Goal: Task Accomplishment & Management: Manage account settings

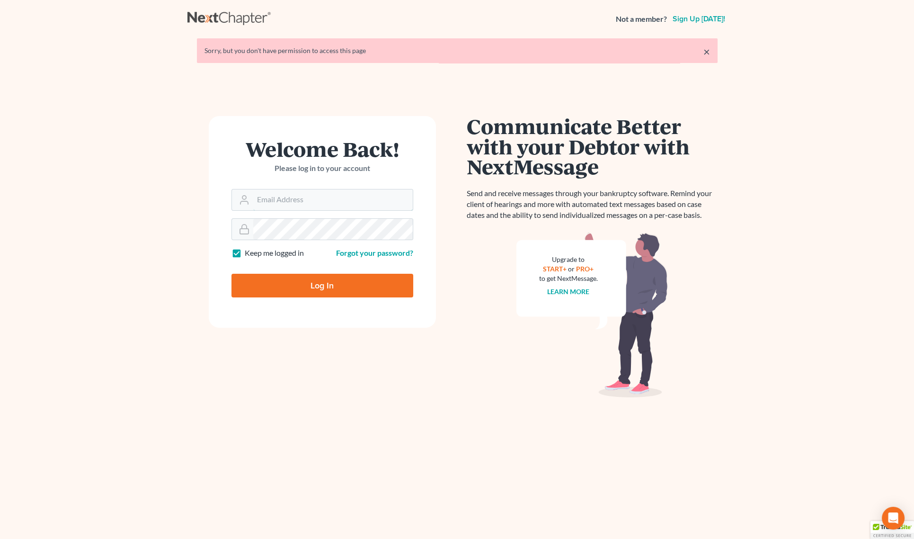
type input "[EMAIL_ADDRESS][PERSON_NAME][DOMAIN_NAME]"
click at [309, 285] on input "Log In" at bounding box center [322, 286] width 182 height 24
type input "Thinking..."
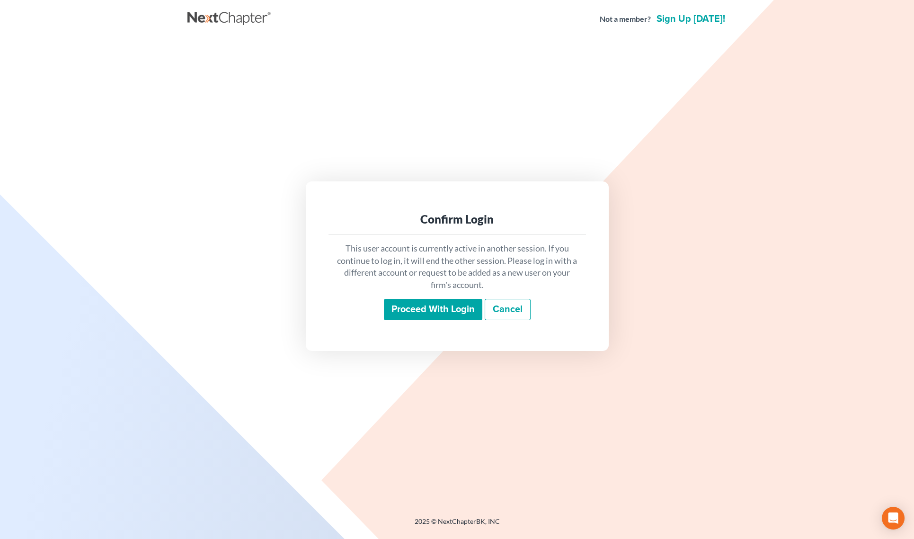
click at [424, 308] on input "Proceed with login" at bounding box center [433, 310] width 98 height 22
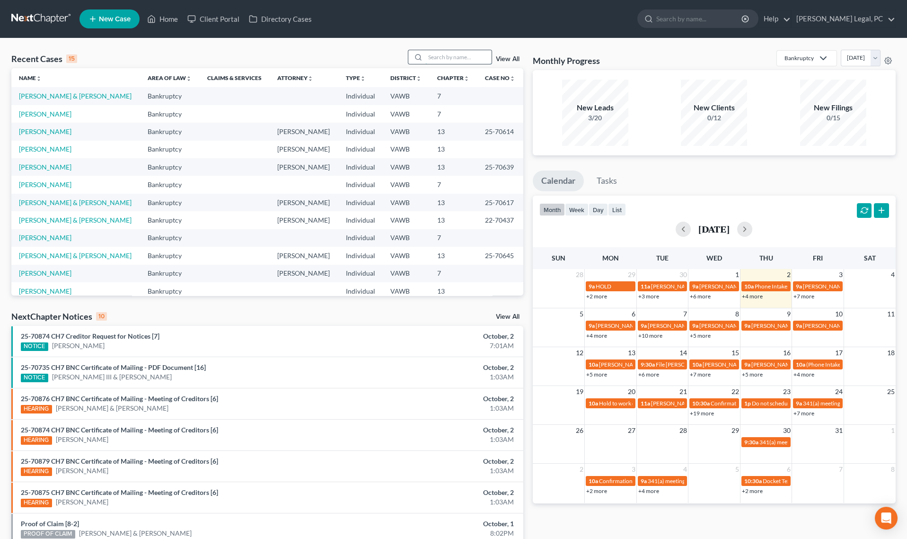
click at [452, 61] on input "search" at bounding box center [458, 57] width 66 height 14
type input "[PERSON_NAME]"
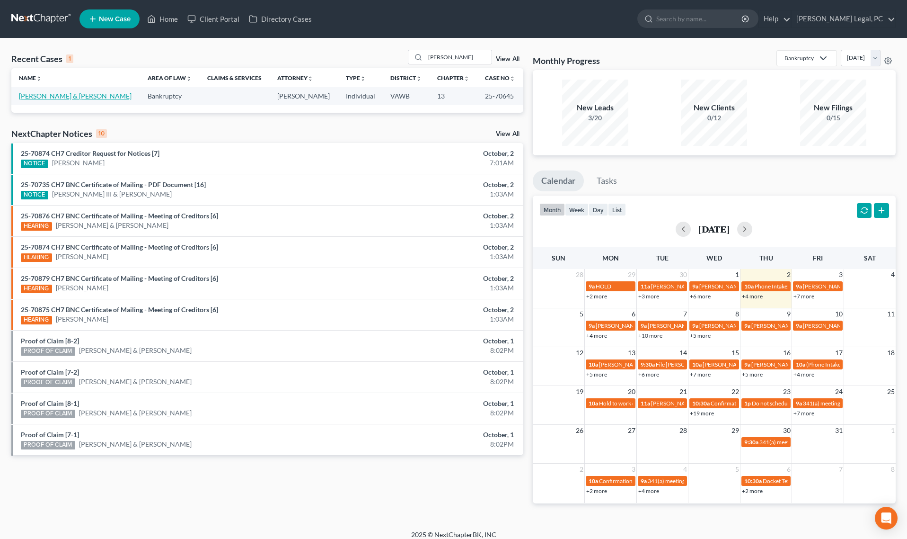
click at [45, 96] on link "[PERSON_NAME] & [PERSON_NAME]" at bounding box center [75, 96] width 113 height 8
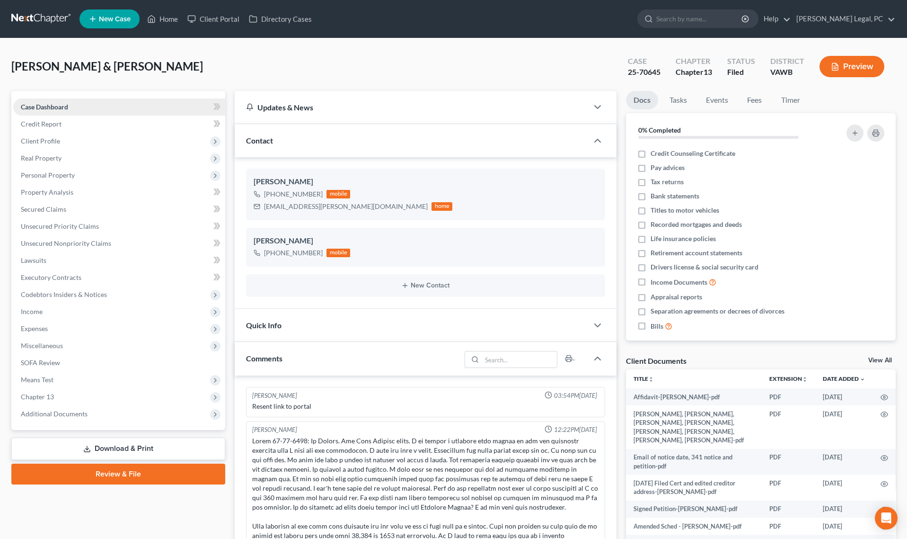
scroll to position [2464, 0]
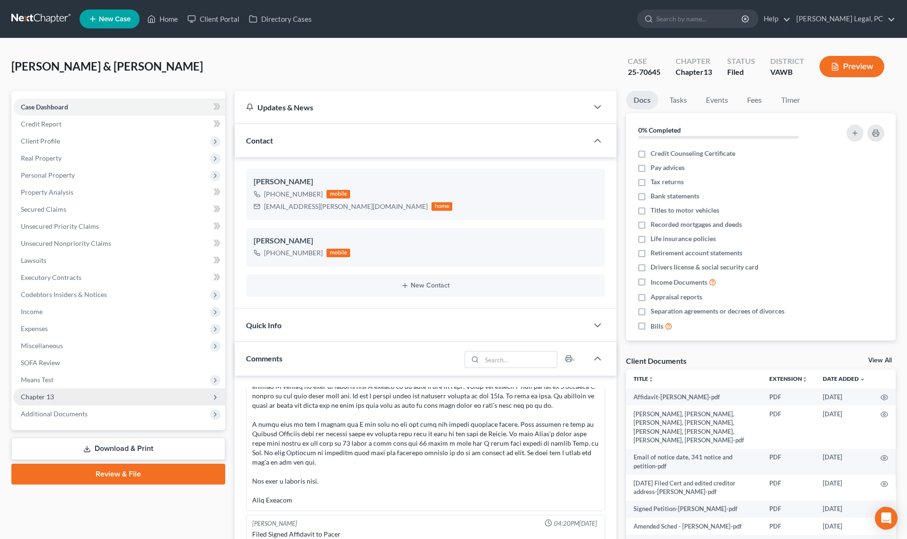
click at [32, 398] on span "Chapter 13" at bounding box center [37, 396] width 33 height 8
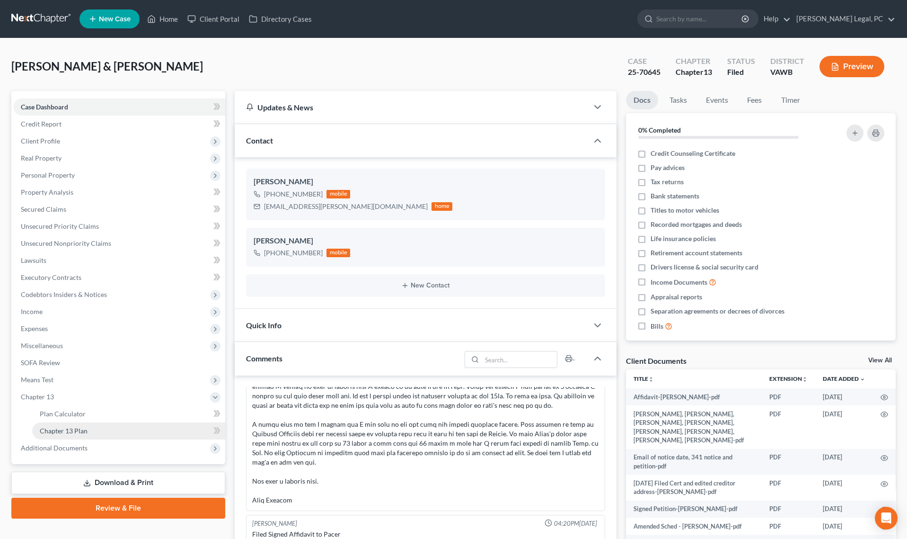
click at [45, 424] on link "Chapter 13 Plan" at bounding box center [128, 430] width 193 height 17
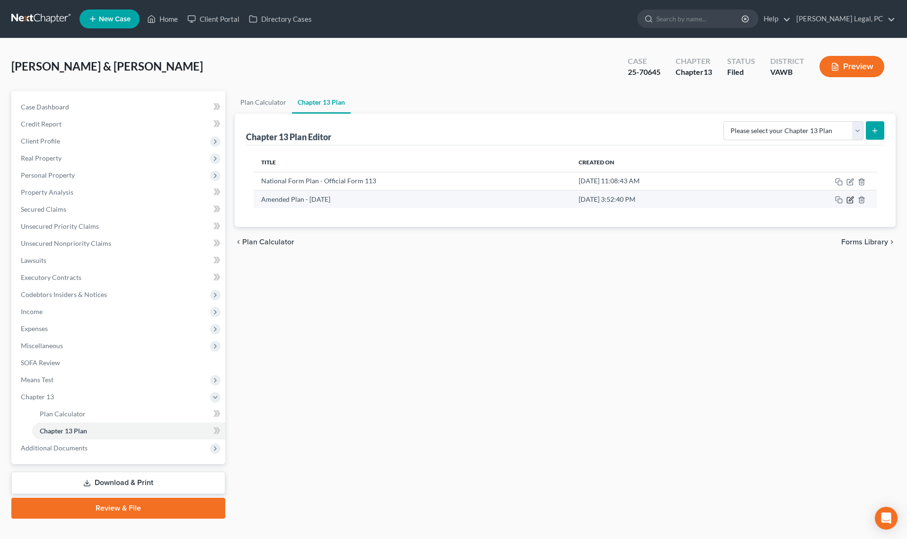
click at [851, 199] on icon "button" at bounding box center [851, 200] width 8 height 8
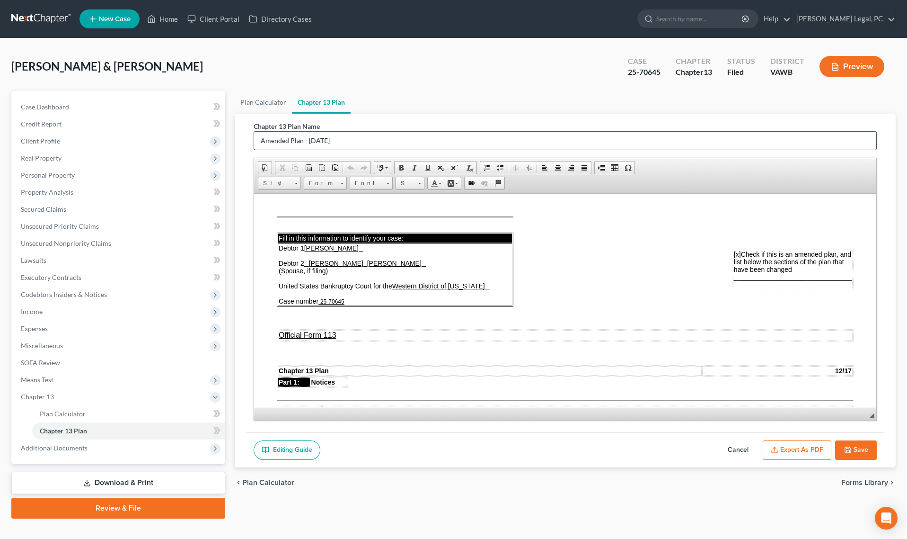
click at [334, 140] on input "Amended Plan - [DATE]" at bounding box center [565, 141] width 622 height 18
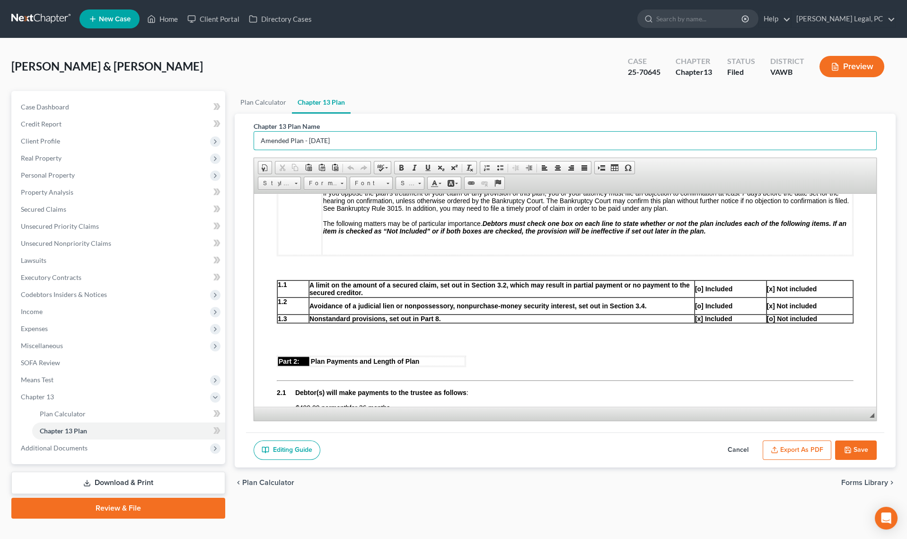
scroll to position [301, 0]
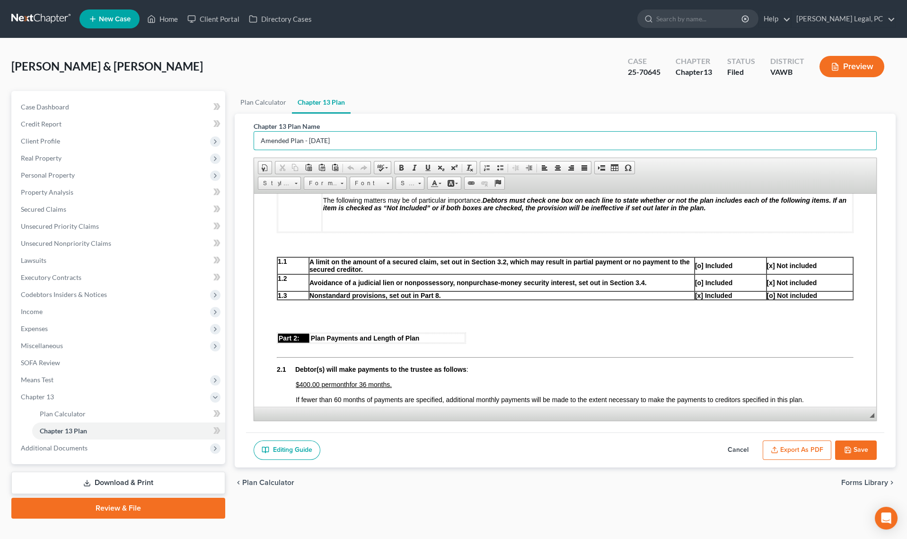
type input "Amended Plan - [DATE]"
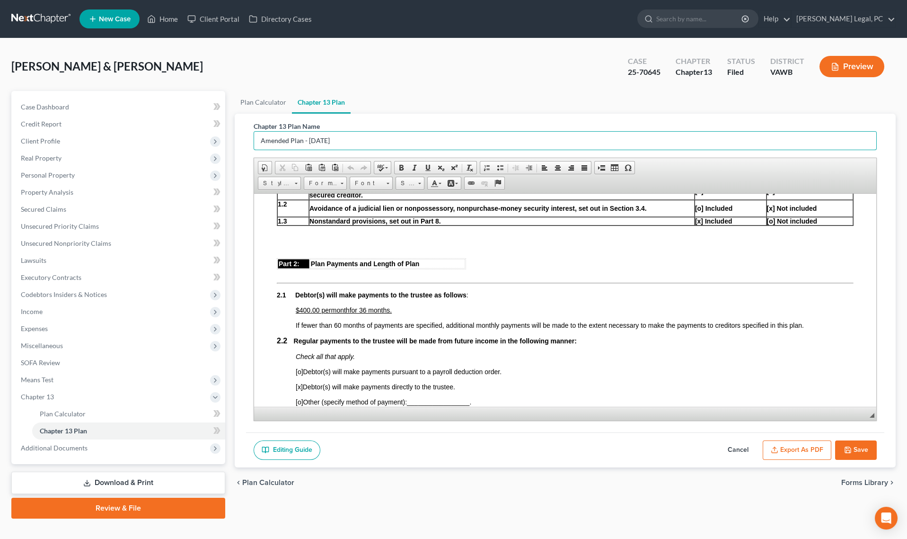
scroll to position [387, 0]
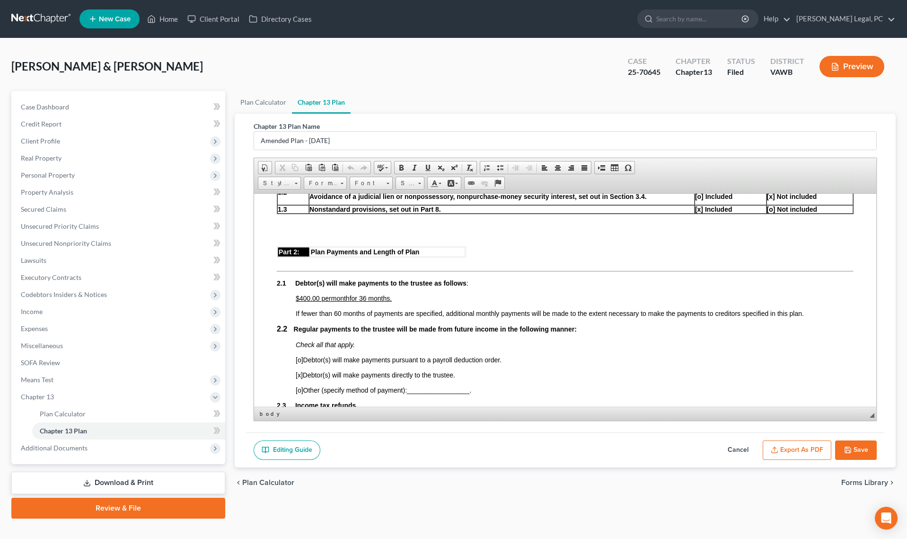
click at [300, 299] on u "$400.00 per month for 36 months." at bounding box center [344, 297] width 96 height 8
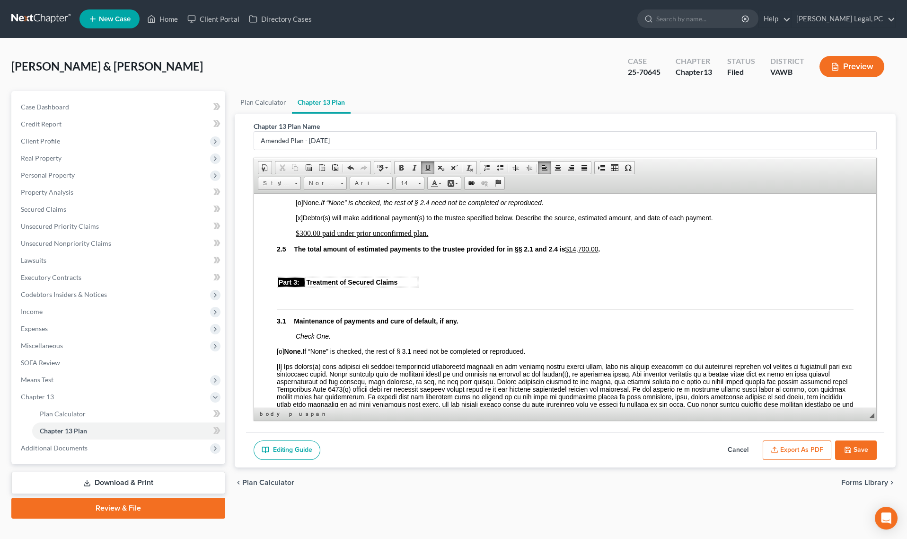
scroll to position [731, 0]
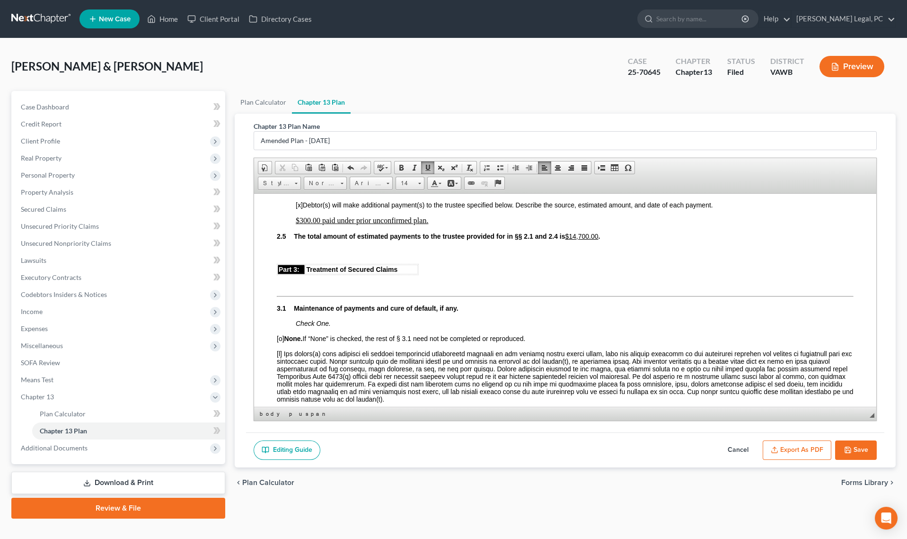
click at [574, 239] on u "$14,700.00" at bounding box center [581, 236] width 33 height 8
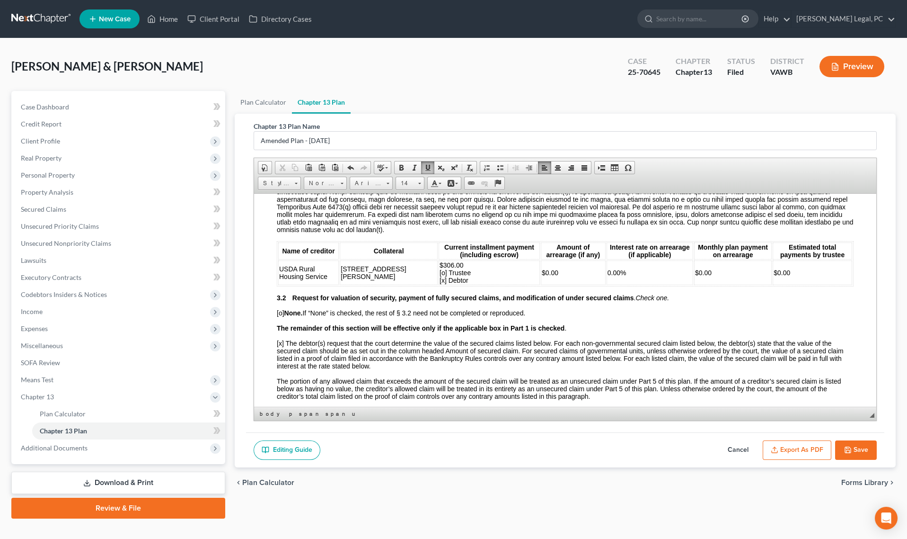
scroll to position [903, 0]
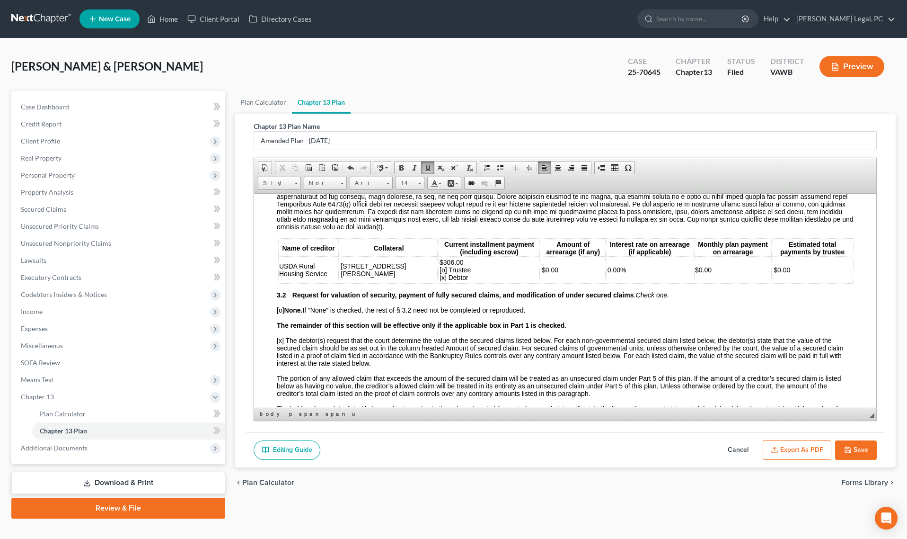
click at [439, 274] on td "$306.00 [o] Trustee [x] Debtor" at bounding box center [489, 269] width 101 height 25
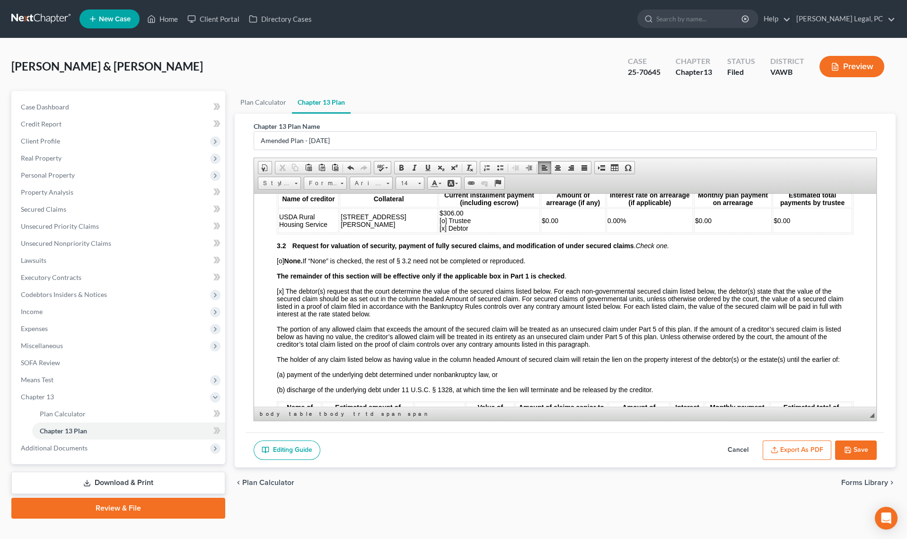
scroll to position [946, 0]
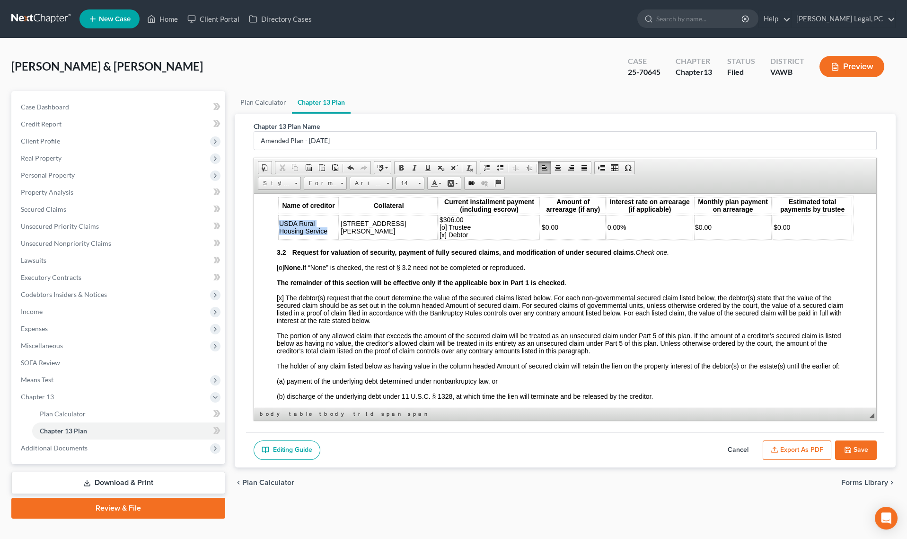
drag, startPoint x: 305, startPoint y: 238, endPoint x: 277, endPoint y: 234, distance: 28.2
click at [277, 234] on table "Name of creditor Collateral Current installment payment (including escrow) Amou…" at bounding box center [565, 217] width 577 height 45
copy span "USDA Rural Housing Service"
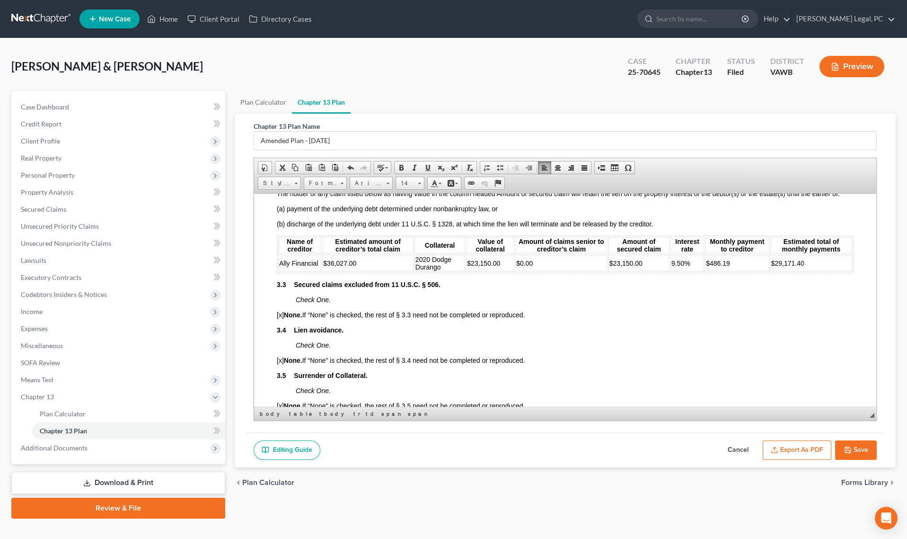
scroll to position [1118, 0]
drag, startPoint x: 318, startPoint y: 273, endPoint x: 279, endPoint y: 276, distance: 39.4
click at [279, 271] on td "Ally Financial" at bounding box center [299, 262] width 43 height 17
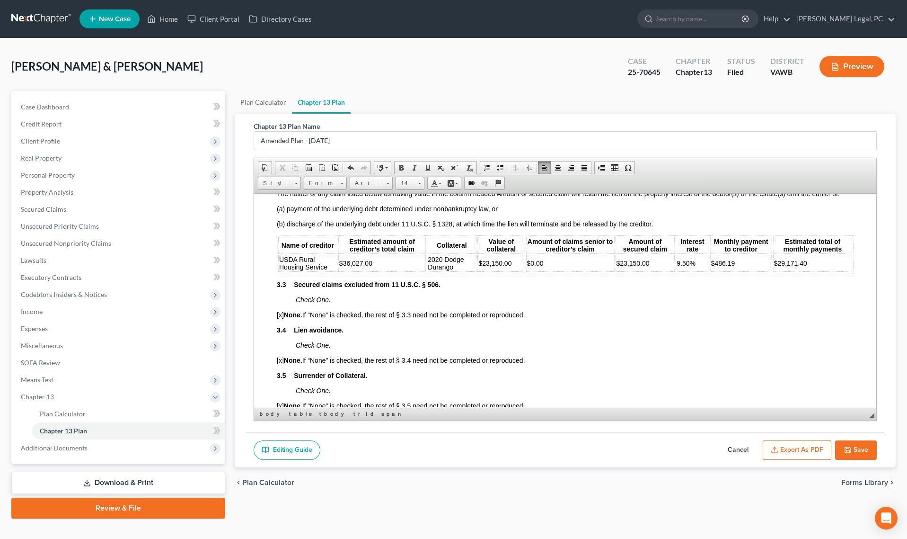
click at [377, 271] on td "$36,027.00" at bounding box center [382, 262] width 88 height 17
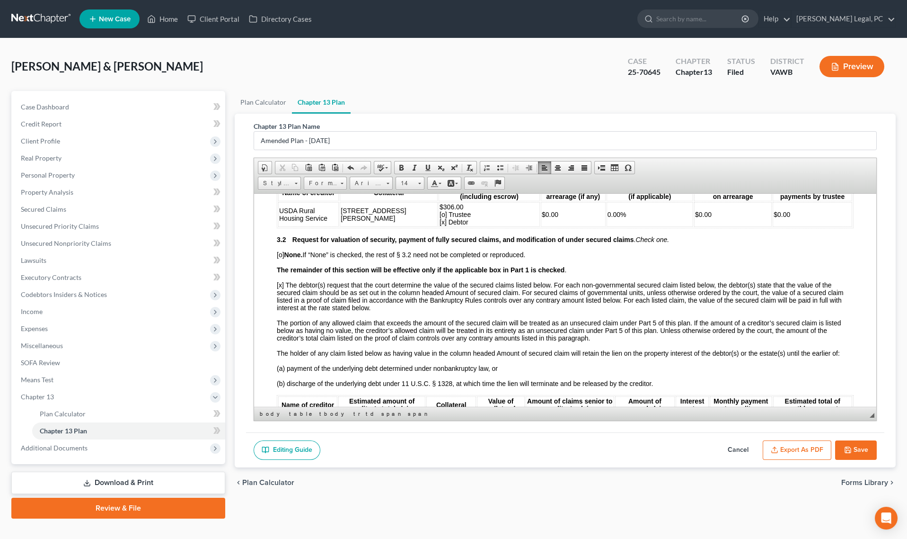
scroll to position [946, 0]
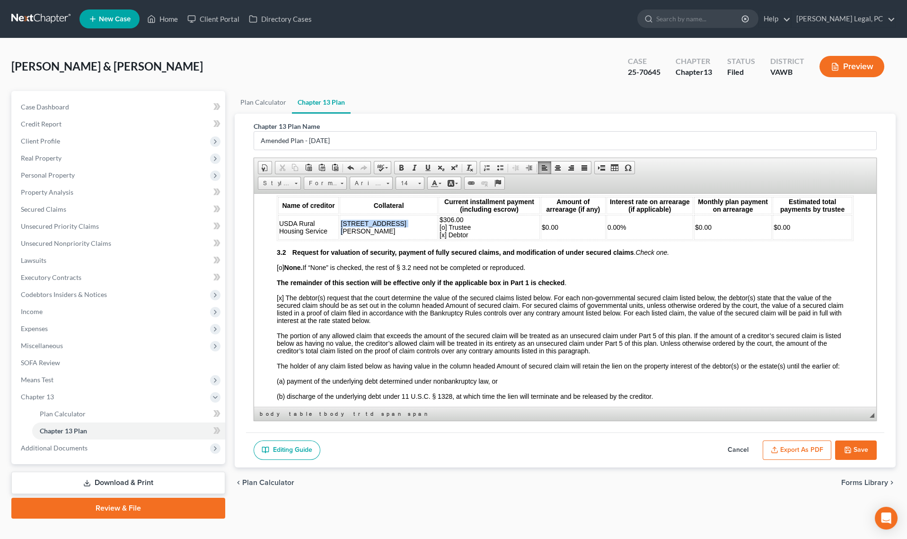
drag, startPoint x: 365, startPoint y: 240, endPoint x: 347, endPoint y: 234, distance: 19.0
click at [347, 234] on td "[STREET_ADDRESS][PERSON_NAME]" at bounding box center [389, 226] width 98 height 25
copy span "[STREET_ADDRESS][PERSON_NAME]"
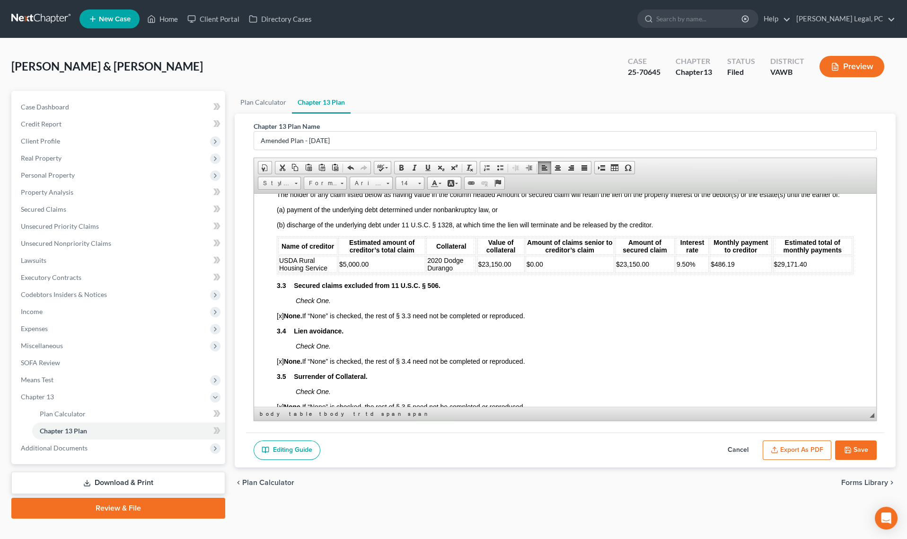
scroll to position [1118, 0]
drag, startPoint x: 457, startPoint y: 277, endPoint x: 424, endPoint y: 272, distance: 34.0
click at [424, 272] on table "Name of creditor Estimated amount of creditor’s total claim Collateral Value of…" at bounding box center [565, 254] width 577 height 38
click at [463, 271] on td "2020 Dodge Durango" at bounding box center [451, 262] width 50 height 17
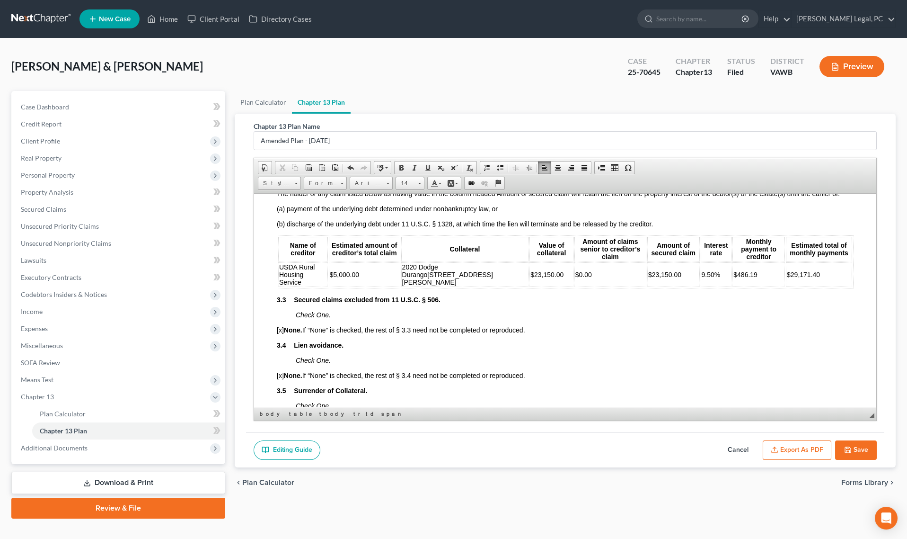
click at [441, 278] on span "[STREET_ADDRESS][PERSON_NAME]" at bounding box center [447, 277] width 91 height 15
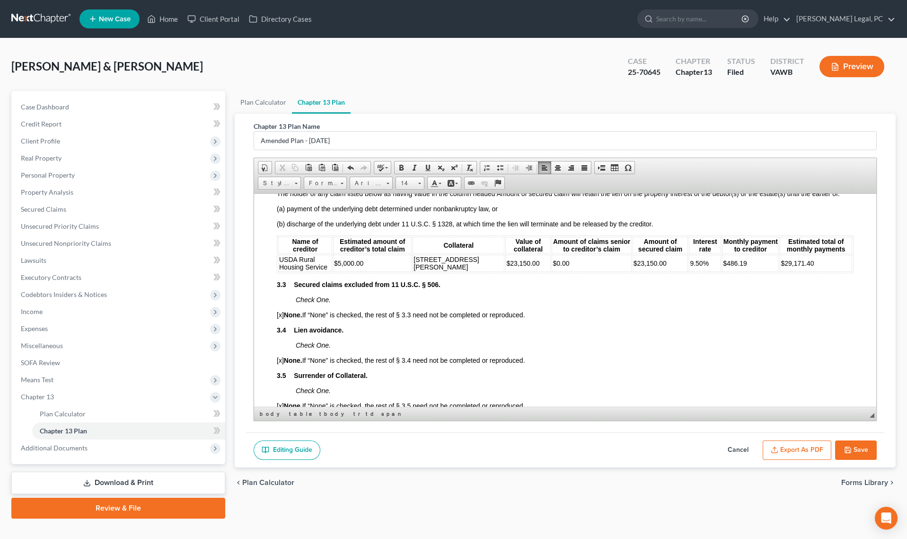
click at [647, 271] on td "$23,150.00" at bounding box center [661, 262] width 56 height 17
click at [689, 266] on span "9.50%" at bounding box center [698, 263] width 19 height 8
click at [731, 271] on td "$486.19" at bounding box center [749, 262] width 57 height 17
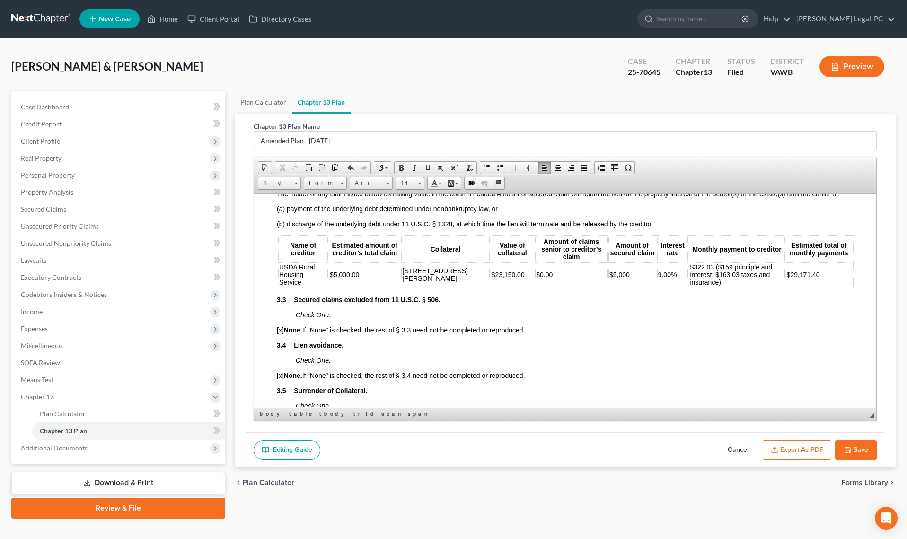
click at [827, 281] on td "$29,171.40" at bounding box center [819, 274] width 66 height 25
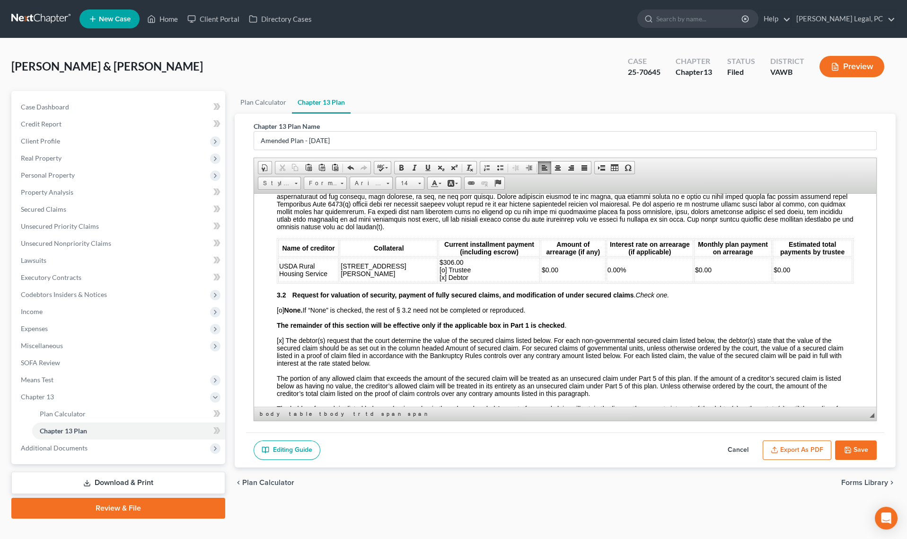
scroll to position [860, 0]
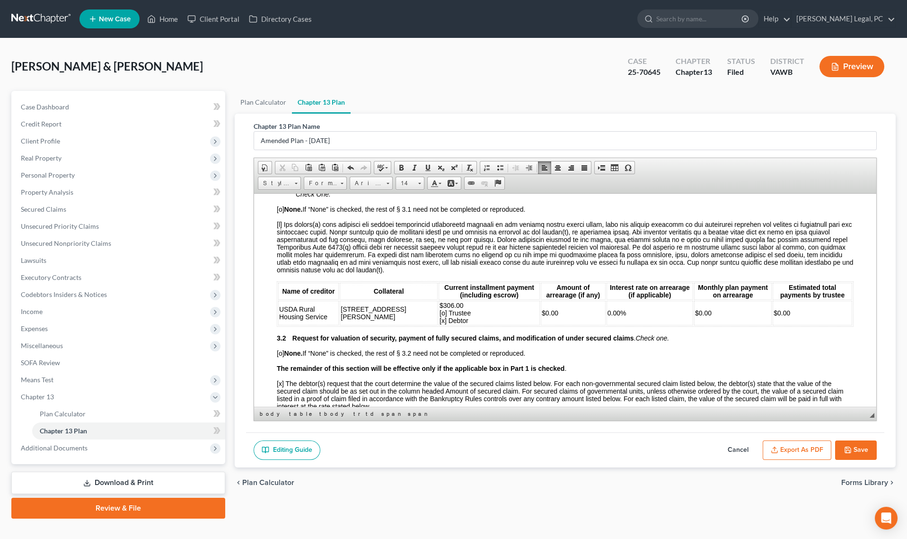
click at [281, 212] on span "[o] None. If “None” is checked, the rest of § 3.1 need not be completed or repr…" at bounding box center [401, 209] width 248 height 8
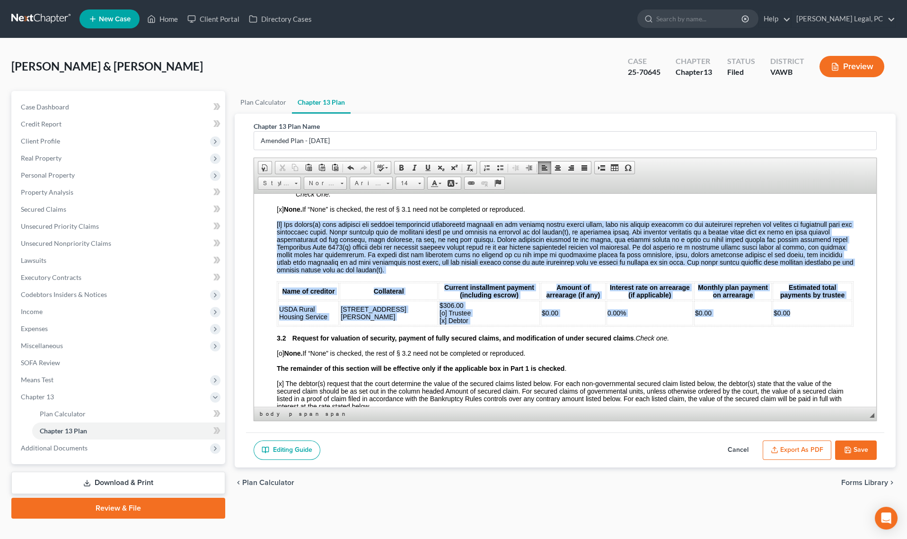
drag, startPoint x: 273, startPoint y: 234, endPoint x: 825, endPoint y: 328, distance: 560.2
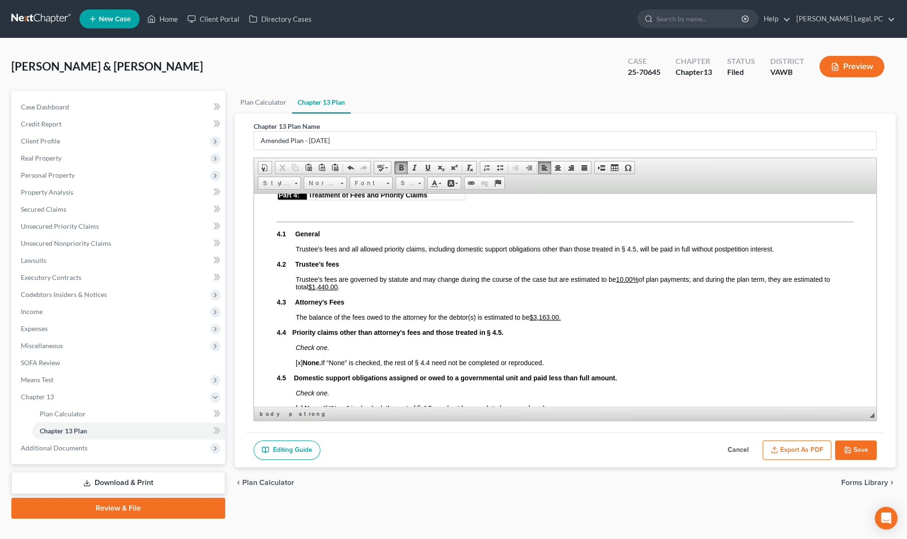
scroll to position [1291, 0]
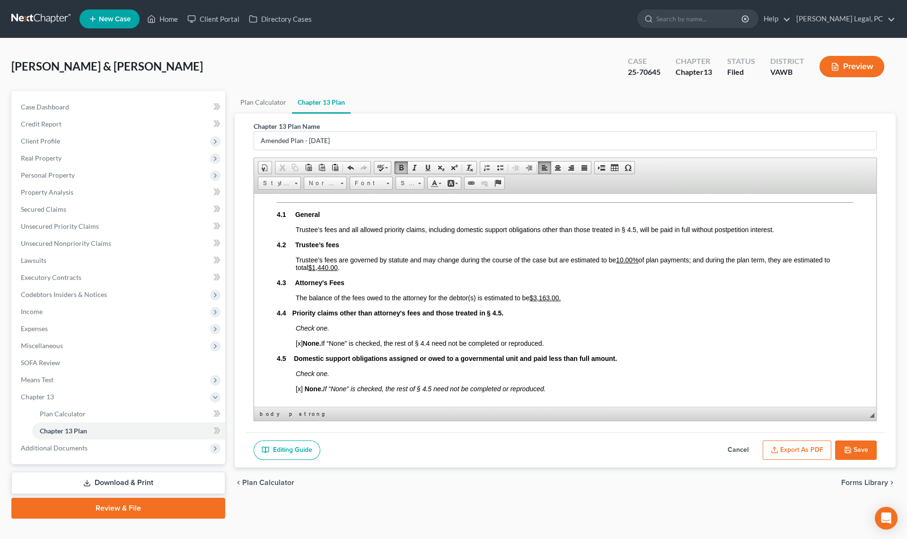
click at [320, 271] on u "$1,440.00" at bounding box center [322, 267] width 29 height 8
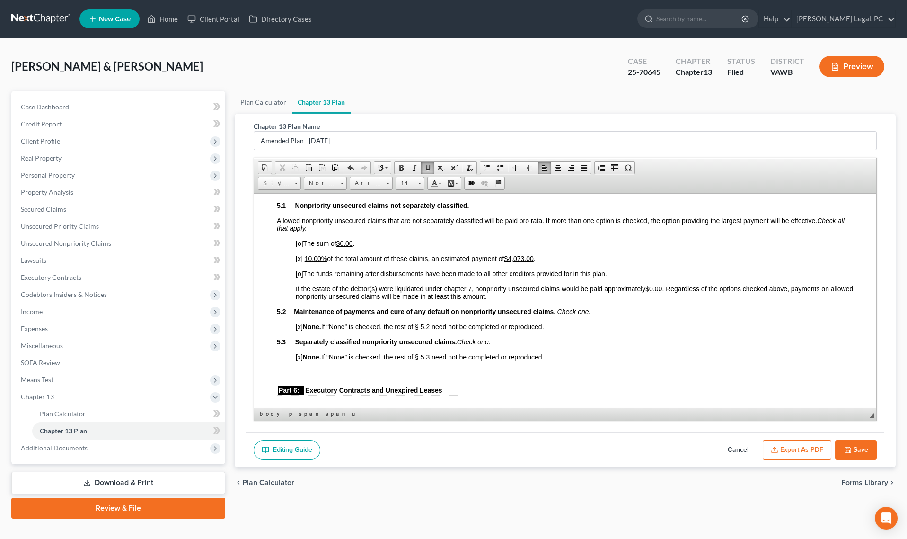
scroll to position [1549, 0]
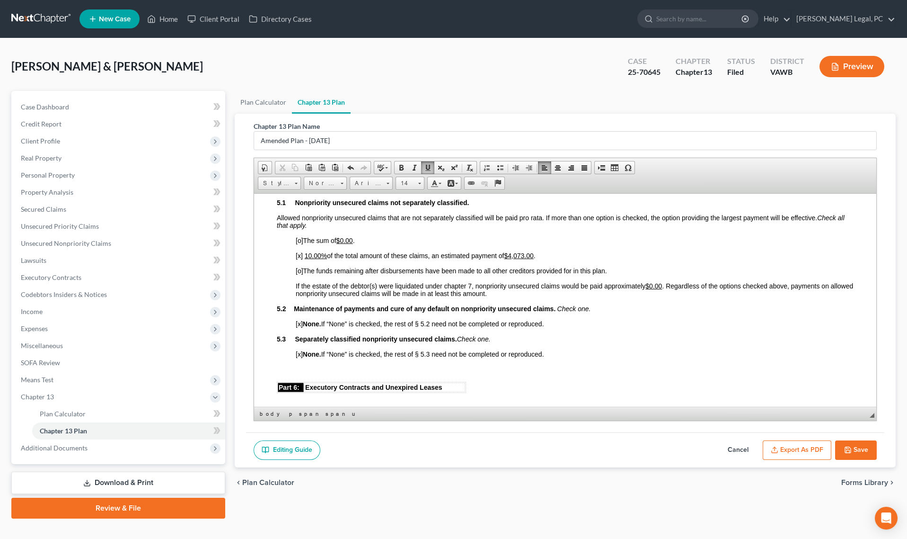
click at [513, 259] on u "$4,073.00" at bounding box center [518, 255] width 29 height 8
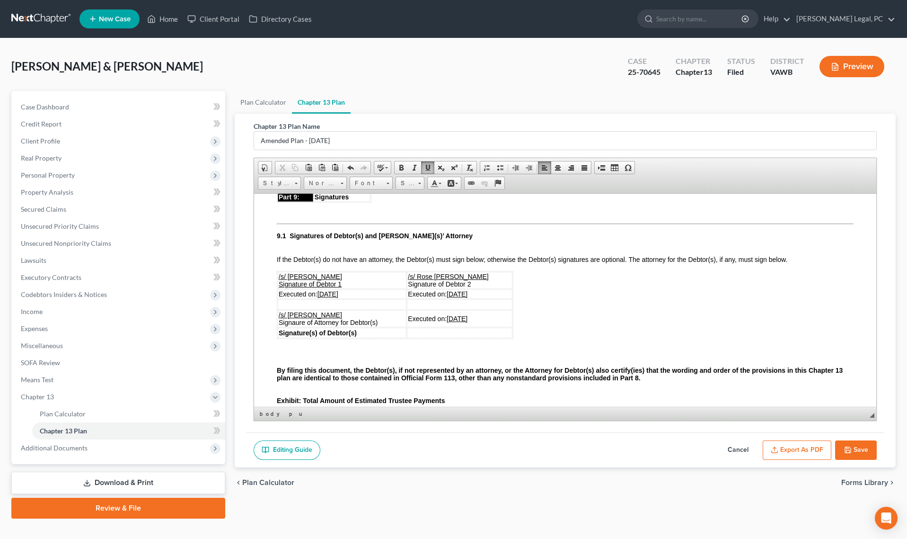
scroll to position [2323, 0]
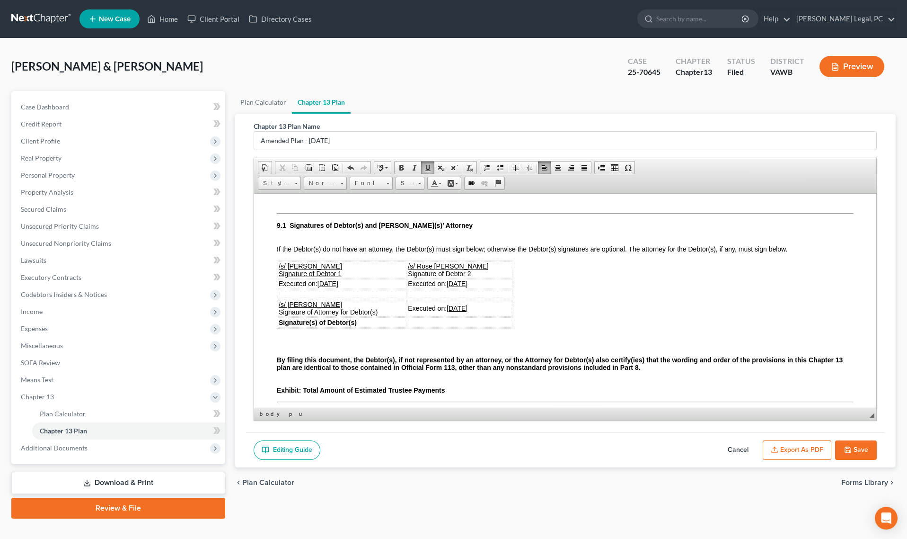
click at [331, 287] on u "10/1/2025" at bounding box center [328, 283] width 21 height 8
click at [468, 287] on u "10/1/2025" at bounding box center [457, 283] width 21 height 8
click at [468, 311] on u "10/1/2025" at bounding box center [457, 308] width 21 height 8
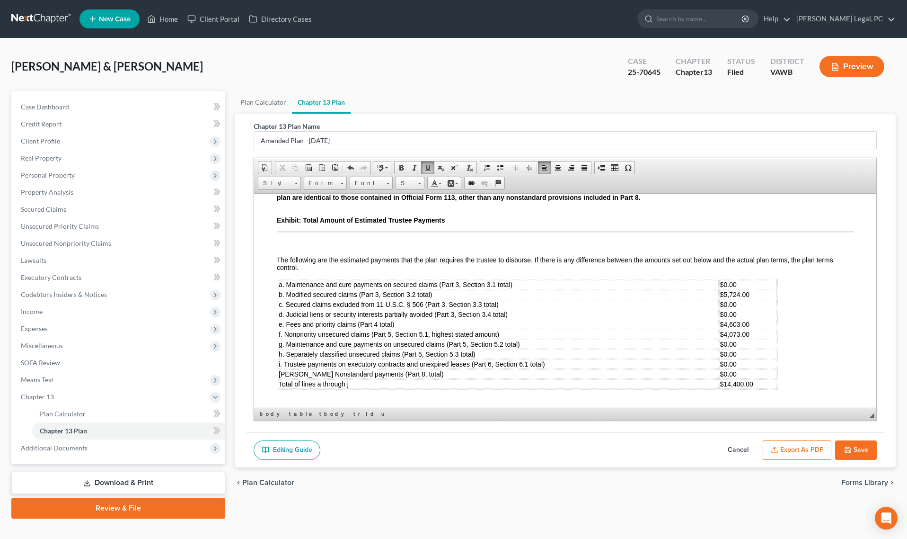
scroll to position [2538, 0]
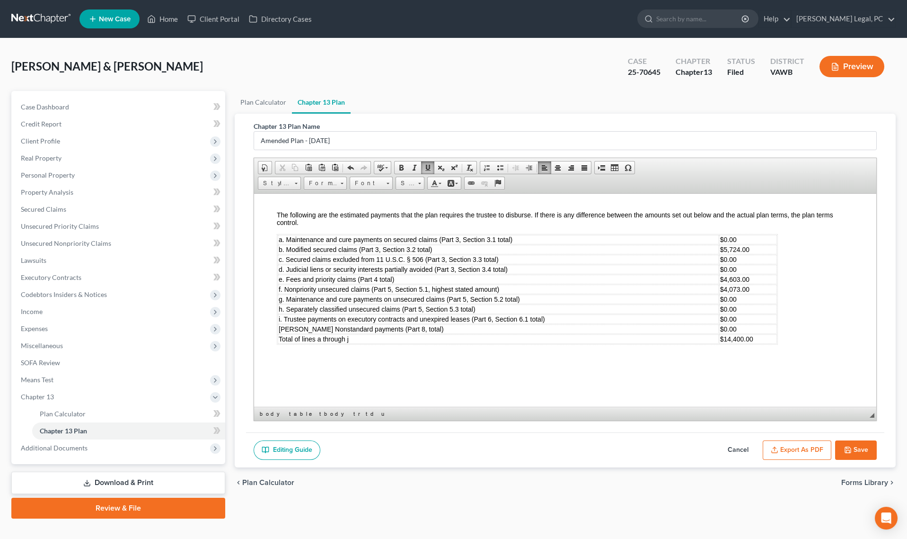
click at [750, 253] on span "$5,724.00" at bounding box center [734, 249] width 29 height 8
click at [725, 283] on span "$4,603.00" at bounding box center [734, 279] width 29 height 8
click at [728, 292] on span "$4,073.00" at bounding box center [734, 289] width 29 height 8
click at [726, 342] on span "$14,400.00" at bounding box center [736, 339] width 33 height 8
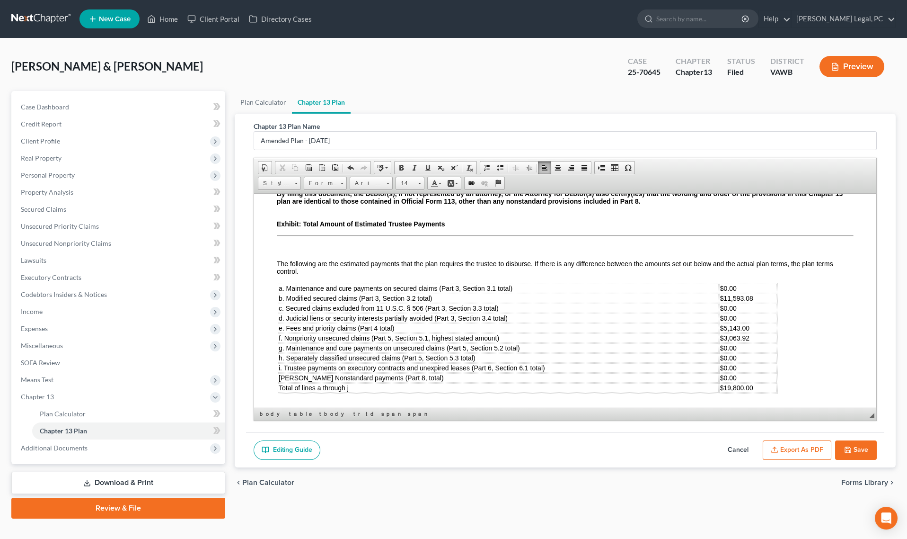
scroll to position [2452, 0]
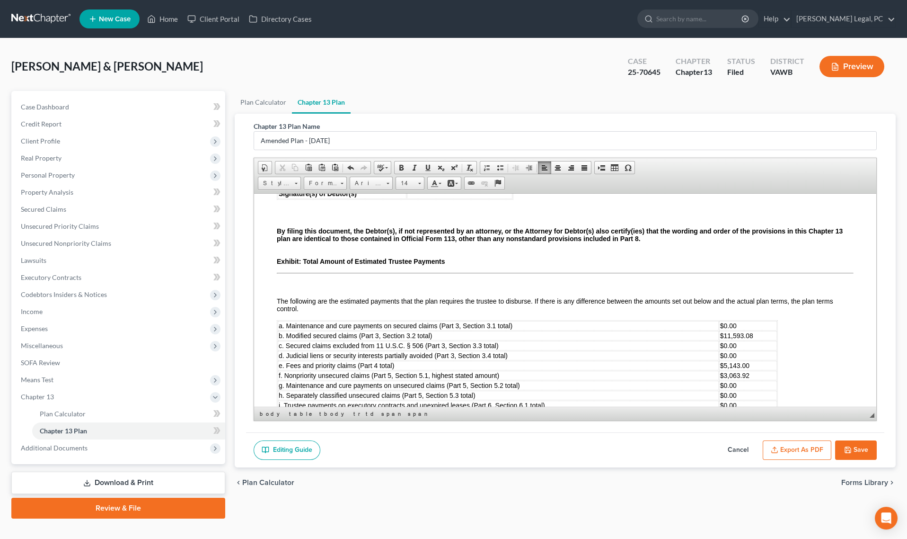
click at [847, 448] on icon "button" at bounding box center [848, 450] width 8 height 8
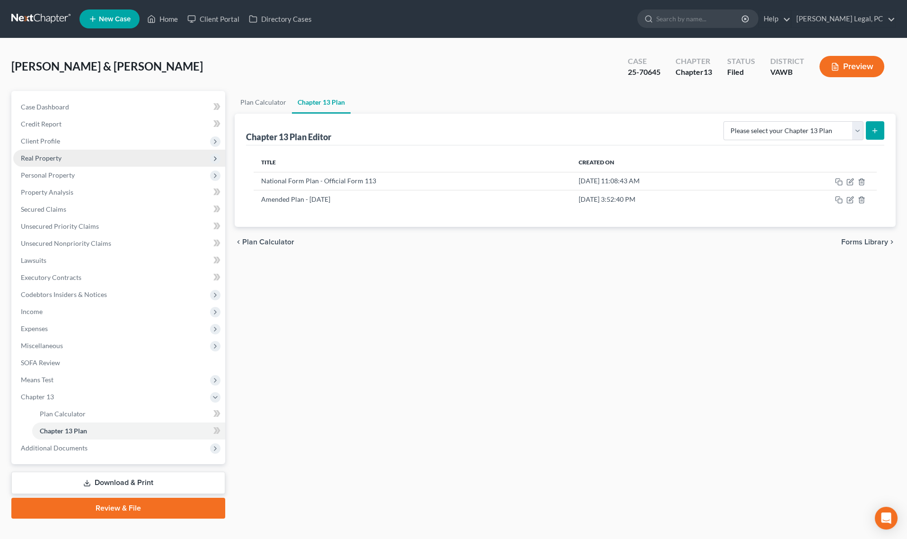
click at [52, 160] on span "Real Property" at bounding box center [41, 158] width 41 height 8
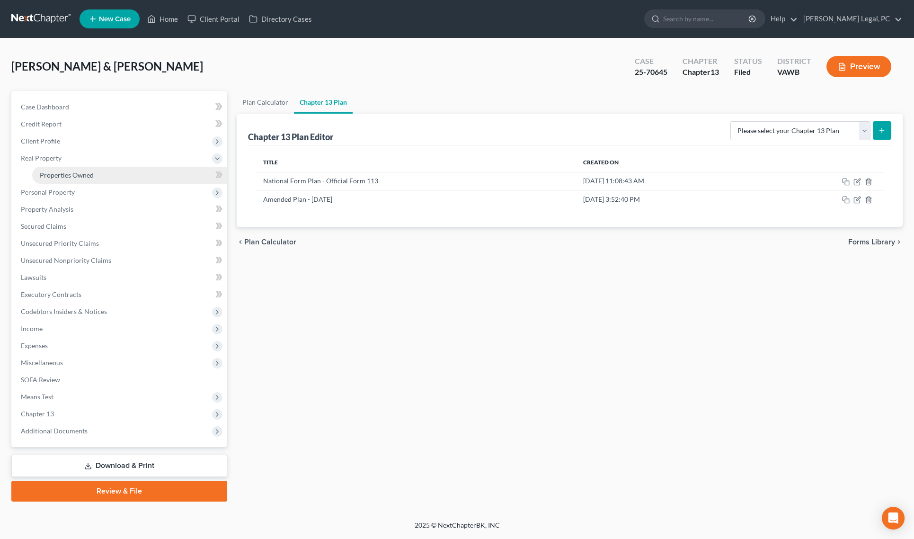
click at [62, 172] on span "Properties Owned" at bounding box center [67, 175] width 54 height 8
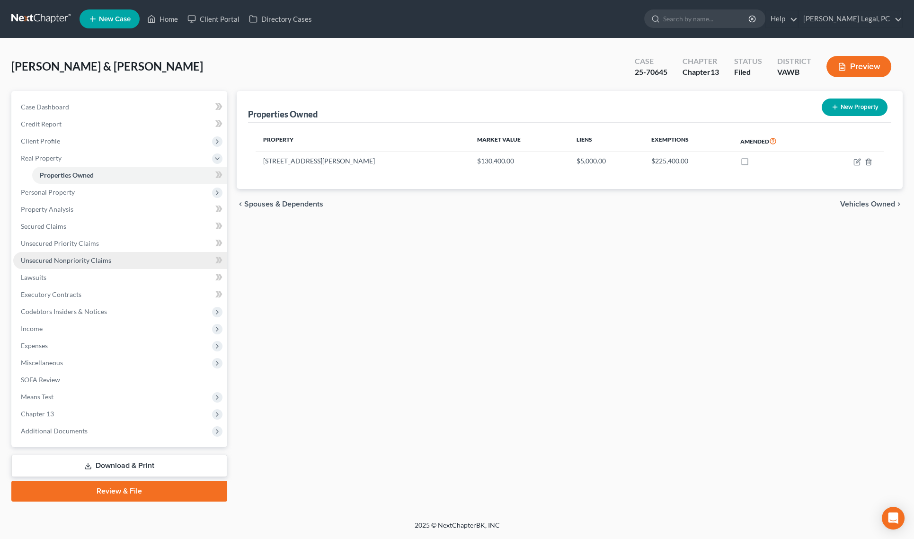
click at [34, 259] on span "Unsecured Nonpriority Claims" at bounding box center [66, 260] width 90 height 8
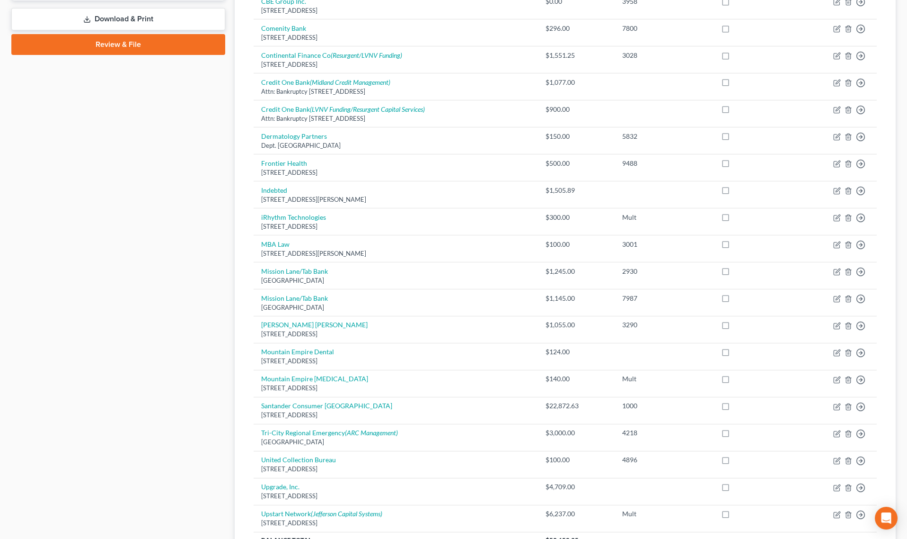
scroll to position [258, 0]
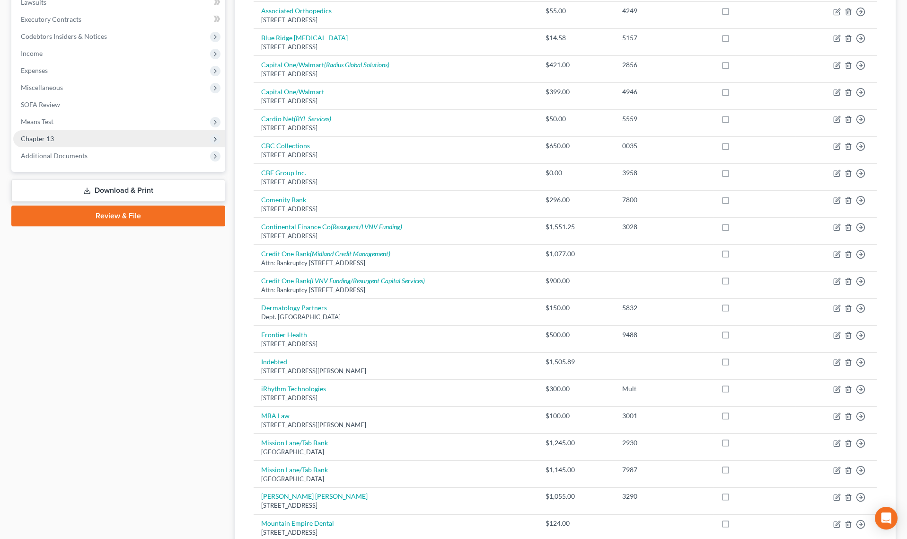
click at [60, 138] on span "Chapter 13" at bounding box center [119, 138] width 212 height 17
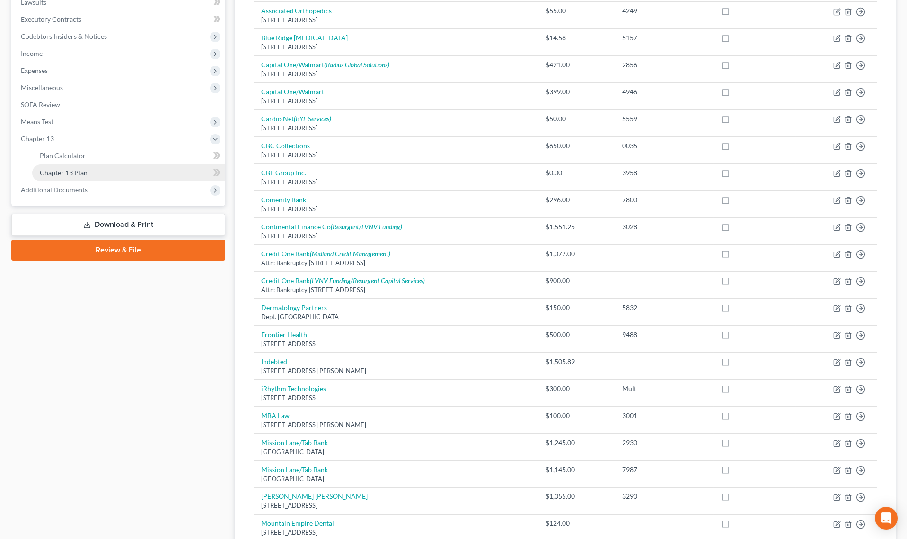
click at [69, 175] on span "Chapter 13 Plan" at bounding box center [64, 172] width 48 height 8
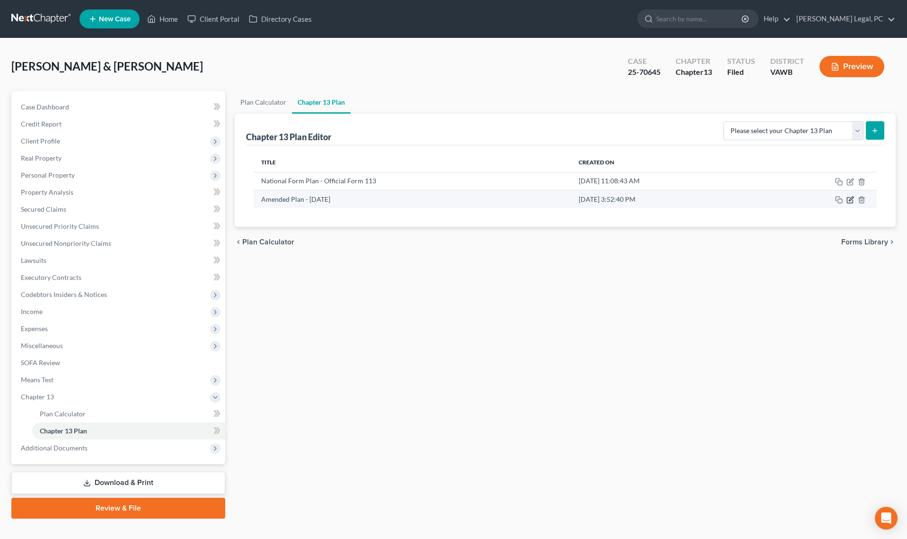
click at [850, 197] on icon "button" at bounding box center [851, 200] width 8 height 8
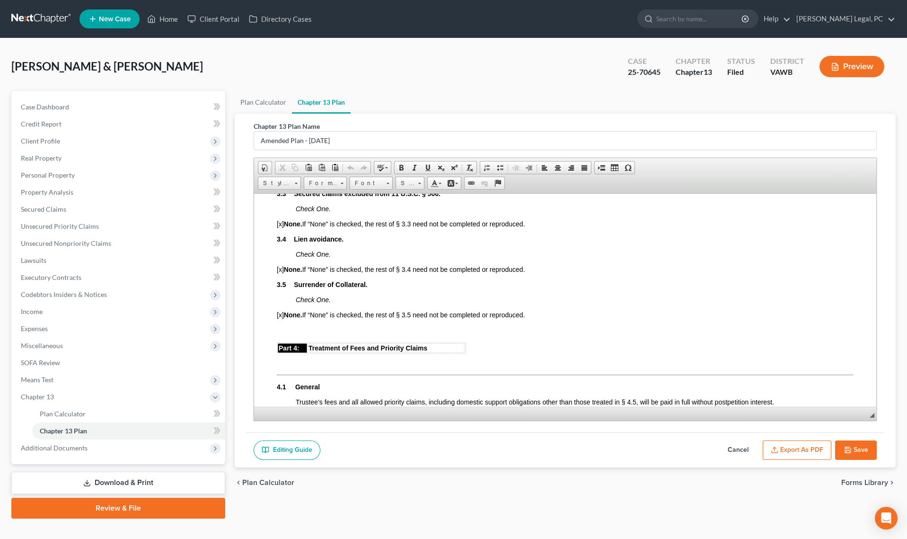
scroll to position [1032, 0]
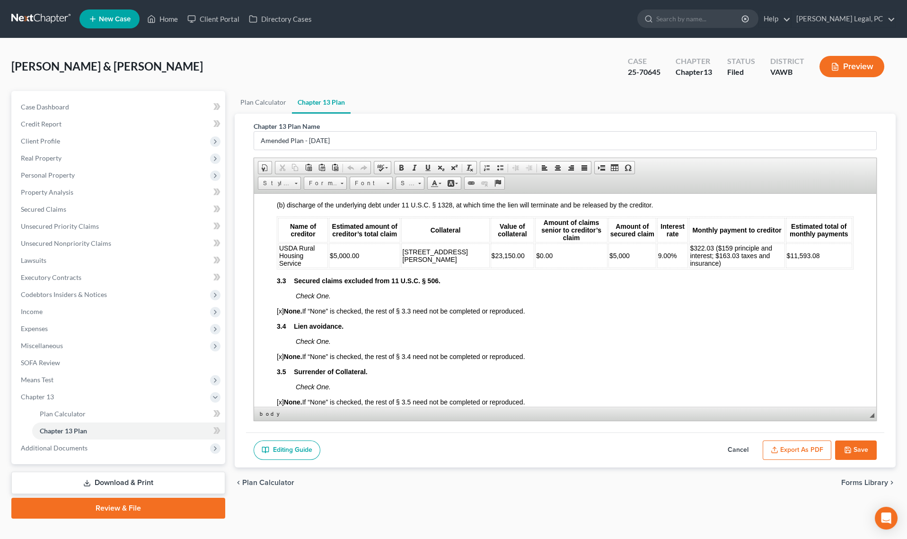
click at [492, 259] on span "$23,150.00" at bounding box center [508, 255] width 33 height 8
click at [853, 445] on button "Save" at bounding box center [856, 450] width 42 height 20
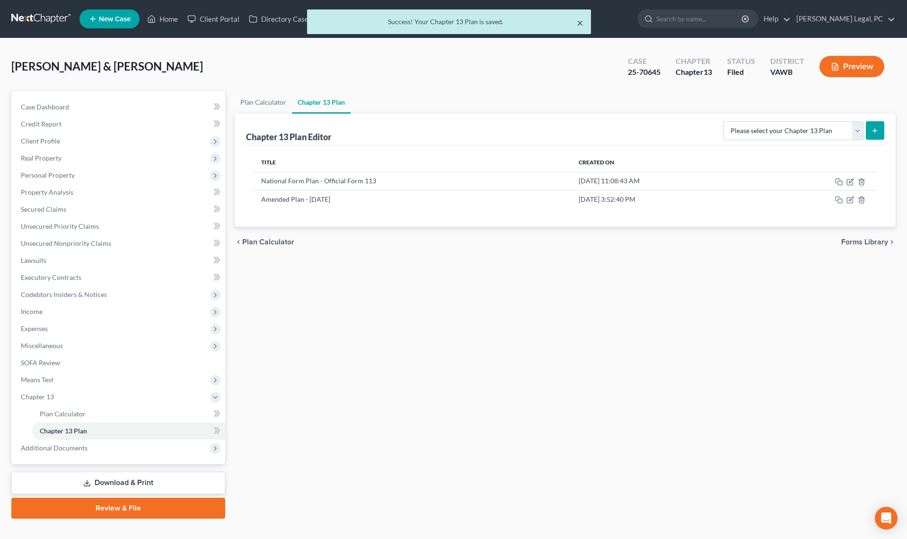
click at [582, 20] on button "×" at bounding box center [580, 22] width 7 height 11
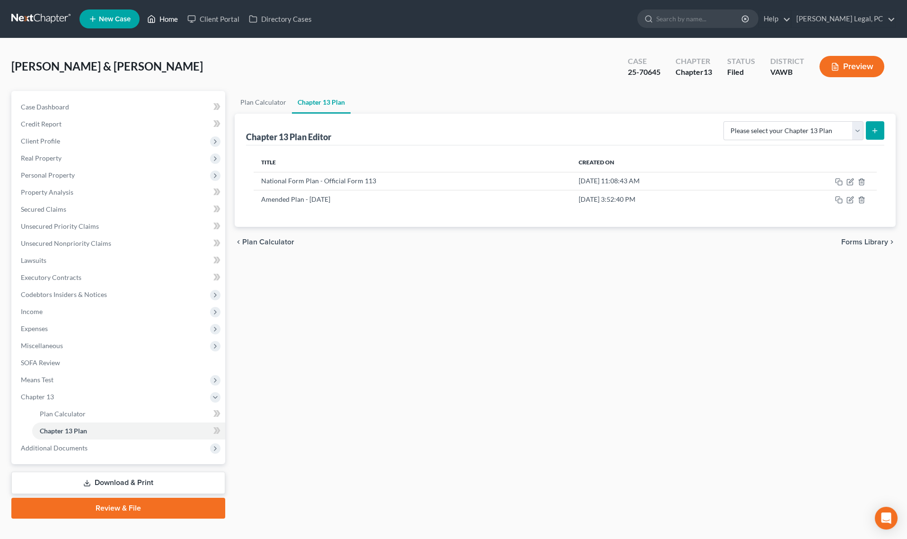
click at [168, 16] on link "Home" at bounding box center [162, 18] width 40 height 17
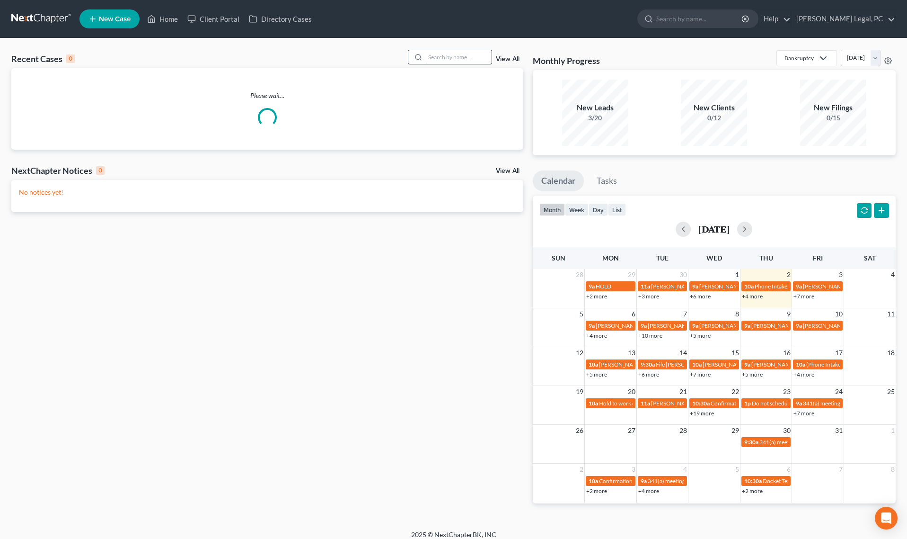
click at [444, 58] on input "search" at bounding box center [458, 57] width 66 height 14
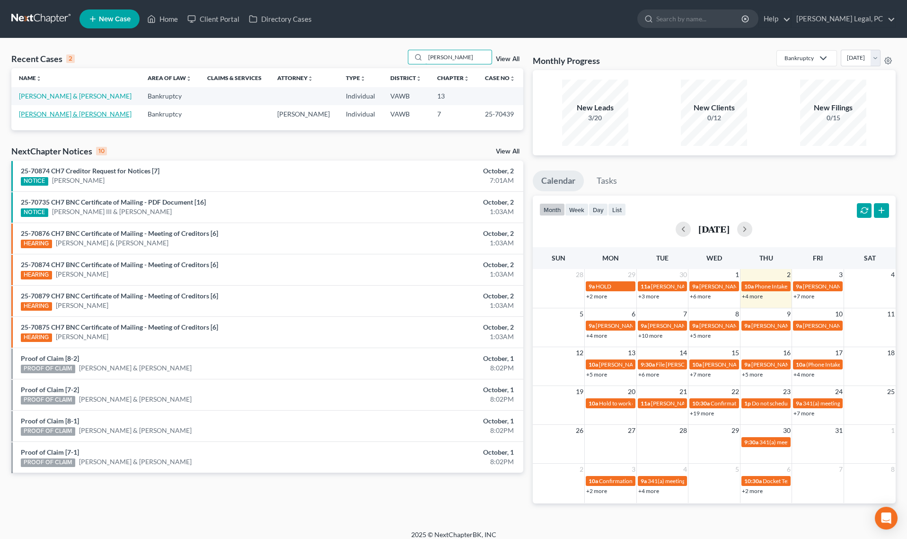
type input "graham"
click at [63, 115] on link "[PERSON_NAME] & [PERSON_NAME]" at bounding box center [75, 114] width 113 height 8
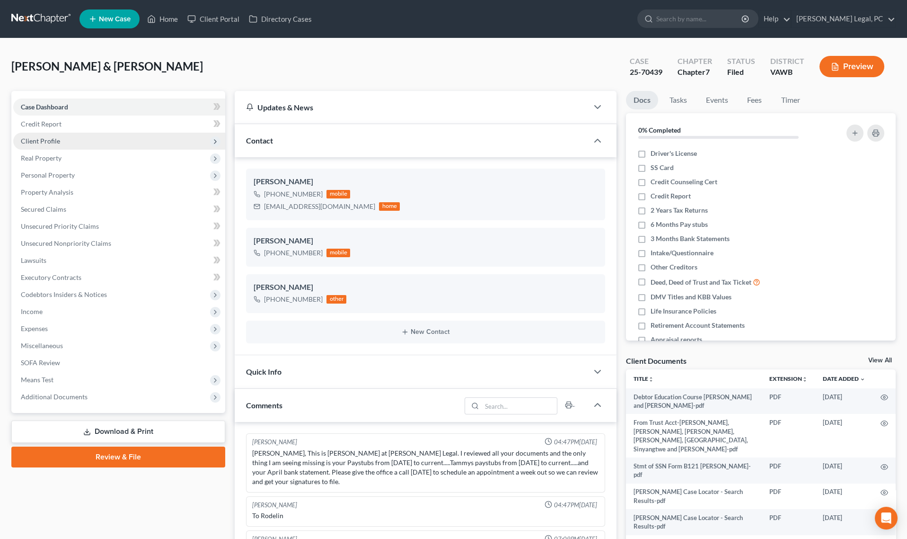
scroll to position [145, 0]
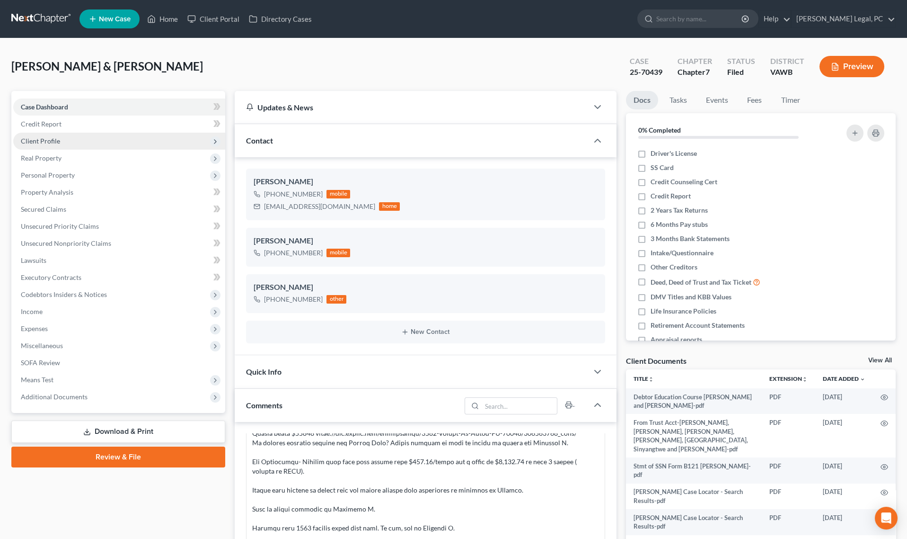
click at [42, 143] on span "Client Profile" at bounding box center [40, 141] width 39 height 8
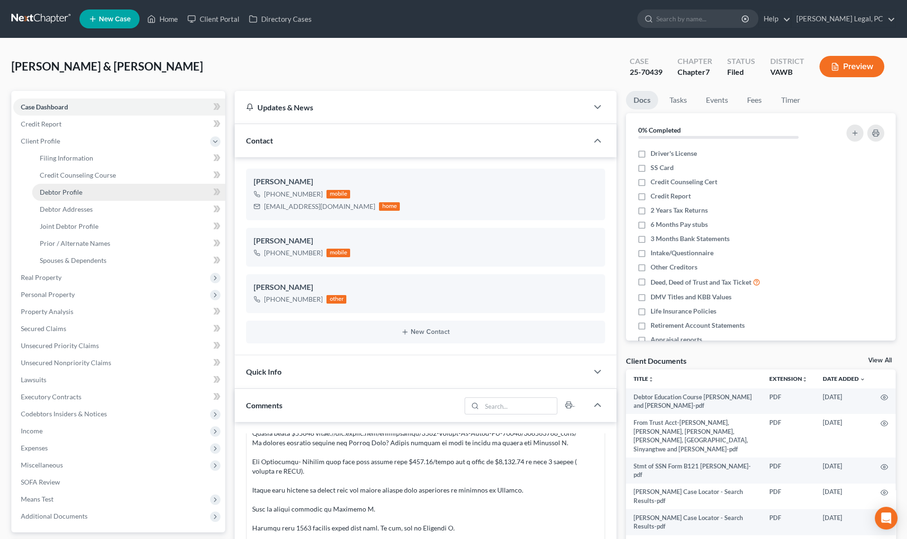
click at [71, 188] on span "Debtor Profile" at bounding box center [61, 192] width 43 height 8
select select "1"
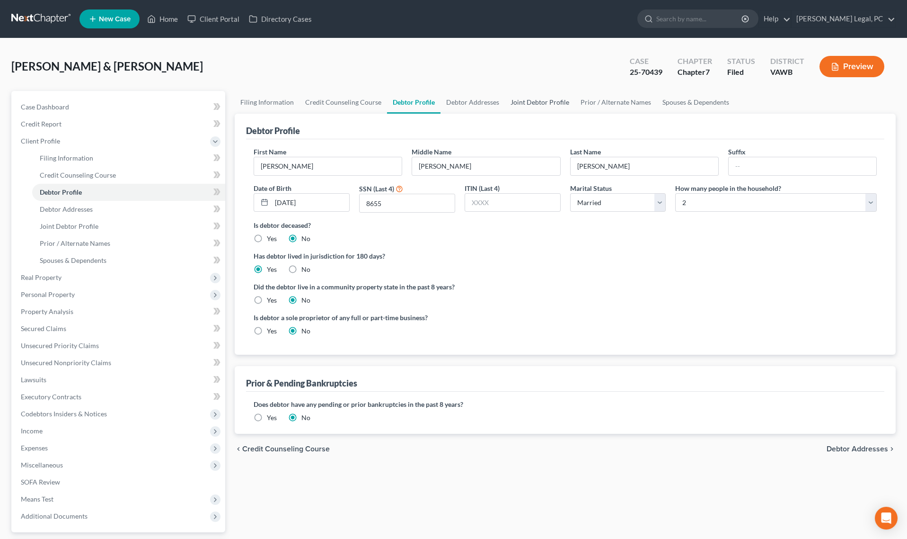
click at [549, 101] on link "Joint Debtor Profile" at bounding box center [540, 102] width 70 height 23
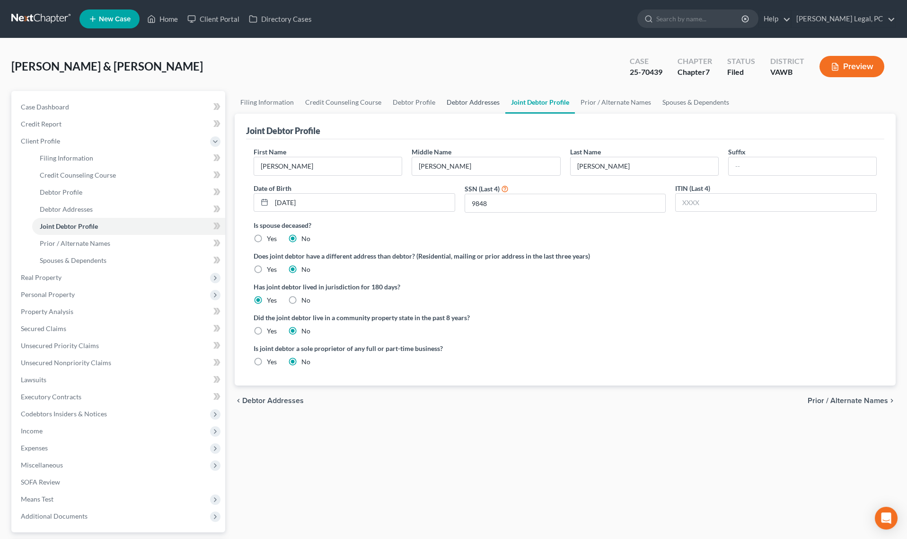
click at [459, 108] on link "Debtor Addresses" at bounding box center [473, 102] width 64 height 23
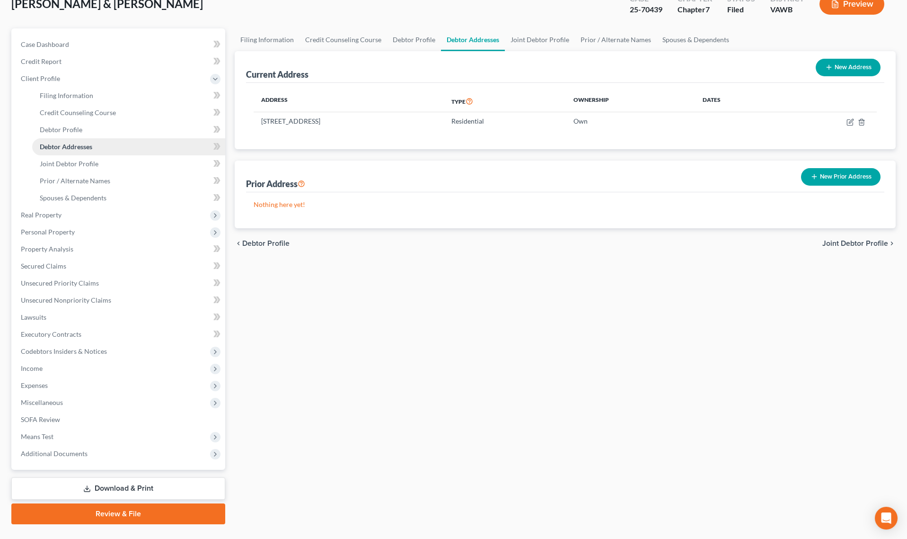
scroll to position [82, 0]
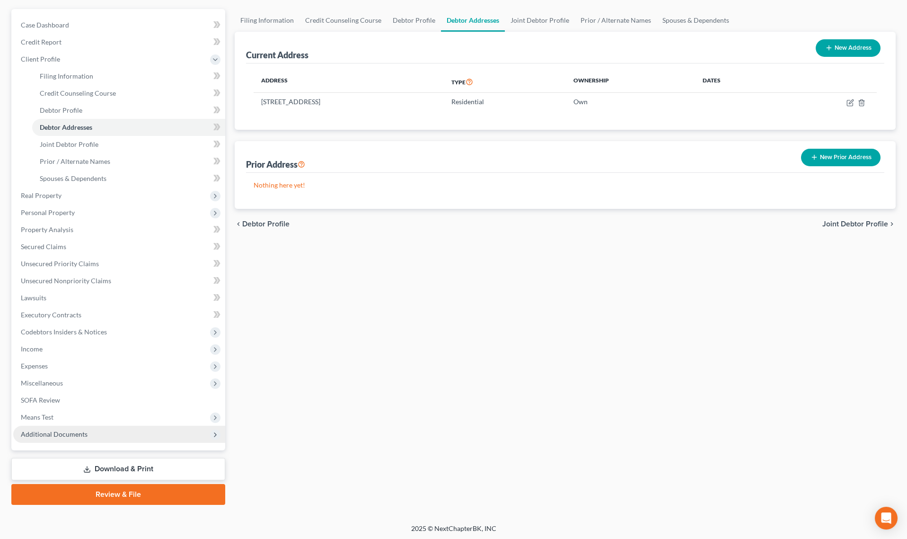
click at [56, 433] on span "Additional Documents" at bounding box center [54, 434] width 67 height 8
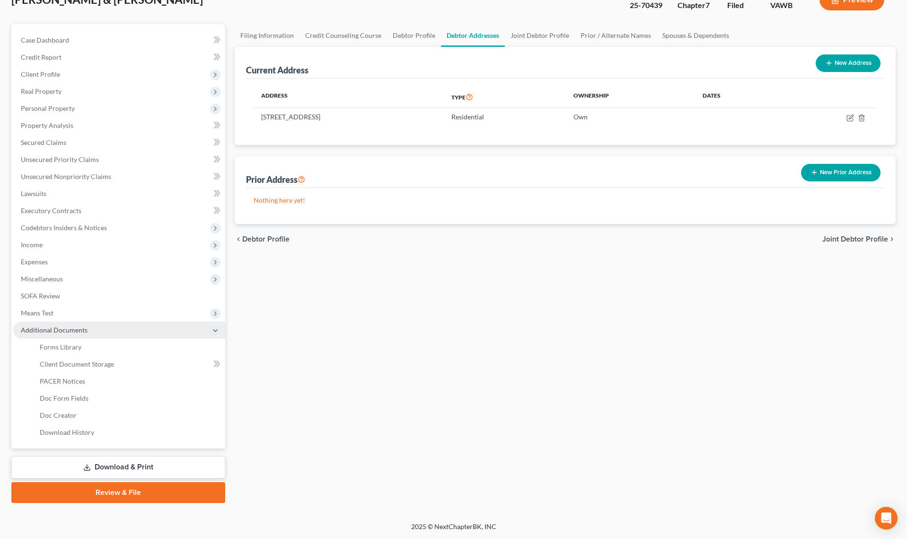
scroll to position [65, 0]
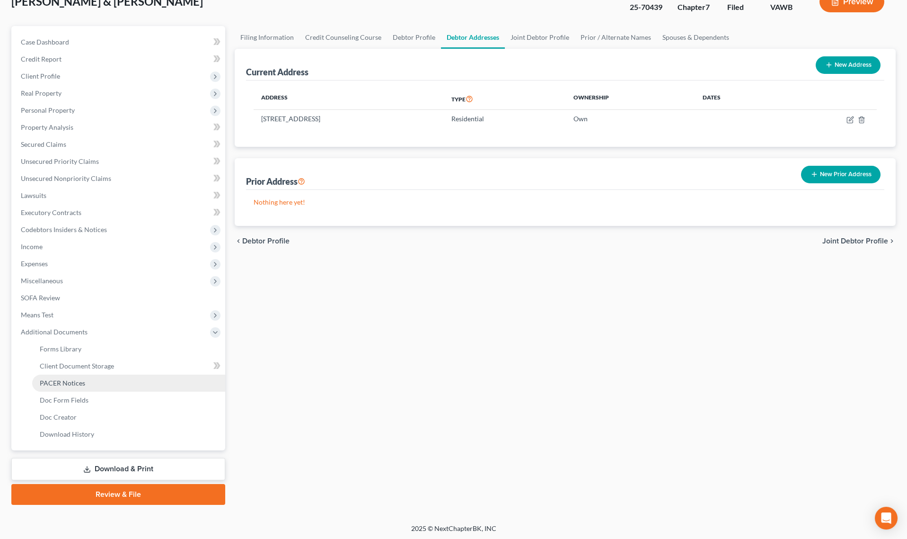
click at [63, 381] on span "PACER Notices" at bounding box center [62, 383] width 45 height 8
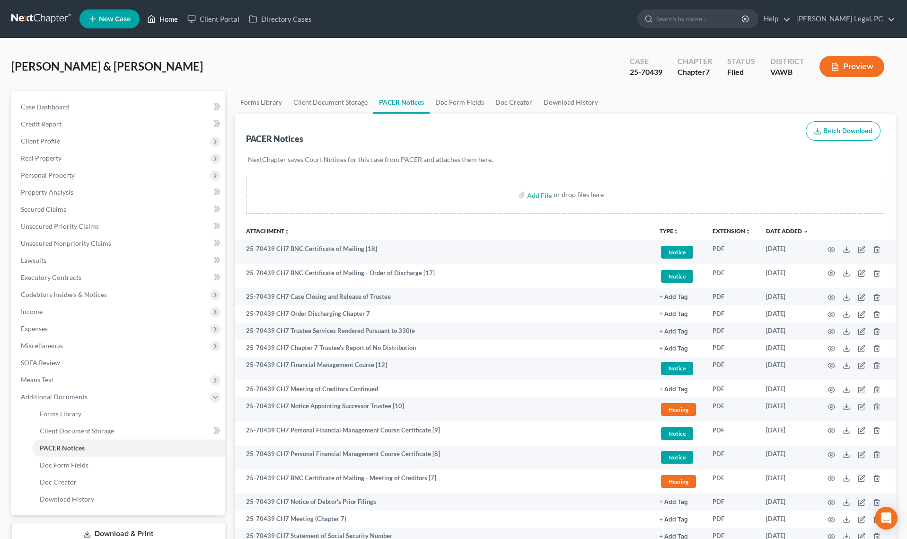
click at [160, 14] on link "Home" at bounding box center [162, 18] width 40 height 17
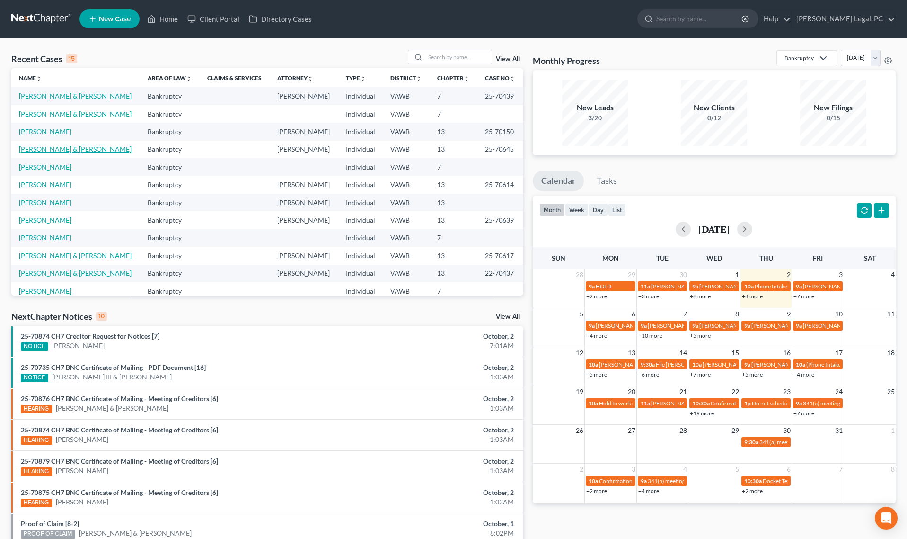
click at [51, 147] on link "[PERSON_NAME] & [PERSON_NAME]" at bounding box center [75, 149] width 113 height 8
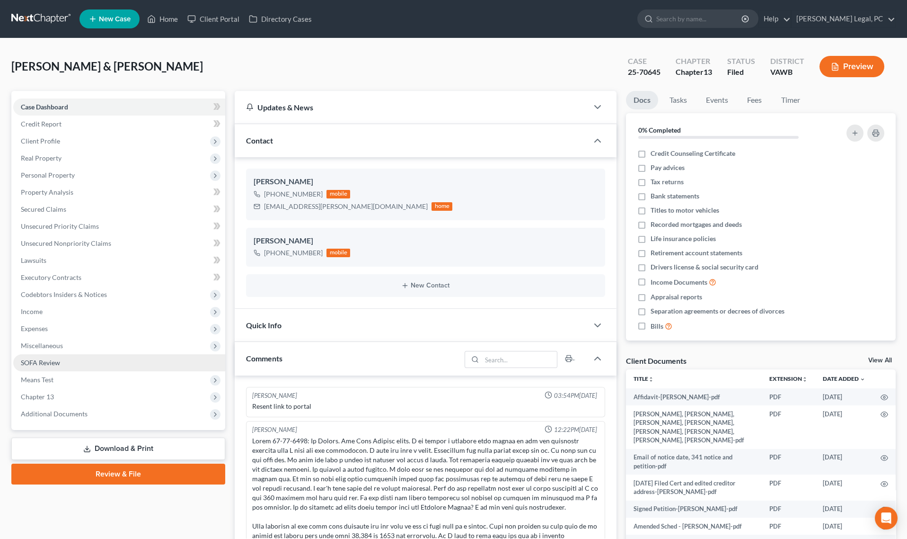
scroll to position [2464, 0]
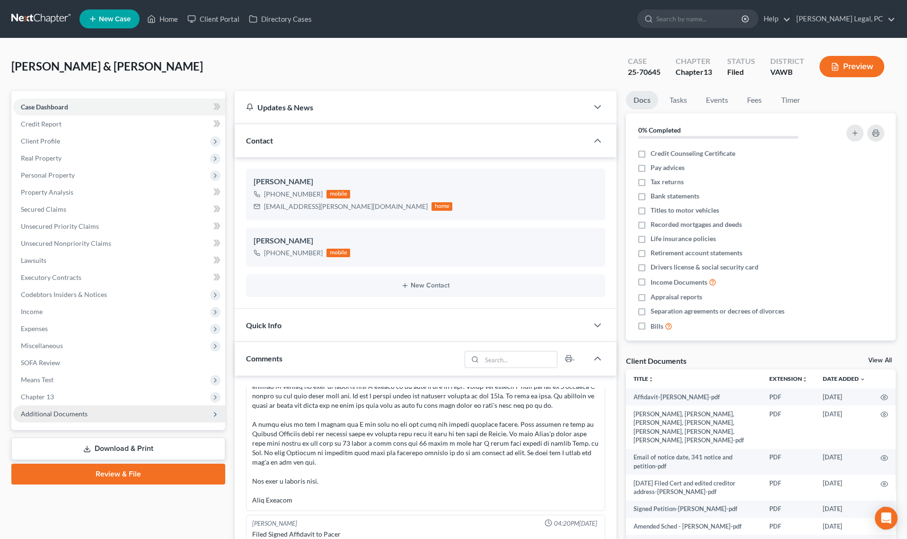
click at [60, 415] on span "Additional Documents" at bounding box center [54, 413] width 67 height 8
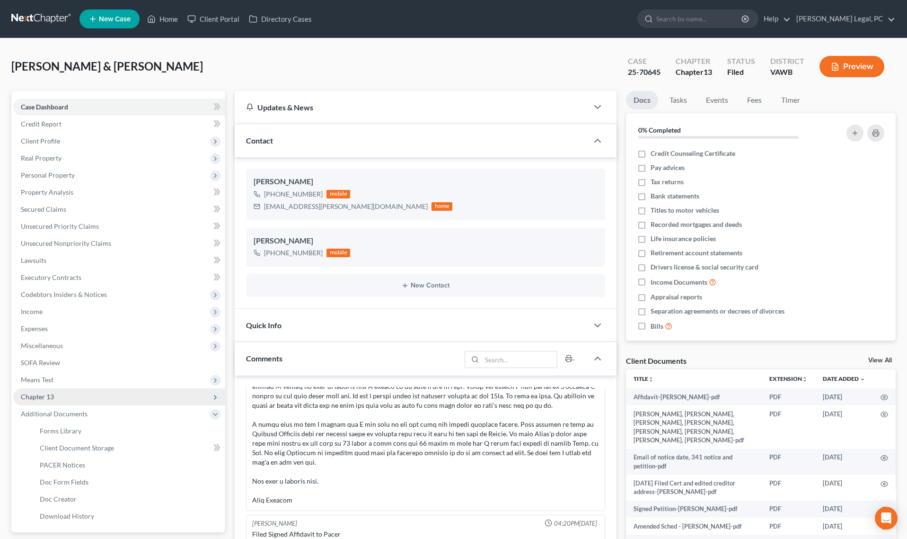
click at [53, 396] on span "Chapter 13" at bounding box center [37, 396] width 33 height 8
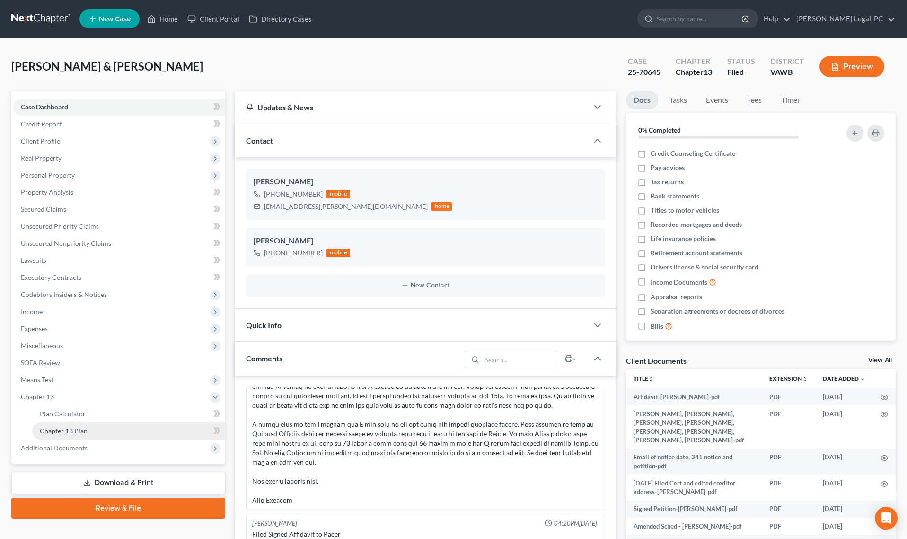
click at [63, 427] on span "Chapter 13 Plan" at bounding box center [64, 430] width 48 height 8
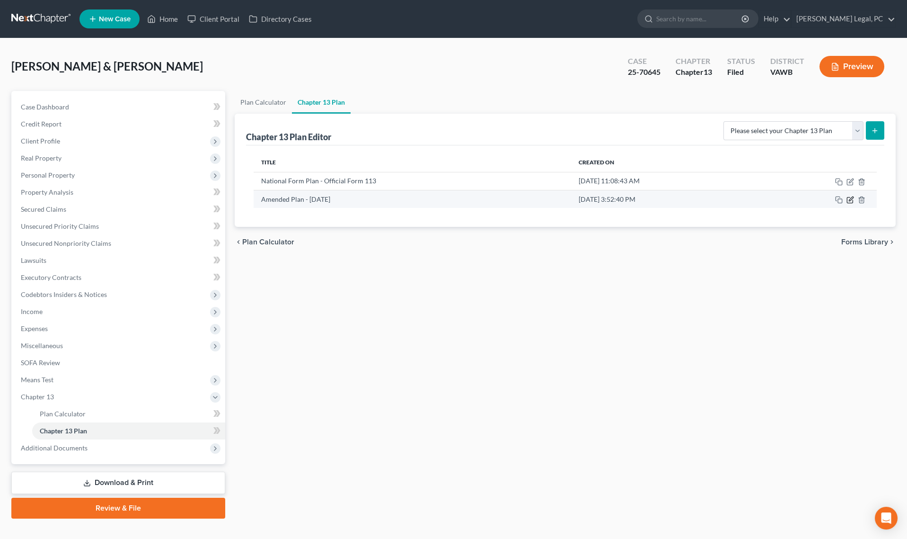
click at [847, 197] on icon "button" at bounding box center [850, 200] width 6 height 6
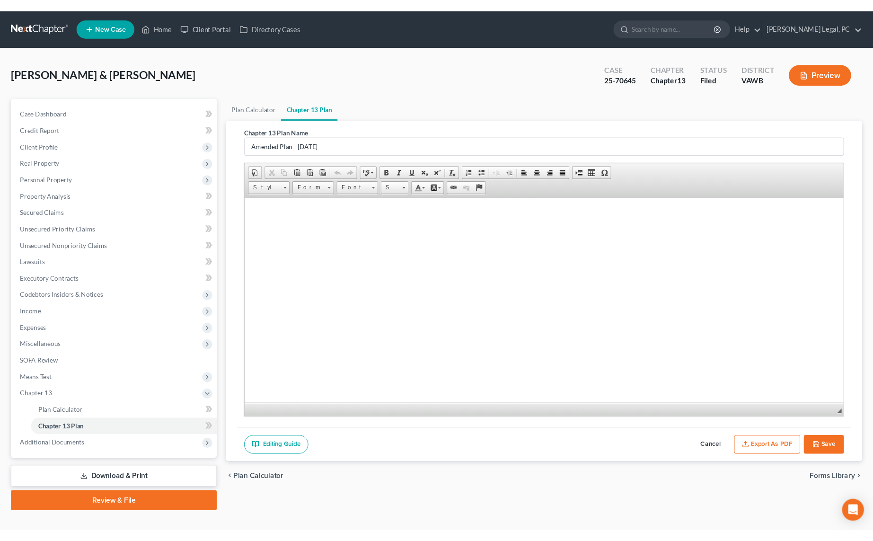
scroll to position [2710, 0]
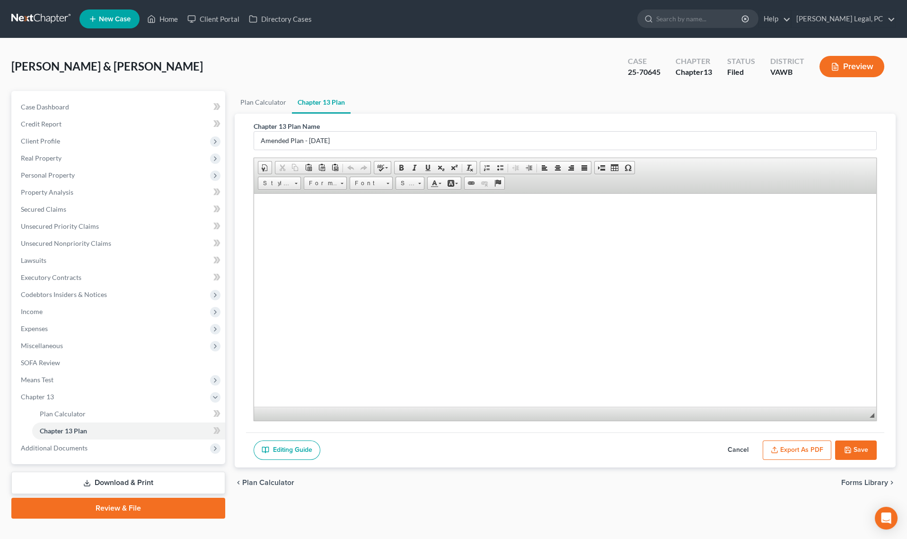
click at [790, 449] on button "Export as PDF" at bounding box center [797, 450] width 69 height 20
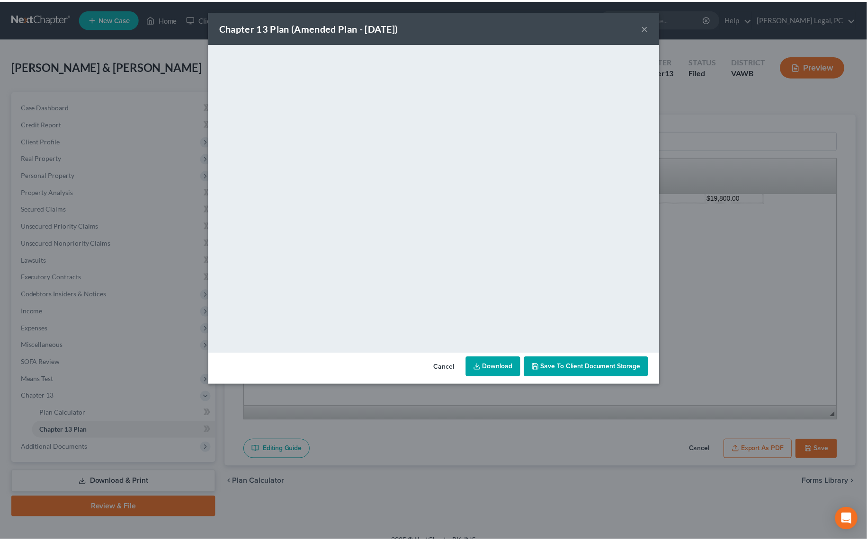
scroll to position [2757, 0]
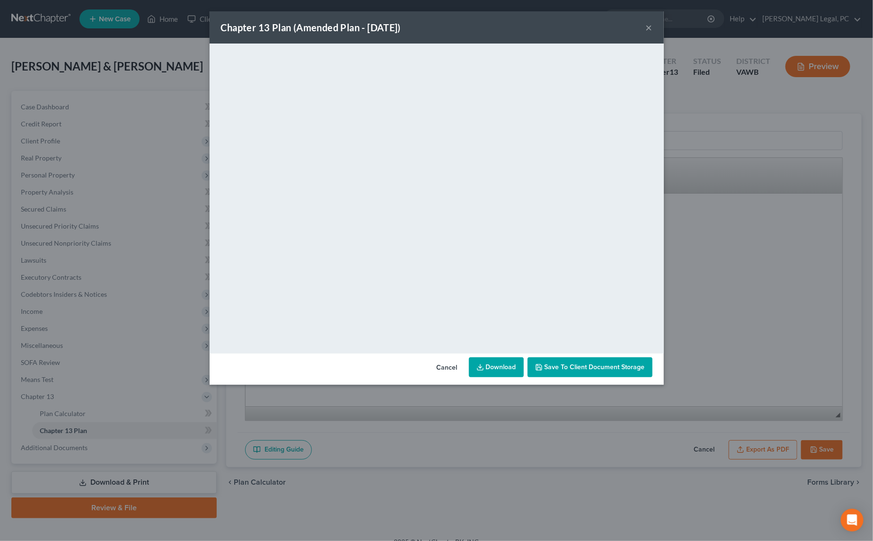
click at [649, 33] on button "×" at bounding box center [649, 27] width 7 height 11
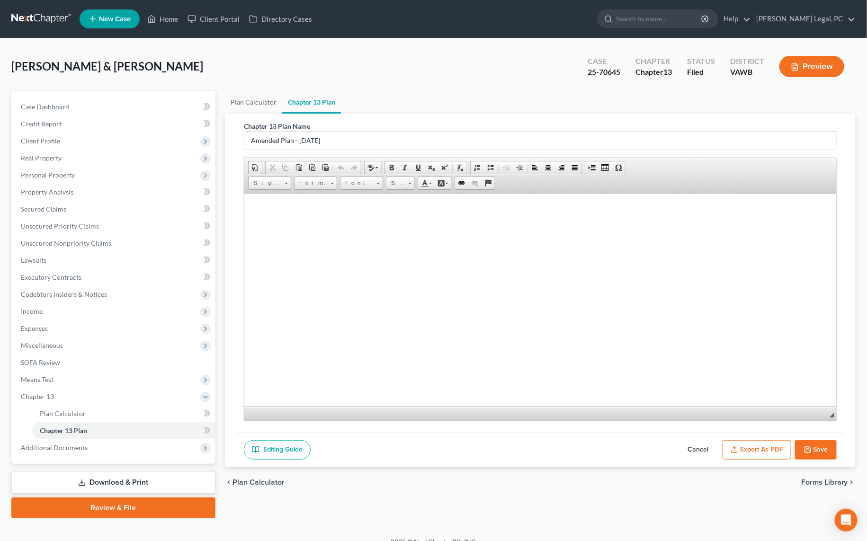
click at [801, 449] on button "Save" at bounding box center [816, 450] width 42 height 20
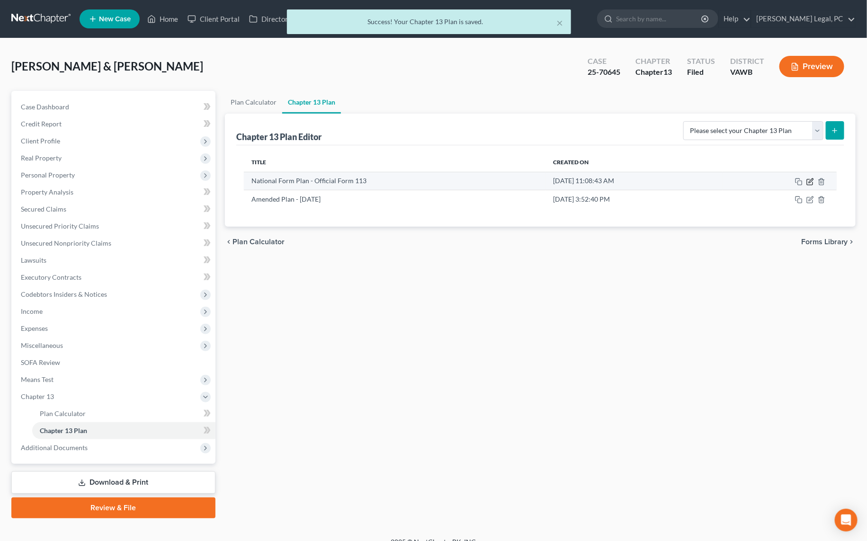
click at [808, 179] on icon "button" at bounding box center [810, 182] width 8 height 8
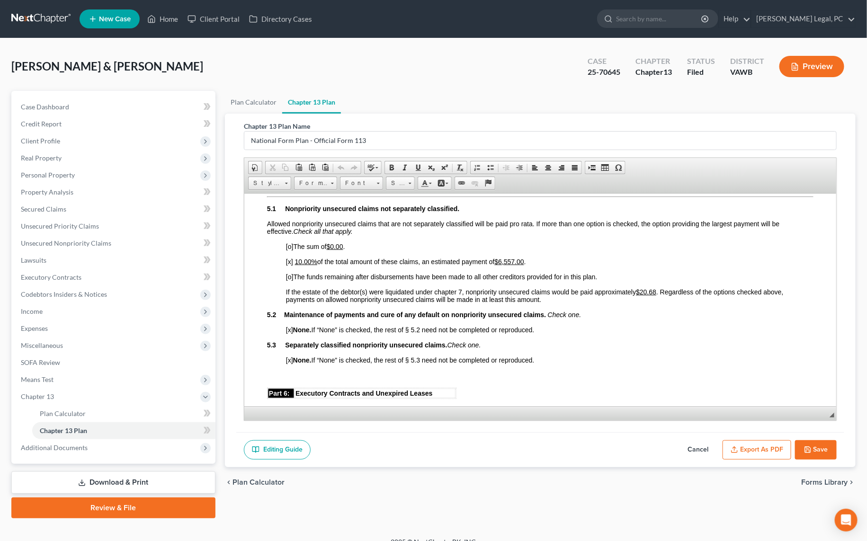
scroll to position [1462, 0]
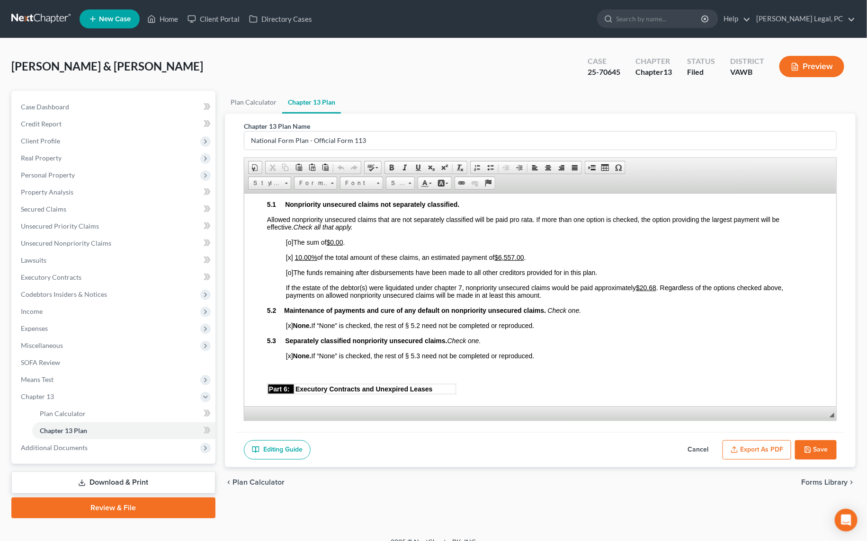
click at [804, 452] on button "Save" at bounding box center [816, 450] width 42 height 20
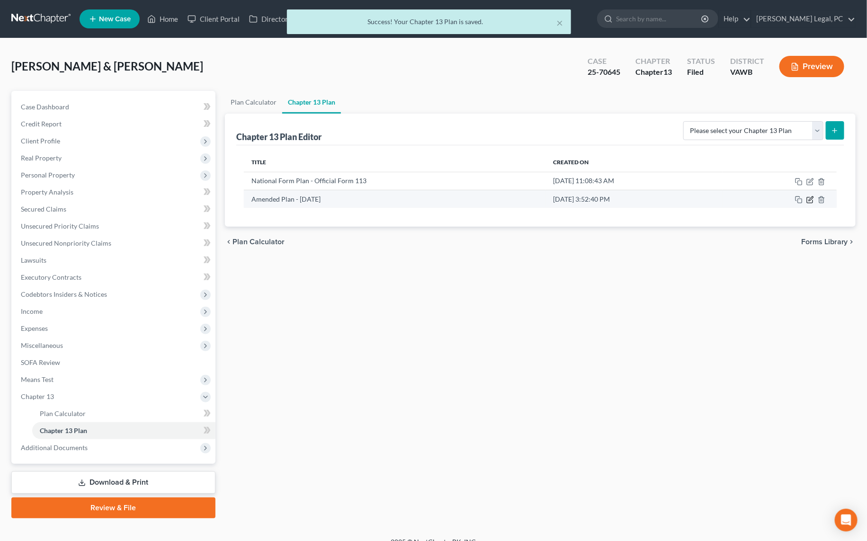
click at [807, 200] on icon "button" at bounding box center [810, 200] width 8 height 8
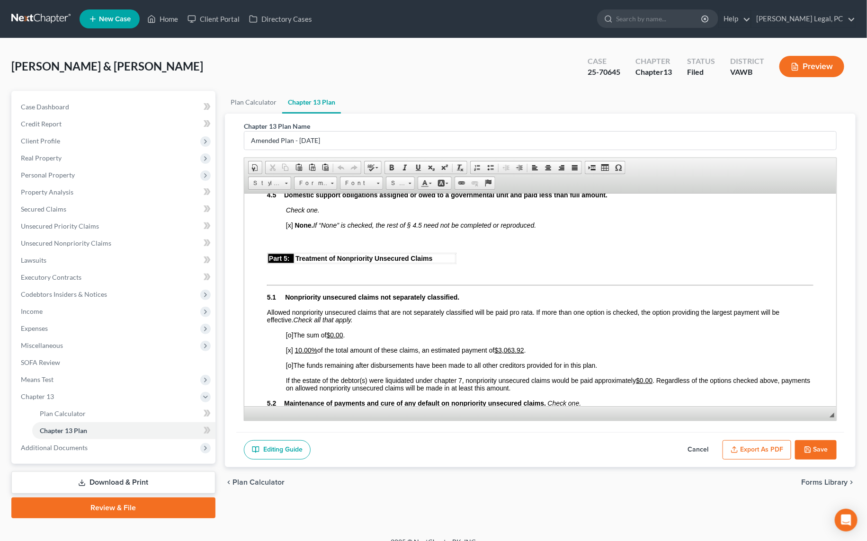
scroll to position [1505, 0]
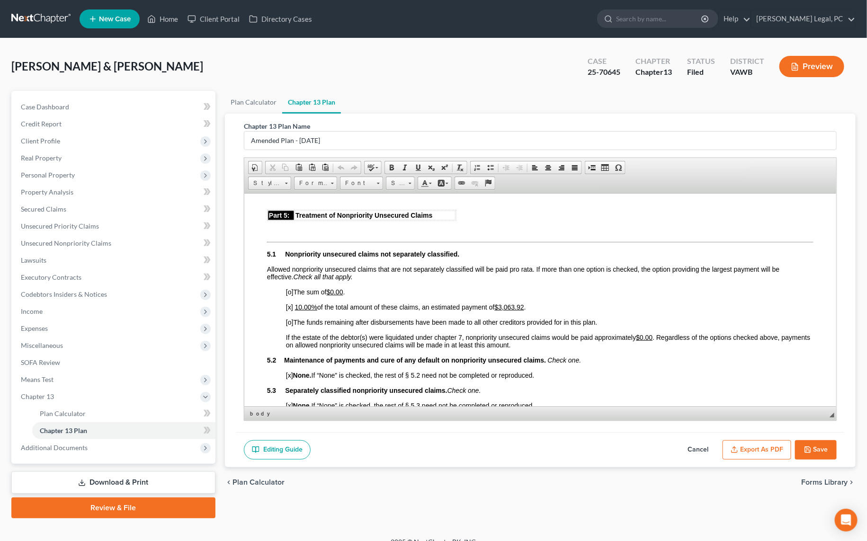
click at [301, 310] on u "10.00%" at bounding box center [305, 307] width 22 height 8
click at [817, 447] on button "Save" at bounding box center [816, 450] width 42 height 20
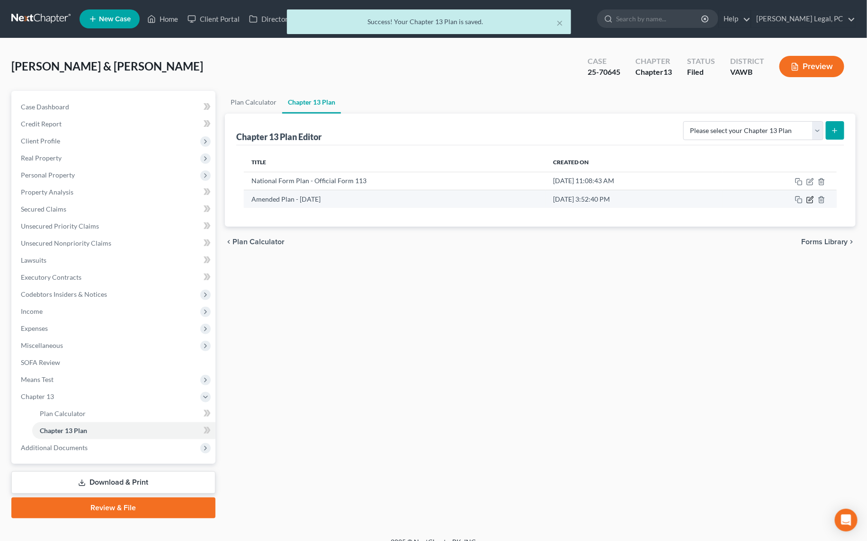
click at [812, 198] on icon "button" at bounding box center [810, 200] width 8 height 8
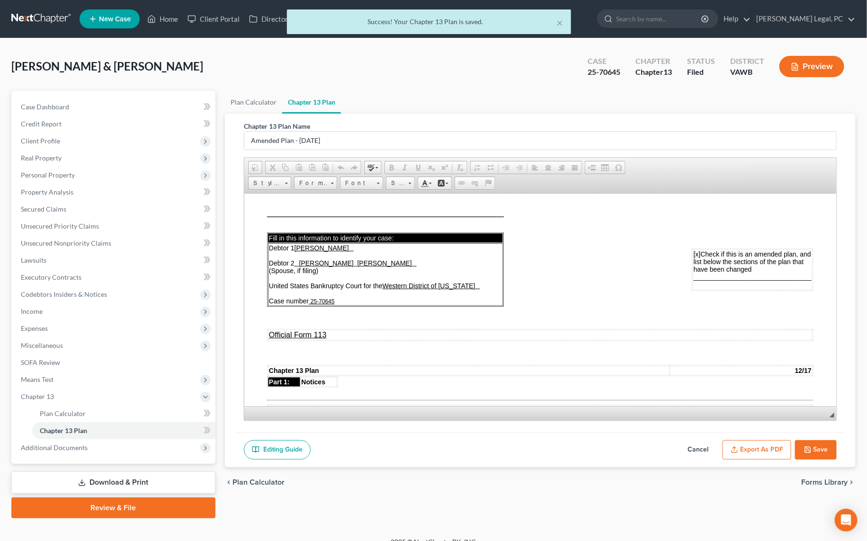
scroll to position [0, 0]
click at [769, 447] on button "Export as PDF" at bounding box center [756, 450] width 69 height 20
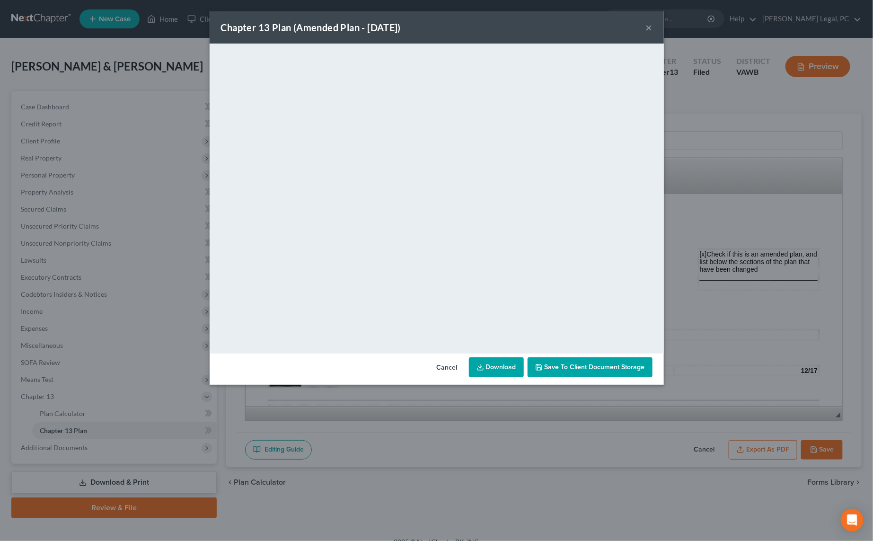
click at [137, 68] on div "Chapter 13 Plan (Amended Plan - October 2, 2025) × <object ng-attr-data='https:…" at bounding box center [436, 270] width 873 height 541
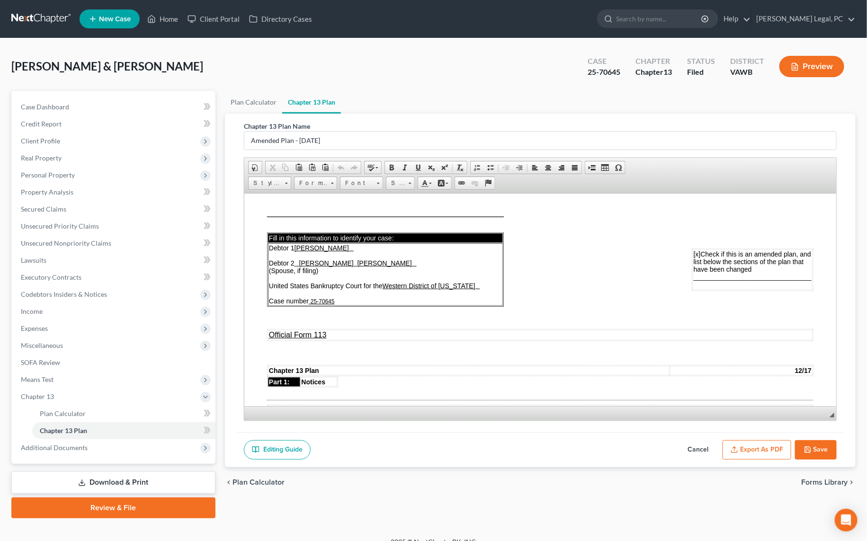
click at [814, 452] on button "Save" at bounding box center [816, 450] width 42 height 20
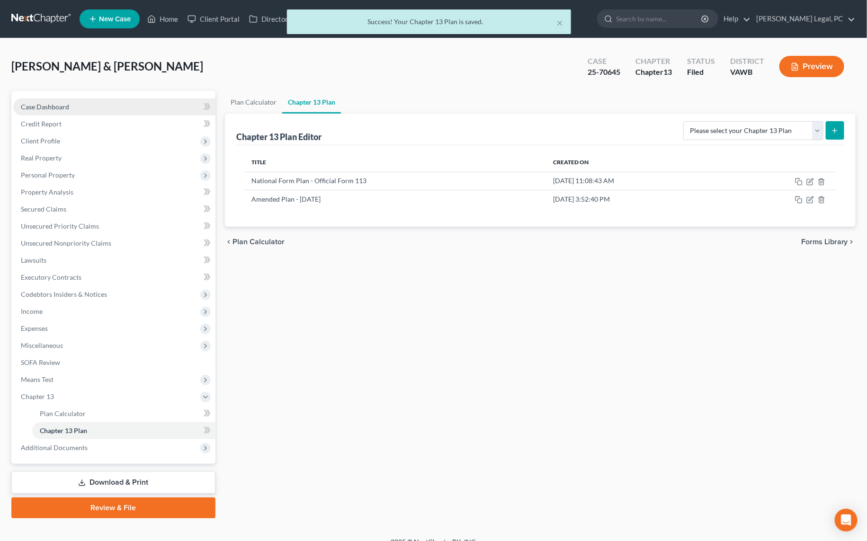
click at [50, 104] on span "Case Dashboard" at bounding box center [45, 107] width 48 height 8
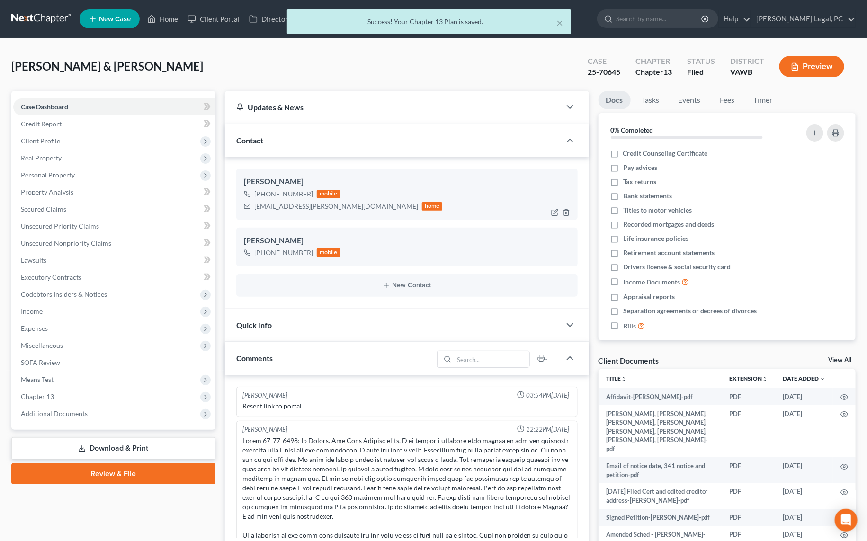
scroll to position [2568, 0]
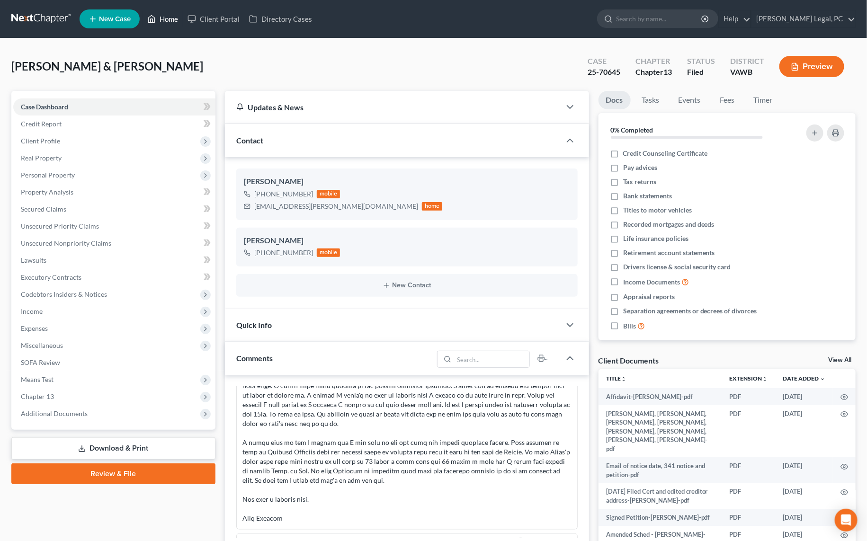
click at [163, 17] on link "Home" at bounding box center [162, 18] width 40 height 17
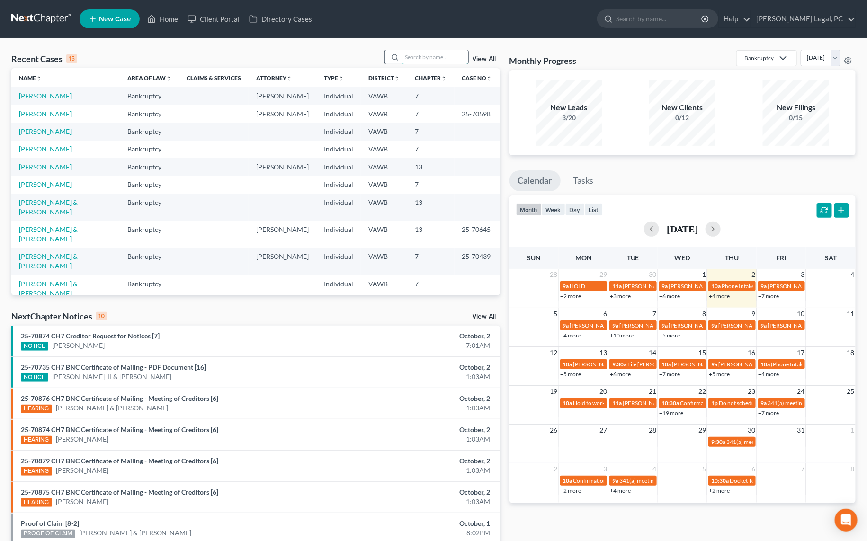
click at [414, 54] on input "search" at bounding box center [435, 57] width 66 height 14
type input "roetzer"
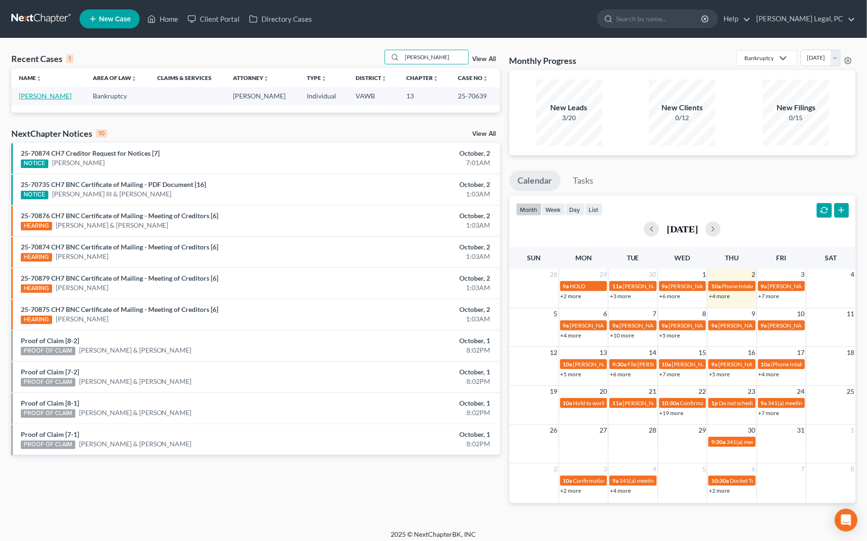
click at [51, 98] on link "[PERSON_NAME]" at bounding box center [45, 96] width 53 height 8
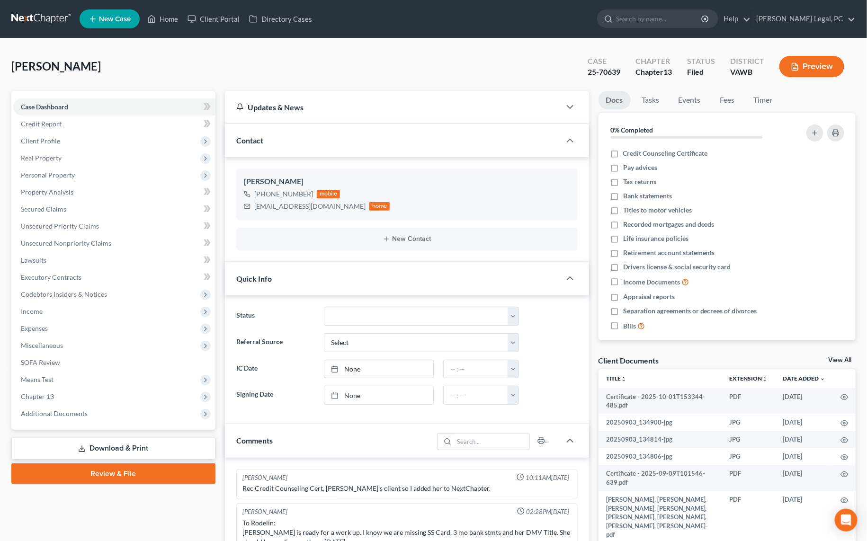
scroll to position [555, 0]
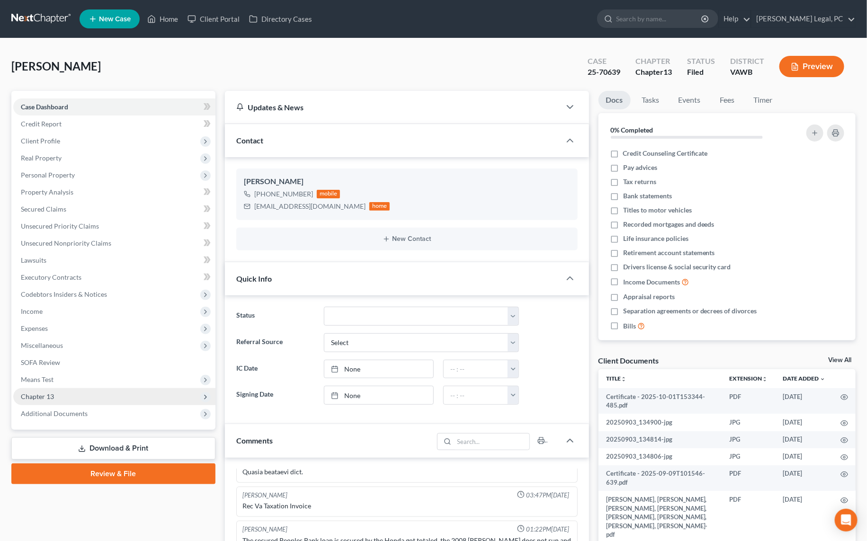
click at [58, 400] on span "Chapter 13" at bounding box center [114, 396] width 202 height 17
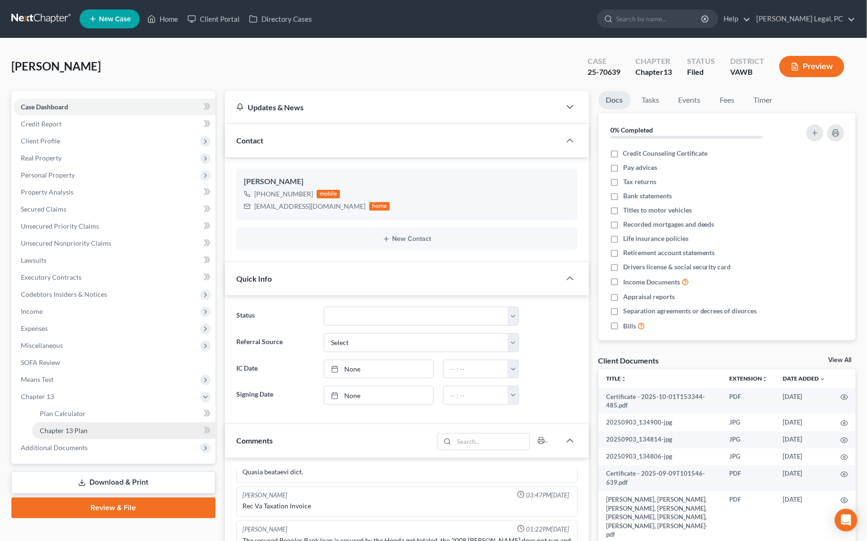
click at [73, 431] on span "Chapter 13 Plan" at bounding box center [64, 430] width 48 height 8
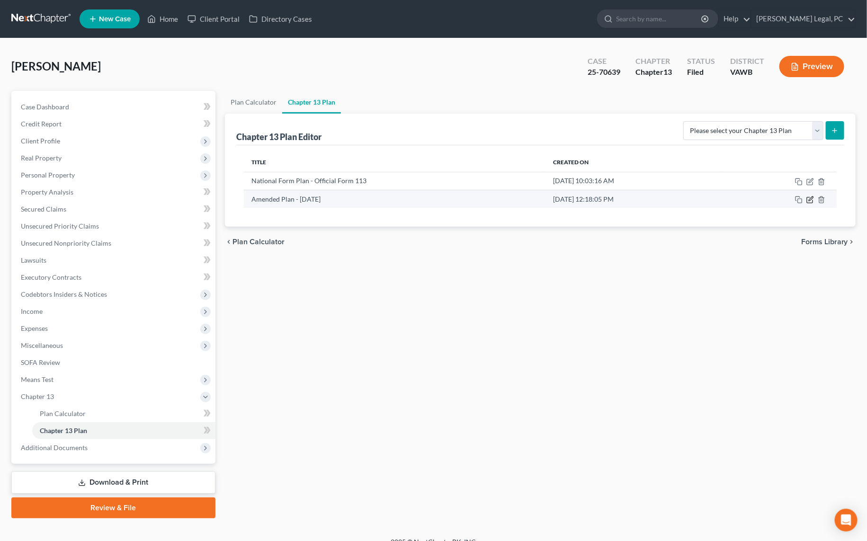
click at [808, 198] on icon "button" at bounding box center [810, 200] width 8 height 8
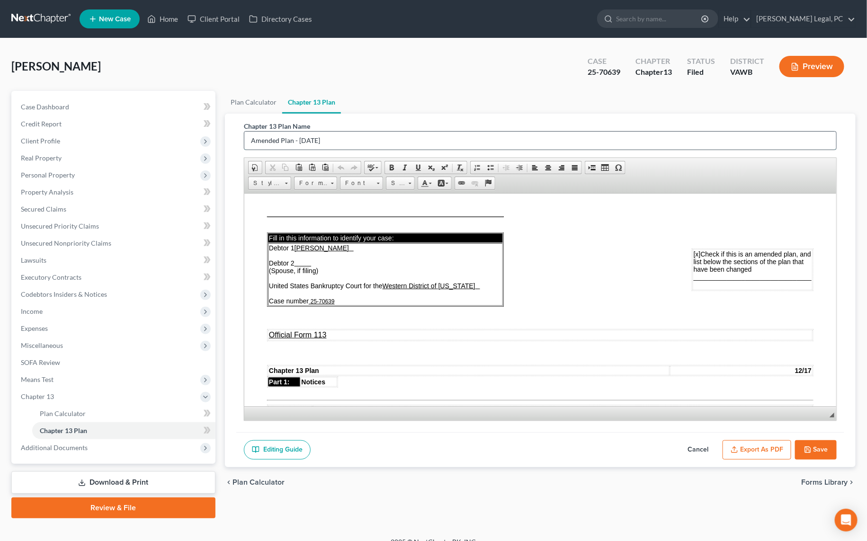
click at [328, 140] on input "Amended Plan - [DATE]" at bounding box center [540, 141] width 592 height 18
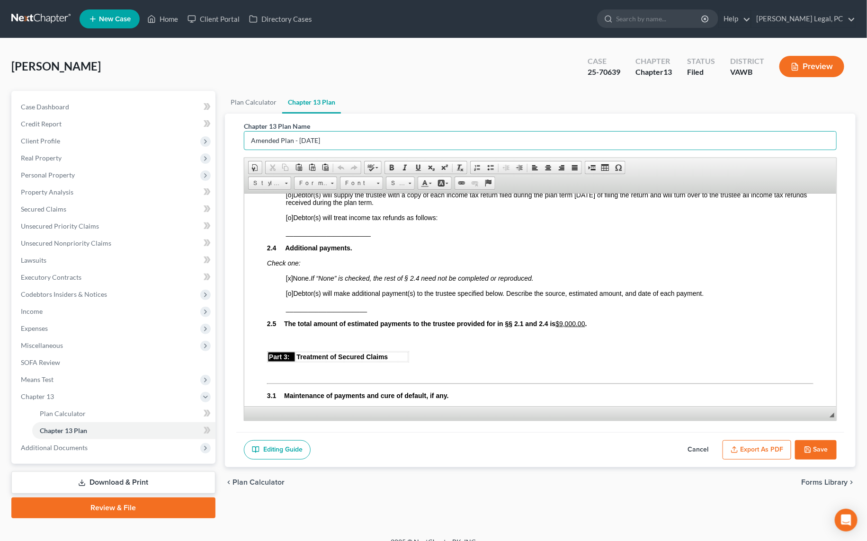
scroll to position [645, 0]
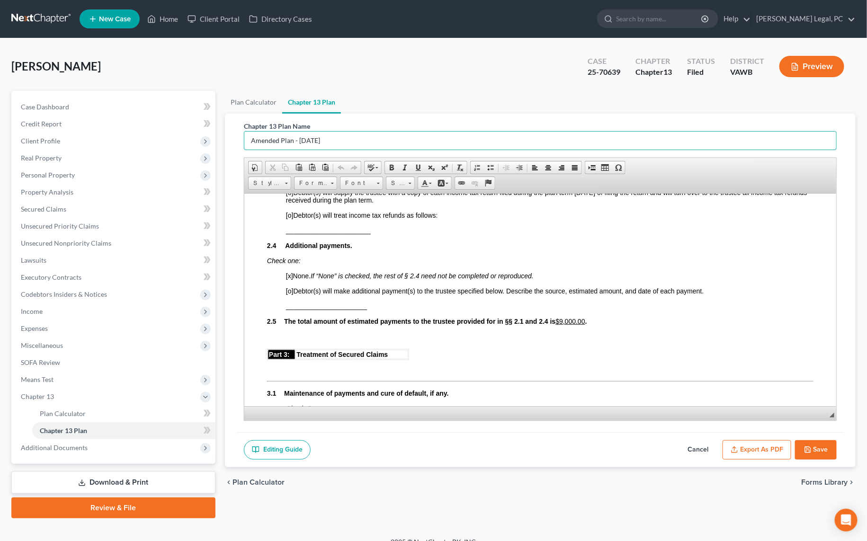
type input "Amended Plan - [DATE]"
click at [564, 325] on u "$9,000.00" at bounding box center [569, 321] width 29 height 8
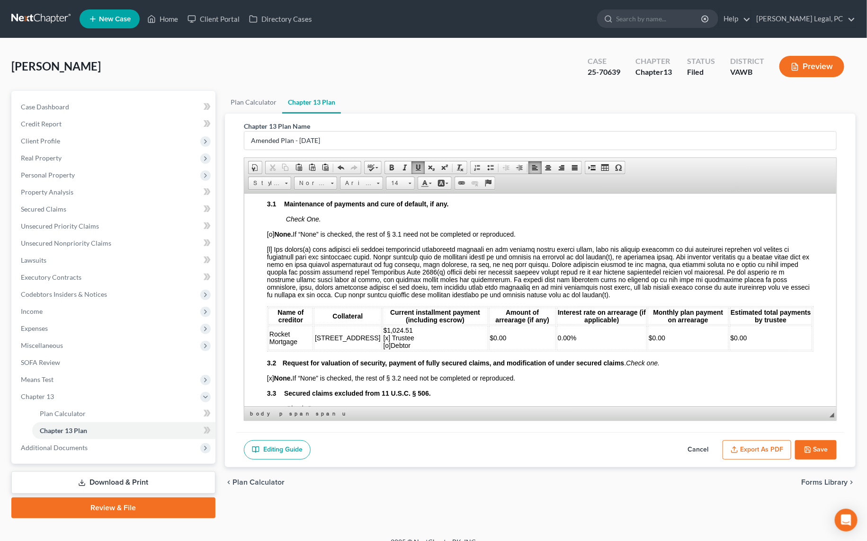
scroll to position [860, 0]
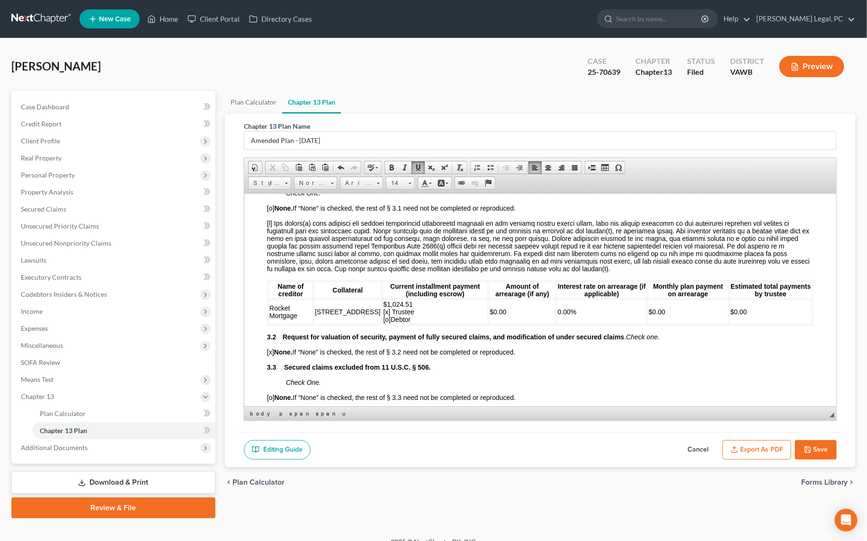
click at [747, 322] on td "$0.00" at bounding box center [770, 311] width 82 height 25
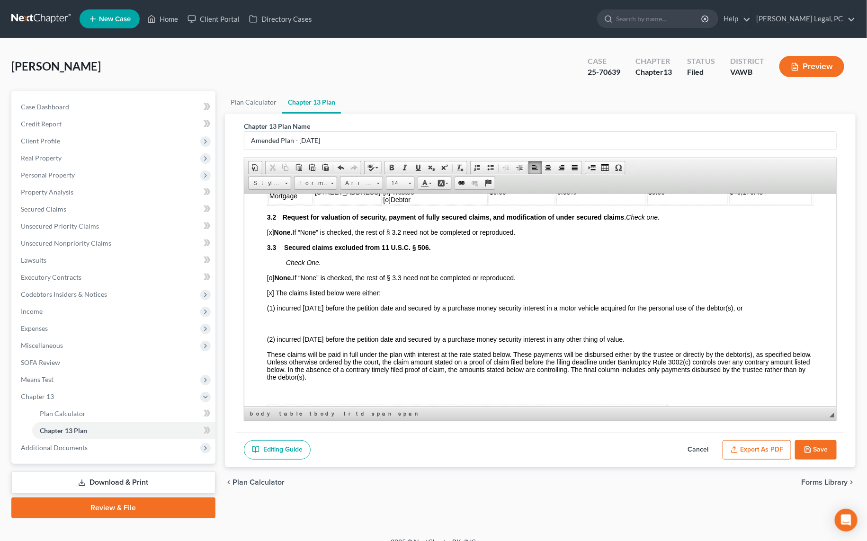
scroll to position [989, 0]
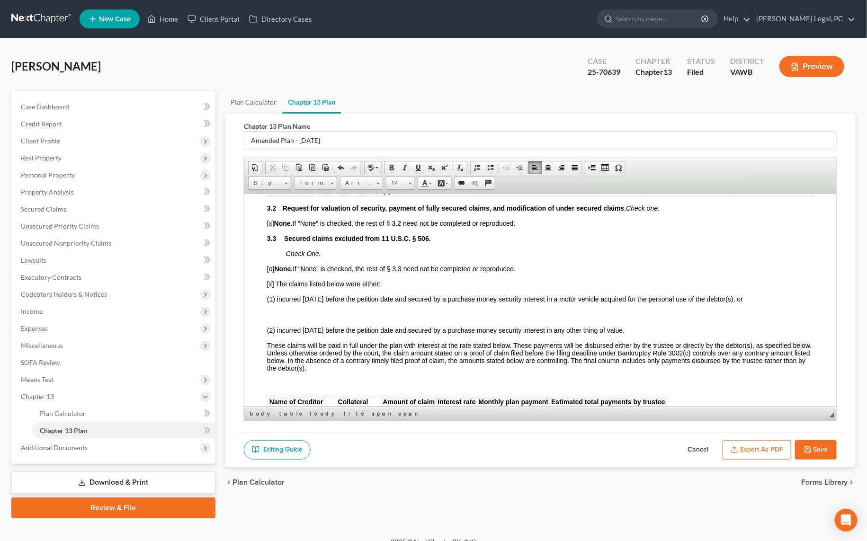
click at [359, 319] on p at bounding box center [539, 314] width 546 height 9
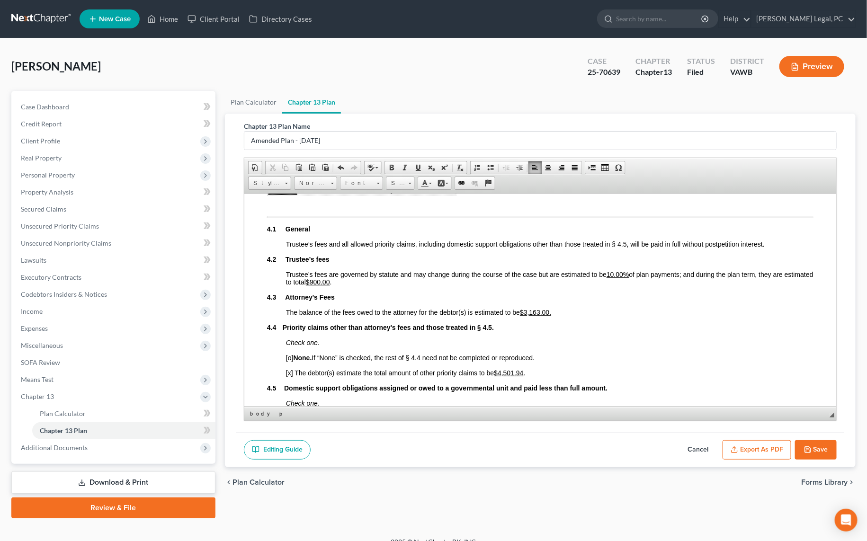
scroll to position [1419, 0]
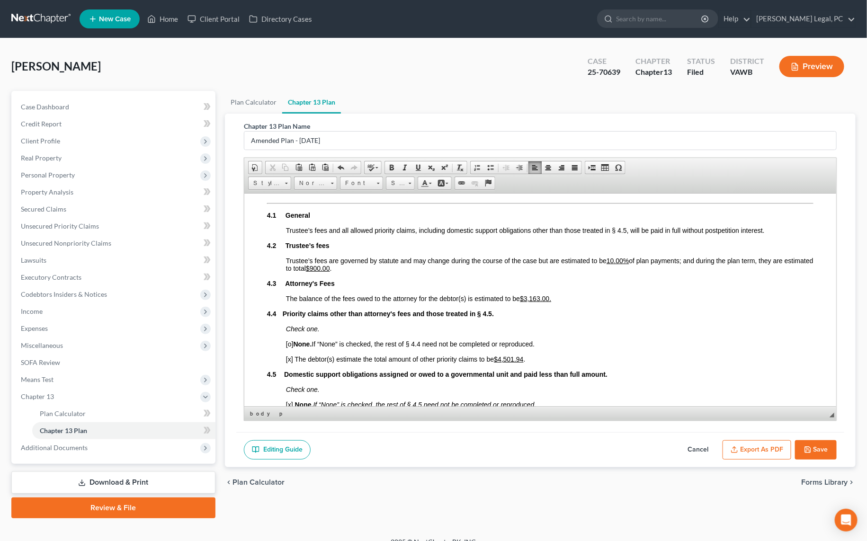
click at [329, 272] on u "$900.00" at bounding box center [317, 268] width 24 height 8
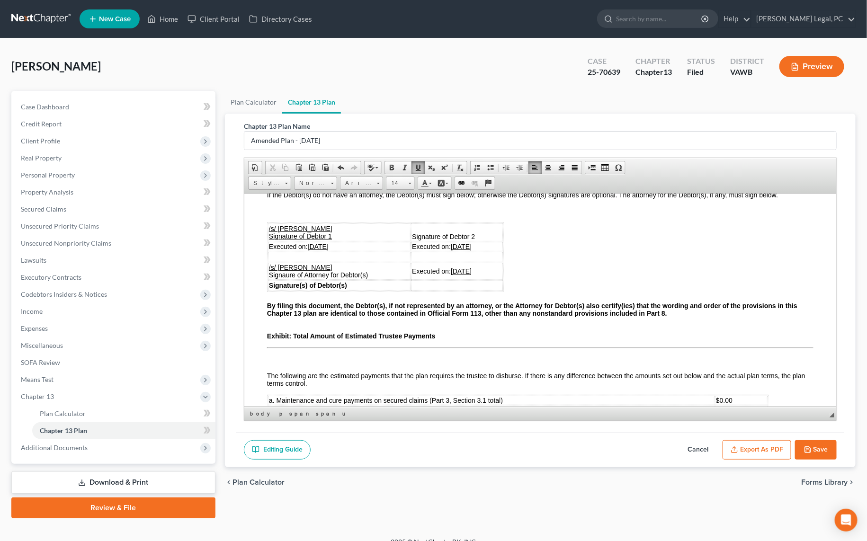
scroll to position [2451, 0]
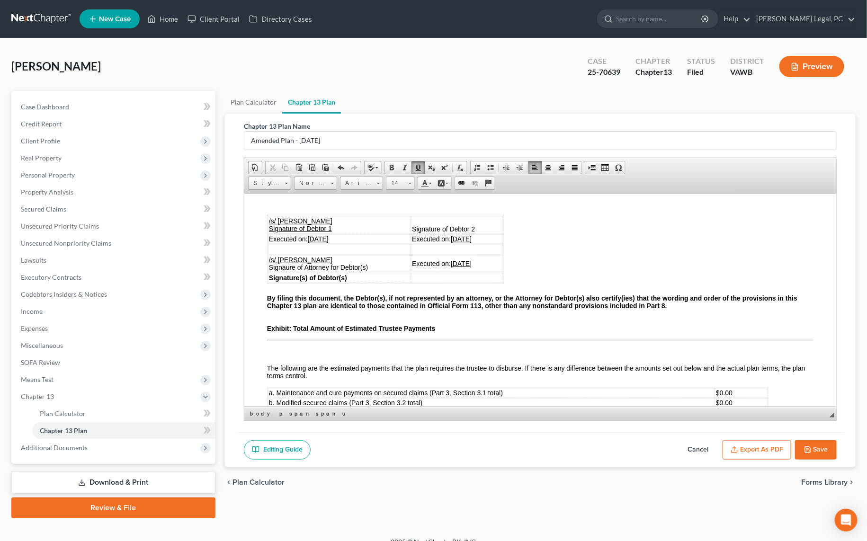
click at [313, 242] on u "[DATE]" at bounding box center [317, 239] width 21 height 8
drag, startPoint x: 340, startPoint y: 268, endPoint x: 309, endPoint y: 265, distance: 31.8
click at [309, 243] on td "Executed on: [DATE]" at bounding box center [338, 238] width 142 height 9
copy u "[DATE]"
drag, startPoint x: 478, startPoint y: 268, endPoint x: 444, endPoint y: 266, distance: 34.6
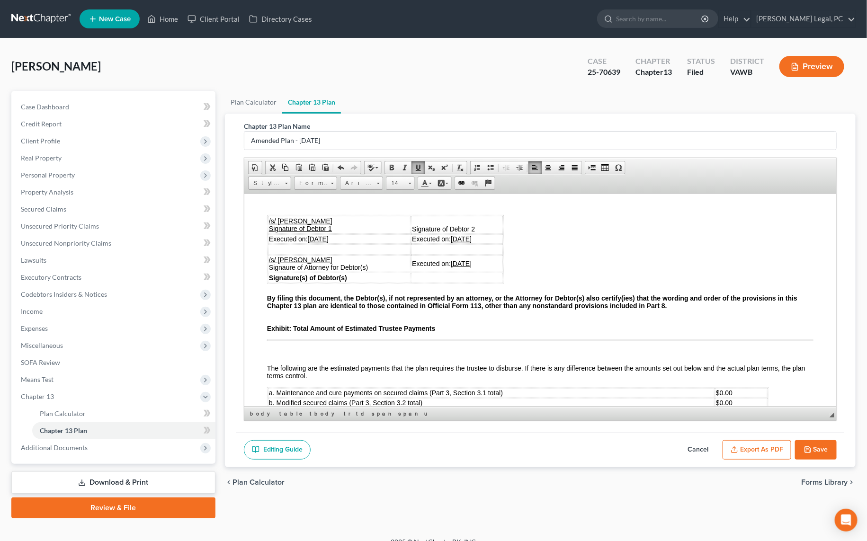
click at [444, 243] on td "Executed on: [DATE]" at bounding box center [456, 238] width 92 height 9
drag, startPoint x: 478, startPoint y: 292, endPoint x: 445, endPoint y: 292, distance: 32.7
click at [445, 272] on td "Executed on: [DATE]" at bounding box center [456, 263] width 92 height 17
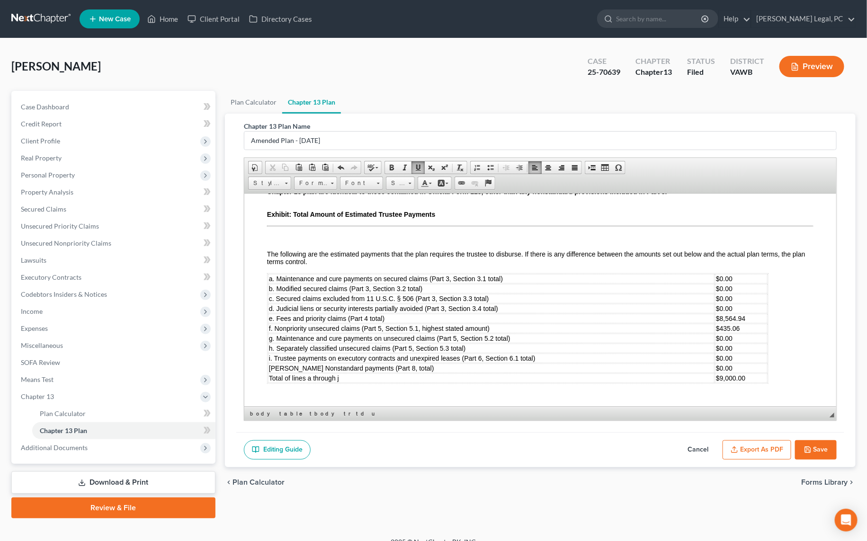
scroll to position [2594, 0]
click at [735, 280] on td "$0.00" at bounding box center [740, 278] width 52 height 9
click at [742, 319] on td "$8,564.94" at bounding box center [738, 317] width 58 height 9
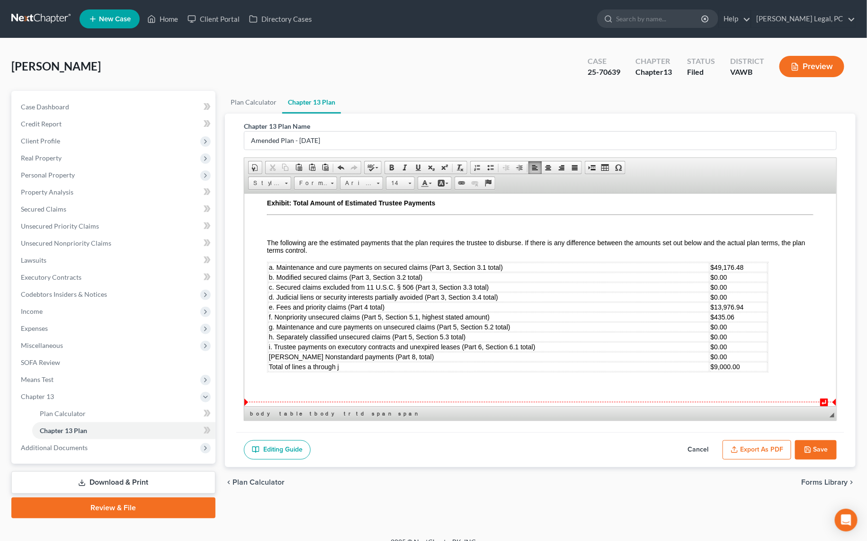
click at [739, 370] on span "$9,000.00" at bounding box center [724, 367] width 29 height 8
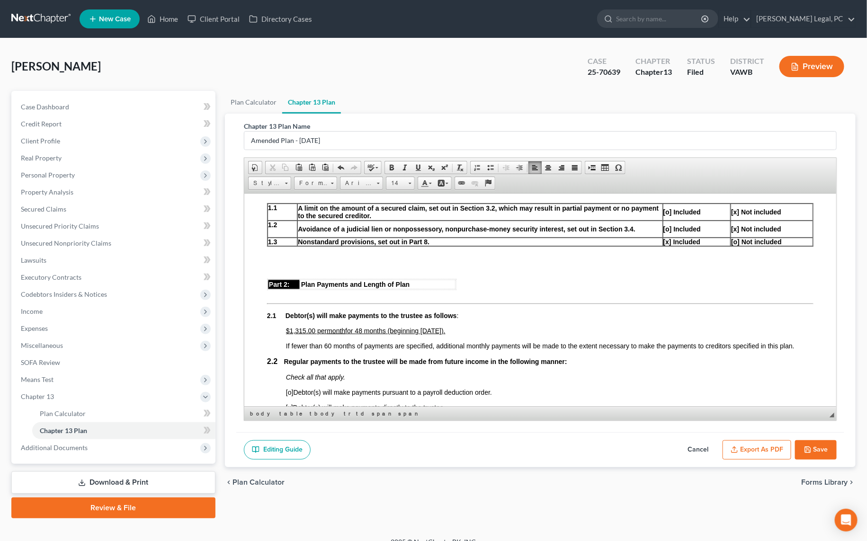
scroll to position [399, 0]
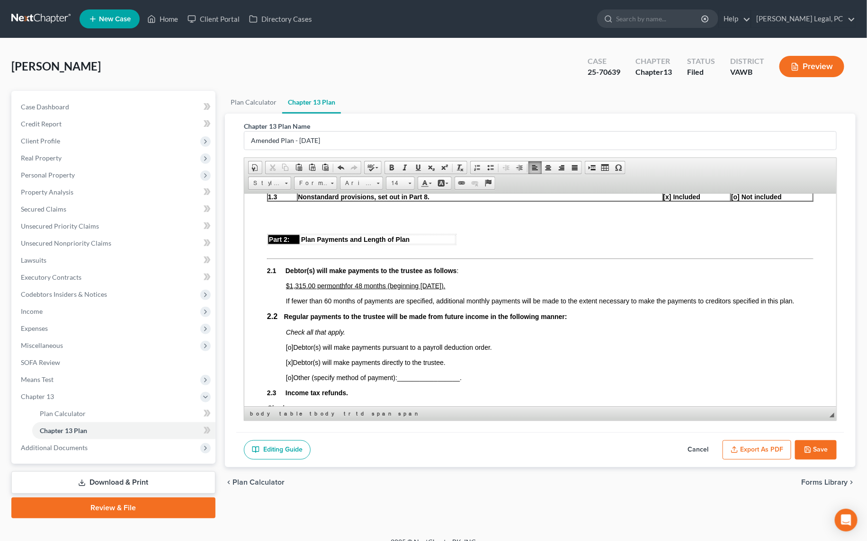
click at [297, 289] on span "$1,315.00 per" at bounding box center [305, 286] width 41 height 8
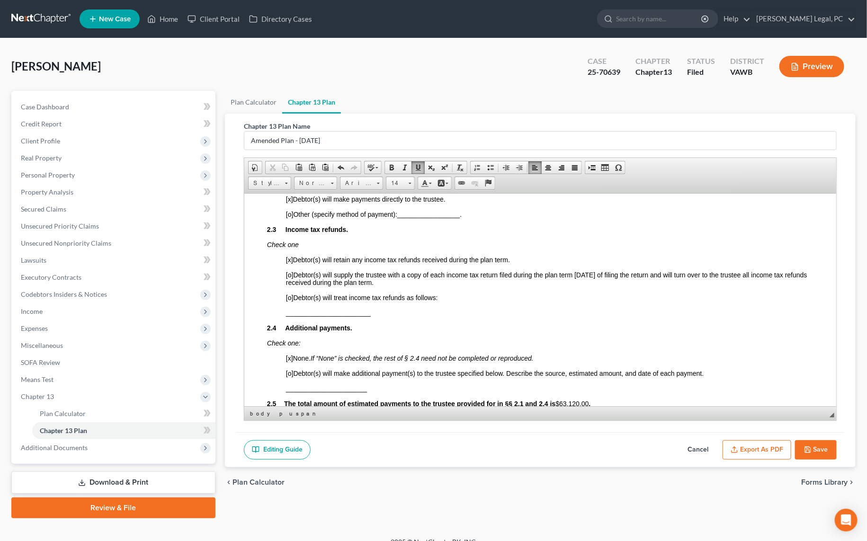
scroll to position [615, 0]
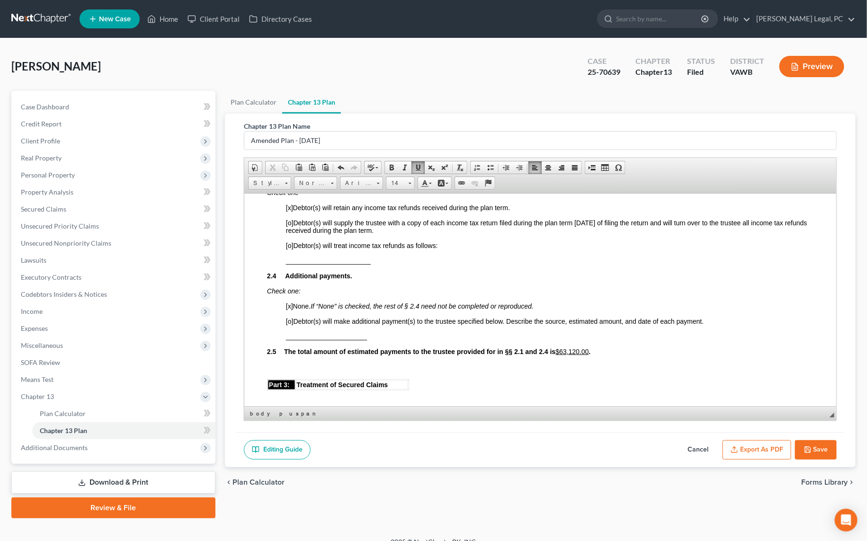
click at [577, 355] on u "$63 ,12 0.00" at bounding box center [571, 351] width 33 height 8
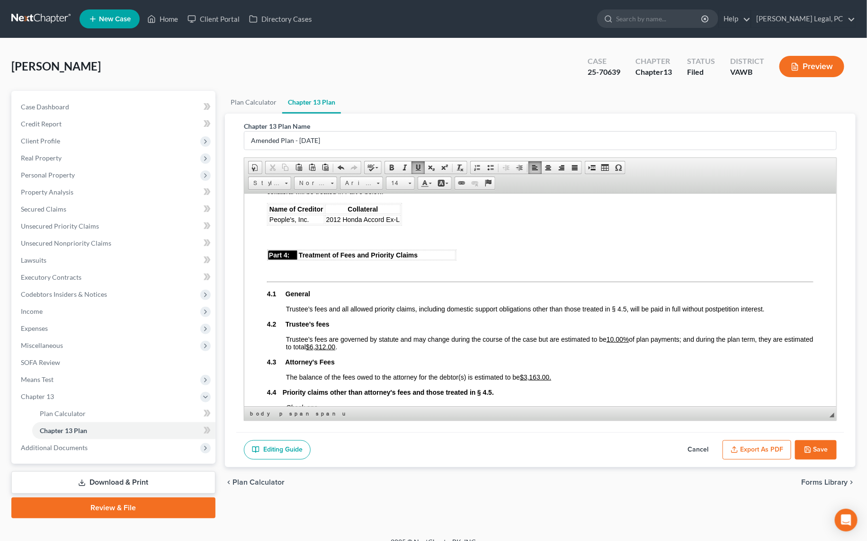
scroll to position [1389, 0]
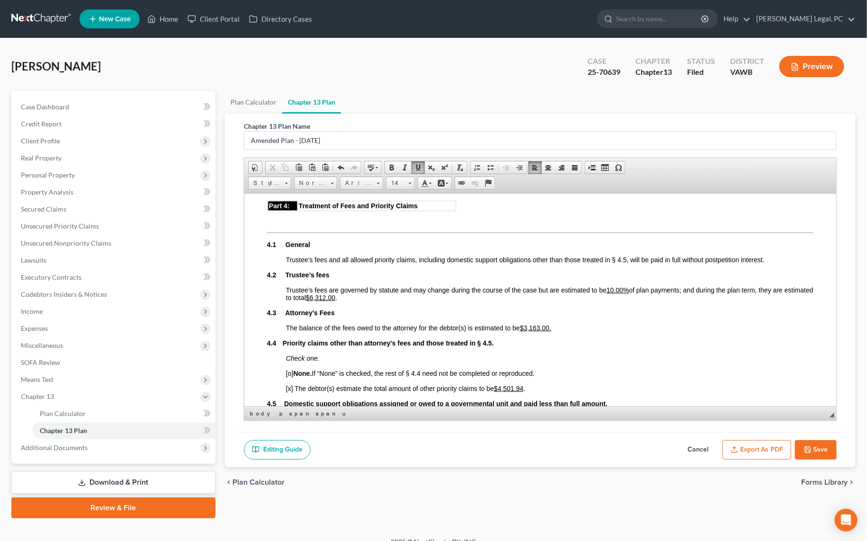
click at [335, 301] on u "$6,312 .00" at bounding box center [319, 297] width 29 height 8
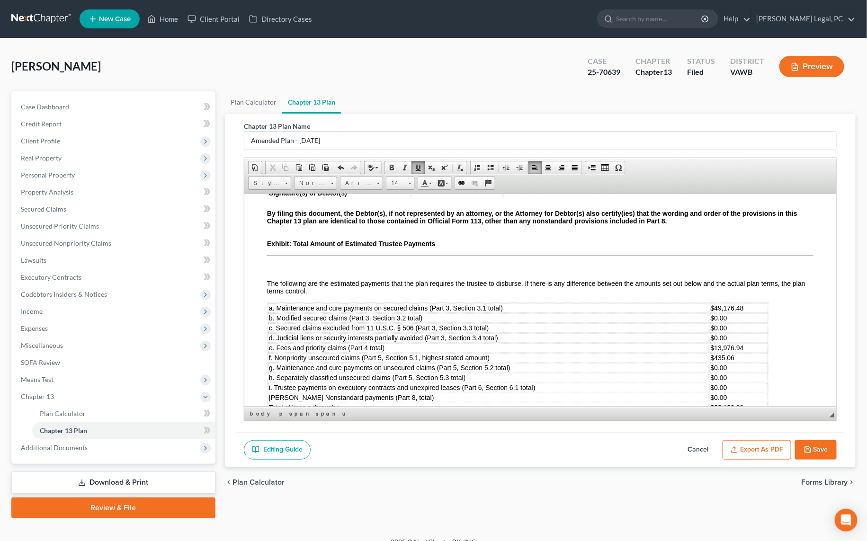
scroll to position [2594, 0]
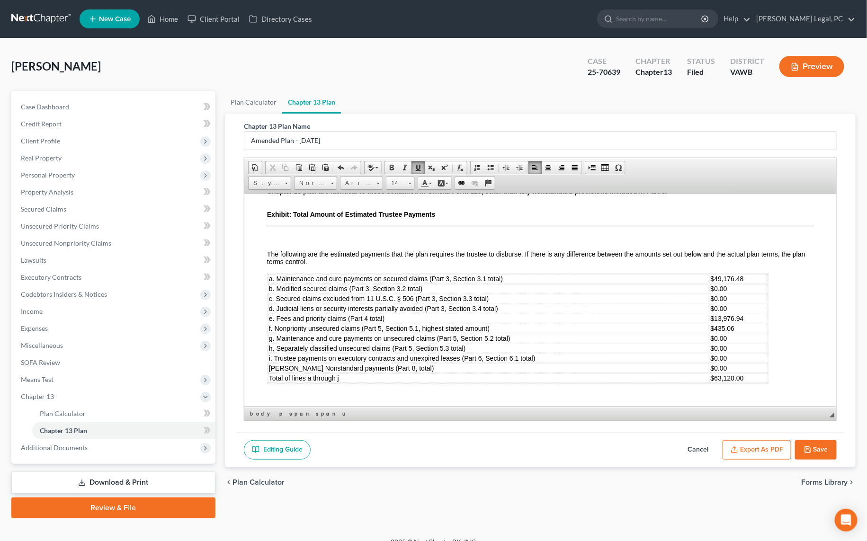
click at [720, 320] on span "$13,976.94" at bounding box center [726, 318] width 33 height 8
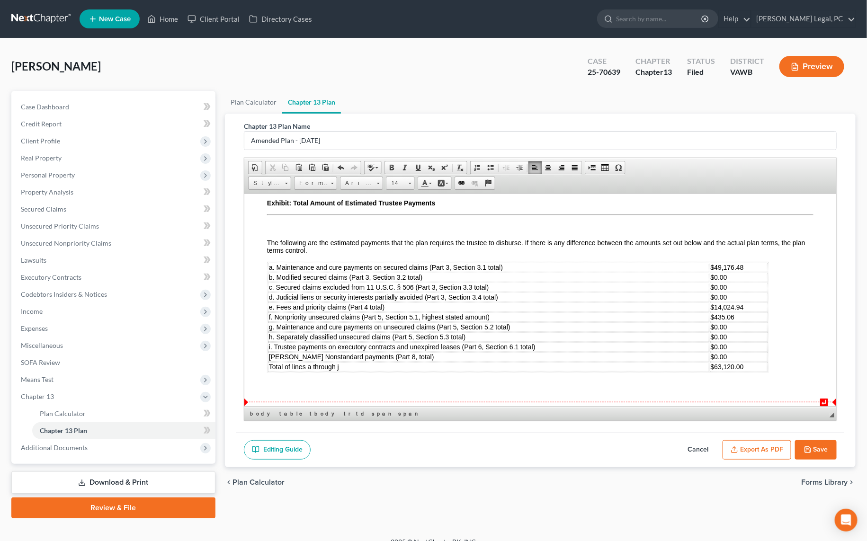
click at [725, 370] on span "$63,120.00" at bounding box center [726, 367] width 33 height 8
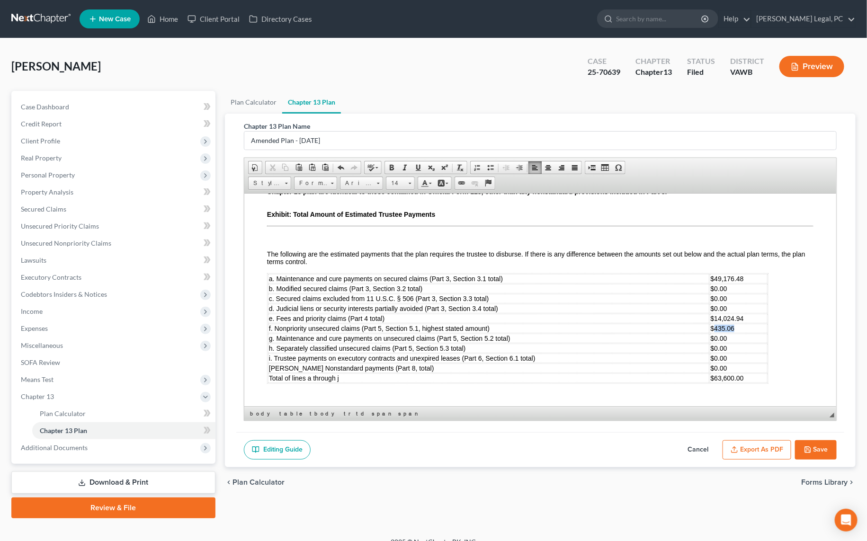
drag, startPoint x: 740, startPoint y: 327, endPoint x: 716, endPoint y: 329, distance: 24.8
click at [716, 329] on td "$435.06" at bounding box center [738, 327] width 58 height 9
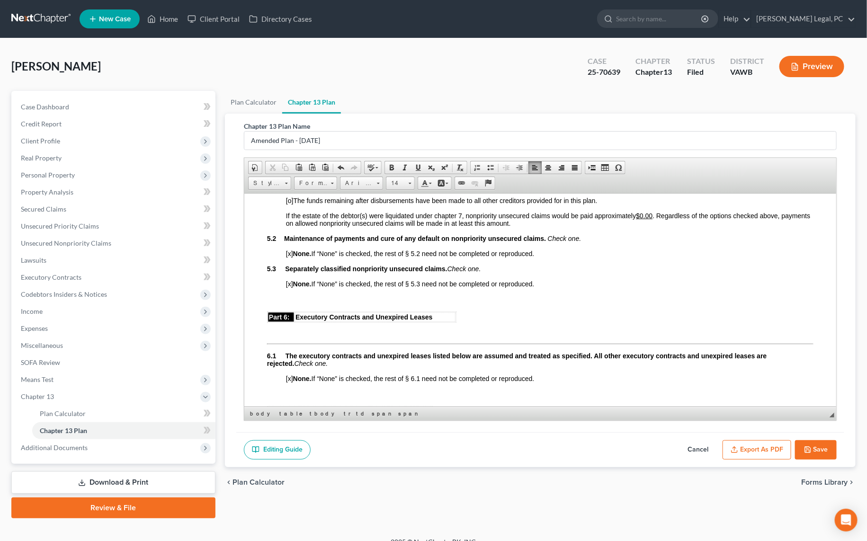
scroll to position [1691, 0]
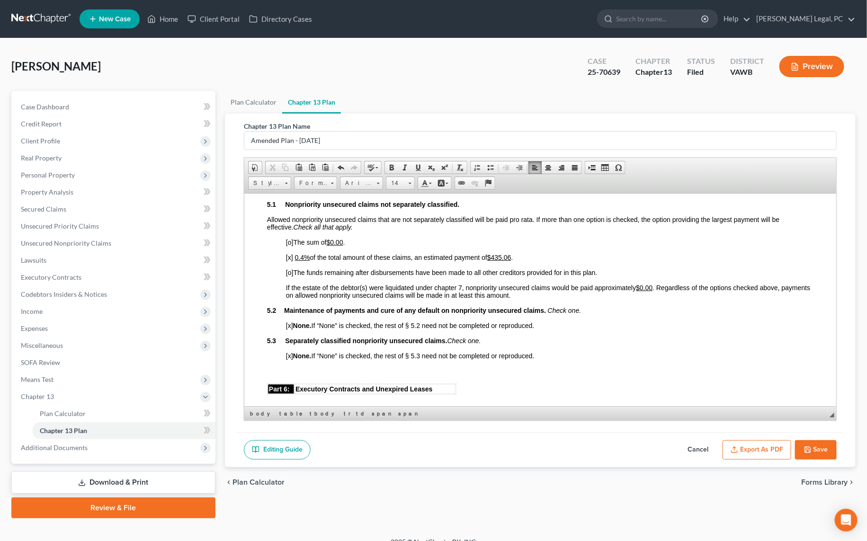
click at [494, 261] on u "$435.06" at bounding box center [499, 257] width 24 height 8
click at [305, 261] on u "0.4%" at bounding box center [301, 257] width 15 height 8
click at [299, 261] on u "0.4%" at bounding box center [301, 257] width 15 height 8
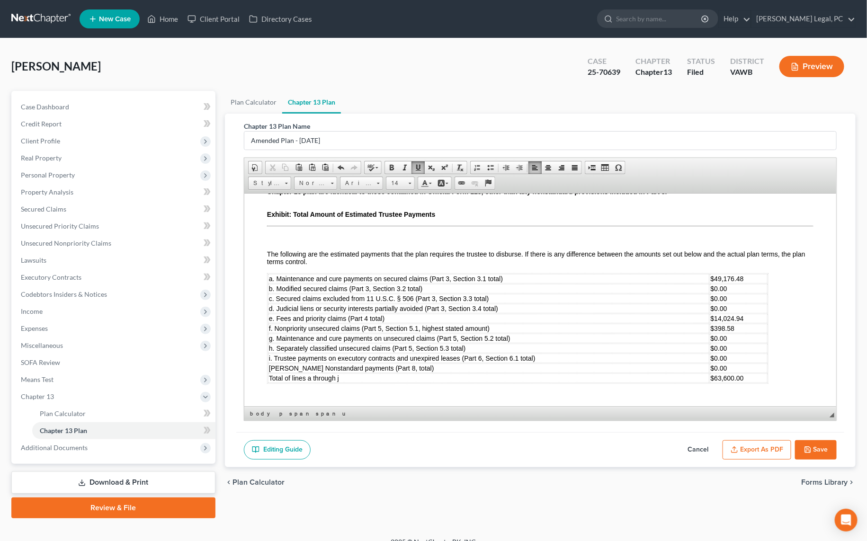
scroll to position [11, 0]
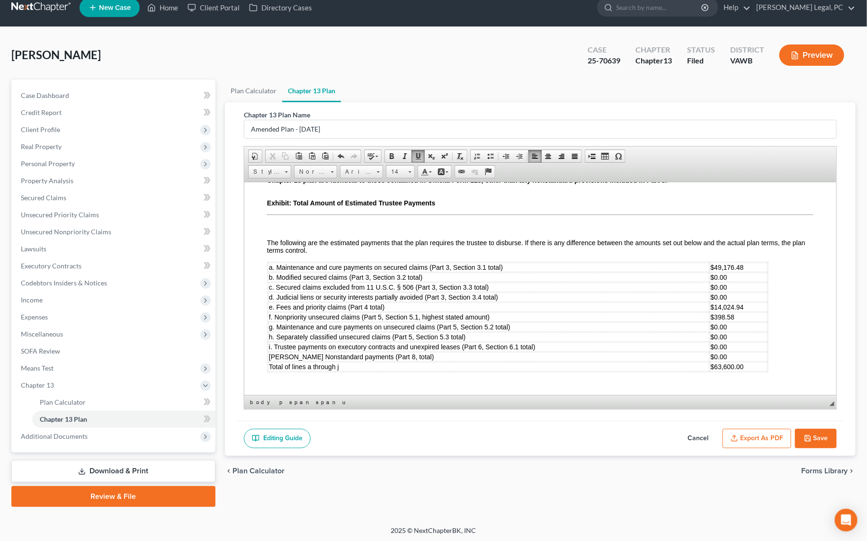
click at [805, 437] on icon "button" at bounding box center [808, 438] width 8 height 8
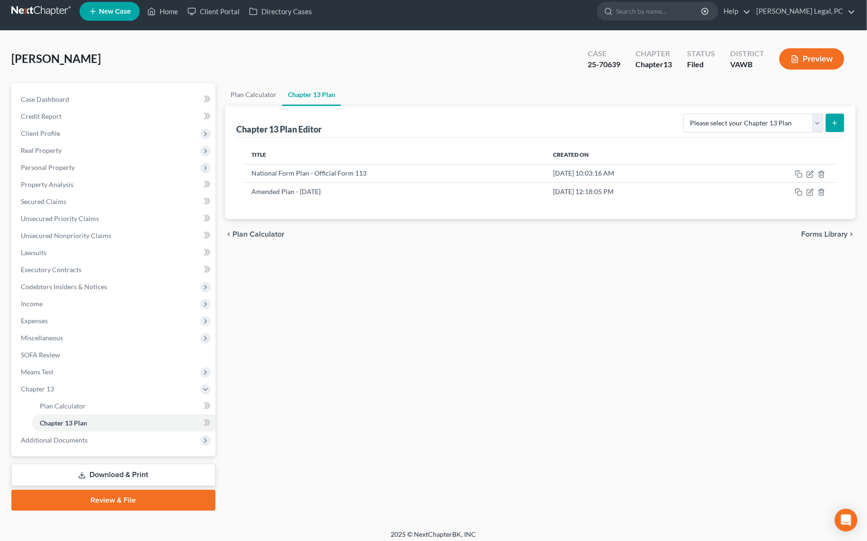
scroll to position [0, 0]
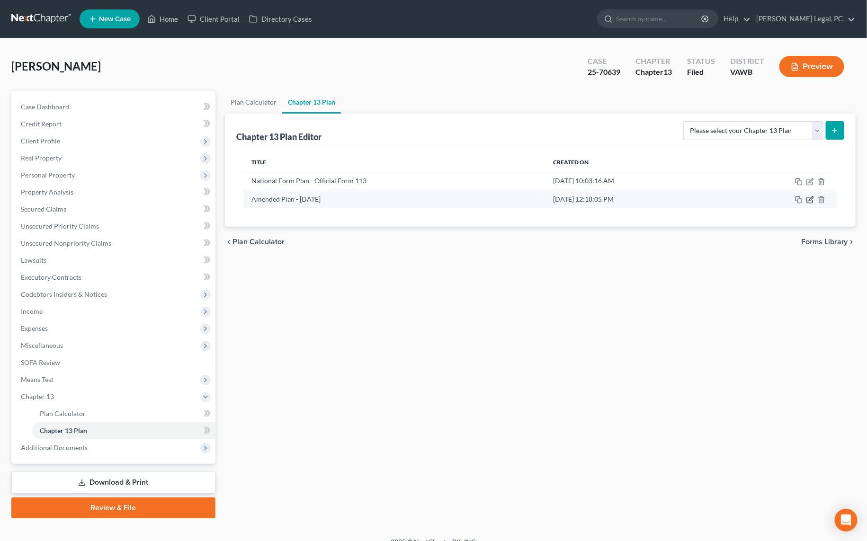
click at [812, 197] on icon "button" at bounding box center [810, 200] width 8 height 8
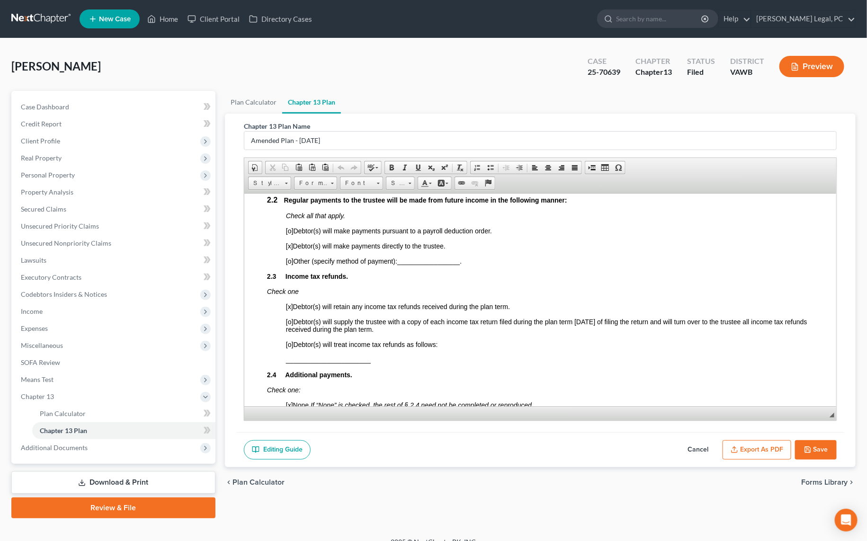
scroll to position [344, 0]
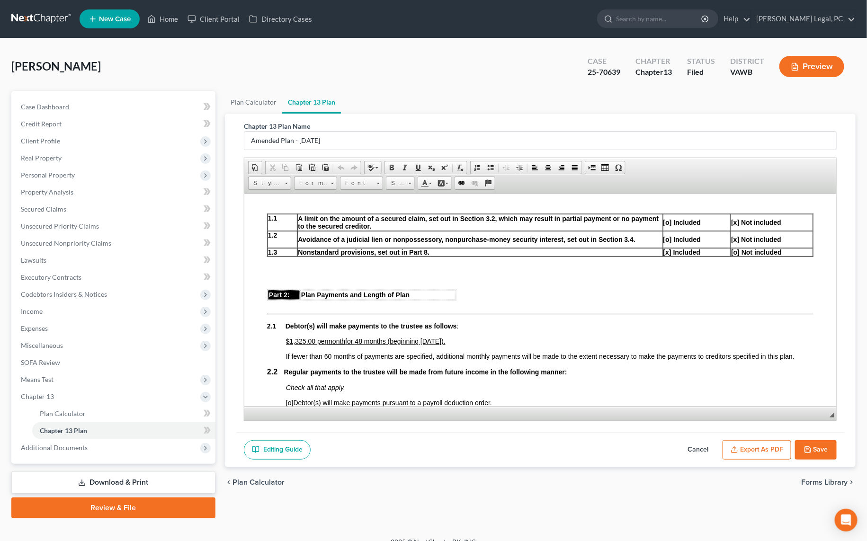
click at [774, 444] on button "Export as PDF" at bounding box center [756, 450] width 69 height 20
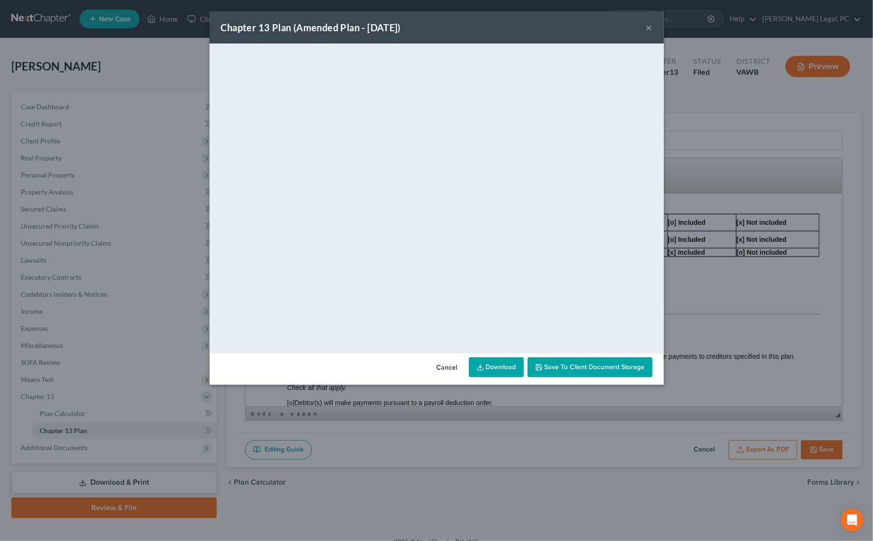
click at [646, 31] on button "×" at bounding box center [649, 27] width 7 height 11
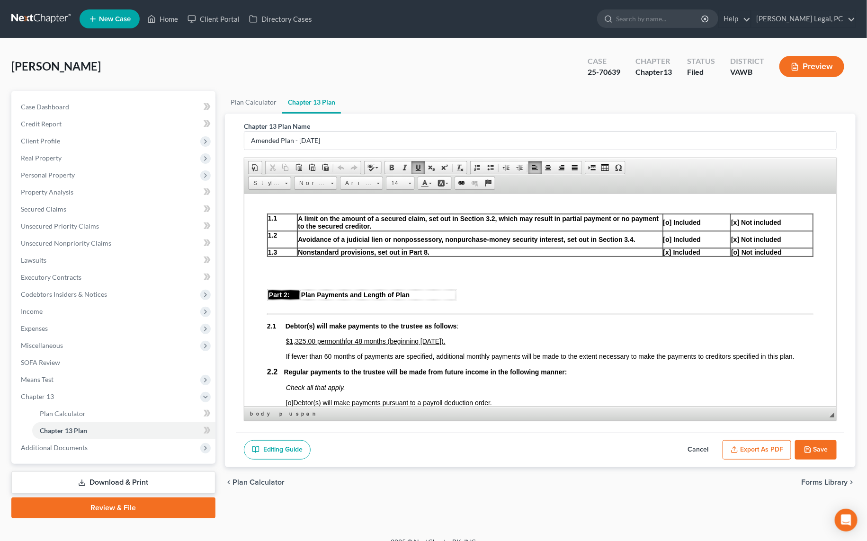
click at [820, 443] on button "Save" at bounding box center [816, 450] width 42 height 20
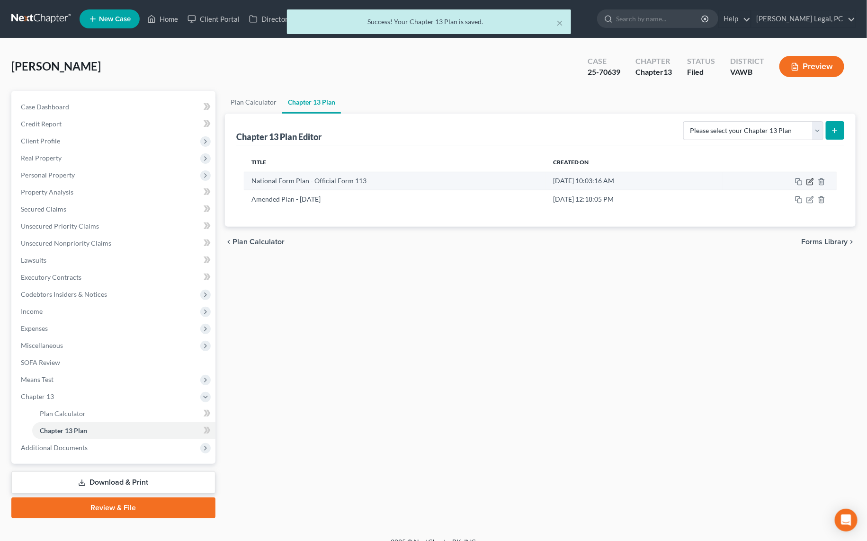
click at [808, 180] on icon "button" at bounding box center [810, 182] width 8 height 8
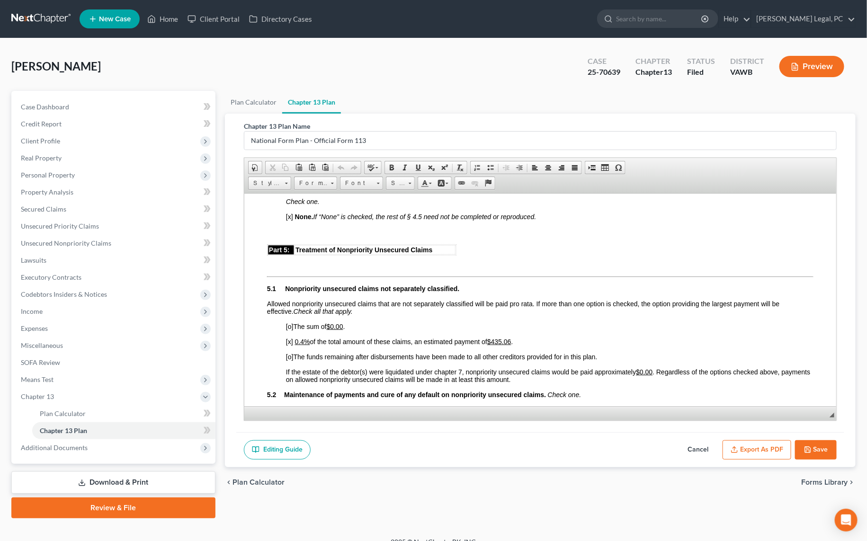
scroll to position [1635, 0]
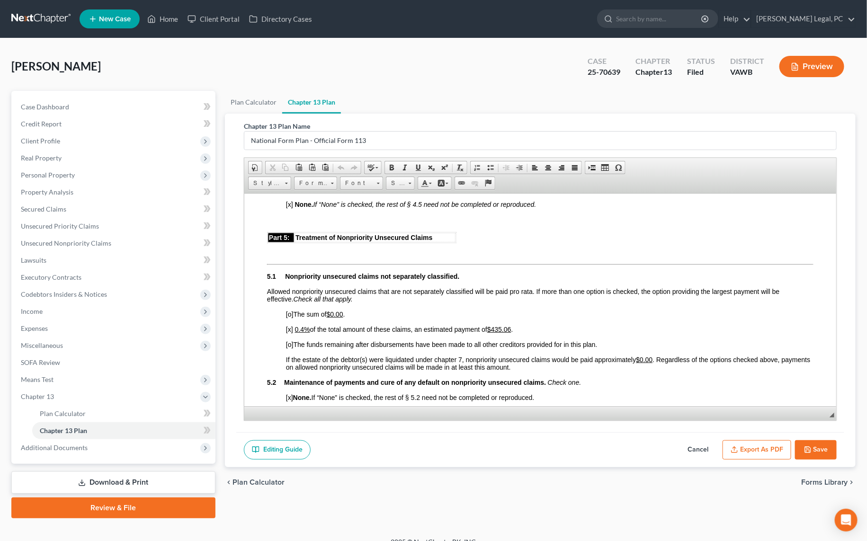
drag, startPoint x: 806, startPoint y: 450, endPoint x: 803, endPoint y: 463, distance: 14.1
click at [806, 450] on icon "button" at bounding box center [808, 450] width 8 height 8
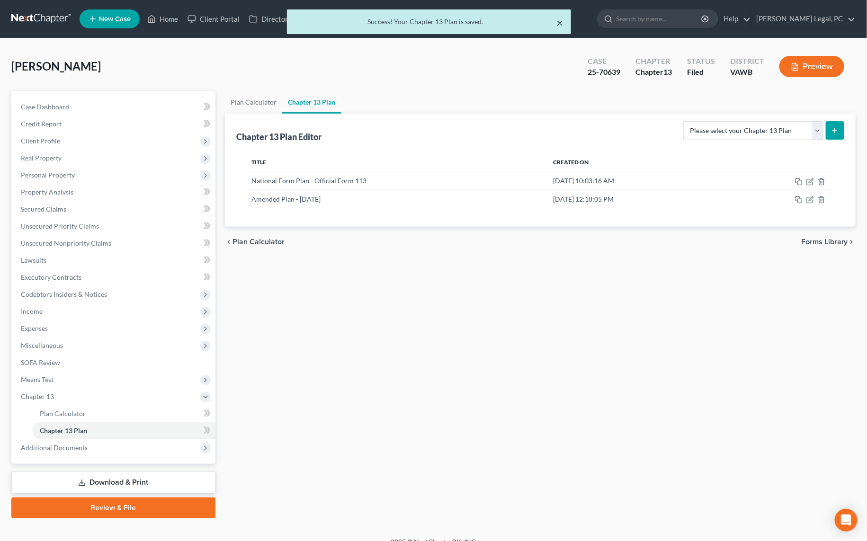
drag, startPoint x: 560, startPoint y: 23, endPoint x: 472, endPoint y: 12, distance: 88.7
click at [560, 22] on button "×" at bounding box center [560, 22] width 7 height 11
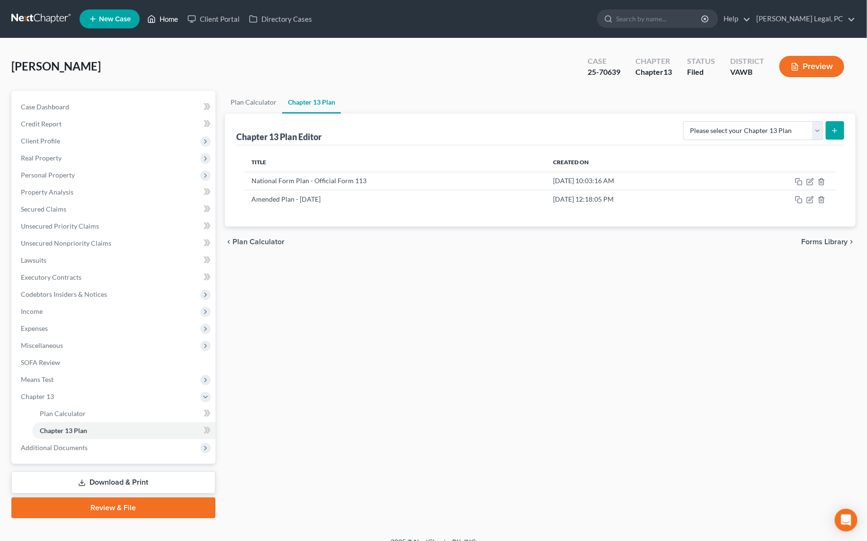
click at [167, 12] on link "Home" at bounding box center [162, 18] width 40 height 17
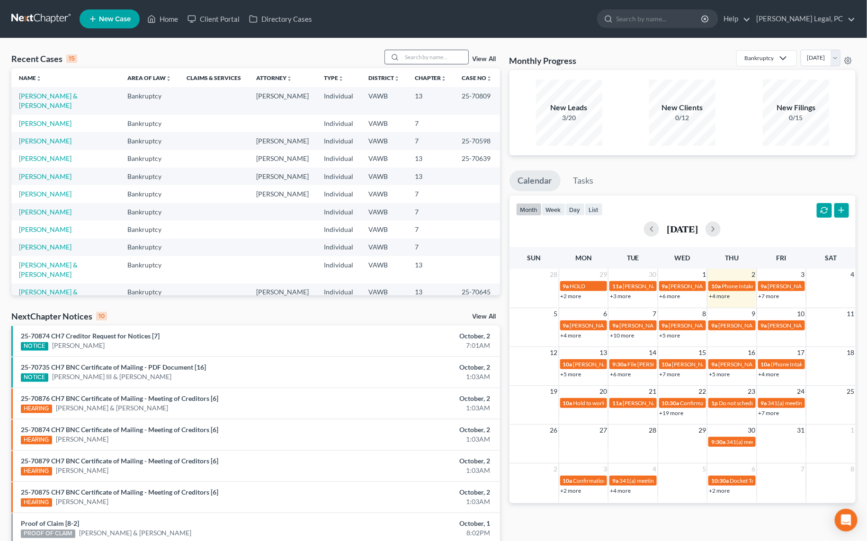
click at [446, 50] on div at bounding box center [426, 57] width 84 height 15
click at [426, 56] on input "search" at bounding box center [435, 57] width 66 height 14
type input "[PERSON_NAME]"
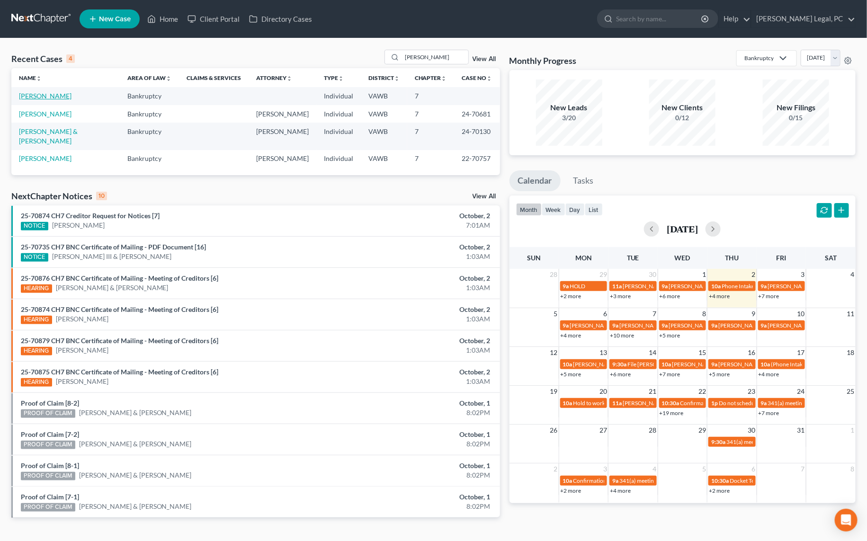
click at [44, 97] on link "[PERSON_NAME]" at bounding box center [45, 96] width 53 height 8
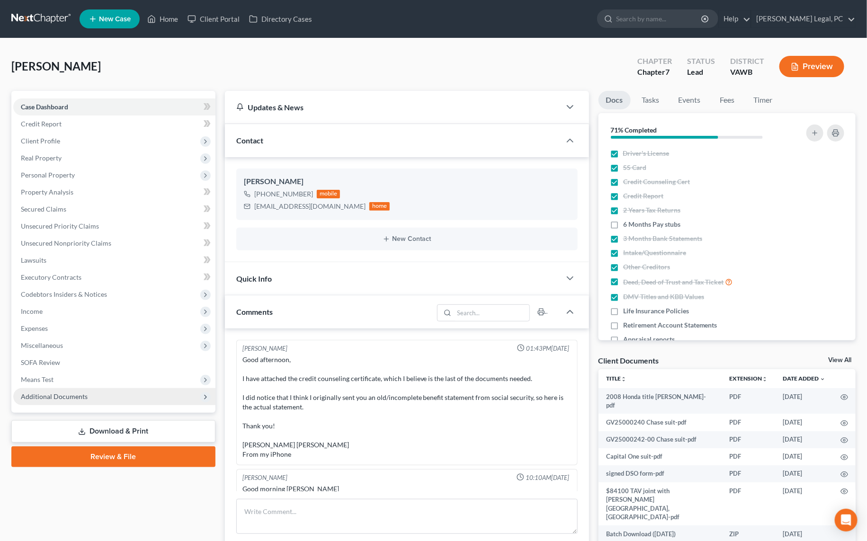
scroll to position [620, 0]
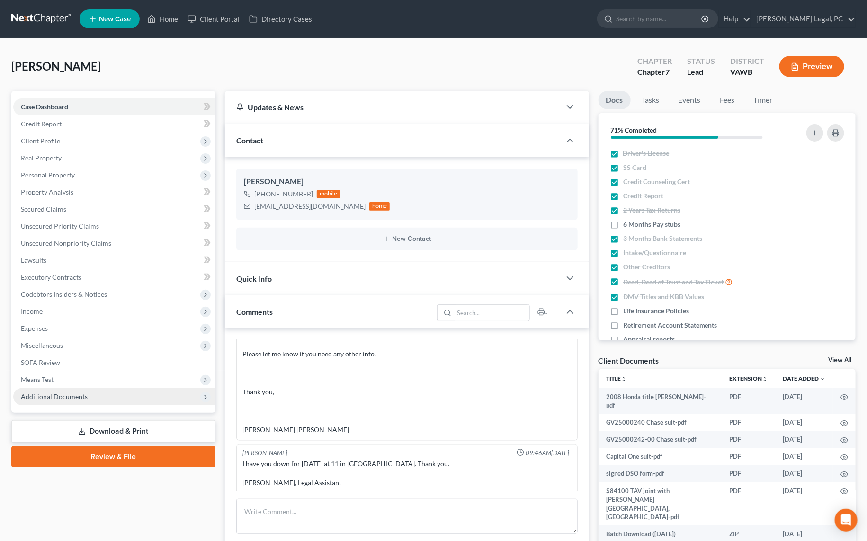
click at [46, 392] on span "Additional Documents" at bounding box center [54, 396] width 67 height 8
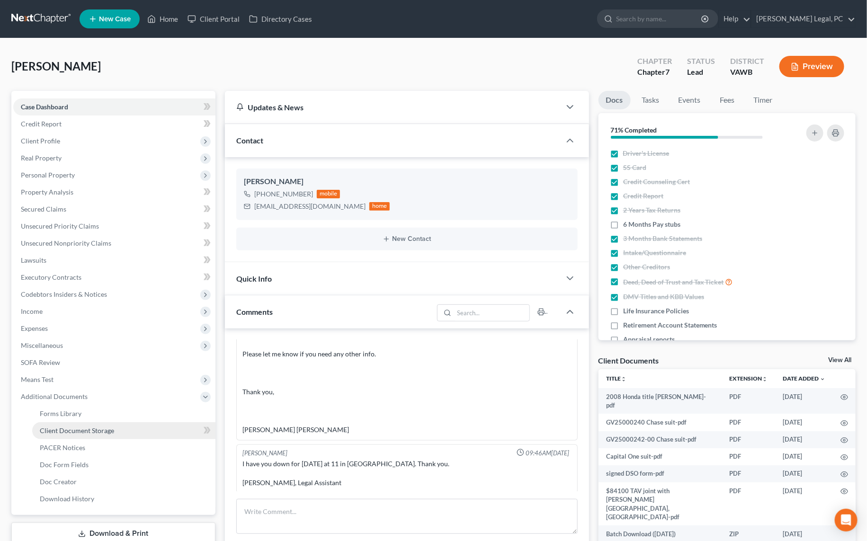
click at [63, 432] on span "Client Document Storage" at bounding box center [77, 430] width 74 height 8
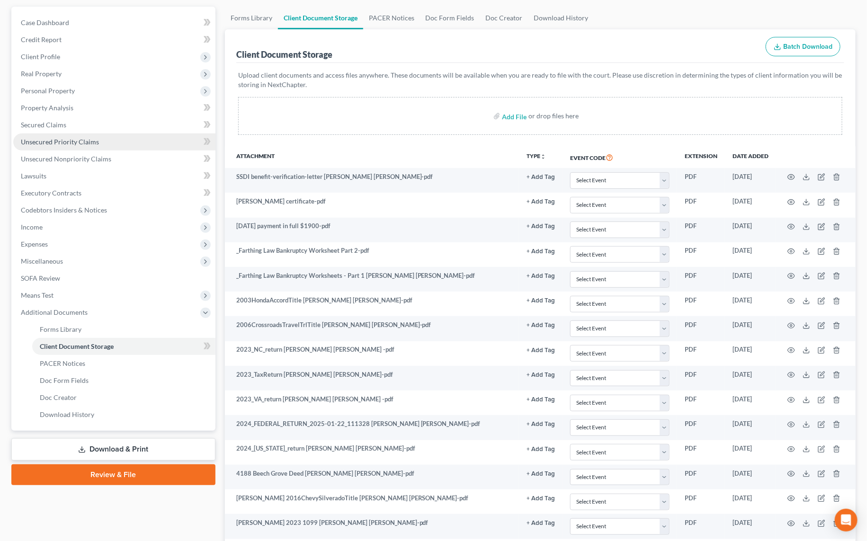
scroll to position [50, 0]
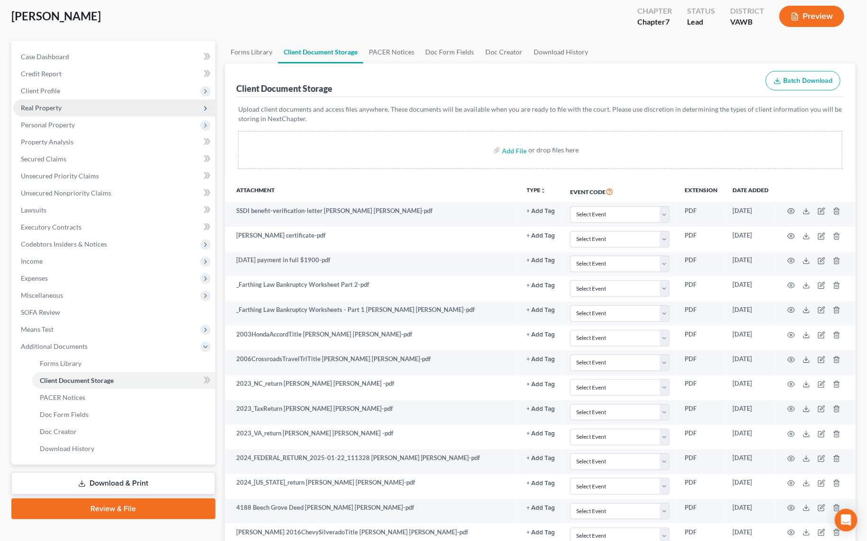
click at [36, 104] on span "Real Property" at bounding box center [41, 108] width 41 height 8
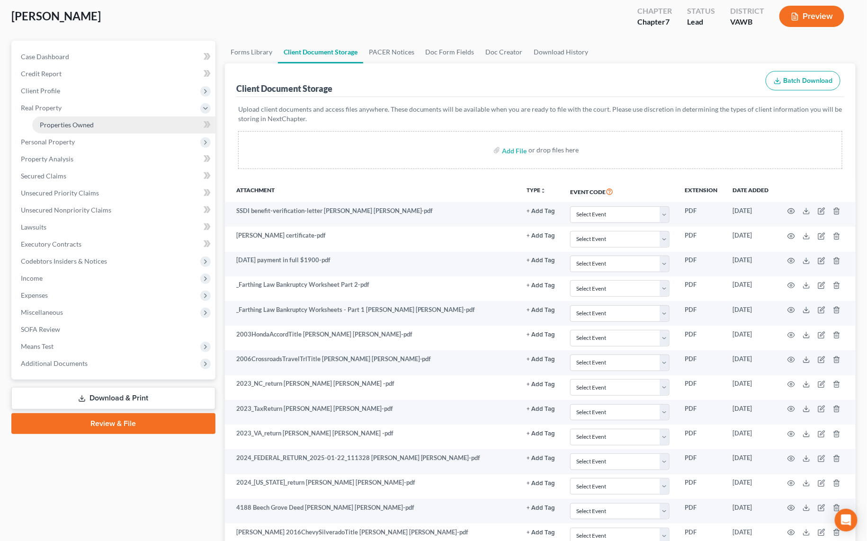
click at [60, 121] on span "Properties Owned" at bounding box center [67, 125] width 54 height 8
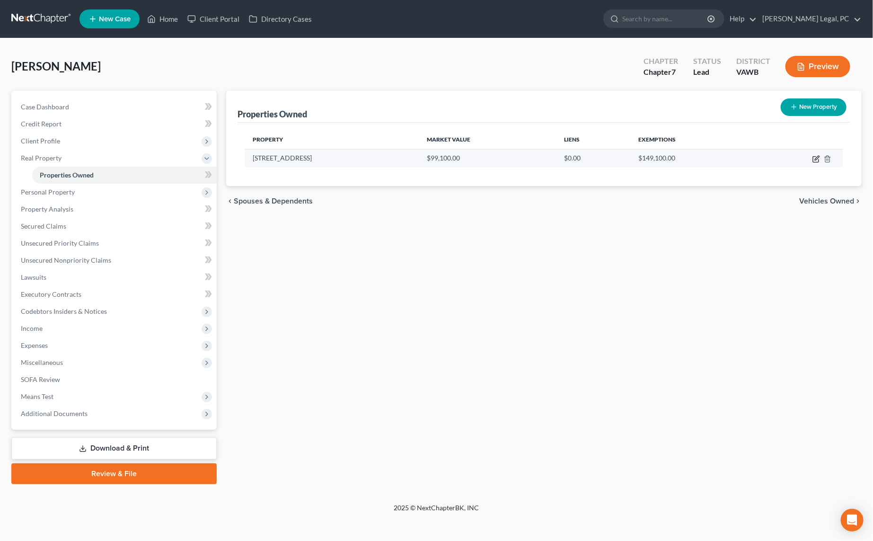
click at [814, 161] on icon "button" at bounding box center [817, 159] width 8 height 8
select select "48"
select select "3"
select select "5"
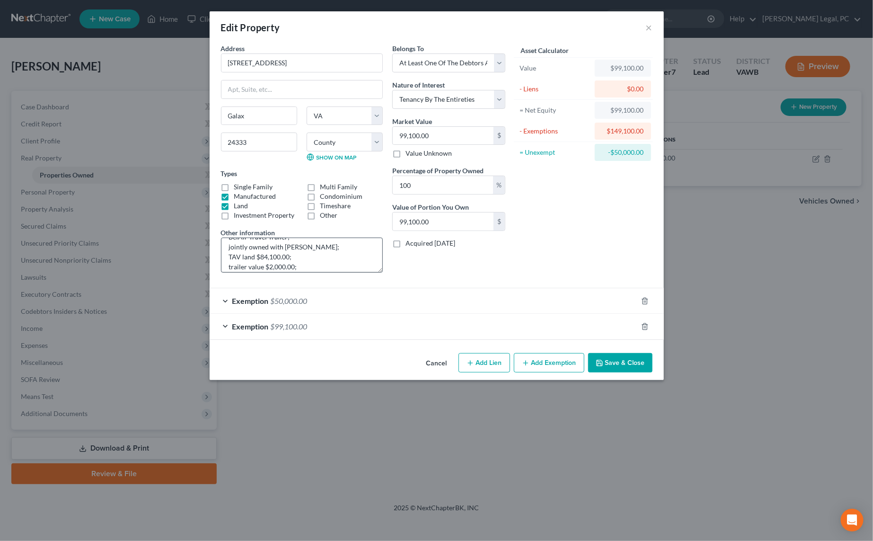
scroll to position [43, 0]
click at [358, 321] on div "Exemption $99,100.00" at bounding box center [424, 326] width 428 height 25
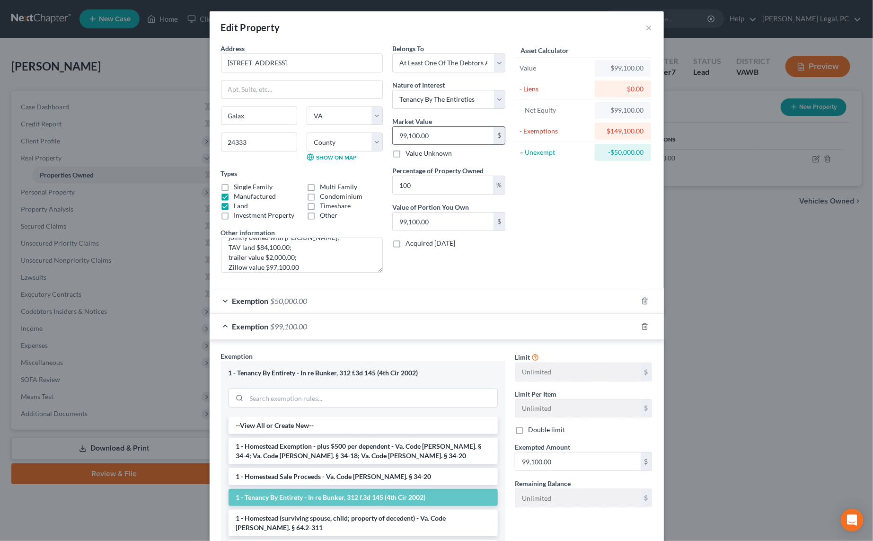
click at [408, 133] on input "99,100.00" at bounding box center [443, 136] width 101 height 18
click at [407, 135] on input "99,100.00" at bounding box center [443, 136] width 101 height 18
type input "99,00.00"
type input "9,900.00"
click at [409, 138] on input "9,900.00" at bounding box center [443, 136] width 101 height 18
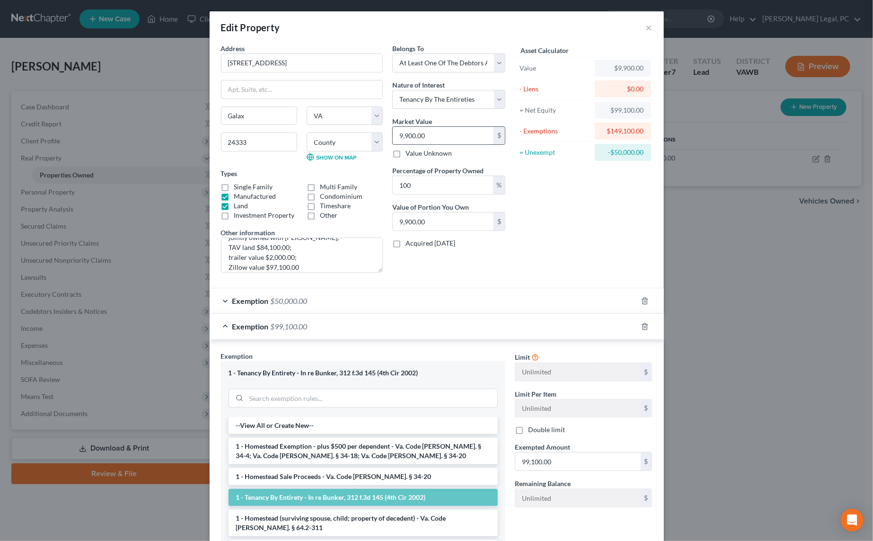
type input "9,9000.00"
type input "99,000.00"
click at [277, 266] on textarea "Tax Map No. 56-A-4C; 17 acres land and 2006 Crossroads Cruiser BelAir Travel Tr…" at bounding box center [302, 255] width 162 height 35
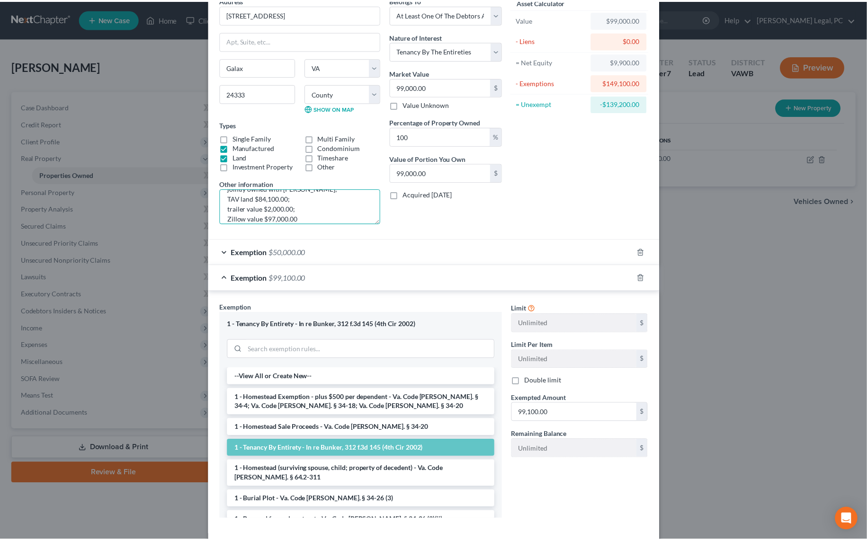
scroll to position [92, 0]
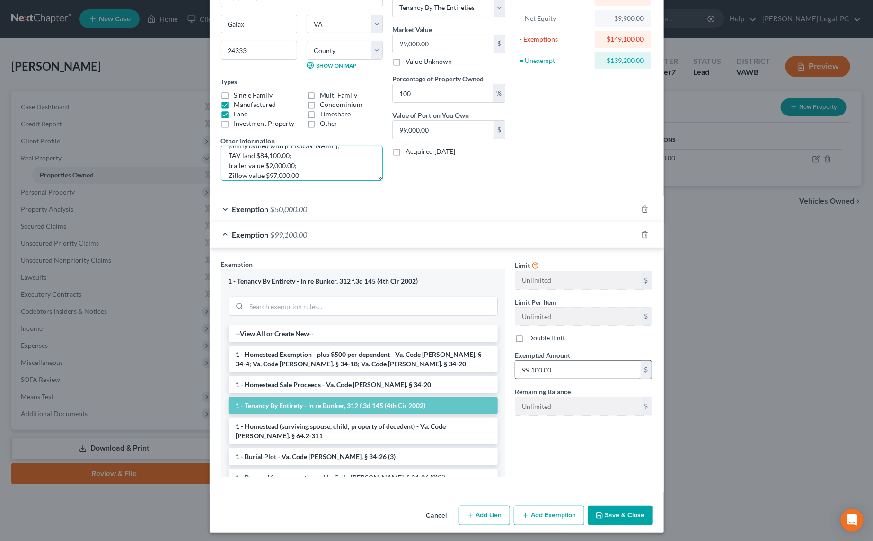
type textarea "Tax Map No. 56-A-4C; 17 acres land and 2006 Crossroads Cruiser BelAir Travel Tr…"
click at [533, 366] on input "99,100.00" at bounding box center [577, 370] width 125 height 18
click at [521, 369] on input "99,100.00" at bounding box center [577, 370] width 125 height 18
type input "99,000.00"
click at [601, 507] on button "Save & Close" at bounding box center [620, 515] width 64 height 20
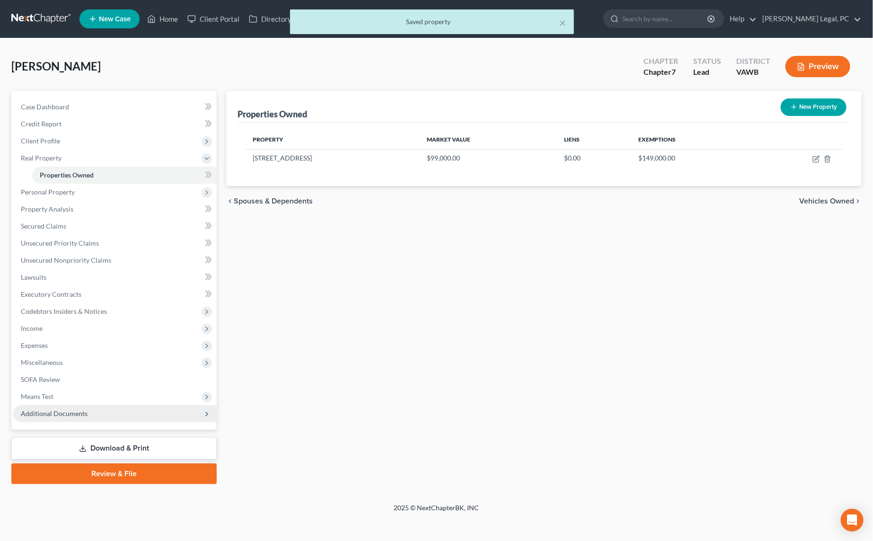
click at [99, 408] on span "Additional Documents" at bounding box center [115, 413] width 204 height 17
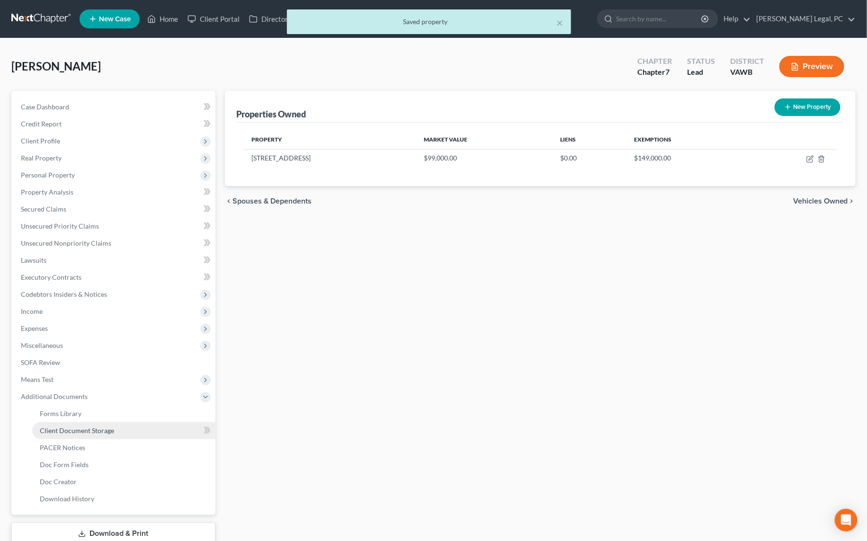
click at [94, 431] on span "Client Document Storage" at bounding box center [77, 430] width 74 height 8
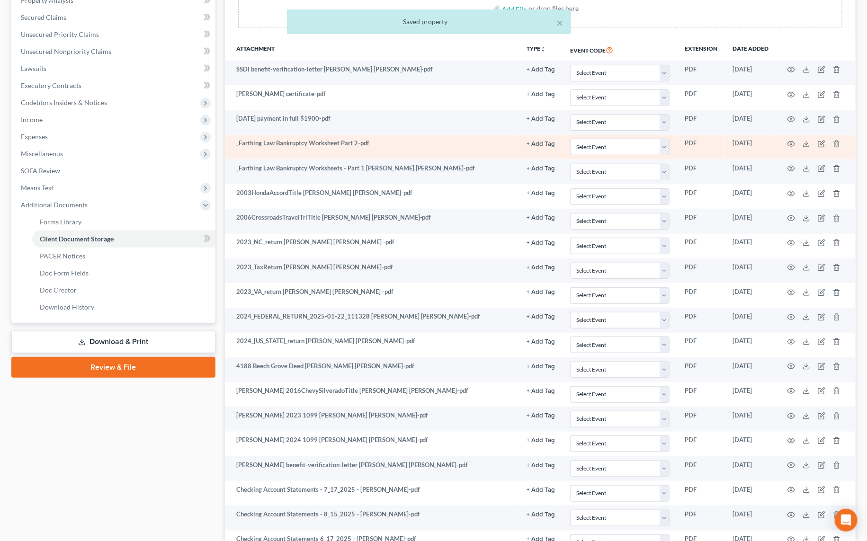
scroll to position [215, 0]
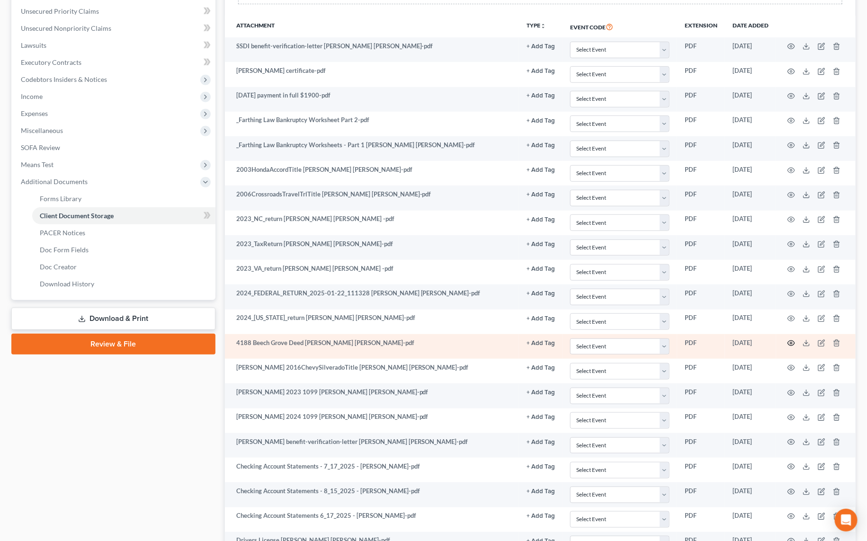
click at [791, 339] on icon "button" at bounding box center [791, 343] width 8 height 8
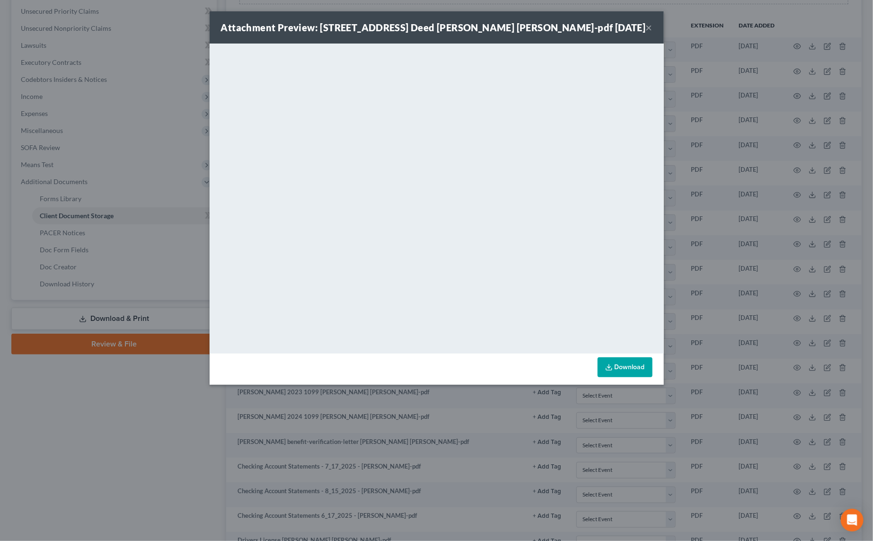
click at [218, 405] on div "Attachment Preview: 4188 Beech Grove Deed [PERSON_NAME] [PERSON_NAME]-pdf [DATE…" at bounding box center [436, 270] width 873 height 541
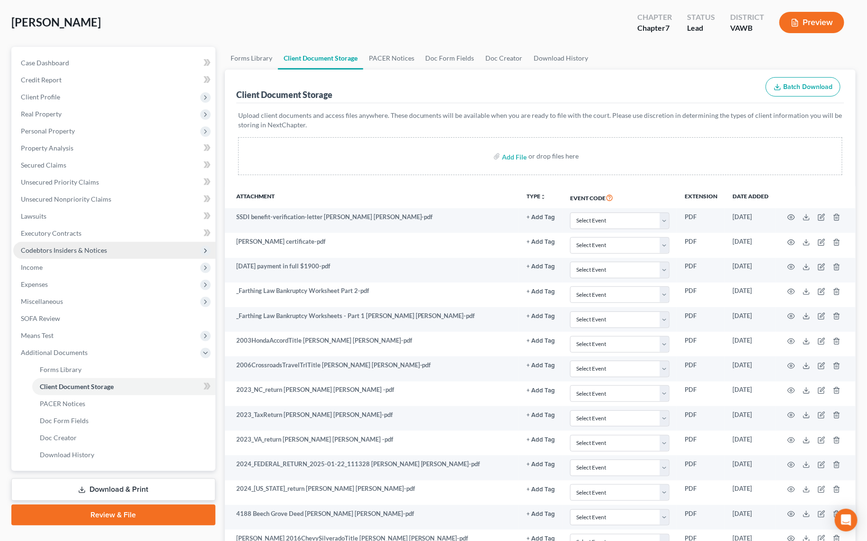
scroll to position [43, 0]
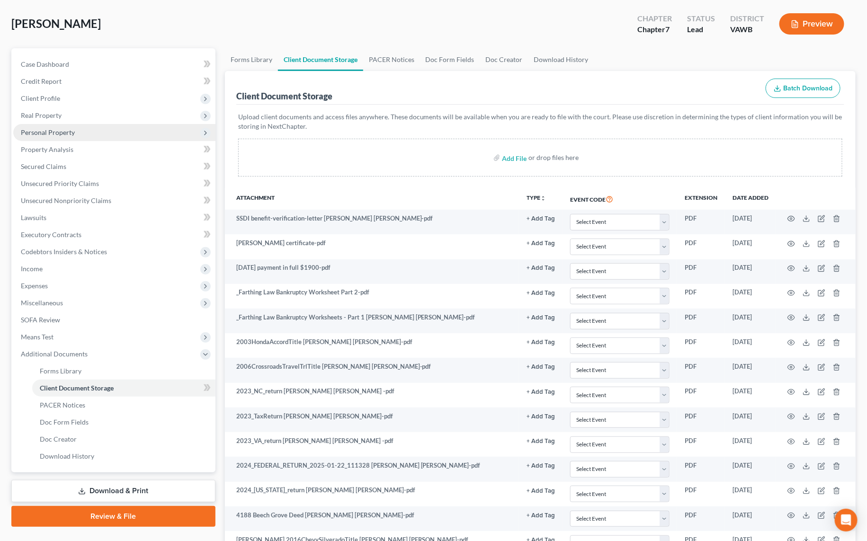
click at [42, 132] on span "Personal Property" at bounding box center [48, 132] width 54 height 8
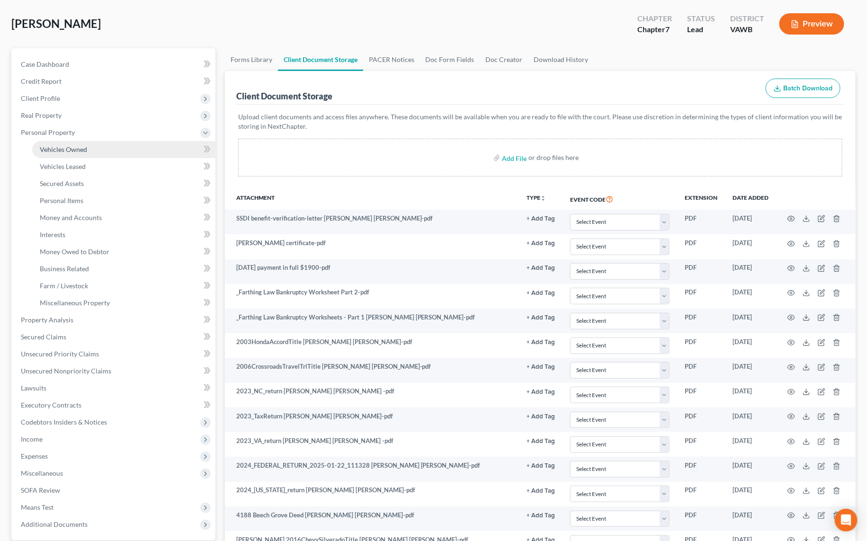
click at [47, 145] on span "Vehicles Owned" at bounding box center [63, 149] width 47 height 8
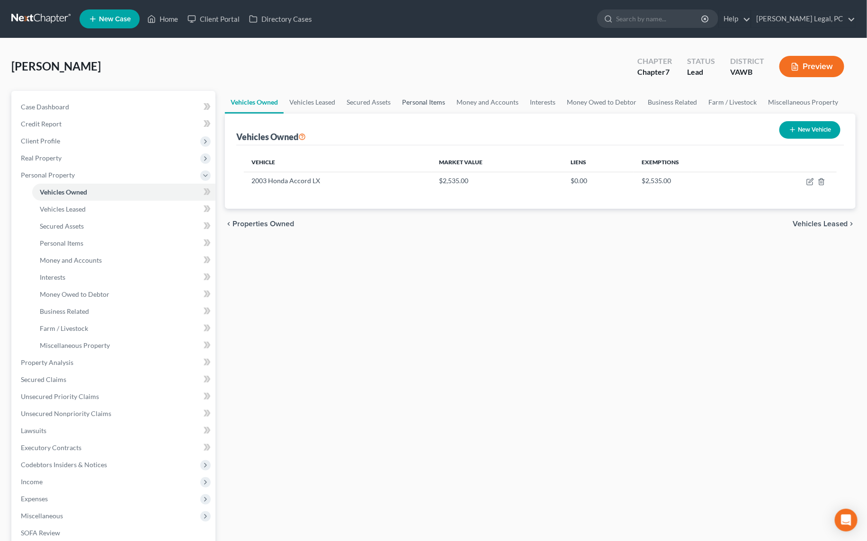
click at [420, 99] on link "Personal Items" at bounding box center [423, 102] width 55 height 23
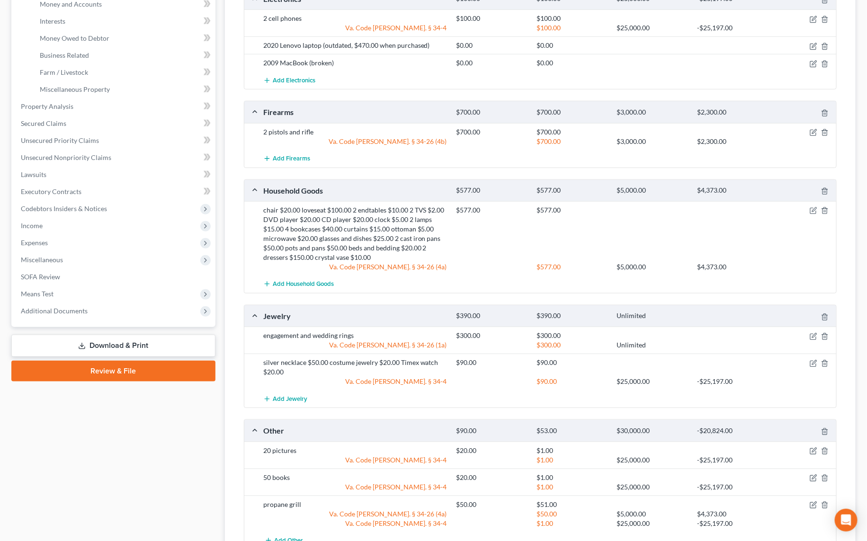
scroll to position [84, 0]
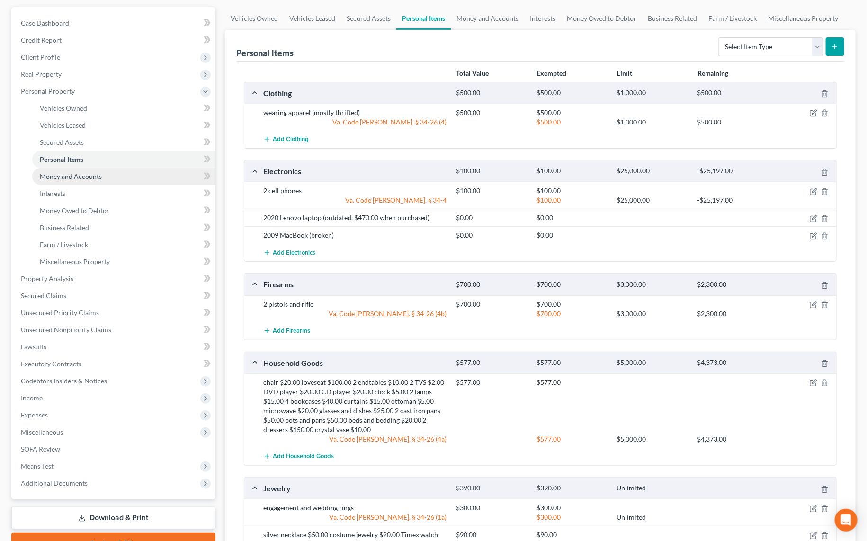
click at [90, 181] on link "Money and Accounts" at bounding box center [123, 176] width 183 height 17
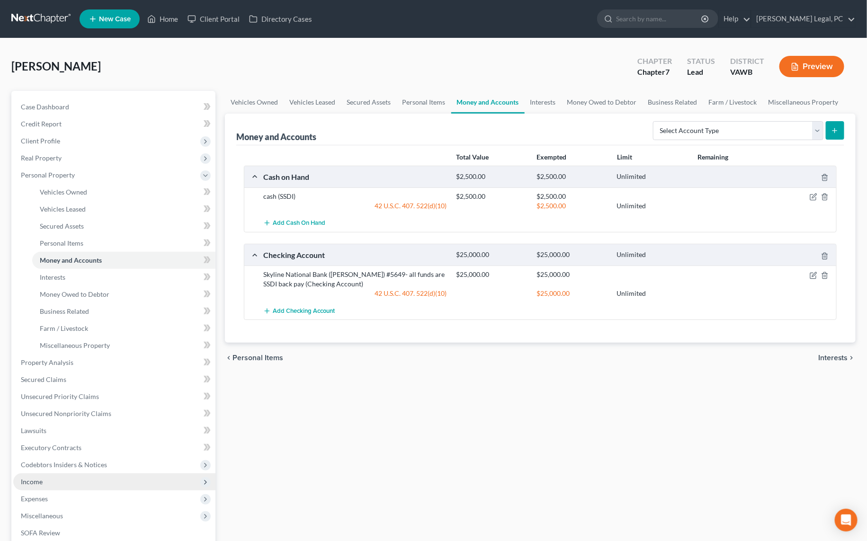
click at [36, 478] on span "Income" at bounding box center [32, 482] width 22 height 8
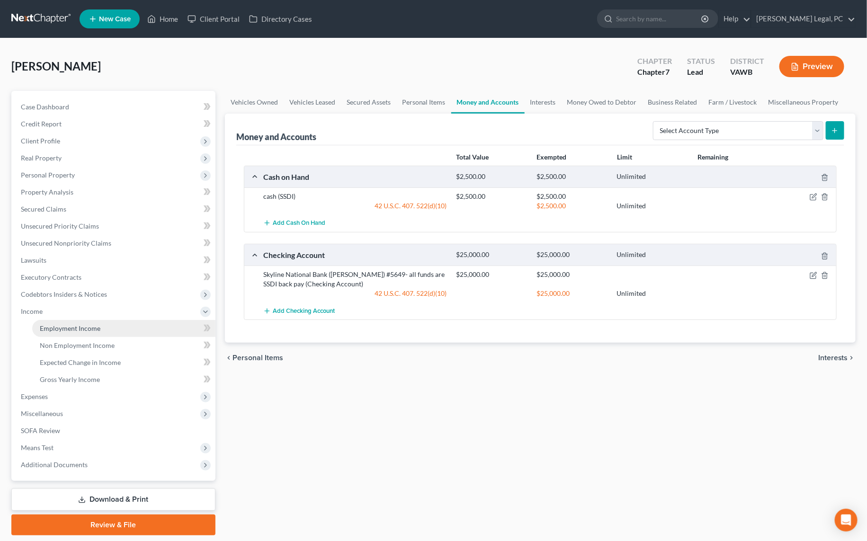
click at [59, 332] on link "Employment Income" at bounding box center [123, 328] width 183 height 17
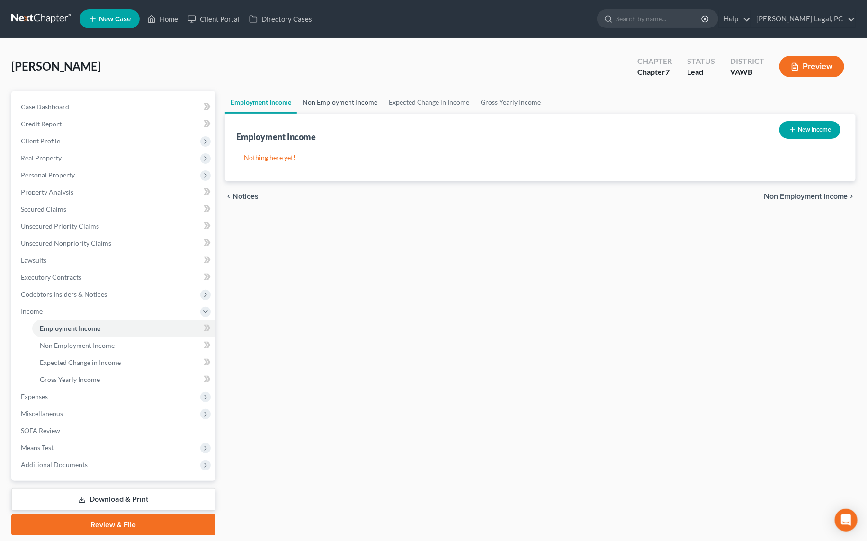
click at [322, 105] on link "Non Employment Income" at bounding box center [340, 102] width 86 height 23
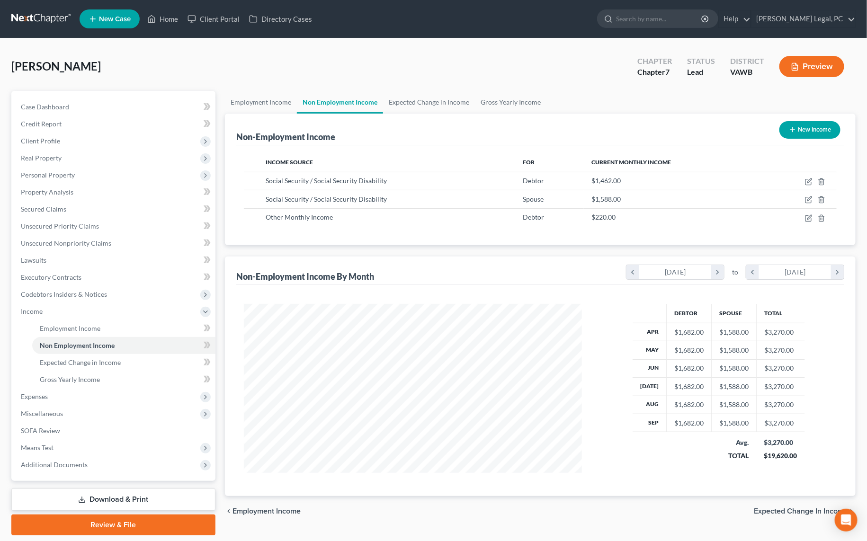
scroll to position [168, 356]
click at [419, 102] on link "Expected Change in Income" at bounding box center [429, 102] width 92 height 23
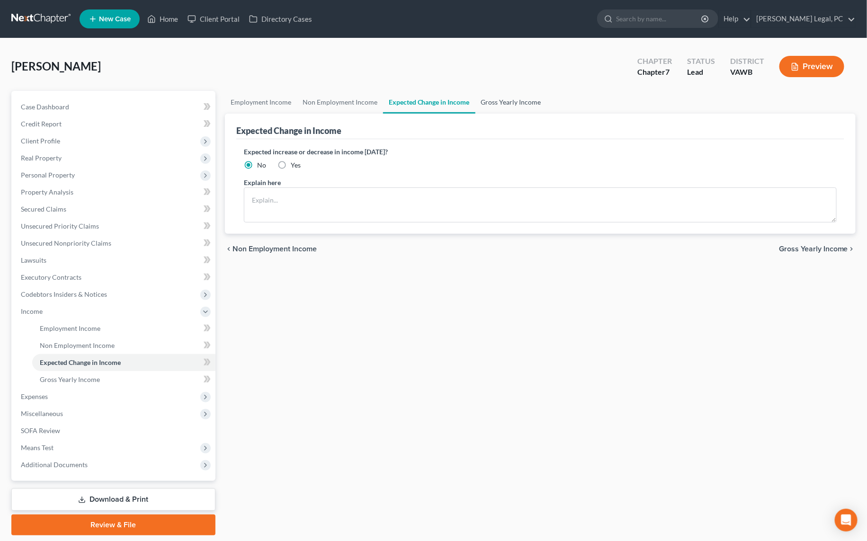
click at [483, 104] on link "Gross Yearly Income" at bounding box center [510, 102] width 71 height 23
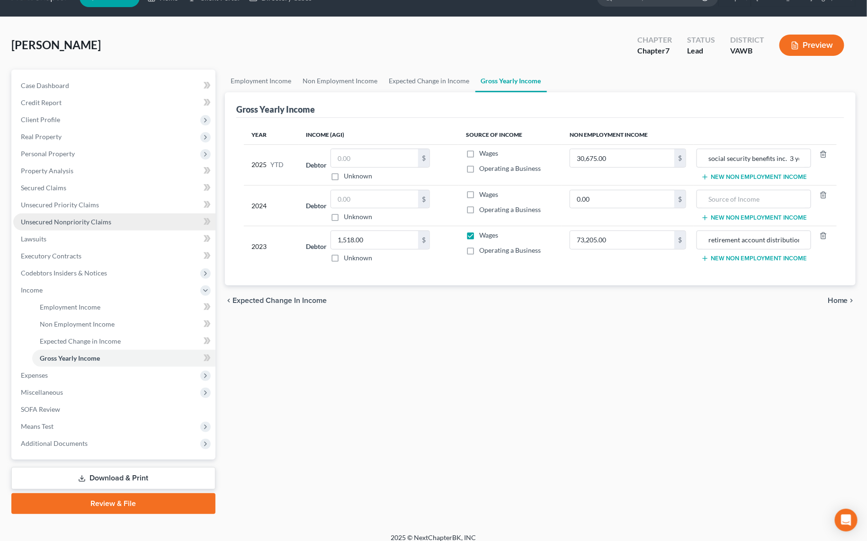
scroll to position [29, 0]
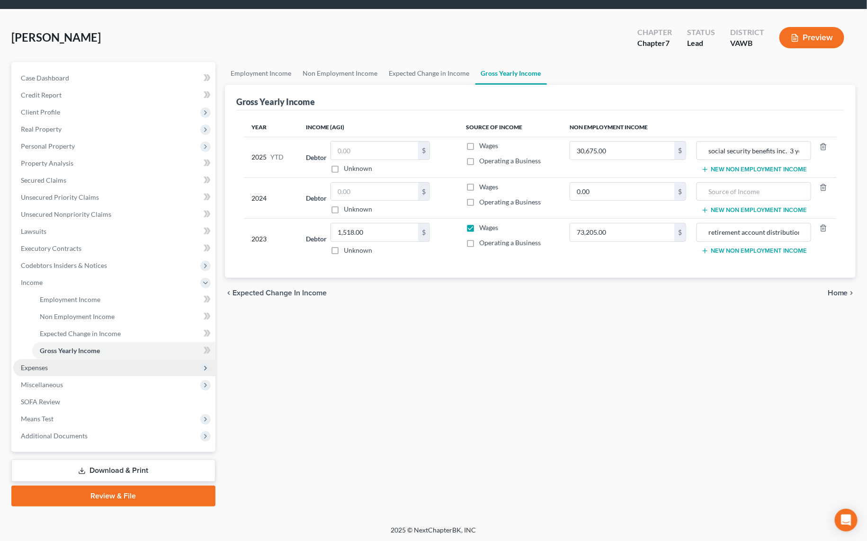
click at [62, 366] on span "Expenses" at bounding box center [114, 367] width 202 height 17
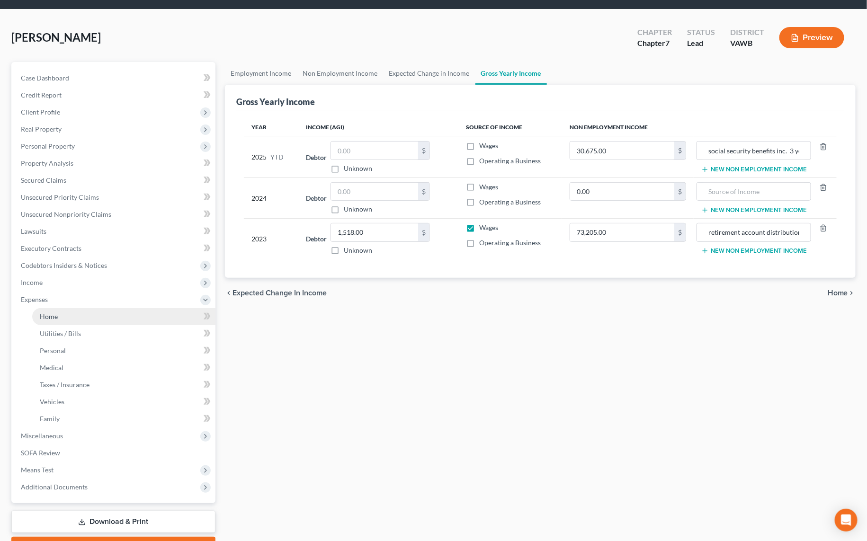
click at [62, 320] on link "Home" at bounding box center [123, 316] width 183 height 17
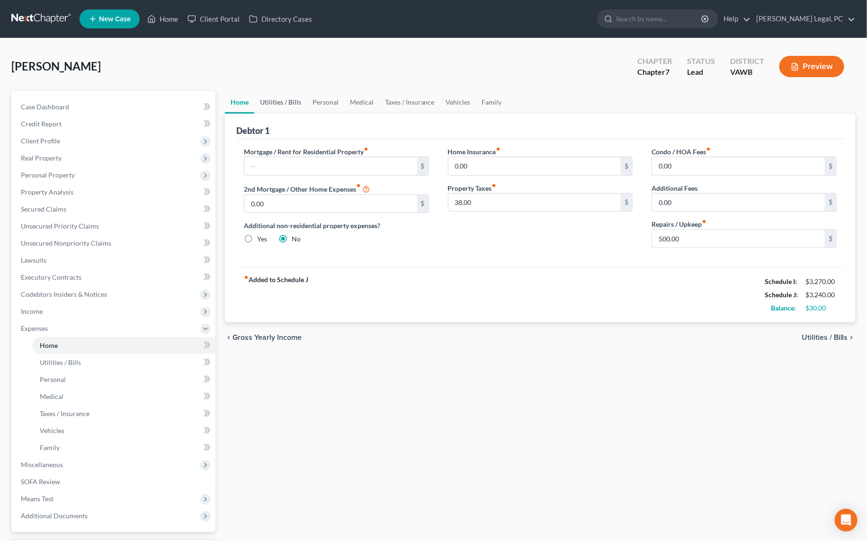
click at [283, 108] on link "Utilities / Bills" at bounding box center [280, 102] width 53 height 23
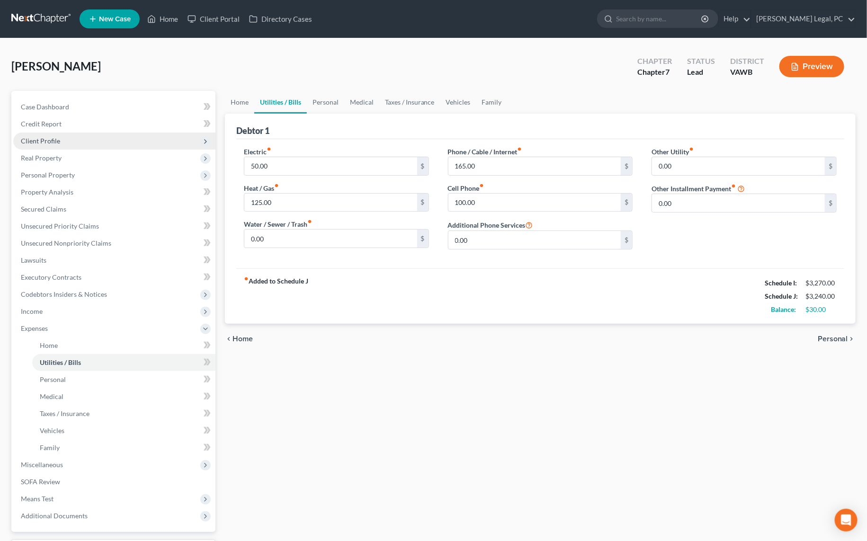
click at [54, 140] on span "Client Profile" at bounding box center [40, 141] width 39 height 8
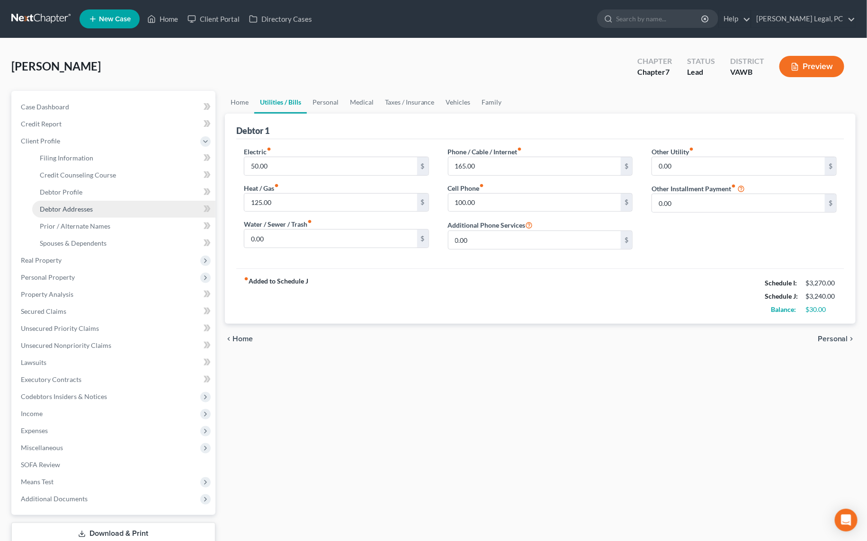
click at [71, 210] on span "Debtor Addresses" at bounding box center [66, 209] width 53 height 8
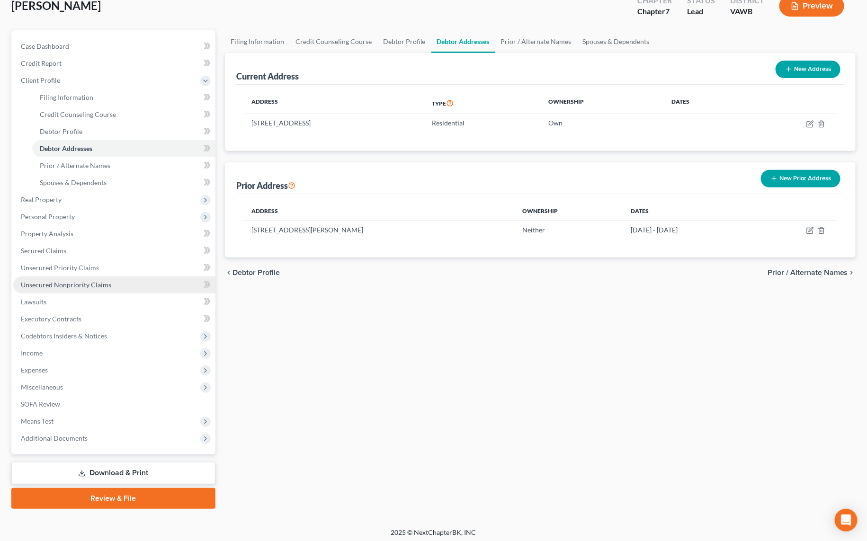
scroll to position [62, 0]
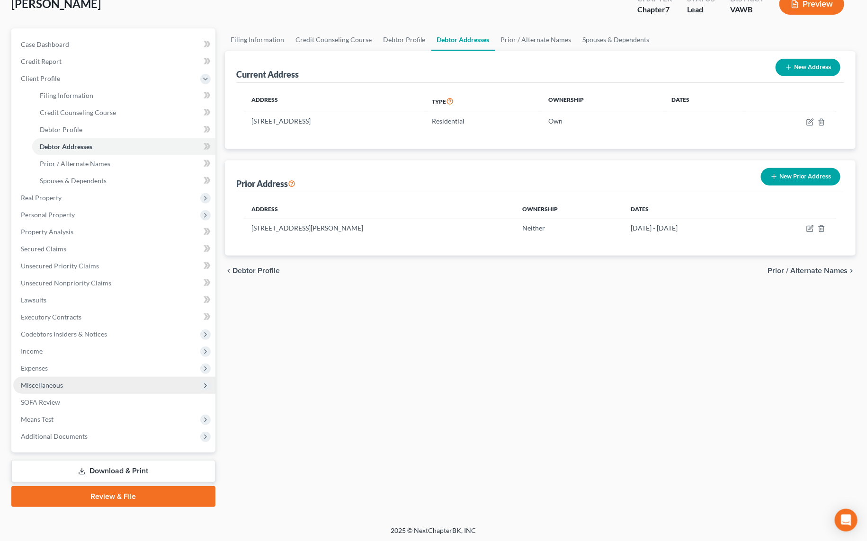
click at [35, 386] on span "Miscellaneous" at bounding box center [42, 385] width 42 height 8
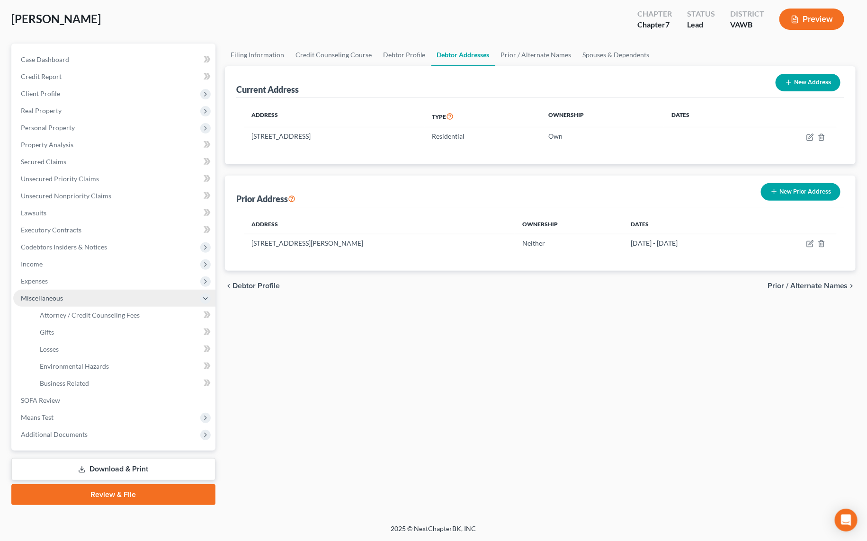
scroll to position [45, 0]
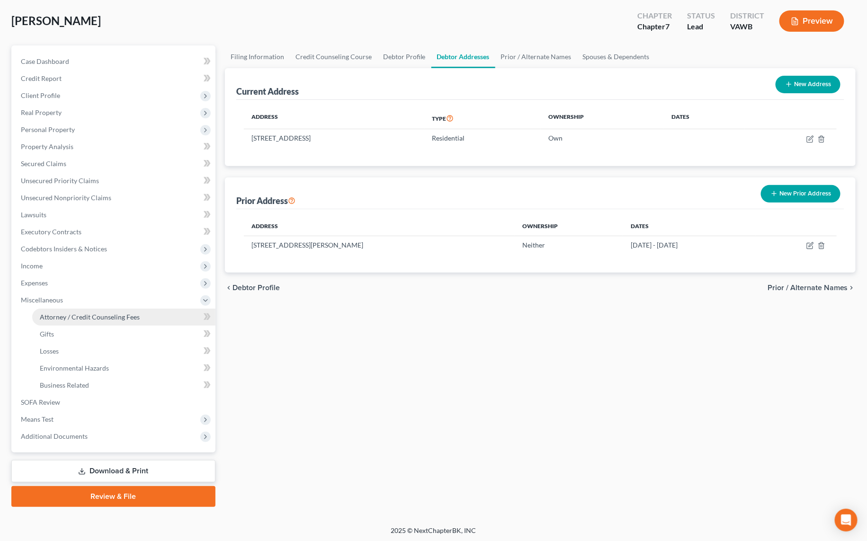
click at [94, 315] on span "Attorney / Credit Counseling Fees" at bounding box center [90, 317] width 100 height 8
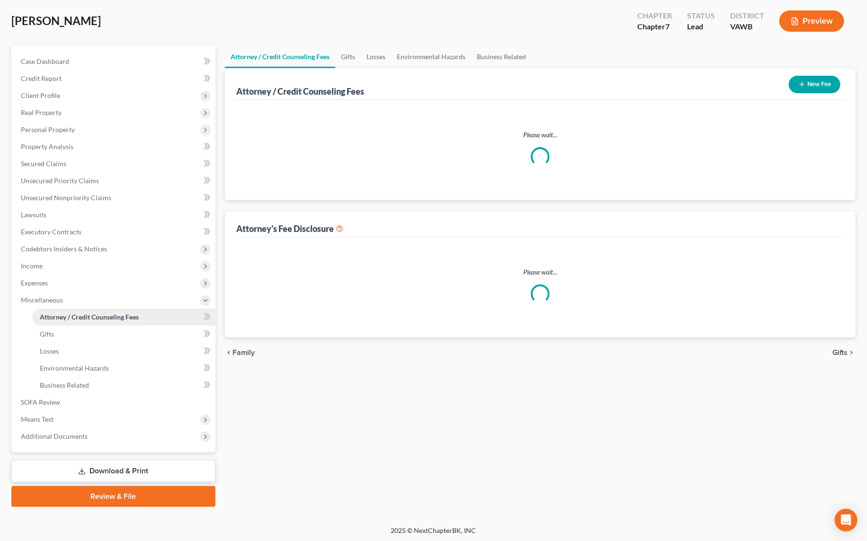
scroll to position [2, 0]
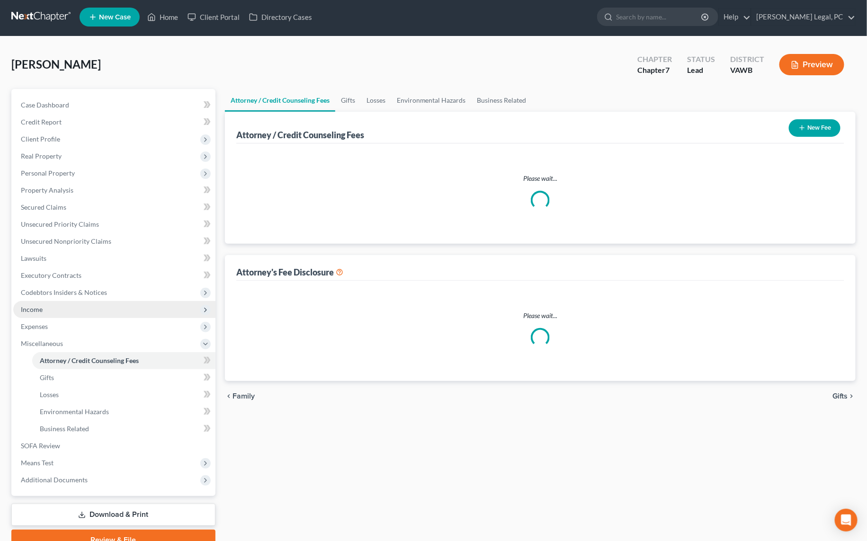
select select "0"
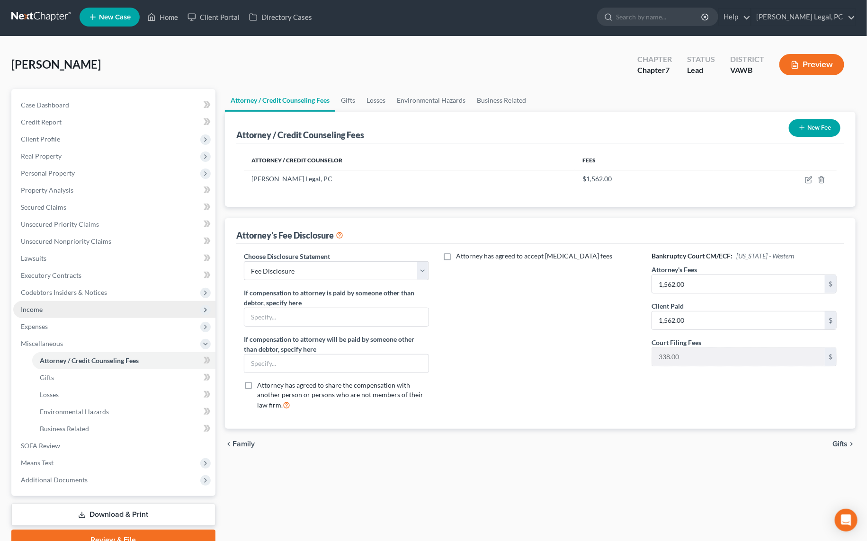
scroll to position [0, 0]
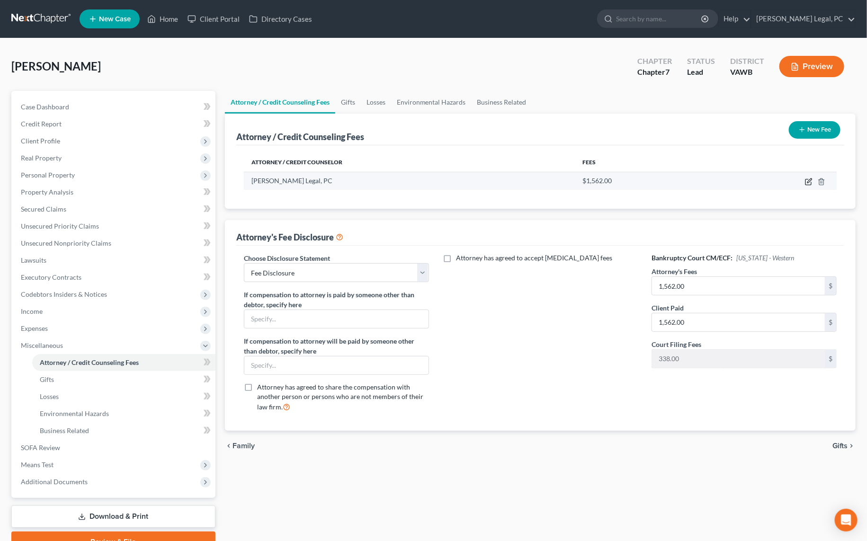
click at [808, 179] on icon "button" at bounding box center [809, 182] width 8 height 8
select select "48"
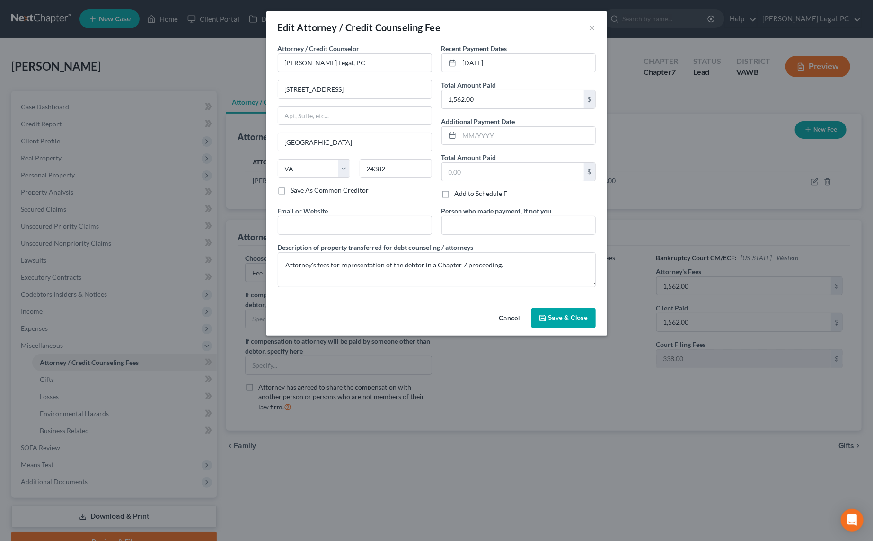
click at [579, 314] on span "Save & Close" at bounding box center [569, 318] width 40 height 8
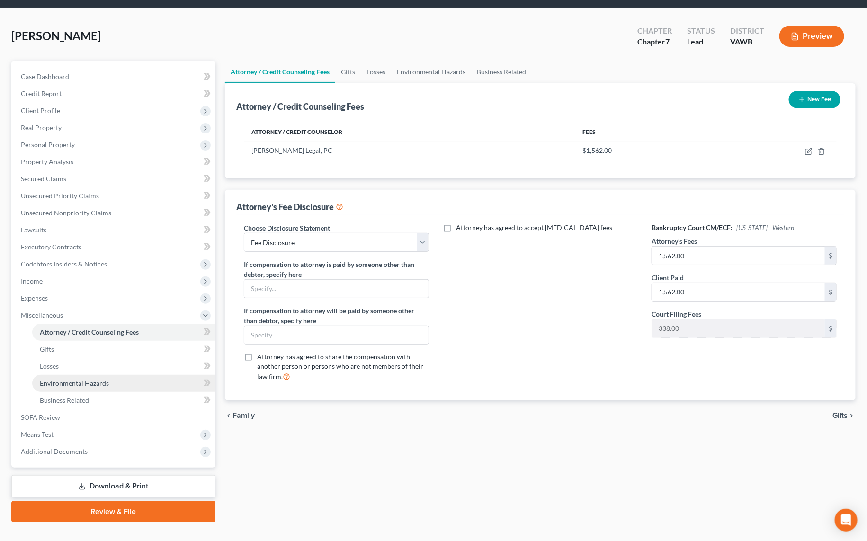
scroll to position [45, 0]
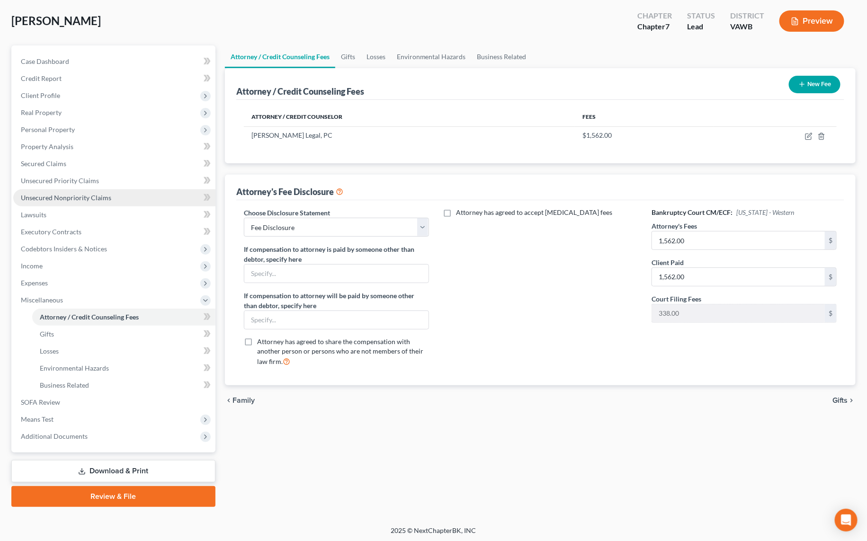
click at [42, 196] on span "Unsecured Nonpriority Claims" at bounding box center [66, 198] width 90 height 8
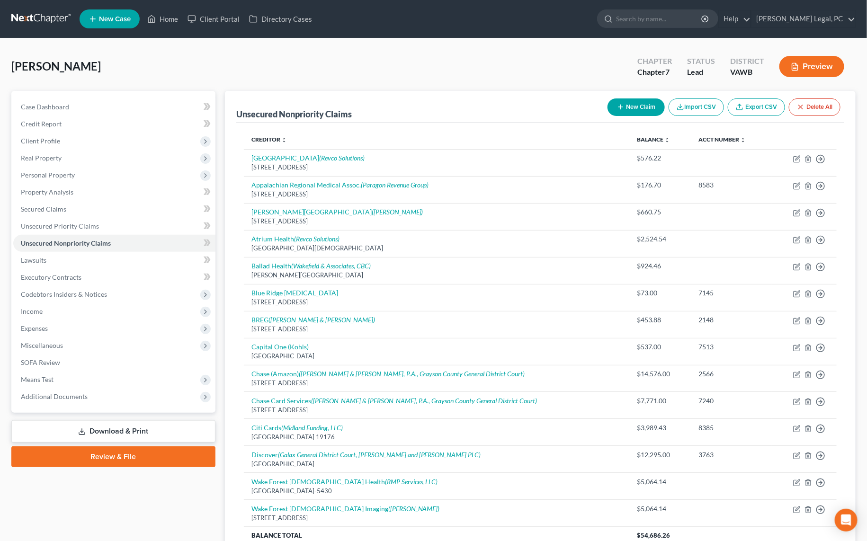
click at [812, 65] on button "Preview" at bounding box center [811, 66] width 65 height 21
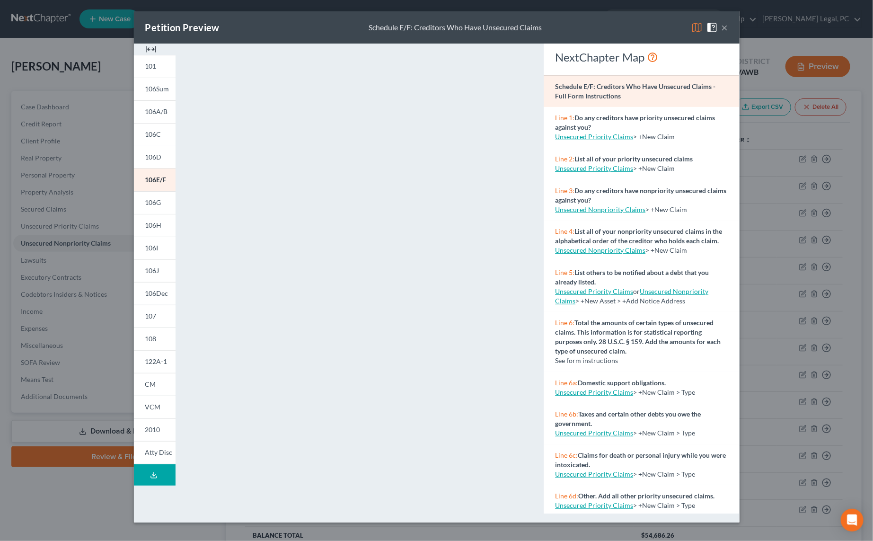
click at [724, 31] on button "×" at bounding box center [725, 27] width 7 height 11
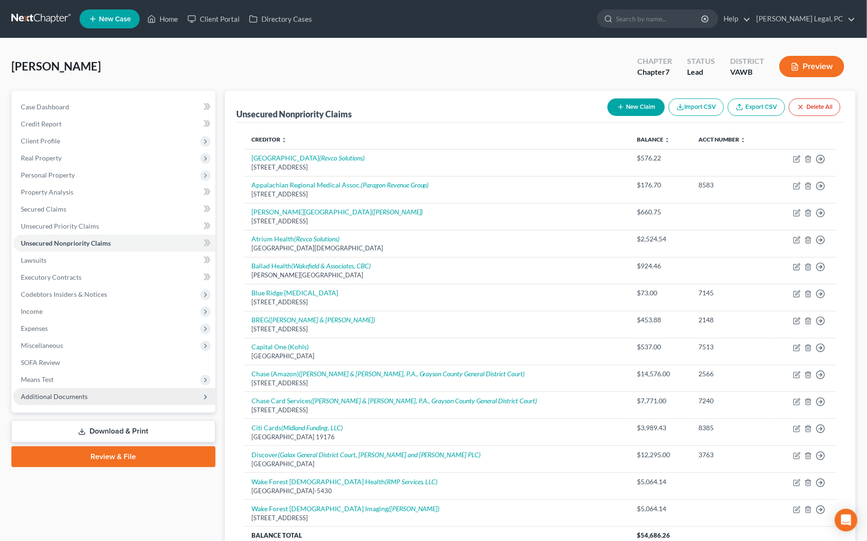
click at [111, 394] on span "Additional Documents" at bounding box center [114, 396] width 202 height 17
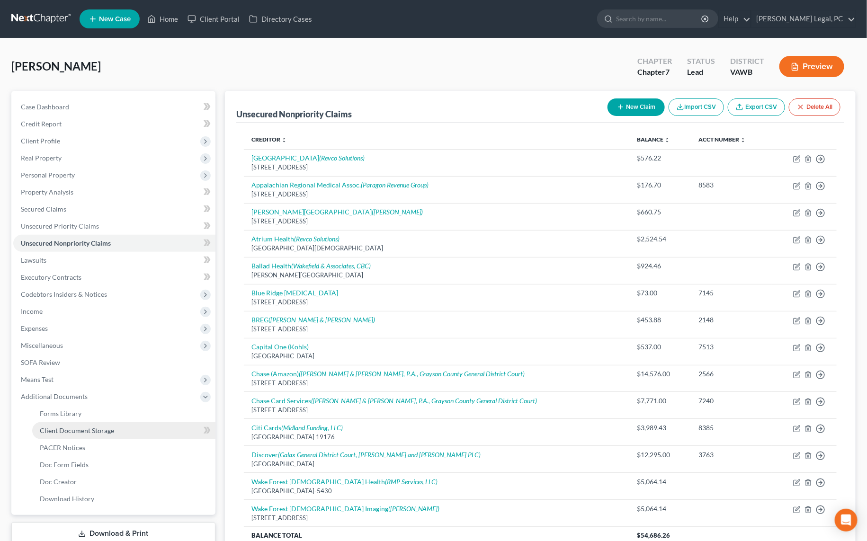
click at [83, 427] on span "Client Document Storage" at bounding box center [77, 430] width 74 height 8
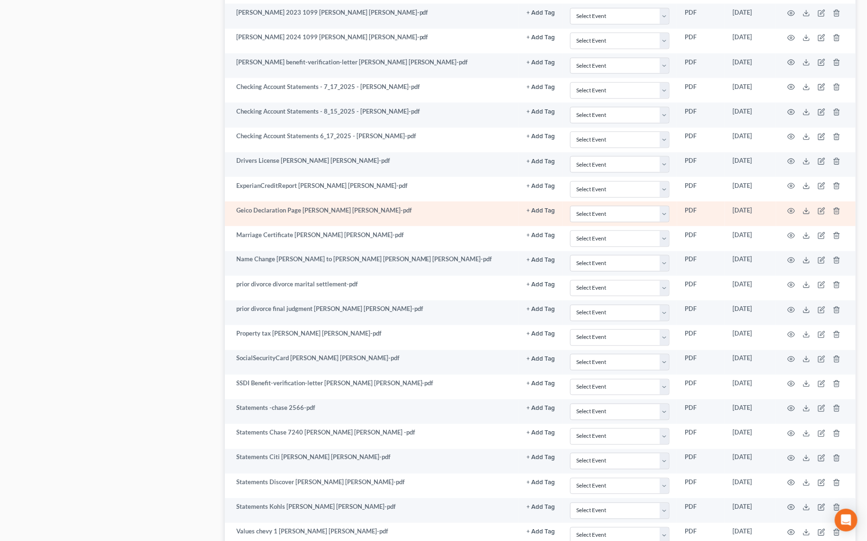
scroll to position [602, 0]
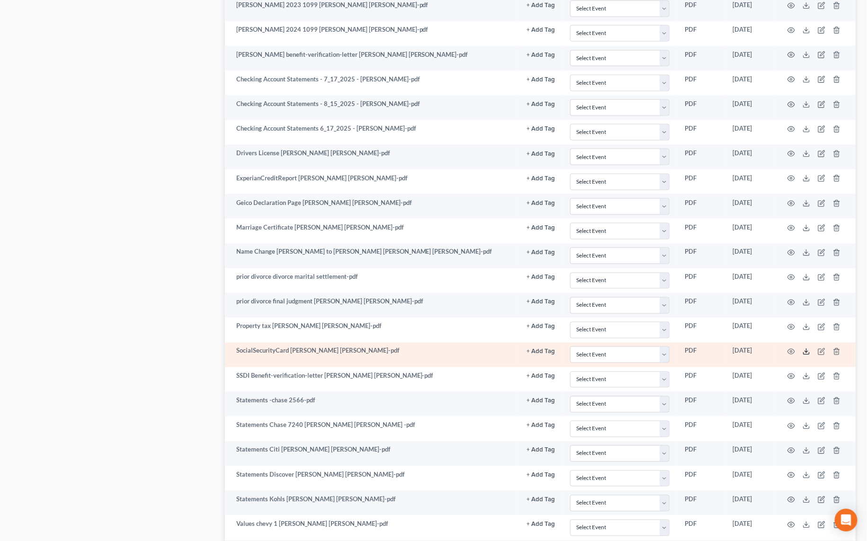
click at [805, 348] on icon at bounding box center [806, 352] width 8 height 8
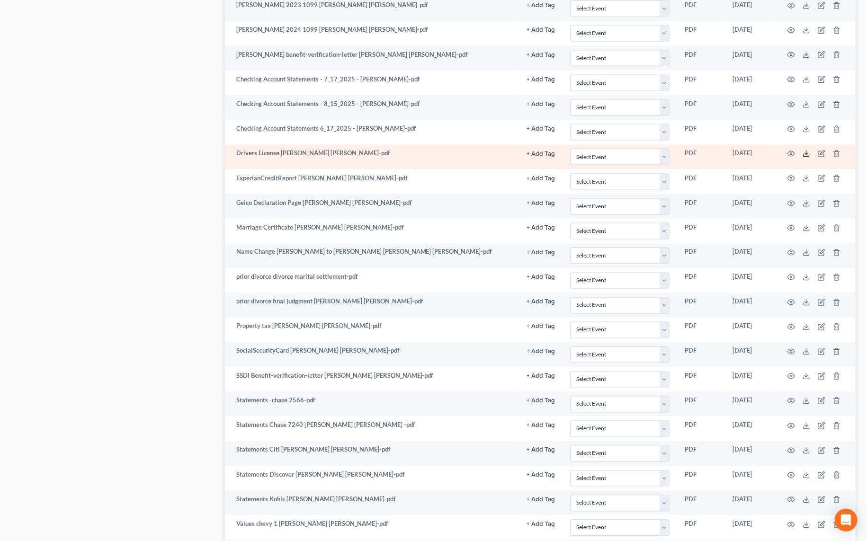
click at [804, 150] on icon at bounding box center [806, 154] width 8 height 8
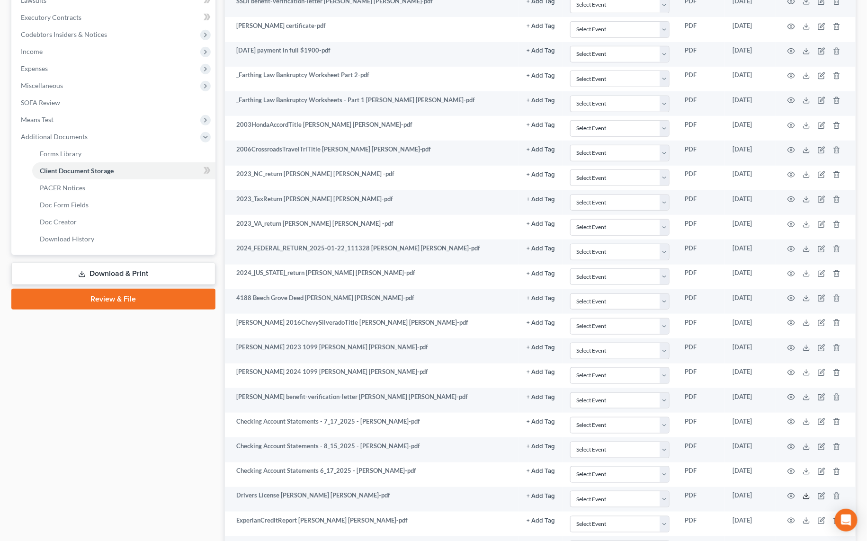
scroll to position [215, 0]
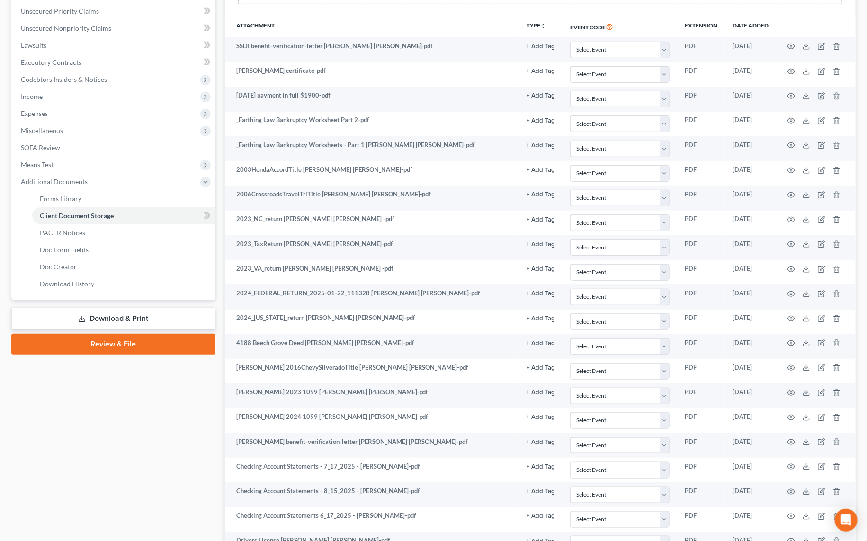
click at [135, 318] on link "Download & Print" at bounding box center [113, 319] width 204 height 22
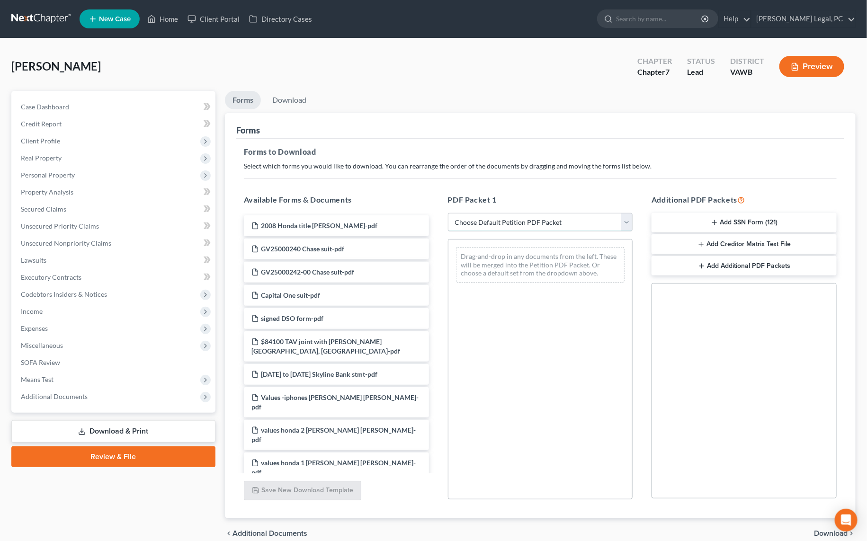
click at [479, 218] on select "Choose Default Petition PDF Packet Complete Bankruptcy Petition (all forms and …" at bounding box center [540, 222] width 185 height 19
select select "0"
click at [448, 213] on select "Choose Default Petition PDF Packet Complete Bankruptcy Petition (all forms and …" at bounding box center [540, 222] width 185 height 19
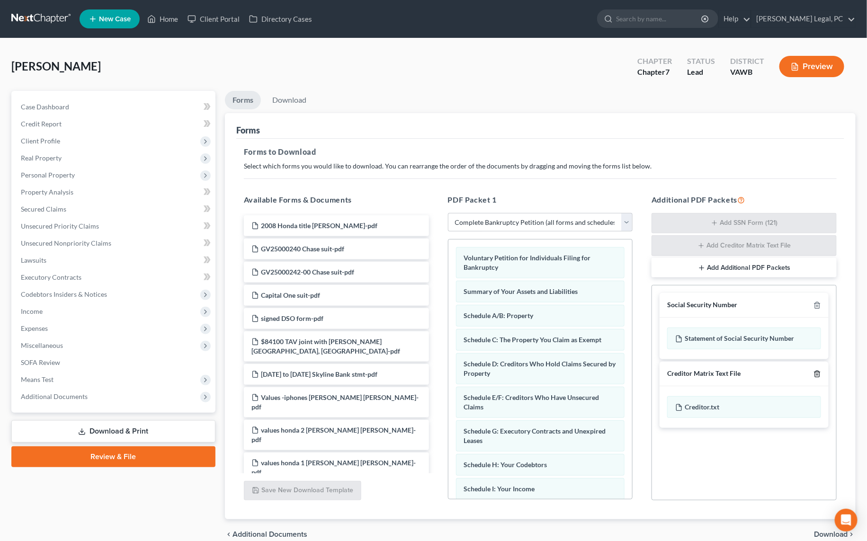
click at [816, 373] on icon "button" at bounding box center [817, 374] width 8 height 8
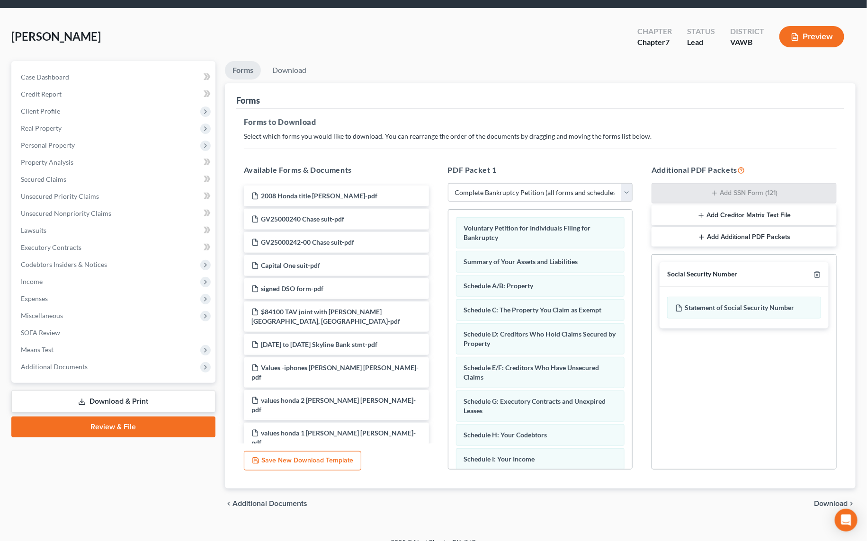
scroll to position [42, 0]
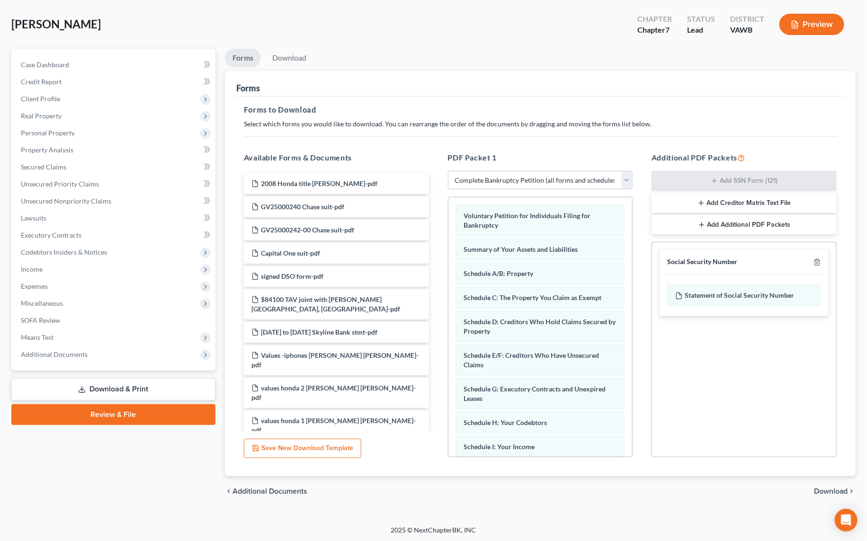
click at [832, 487] on span "Download" at bounding box center [831, 491] width 34 height 8
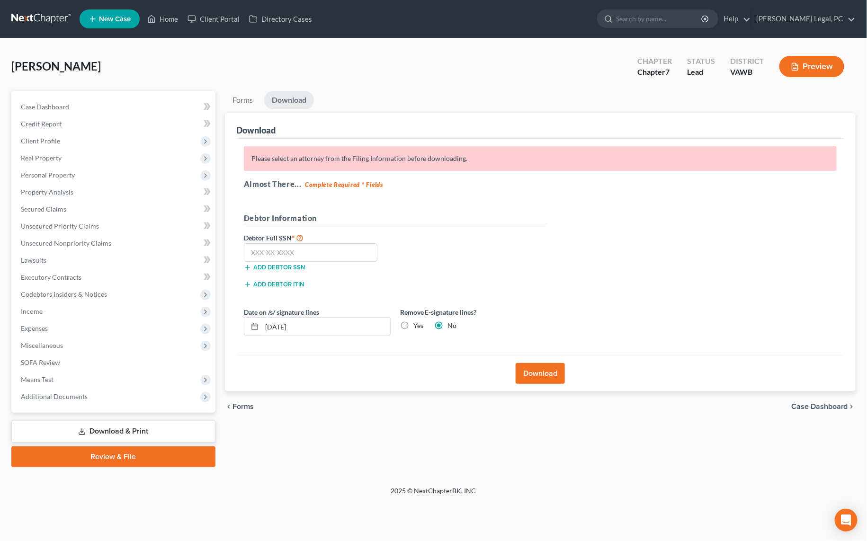
scroll to position [0, 0]
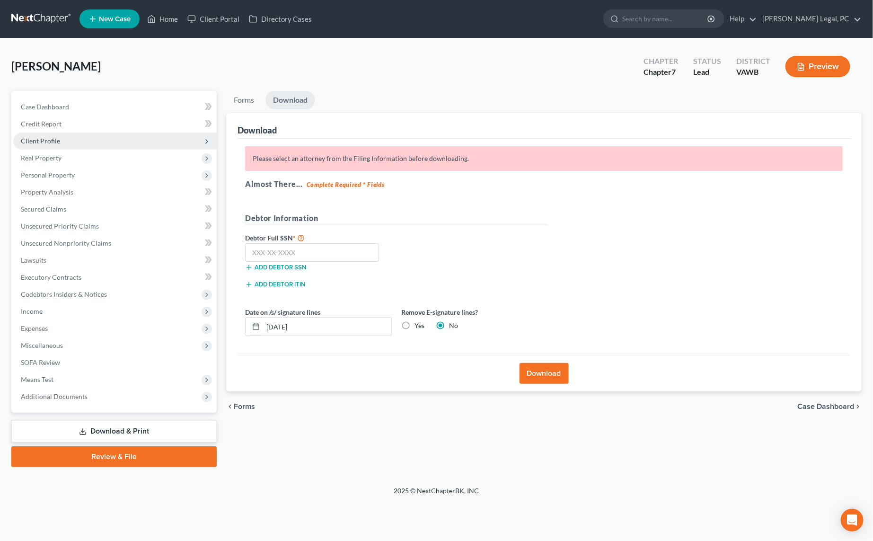
click at [52, 137] on span "Client Profile" at bounding box center [40, 141] width 39 height 8
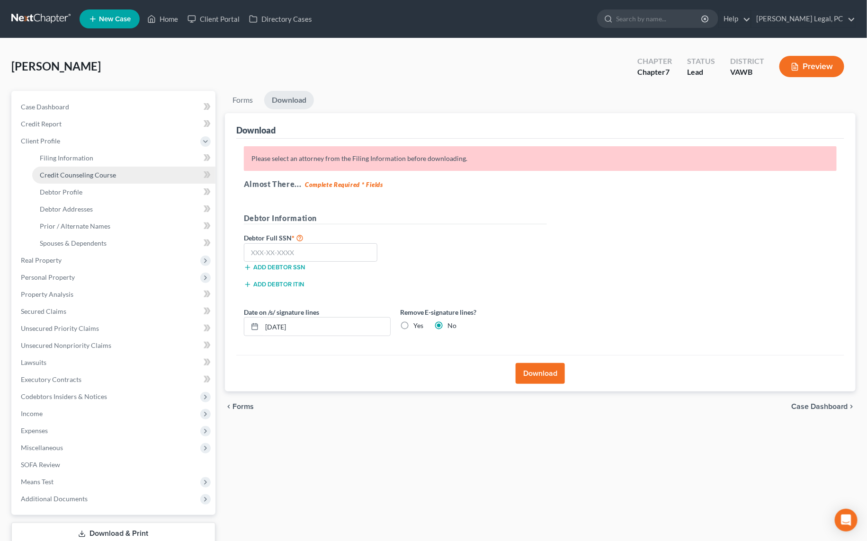
click at [56, 174] on span "Credit Counseling Course" at bounding box center [78, 175] width 76 height 8
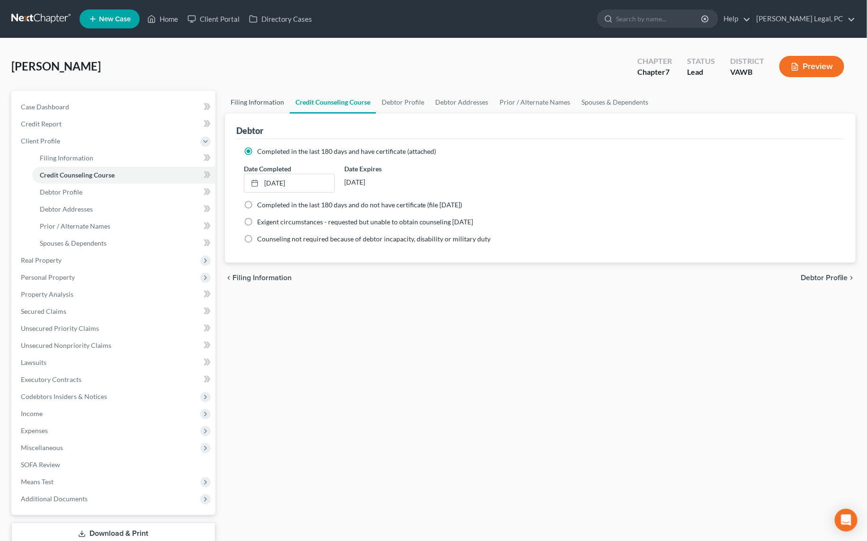
click at [255, 103] on link "Filing Information" at bounding box center [257, 102] width 65 height 23
select select "1"
select select "0"
select select "48"
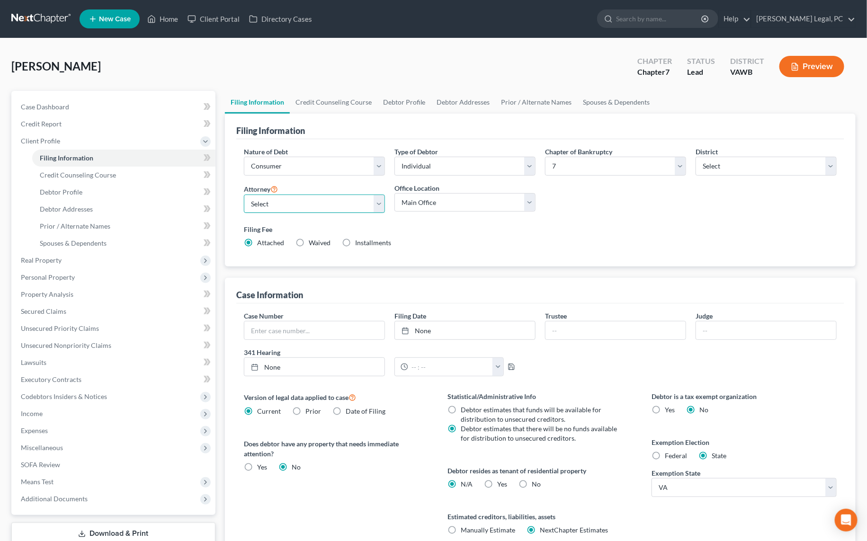
click at [286, 203] on select "Select [PERSON_NAME] - VAWB [PERSON_NAME] - VAWB" at bounding box center [314, 204] width 141 height 19
select select "0"
click at [244, 195] on select "Select [PERSON_NAME] - VAWB [PERSON_NAME] - VAWB" at bounding box center [314, 204] width 141 height 19
click at [55, 442] on span "Miscellaneous" at bounding box center [114, 447] width 202 height 17
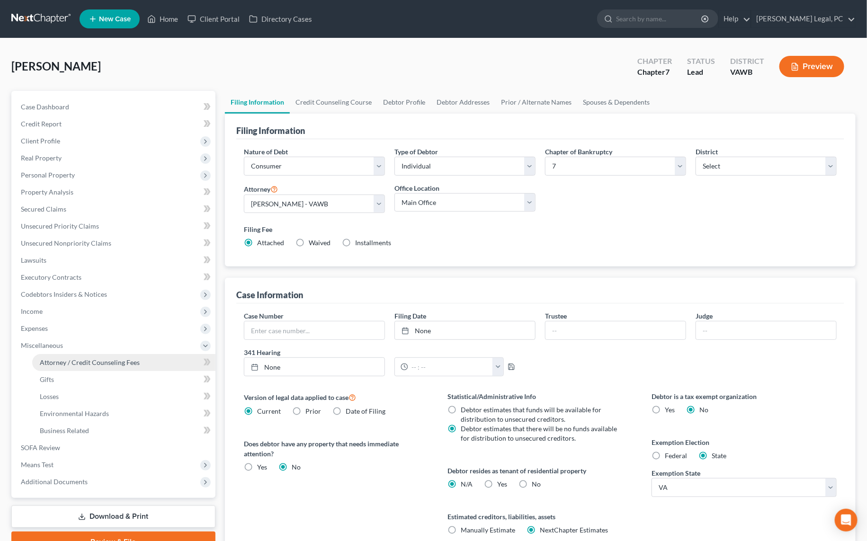
click at [76, 364] on span "Attorney / Credit Counseling Fees" at bounding box center [90, 362] width 100 height 8
select select "0"
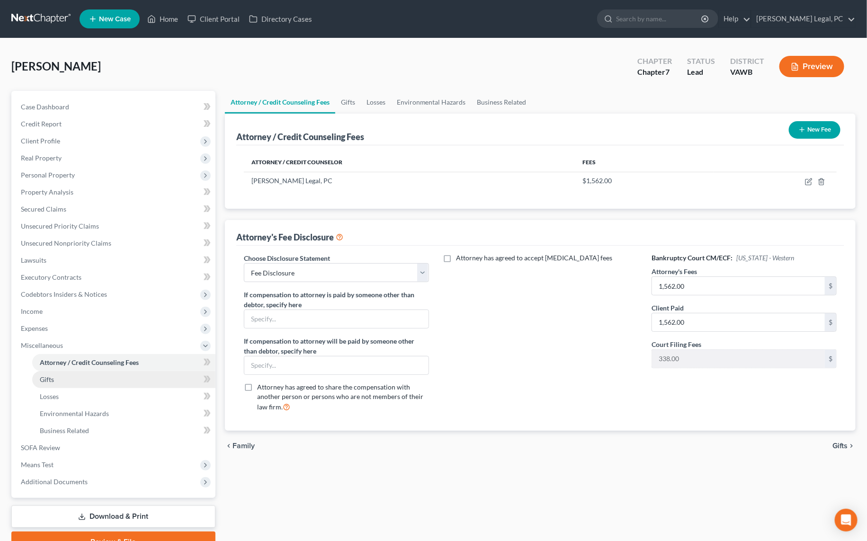
scroll to position [45, 0]
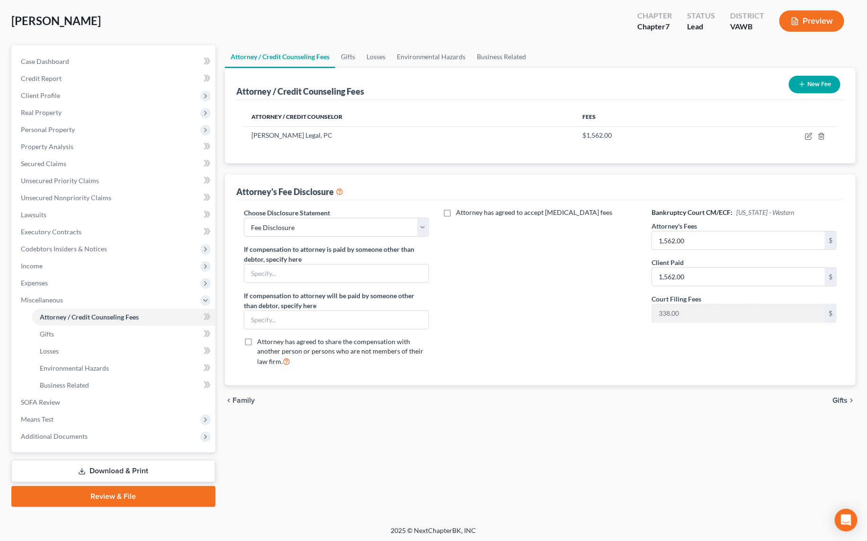
click at [106, 466] on link "Download & Print" at bounding box center [113, 471] width 204 height 22
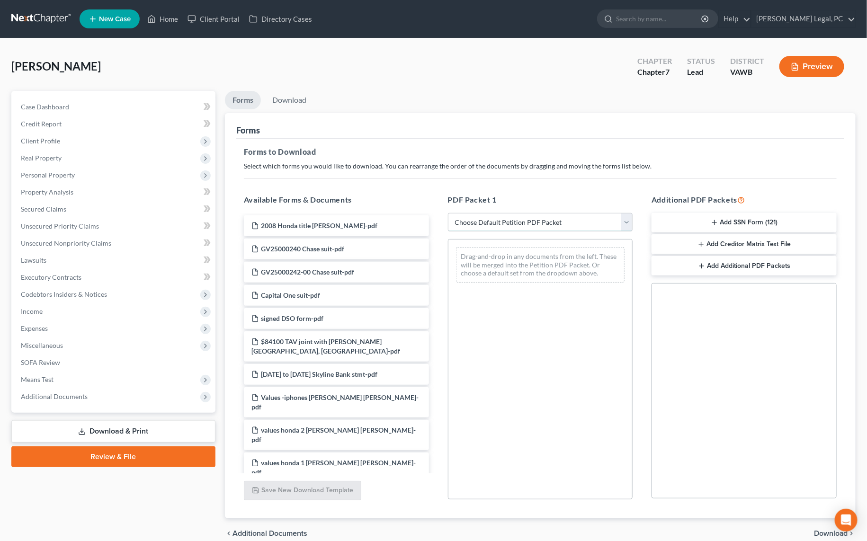
click at [469, 224] on select "Choose Default Petition PDF Packet Complete Bankruptcy Petition (all forms and …" at bounding box center [540, 222] width 185 height 19
select select "0"
click at [448, 213] on select "Choose Default Petition PDF Packet Complete Bankruptcy Petition (all forms and …" at bounding box center [540, 222] width 185 height 19
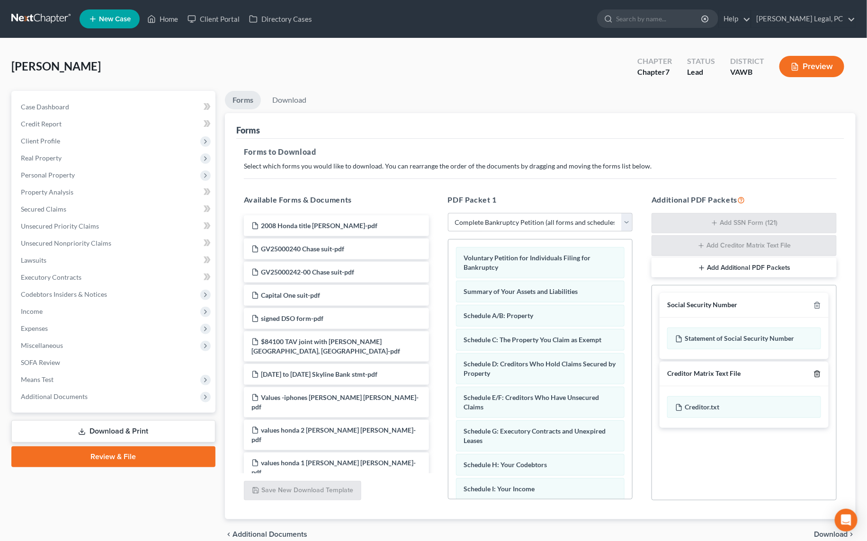
click at [816, 372] on polyline "button" at bounding box center [817, 372] width 6 height 0
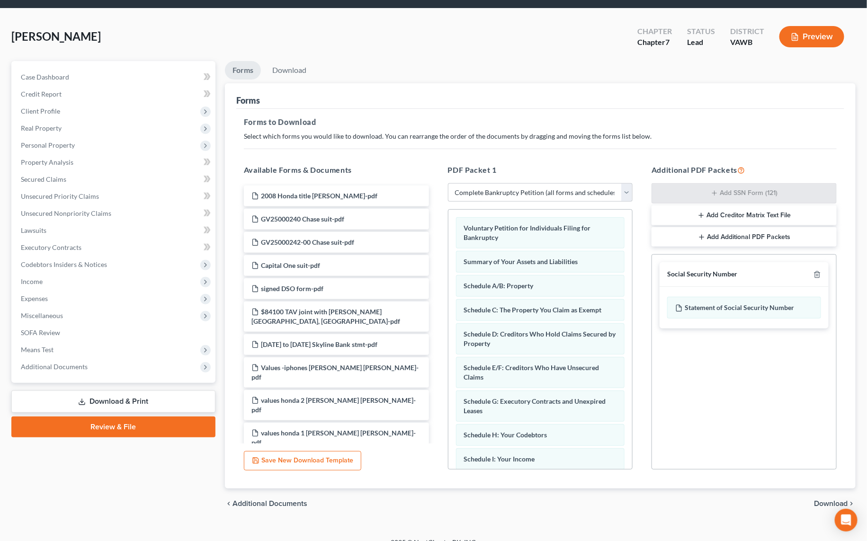
scroll to position [42, 0]
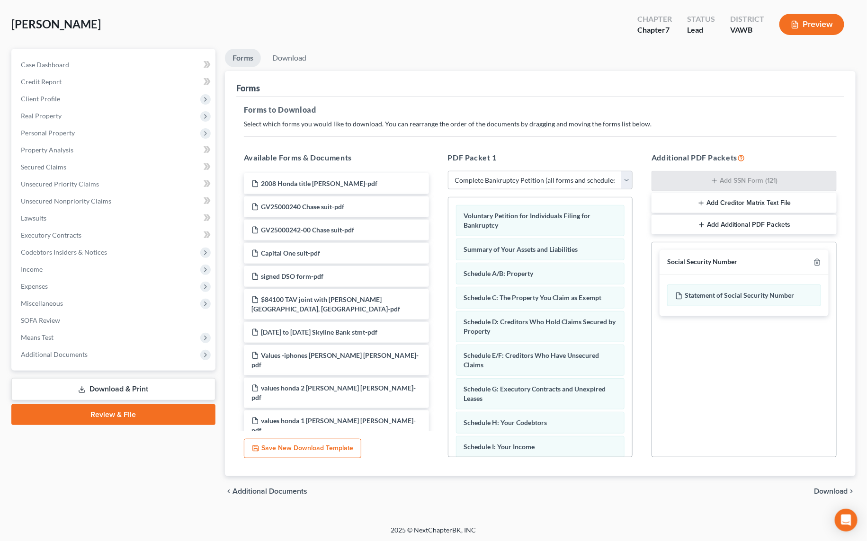
click at [820, 488] on span "Download" at bounding box center [831, 491] width 34 height 8
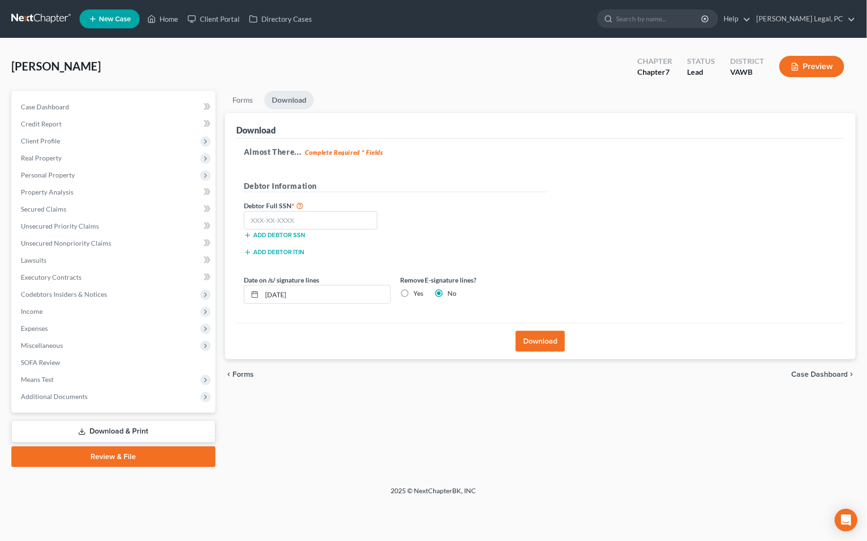
scroll to position [0, 0]
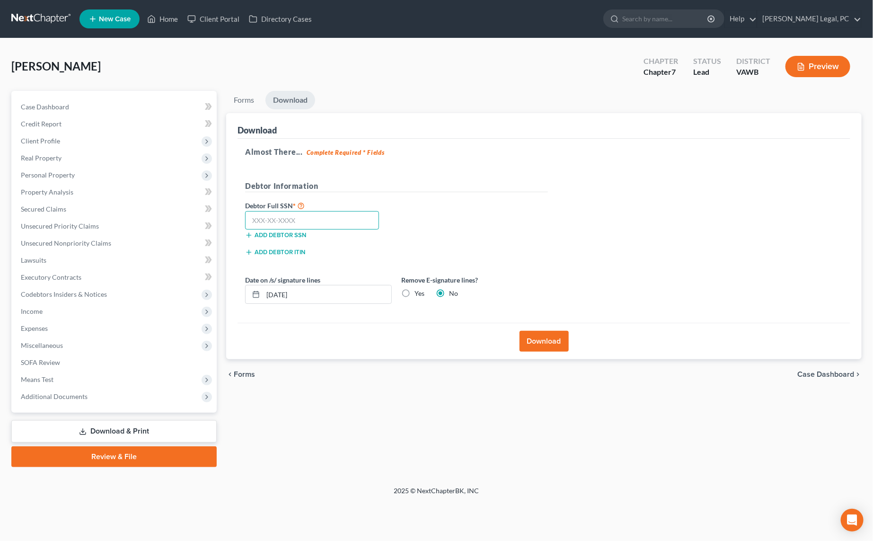
click at [261, 213] on input "text" at bounding box center [312, 220] width 134 height 19
click at [415, 294] on label "Yes" at bounding box center [420, 293] width 10 height 9
click at [418, 294] on input "Yes" at bounding box center [421, 292] width 6 height 6
radio input "true"
radio input "false"
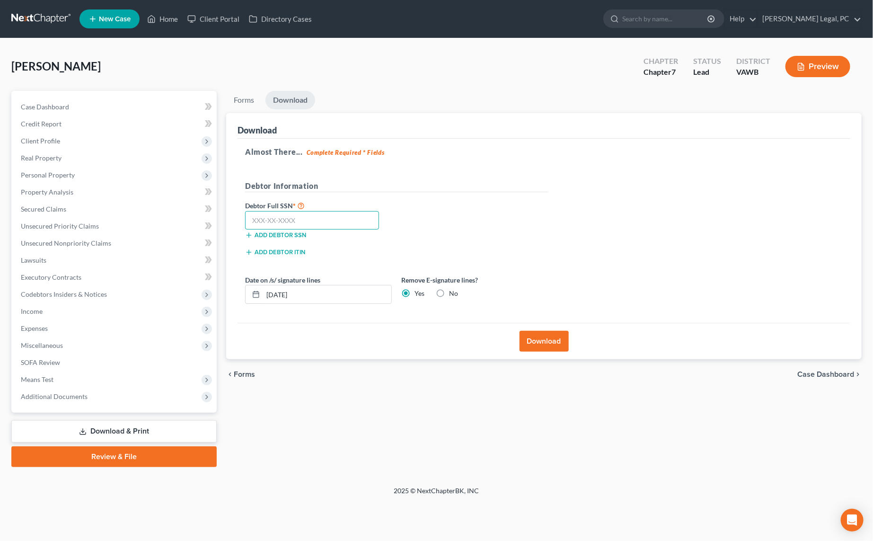
click at [304, 219] on input "text" at bounding box center [312, 220] width 134 height 19
click at [291, 221] on input "text" at bounding box center [312, 220] width 134 height 19
type input "590-50-6215"
click at [559, 338] on button "Download" at bounding box center [544, 341] width 49 height 21
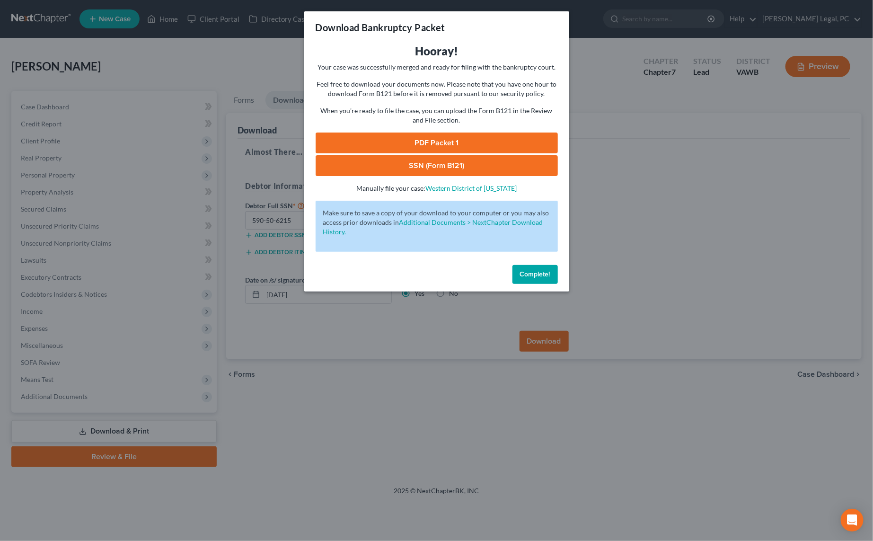
click at [378, 162] on link "SSN (Form B121)" at bounding box center [437, 165] width 242 height 21
click at [373, 141] on link "PDF Packet 1" at bounding box center [437, 143] width 242 height 21
click at [295, 345] on div "Download Bankruptcy Packet Hooray! Your case was successfully merged and ready …" at bounding box center [436, 270] width 873 height 541
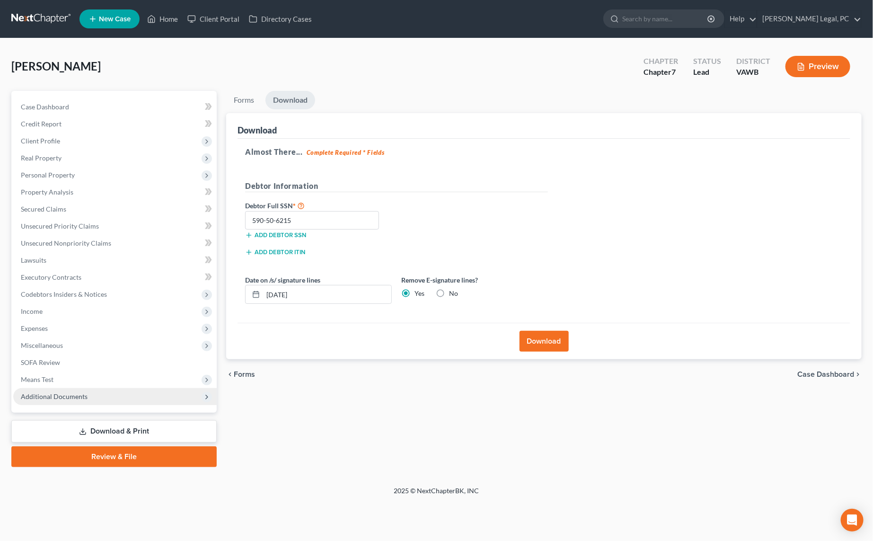
click at [106, 389] on span "Additional Documents" at bounding box center [115, 396] width 204 height 17
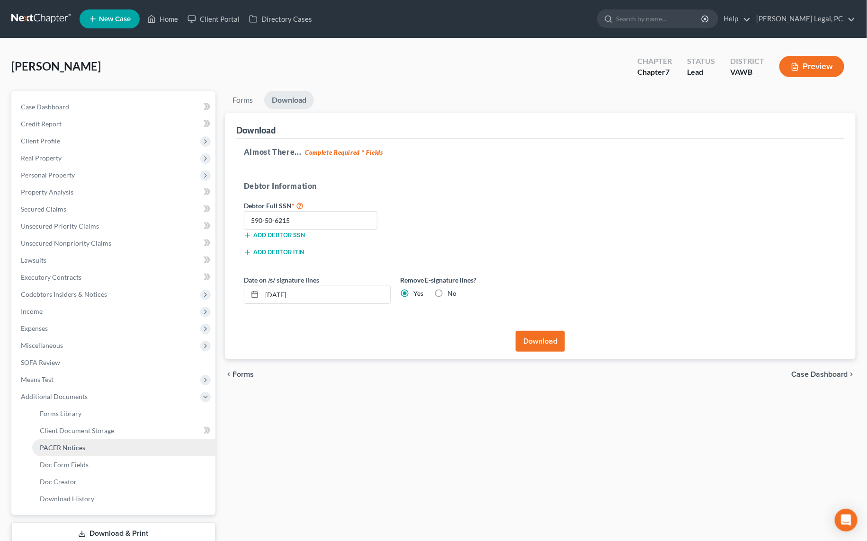
click at [85, 442] on link "PACER Notices" at bounding box center [123, 447] width 183 height 17
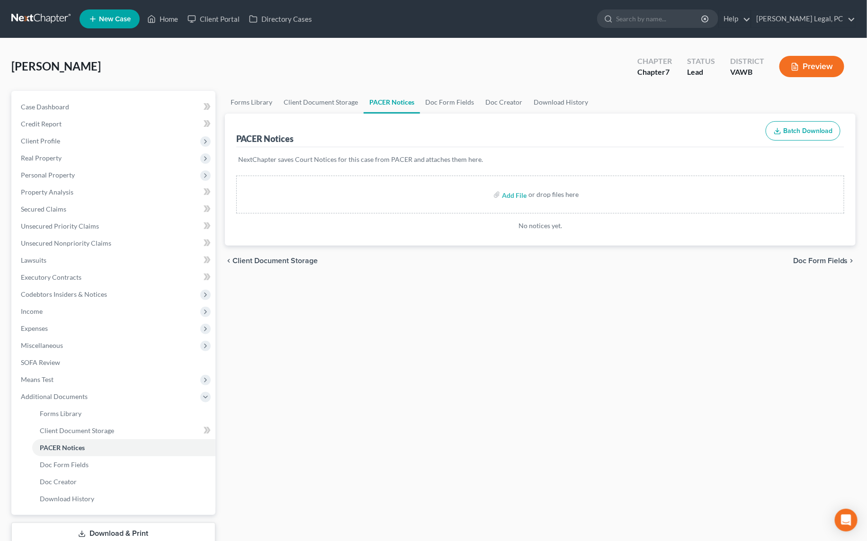
click at [165, 9] on ul "New Case Home Client Portal Directory Cases - No Result - See all results Or Pr…" at bounding box center [468, 19] width 776 height 25
click at [162, 22] on link "Home" at bounding box center [162, 18] width 40 height 17
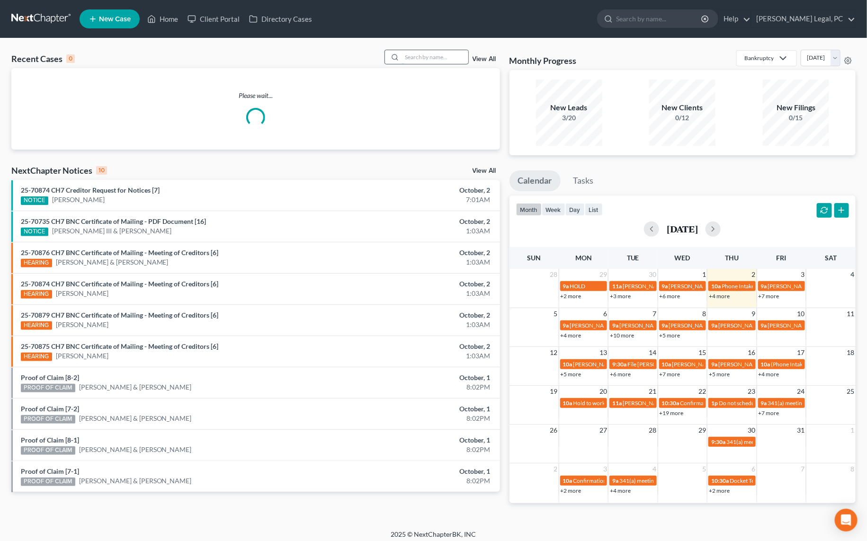
click at [428, 58] on input "search" at bounding box center [435, 57] width 66 height 14
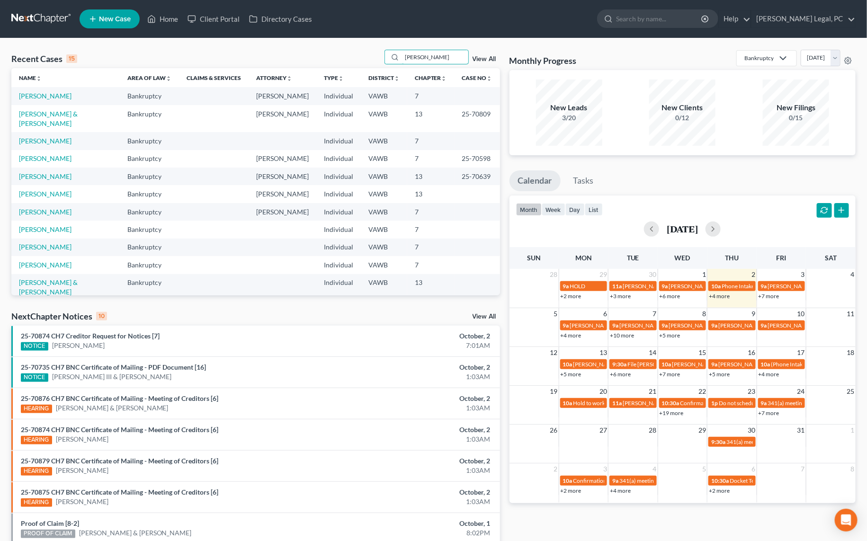
type input "[PERSON_NAME]"
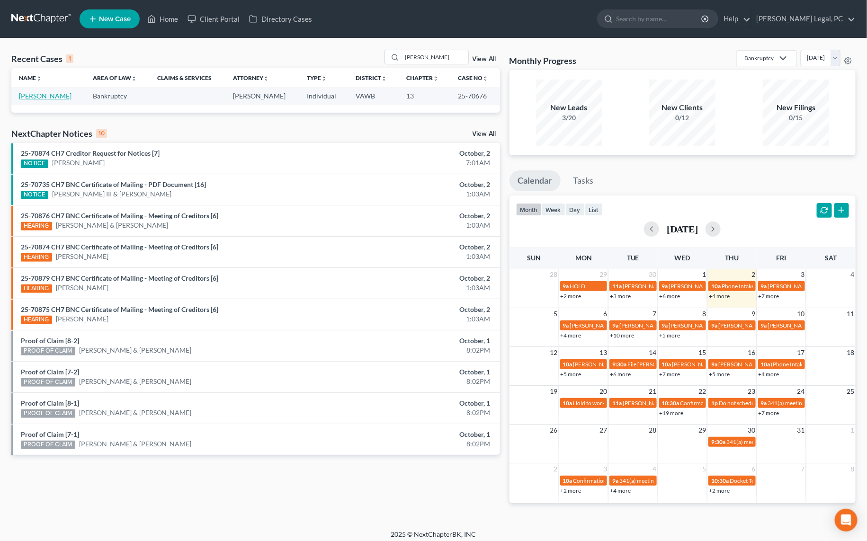
click at [51, 93] on link "[PERSON_NAME]" at bounding box center [45, 96] width 53 height 8
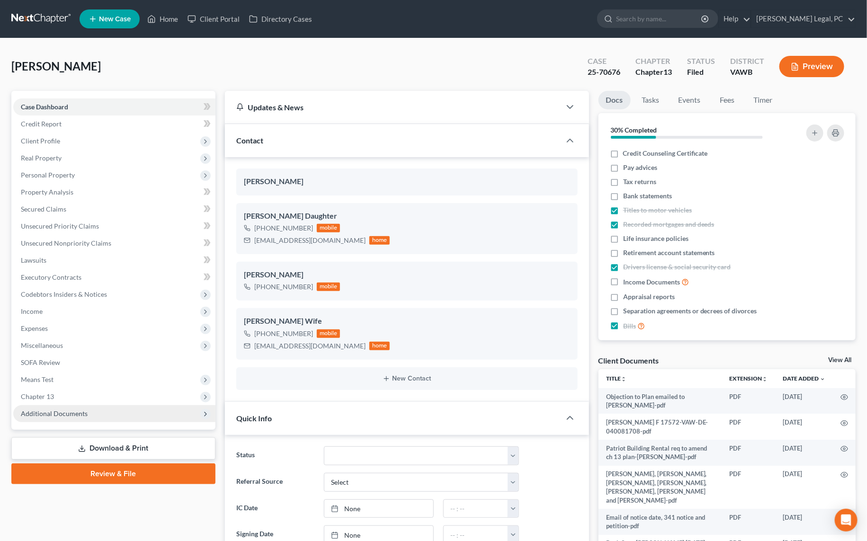
scroll to position [979, 0]
click at [93, 414] on span "Additional Documents" at bounding box center [114, 413] width 202 height 17
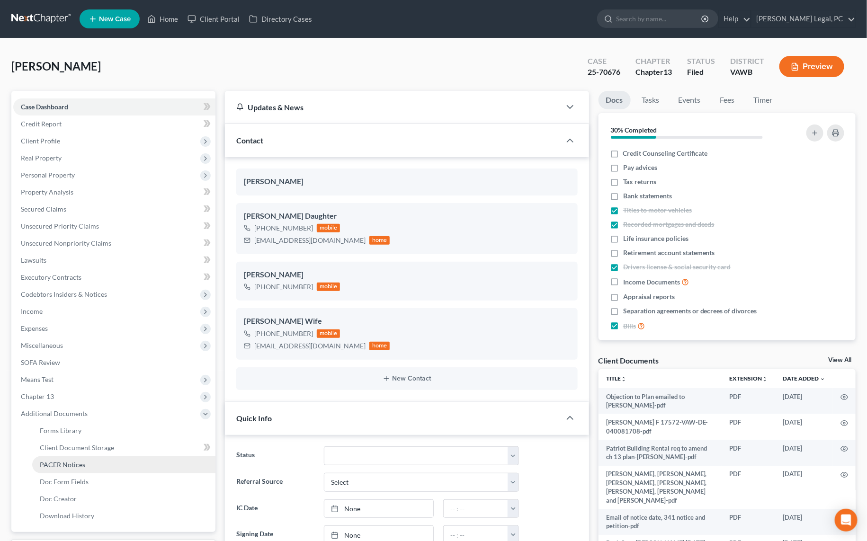
click at [85, 468] on link "PACER Notices" at bounding box center [123, 464] width 183 height 17
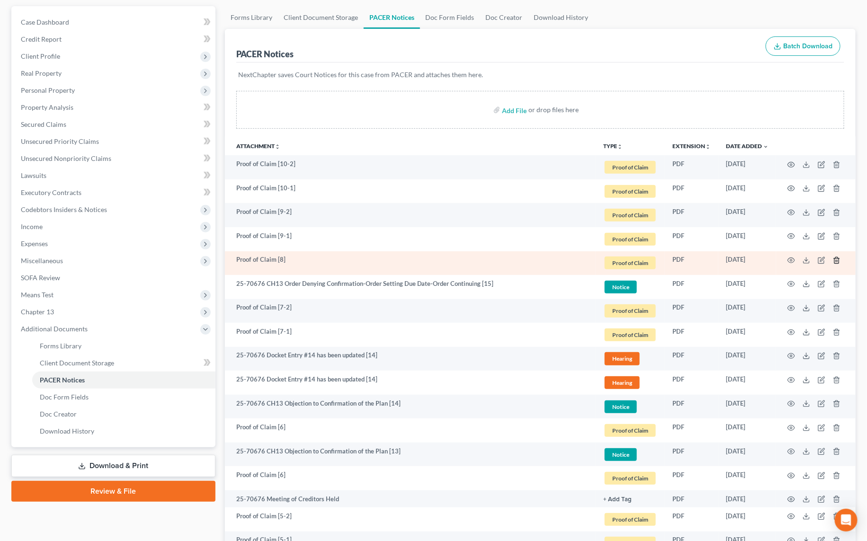
scroll to position [86, 0]
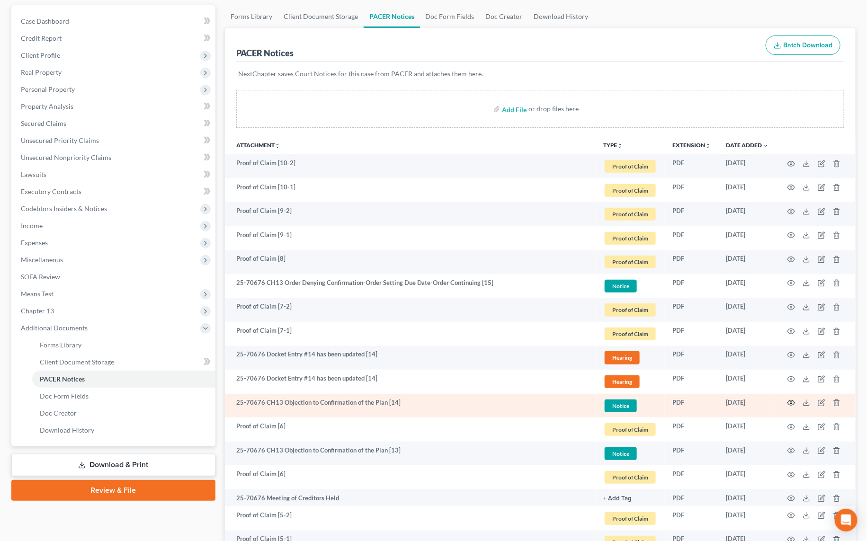
click at [790, 402] on circle "button" at bounding box center [791, 403] width 2 height 2
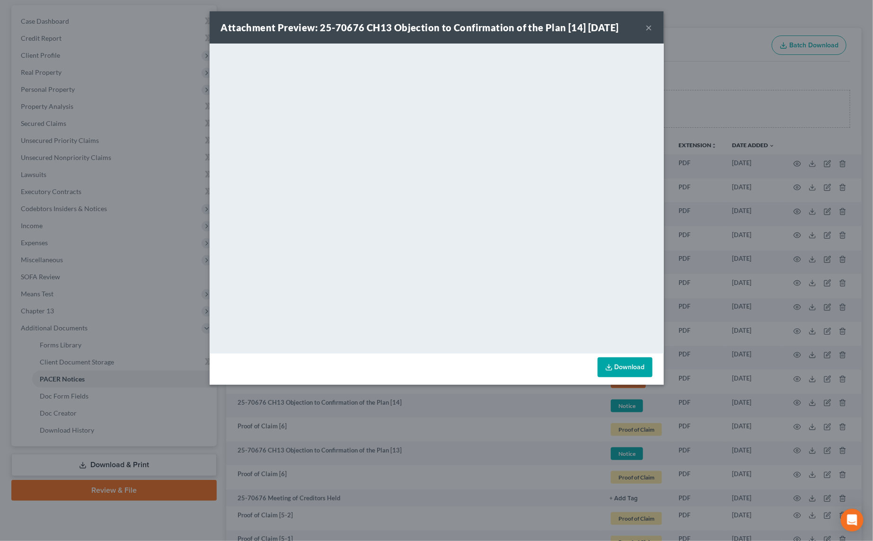
click at [647, 31] on button "×" at bounding box center [649, 27] width 7 height 11
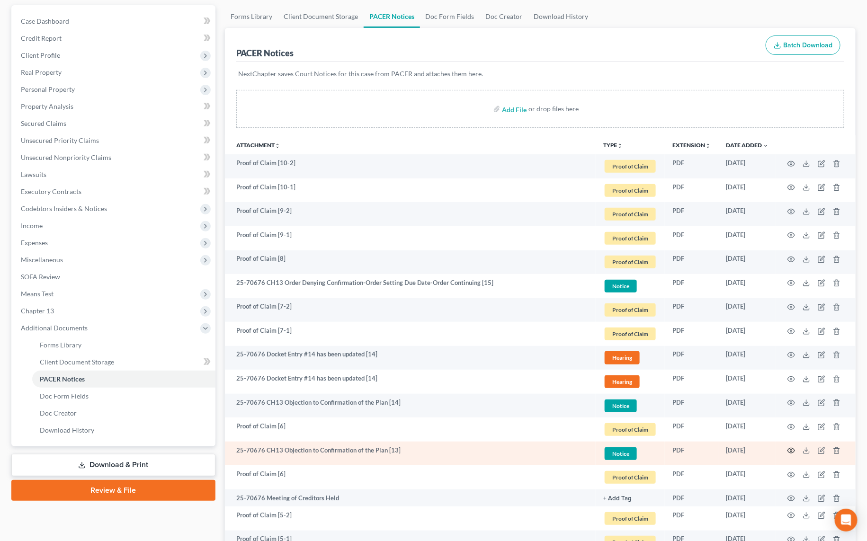
click at [792, 450] on circle "button" at bounding box center [791, 451] width 2 height 2
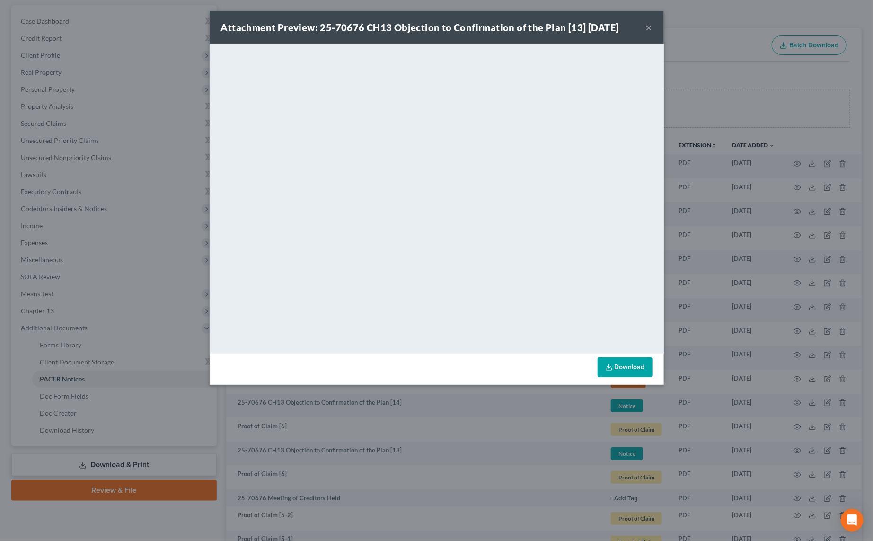
click at [651, 29] on button "×" at bounding box center [649, 27] width 7 height 11
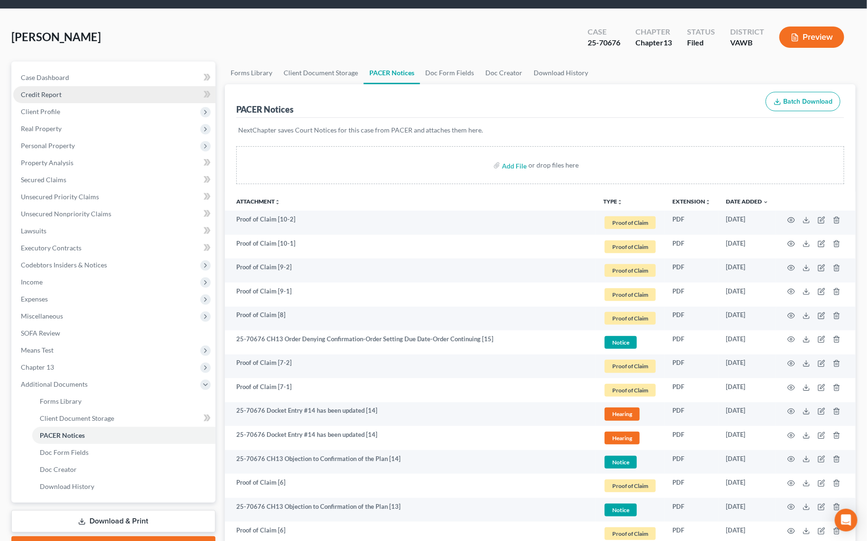
scroll to position [0, 0]
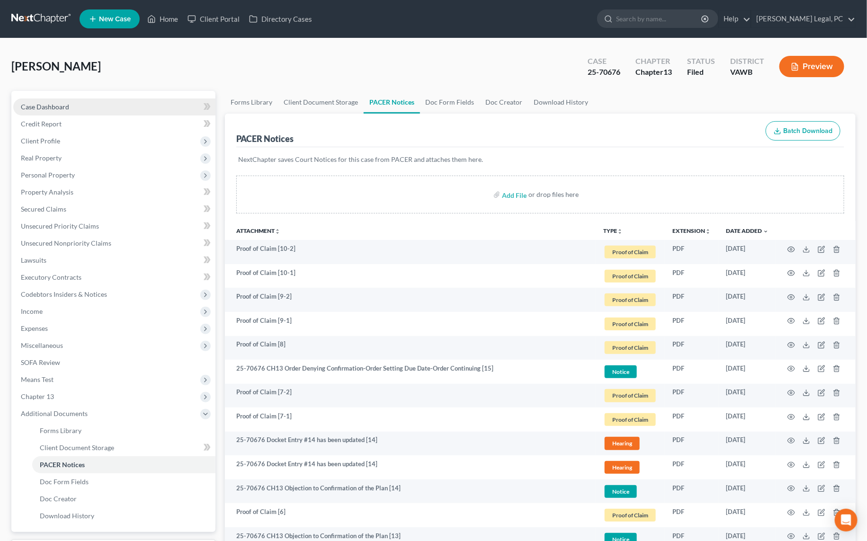
click at [87, 106] on link "Case Dashboard" at bounding box center [114, 106] width 202 height 17
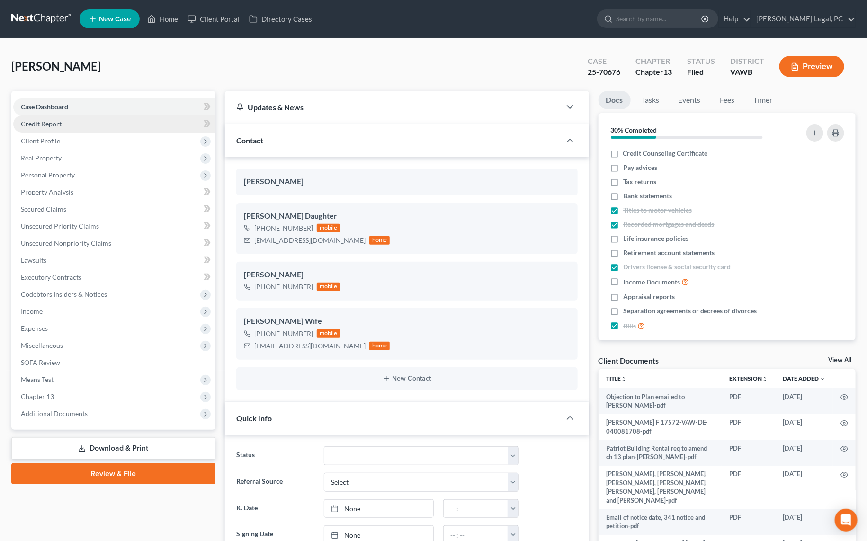
scroll to position [979, 0]
click at [32, 402] on span "Chapter 13" at bounding box center [114, 396] width 202 height 17
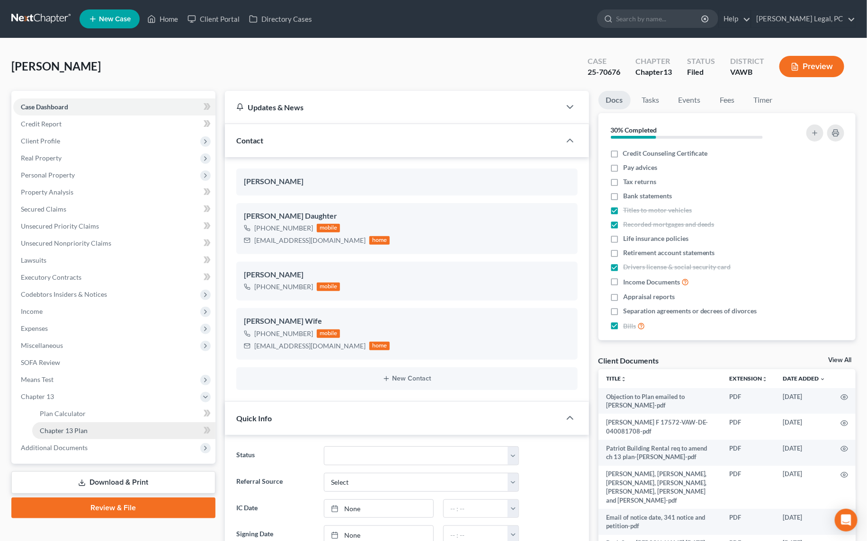
click at [71, 438] on link "Chapter 13 Plan" at bounding box center [123, 430] width 183 height 17
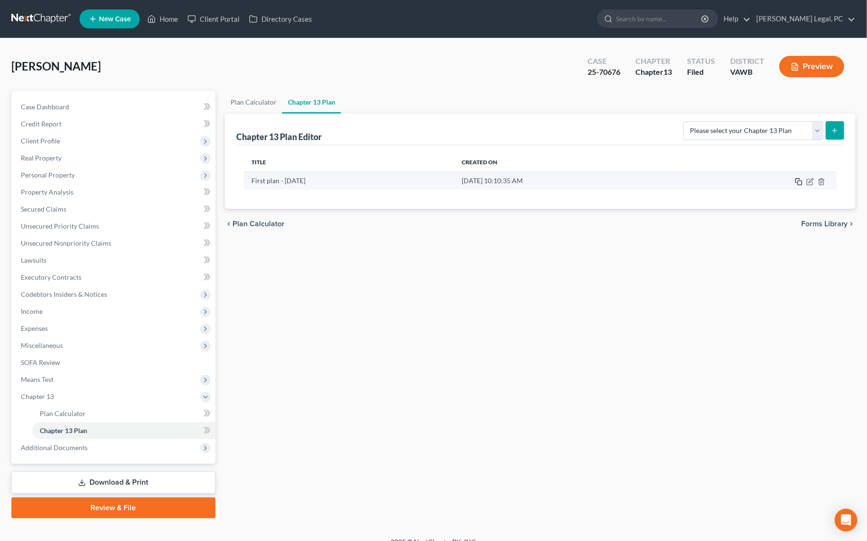
click at [799, 183] on icon "button" at bounding box center [799, 182] width 8 height 8
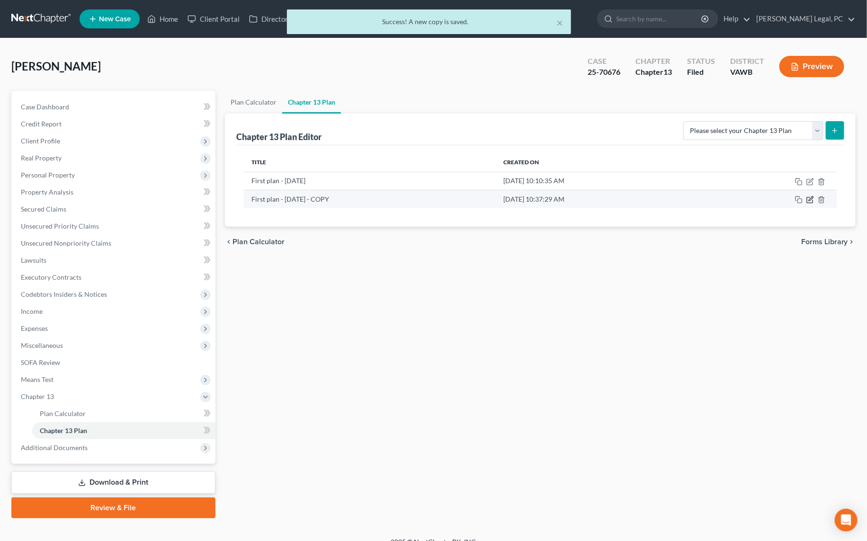
click at [808, 198] on icon "button" at bounding box center [810, 200] width 8 height 8
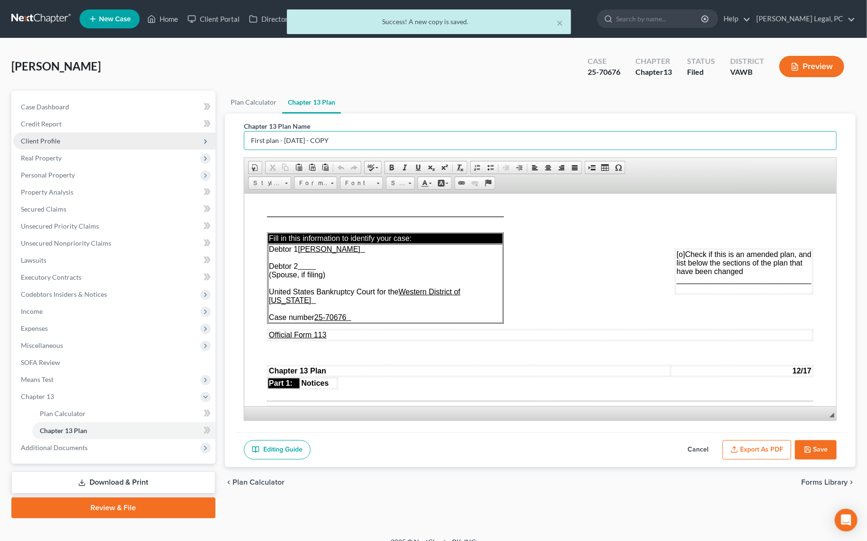
drag, startPoint x: 362, startPoint y: 137, endPoint x: 174, endPoint y: 143, distance: 188.0
click at [174, 143] on div "Petition Navigation Case Dashboard Payments Invoices Payments Payments Credit R…" at bounding box center [433, 304] width 853 height 427
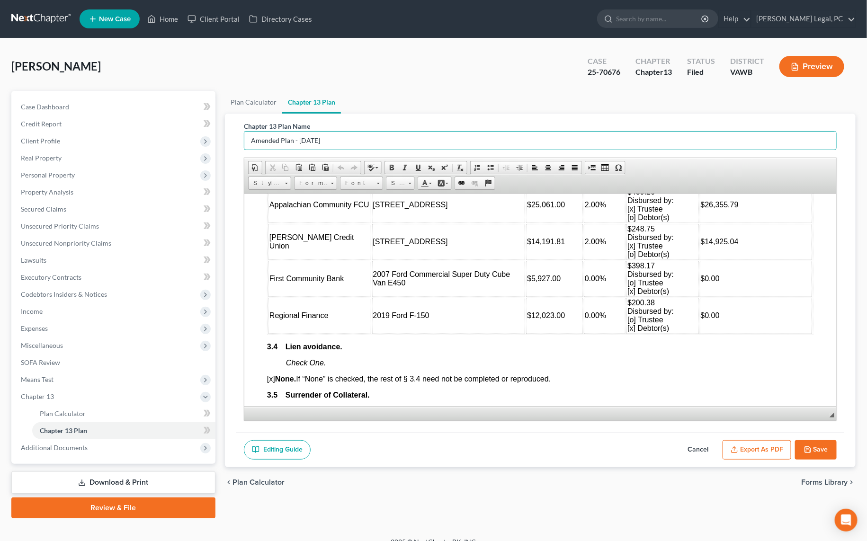
scroll to position [1248, 0]
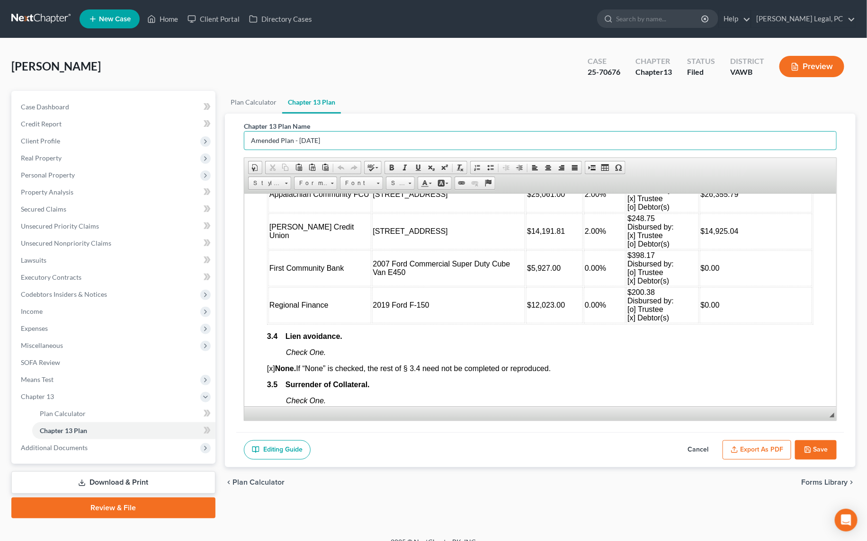
type input "Amended Plan - [DATE]"
click at [816, 447] on button "Save" at bounding box center [816, 450] width 42 height 20
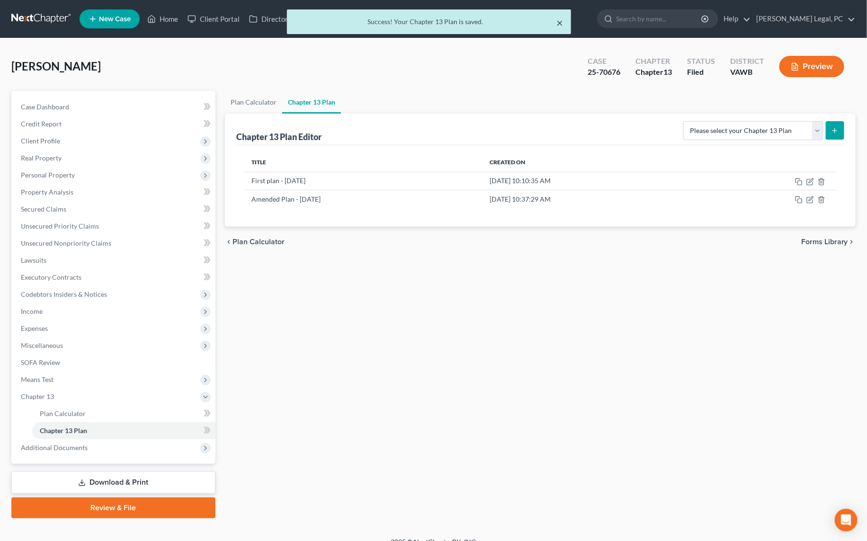
click at [562, 21] on button "×" at bounding box center [560, 22] width 7 height 11
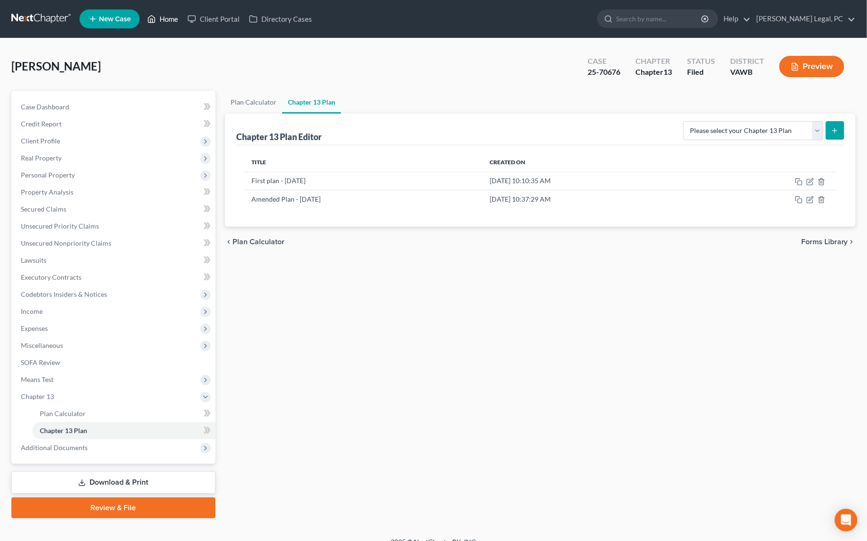
click at [168, 19] on link "Home" at bounding box center [162, 18] width 40 height 17
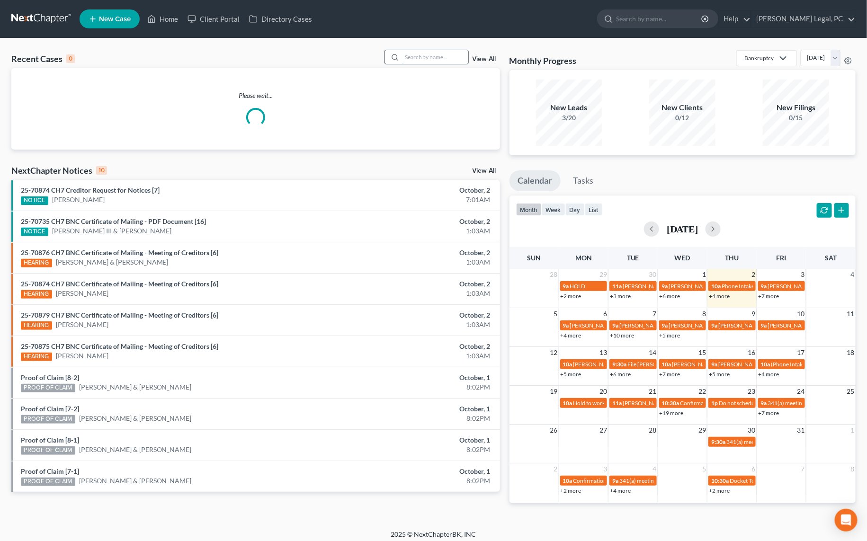
click at [423, 57] on input "search" at bounding box center [435, 57] width 66 height 14
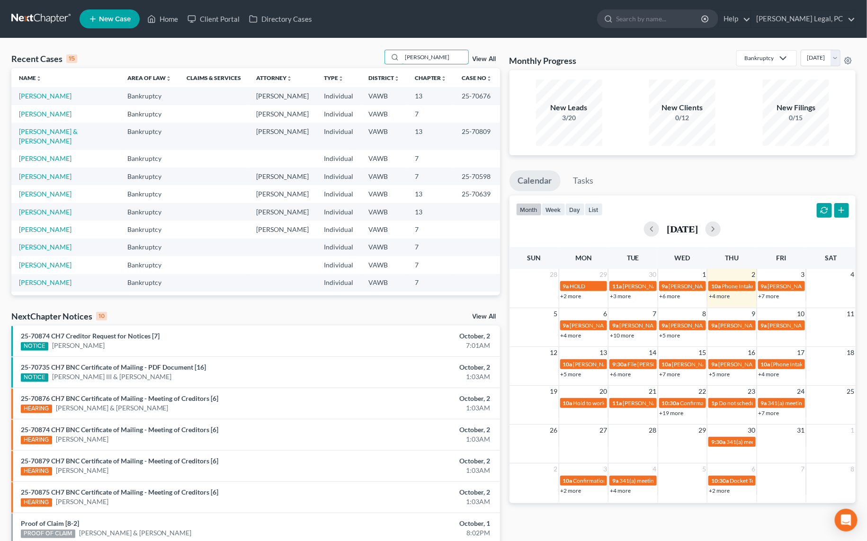
type input "[PERSON_NAME]"
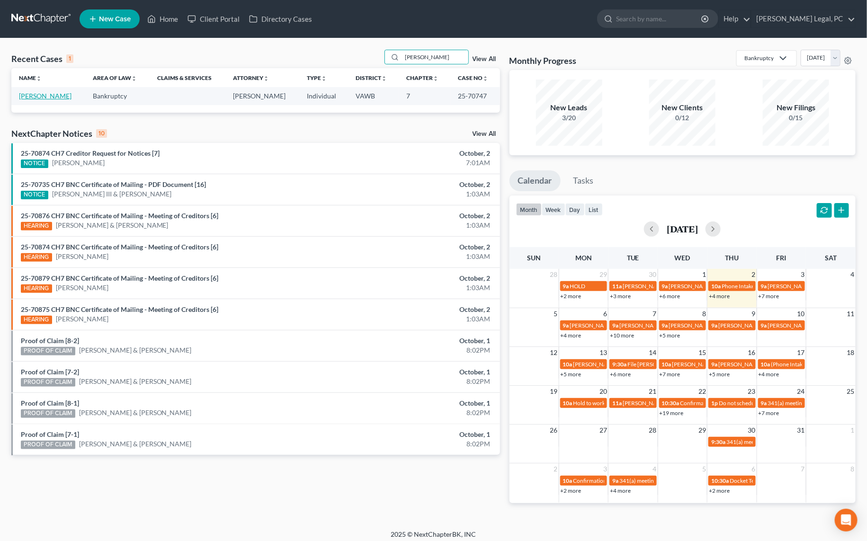
click at [55, 99] on link "[PERSON_NAME]" at bounding box center [45, 96] width 53 height 8
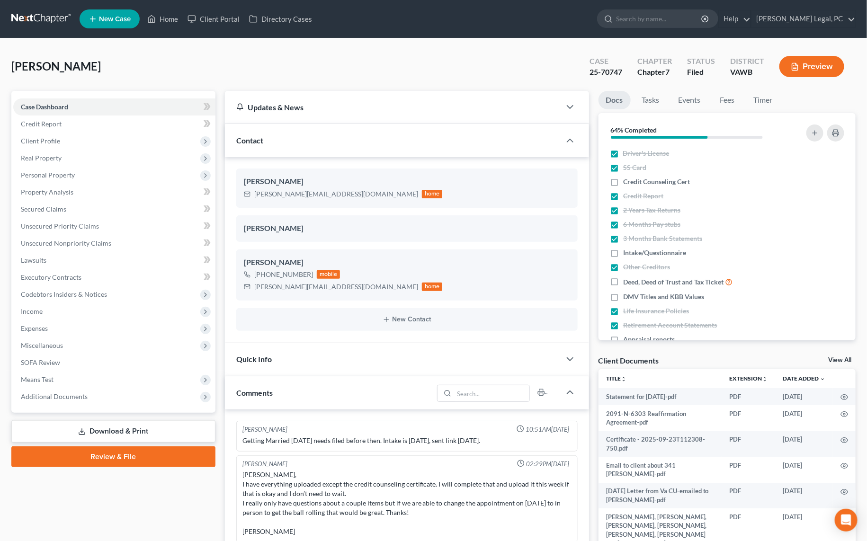
scroll to position [931, 0]
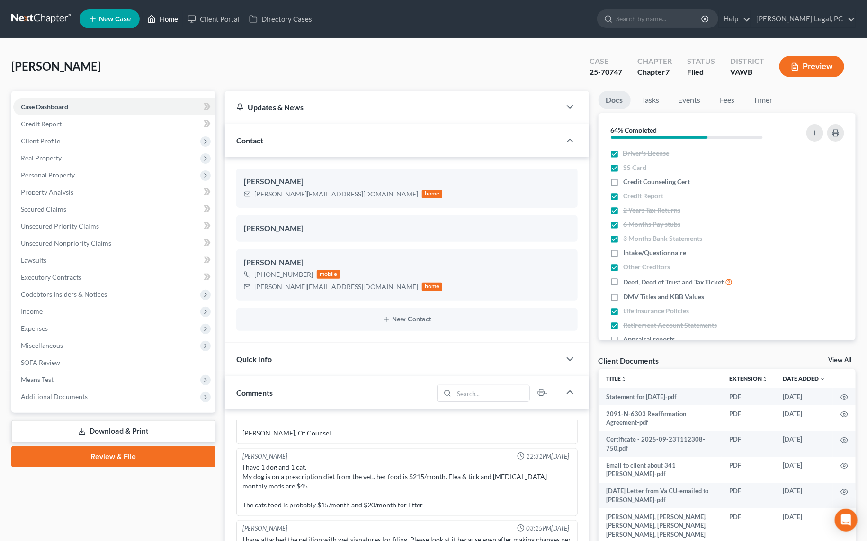
drag, startPoint x: 150, startPoint y: 25, endPoint x: 146, endPoint y: 51, distance: 26.8
click at [150, 24] on link "Home" at bounding box center [162, 18] width 40 height 17
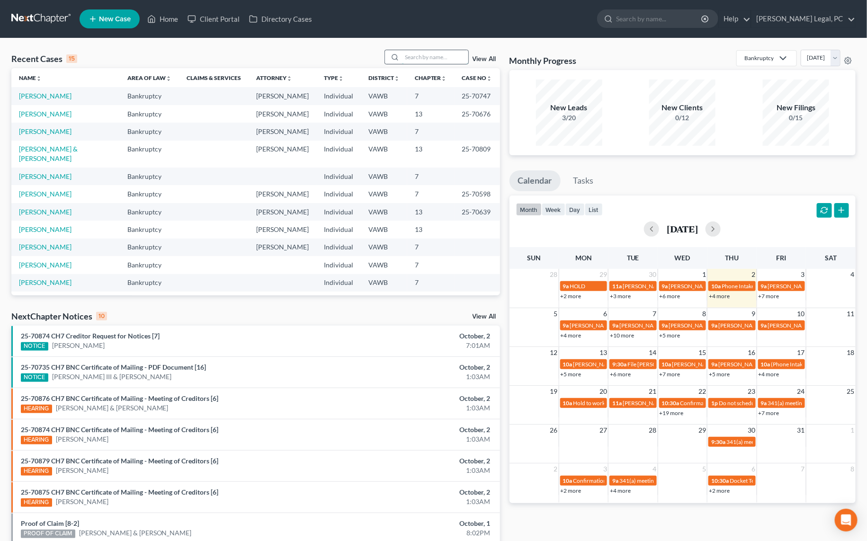
click at [422, 60] on input "search" at bounding box center [435, 57] width 66 height 14
click at [45, 108] on td "[PERSON_NAME]" at bounding box center [65, 114] width 108 height 18
click at [45, 112] on link "[PERSON_NAME]" at bounding box center [45, 114] width 53 height 8
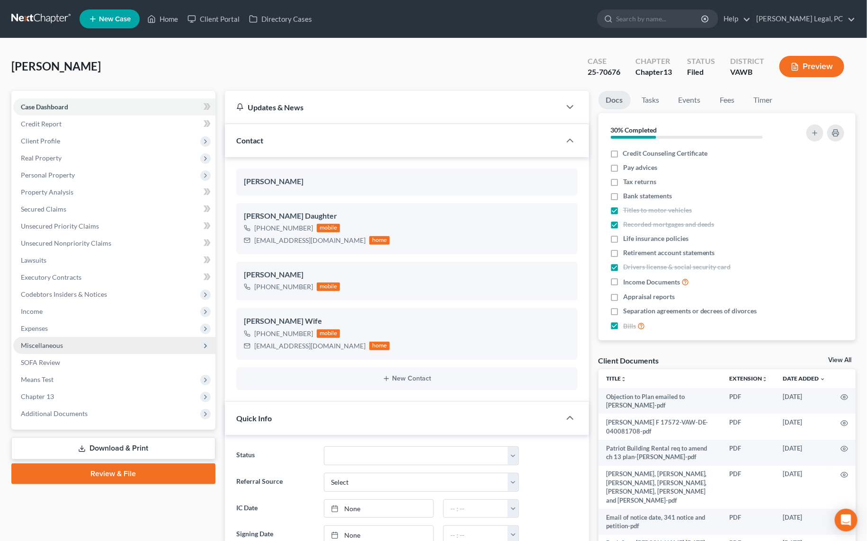
scroll to position [979, 0]
click at [48, 395] on span "Chapter 13" at bounding box center [37, 396] width 33 height 8
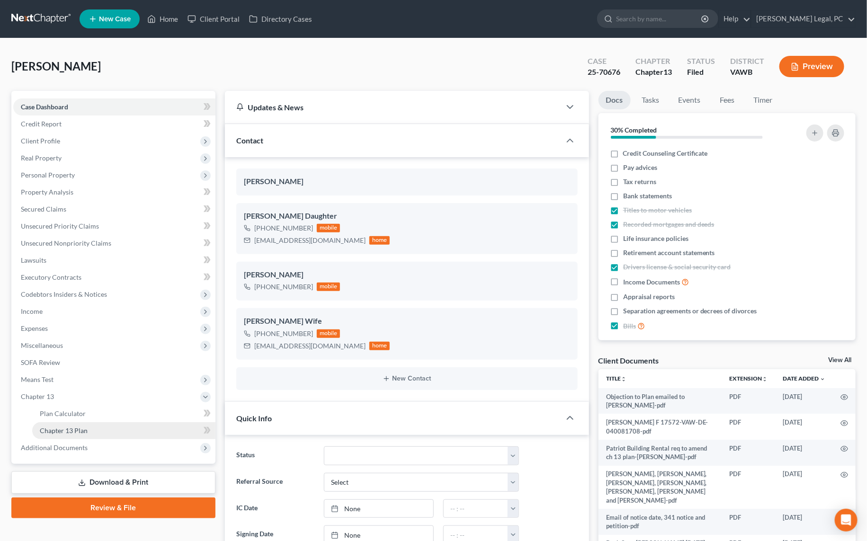
click at [58, 426] on span "Chapter 13 Plan" at bounding box center [64, 430] width 48 height 8
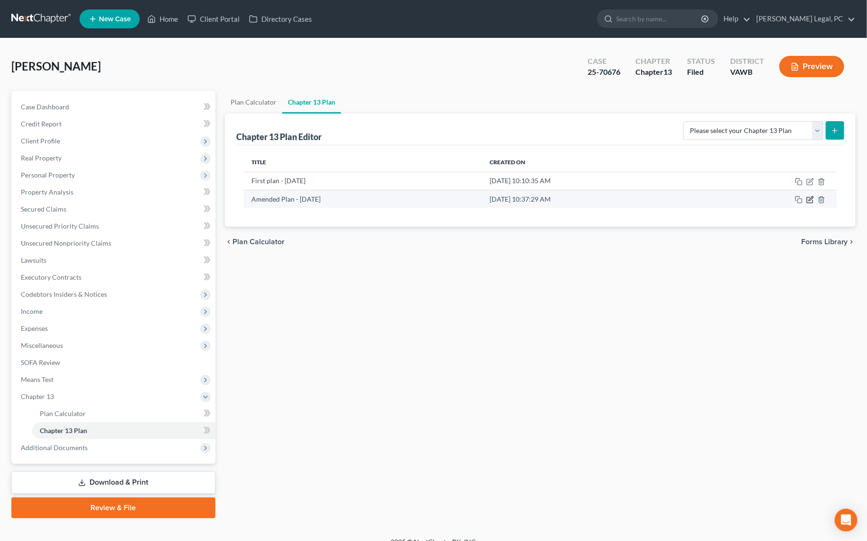
click at [812, 200] on icon "button" at bounding box center [810, 200] width 8 height 8
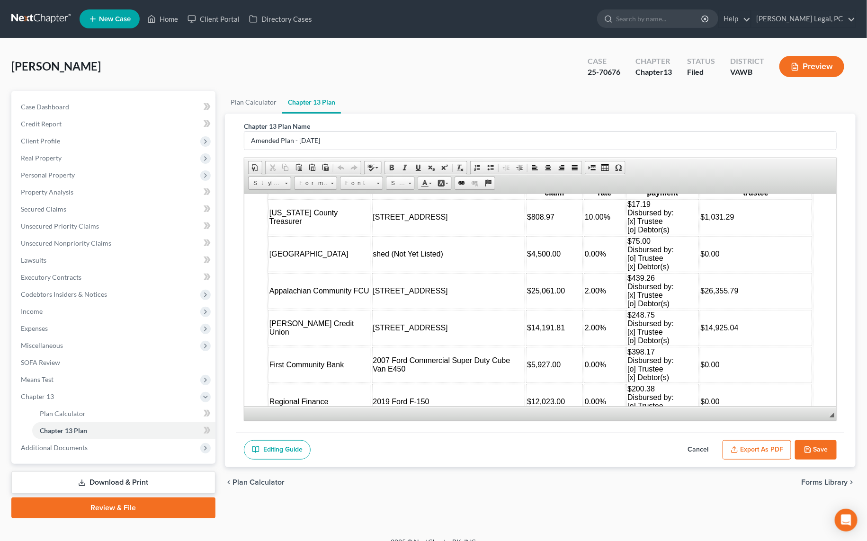
scroll to position [1161, 0]
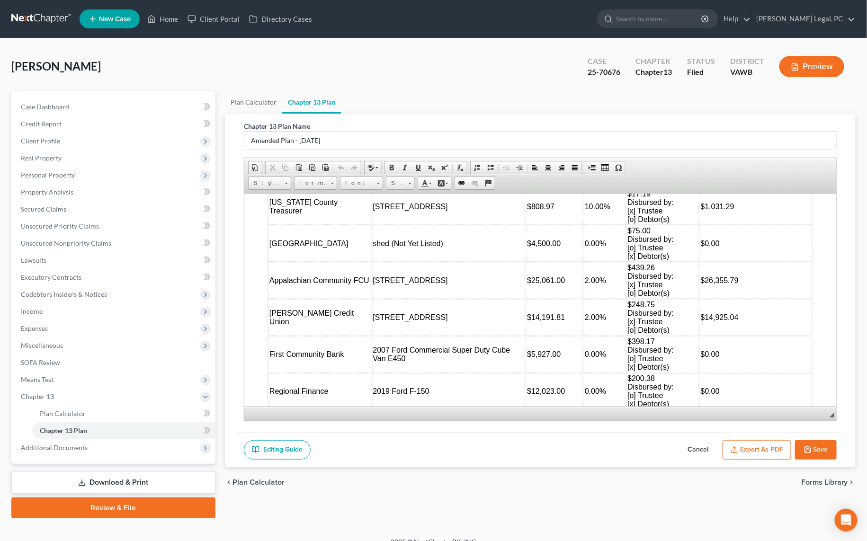
click at [642, 224] on td "$17.19 Disbursed by: [x] Trustee [o] Debtor(s)" at bounding box center [662, 206] width 72 height 36
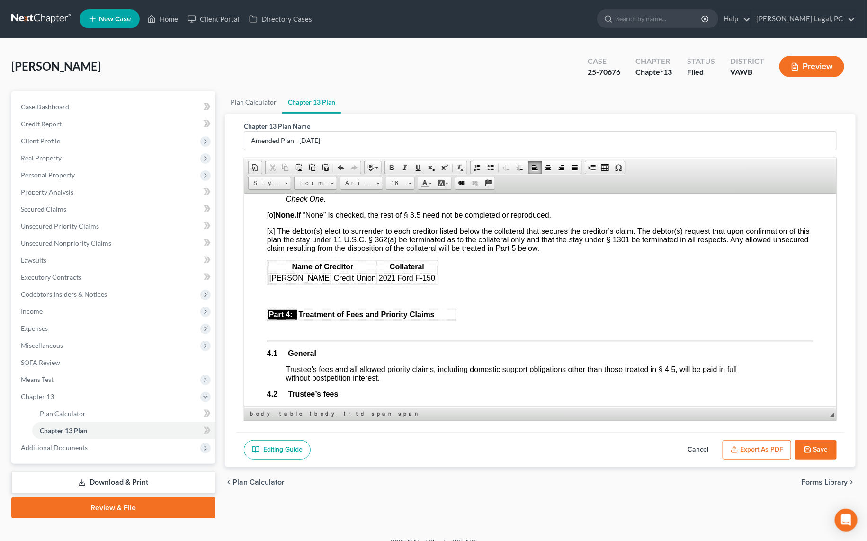
scroll to position [1549, 0]
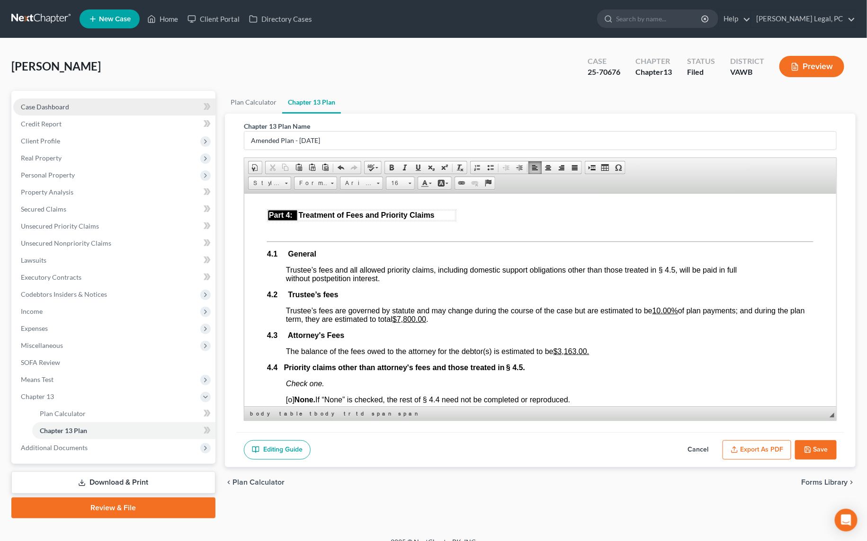
click at [40, 106] on span "Case Dashboard" at bounding box center [45, 107] width 48 height 8
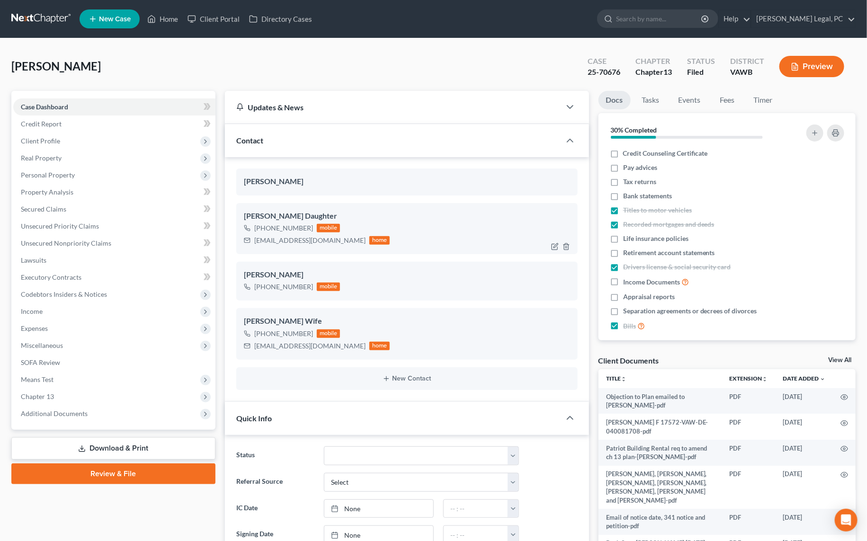
scroll to position [979, 0]
click at [557, 292] on icon "button" at bounding box center [555, 293] width 8 height 8
select select "0"
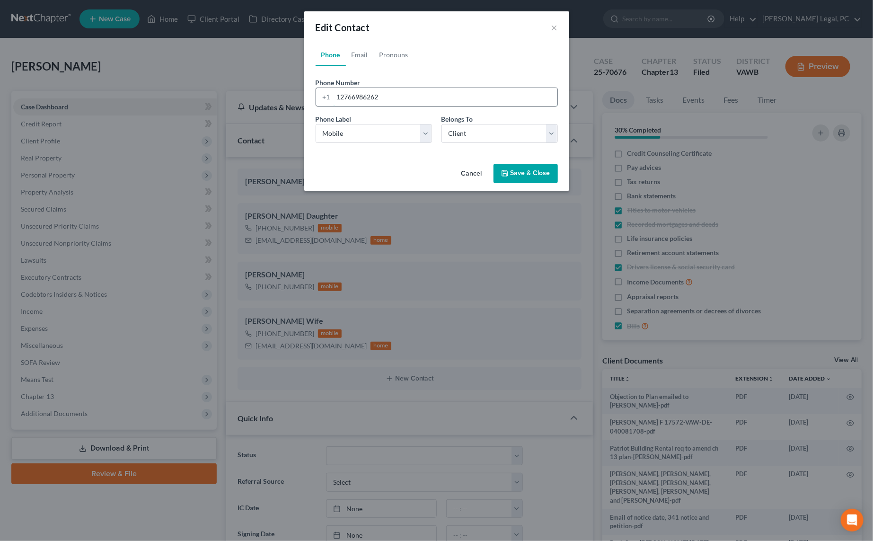
drag, startPoint x: 393, startPoint y: 103, endPoint x: 336, endPoint y: 95, distance: 57.3
click at [336, 95] on input "12766986262" at bounding box center [446, 97] width 224 height 18
type input "2762740567"
click at [509, 168] on button "Save & Close" at bounding box center [526, 174] width 64 height 20
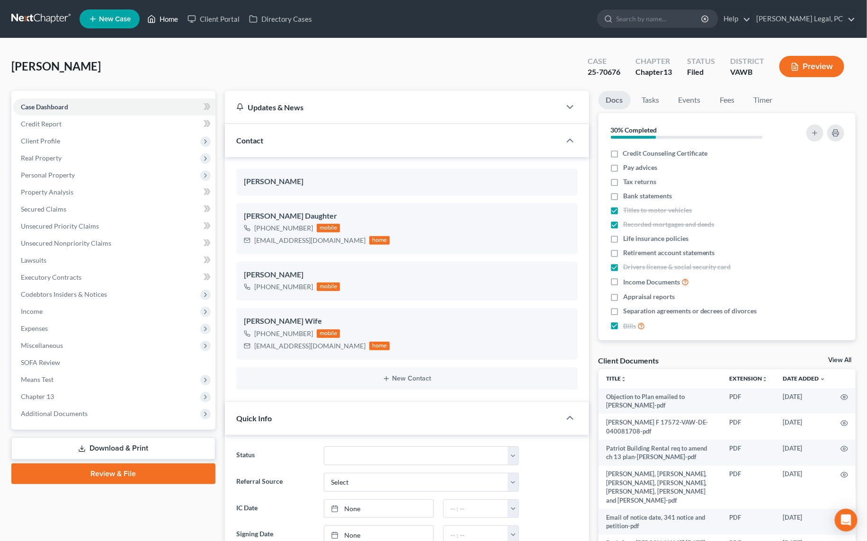
click at [170, 23] on link "Home" at bounding box center [162, 18] width 40 height 17
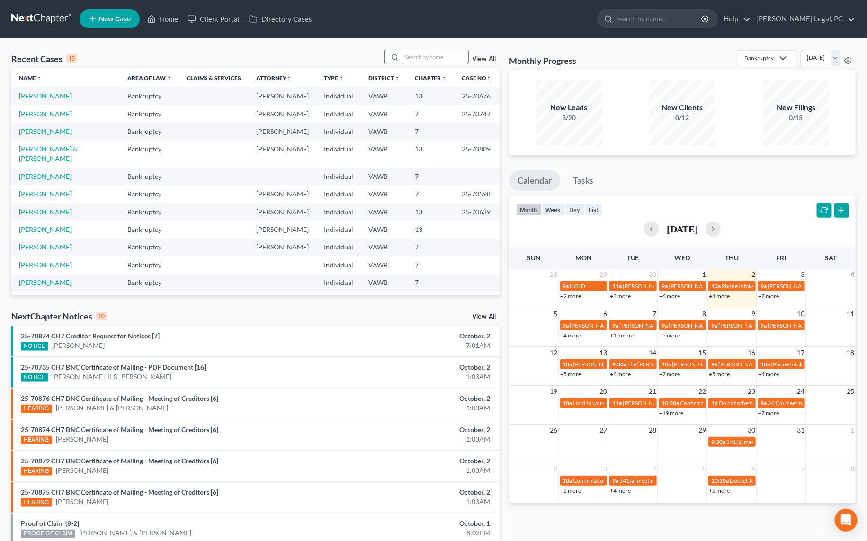
click at [413, 57] on input "search" at bounding box center [435, 57] width 66 height 14
type input "[PERSON_NAME]"
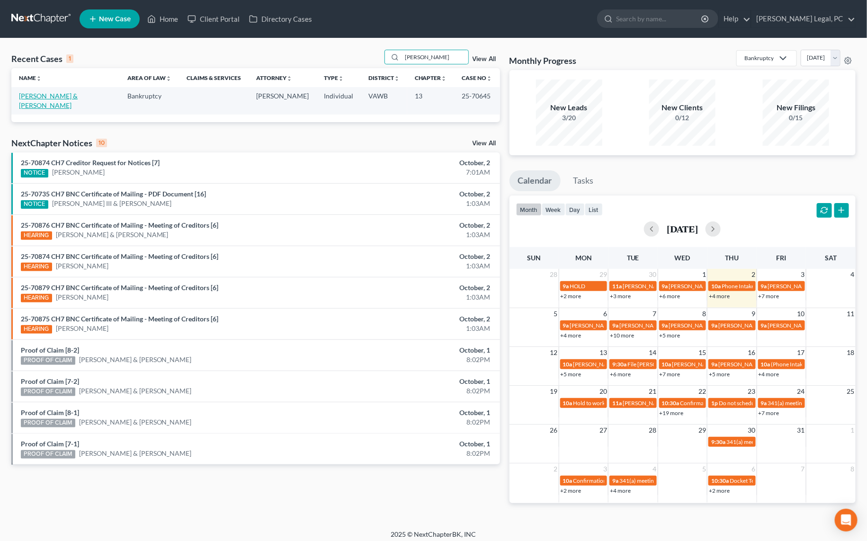
click at [48, 97] on link "[PERSON_NAME] & [PERSON_NAME]" at bounding box center [48, 101] width 59 height 18
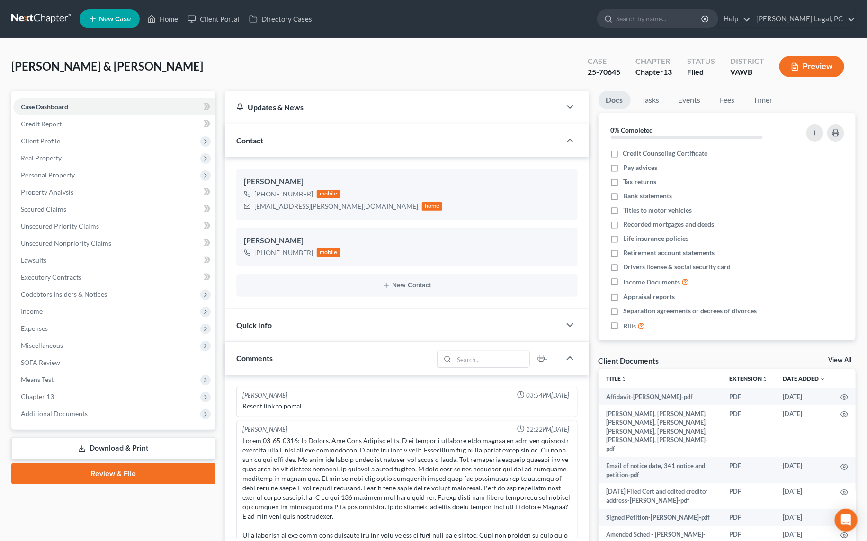
scroll to position [2568, 0]
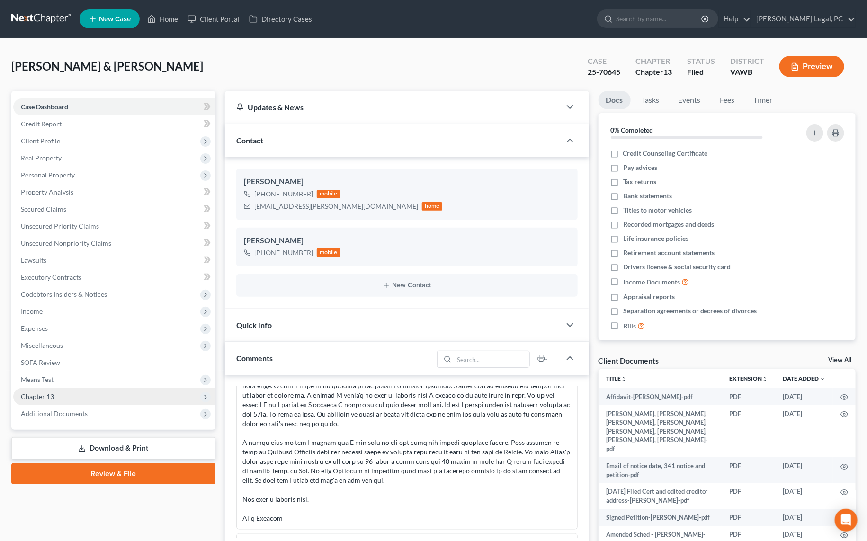
click at [32, 399] on span "Chapter 13" at bounding box center [37, 396] width 33 height 8
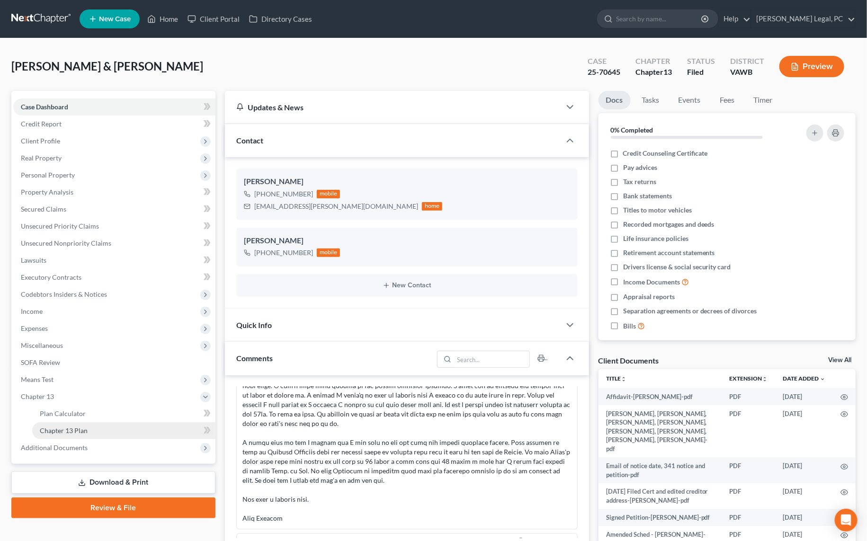
click at [53, 429] on span "Chapter 13 Plan" at bounding box center [64, 430] width 48 height 8
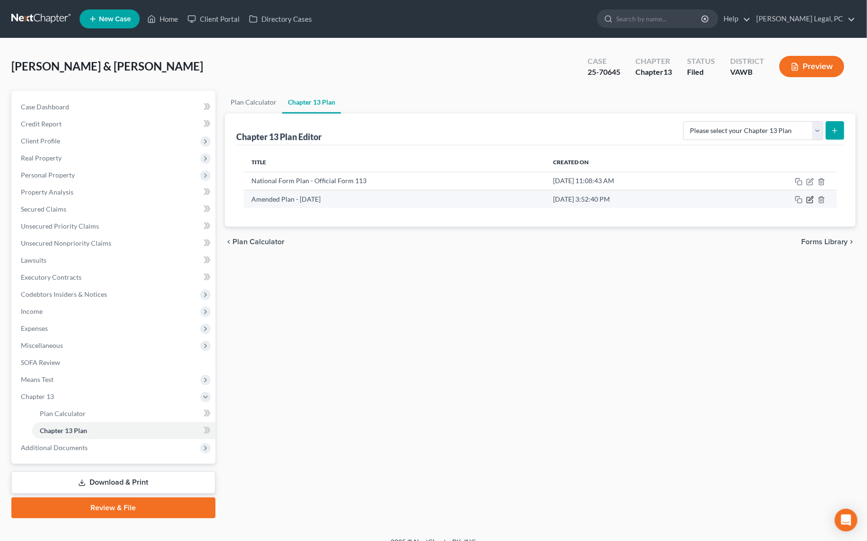
click at [807, 197] on icon "button" at bounding box center [809, 200] width 6 height 6
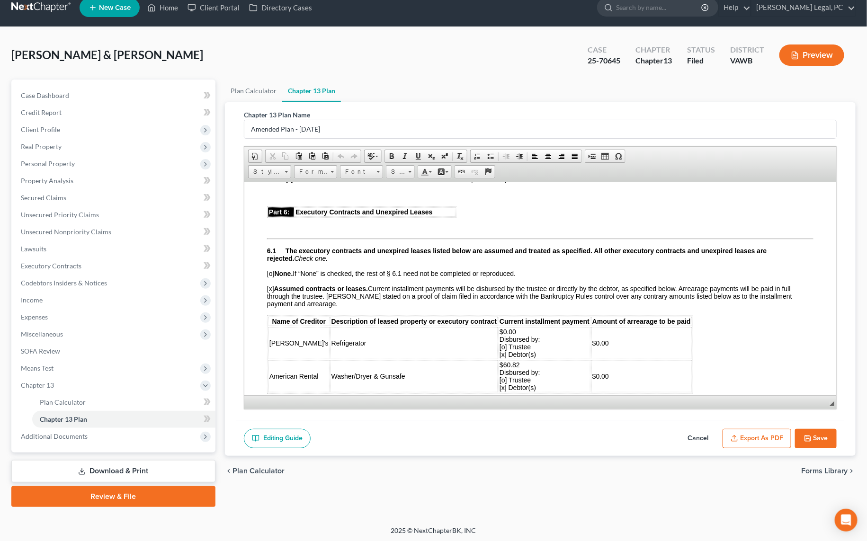
scroll to position [1807, 0]
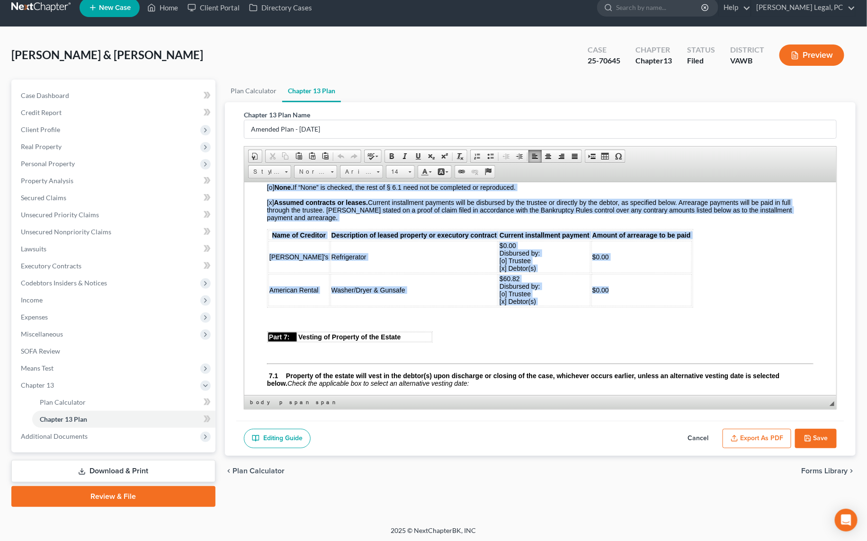
drag, startPoint x: 266, startPoint y: 208, endPoint x: 632, endPoint y: 302, distance: 378.3
copy body "[o] None. If “None” is checked, the rest of § 6.1 need not be completed or repr…"
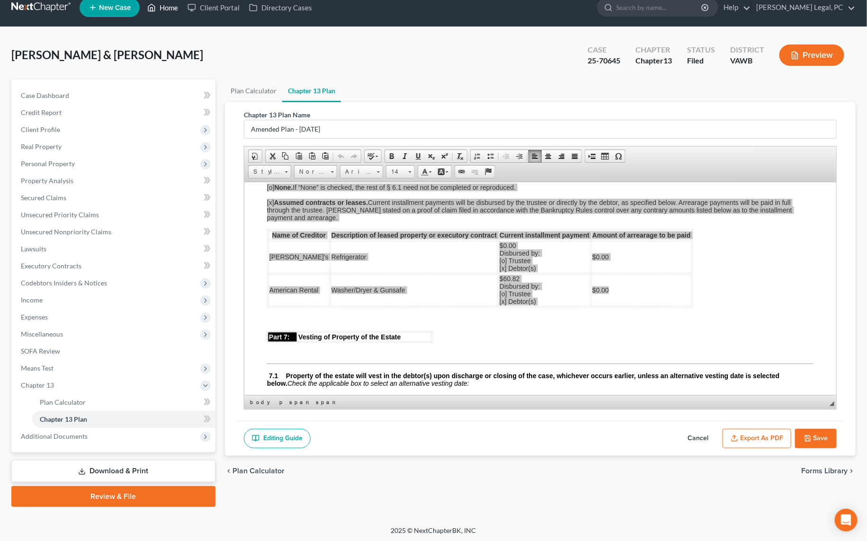
click at [159, 7] on link "Home" at bounding box center [162, 7] width 40 height 17
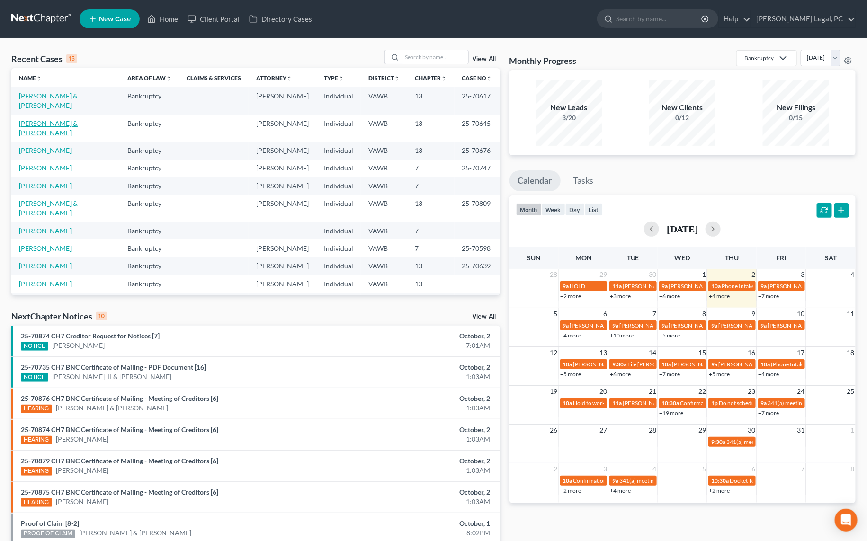
click at [62, 119] on link "[PERSON_NAME] & [PERSON_NAME]" at bounding box center [48, 128] width 59 height 18
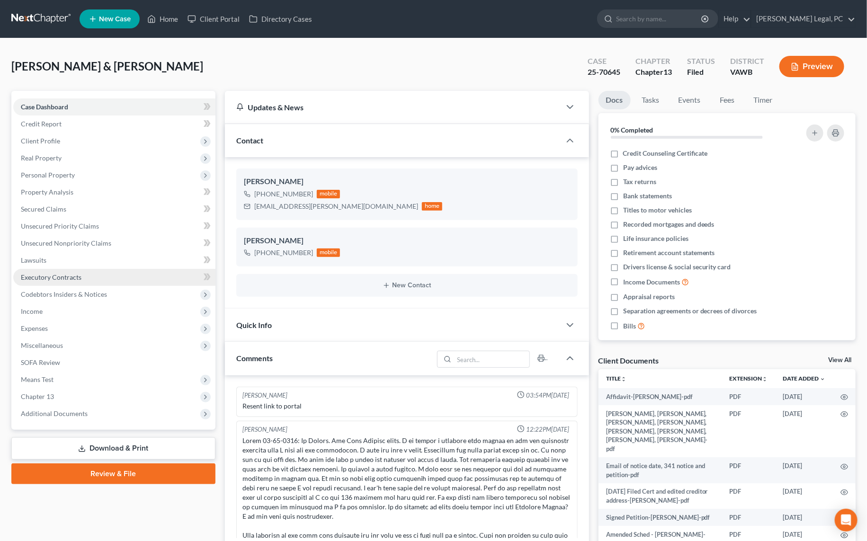
scroll to position [2568, 0]
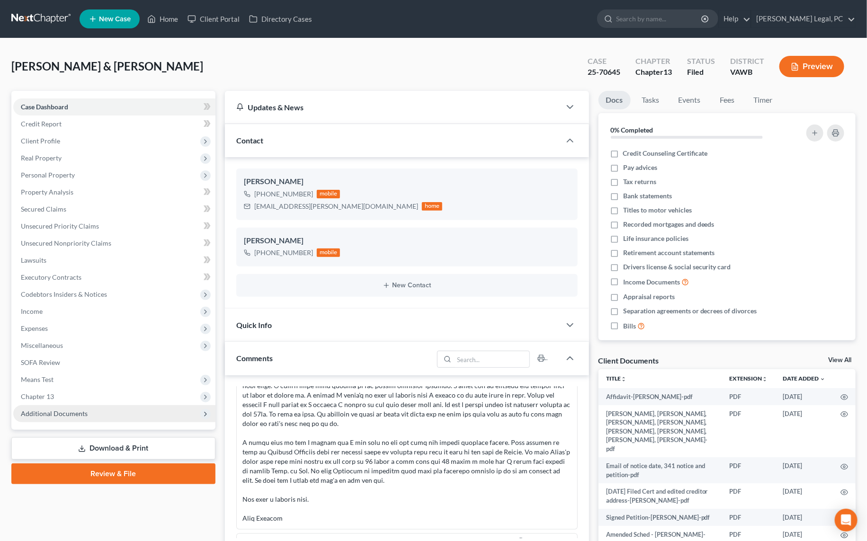
click at [57, 413] on span "Additional Documents" at bounding box center [54, 413] width 67 height 8
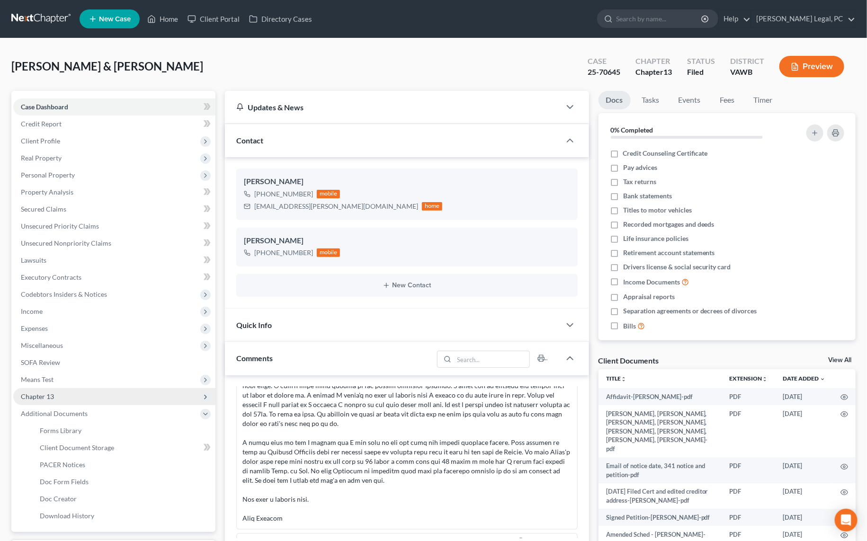
click at [59, 400] on span "Chapter 13" at bounding box center [114, 396] width 202 height 17
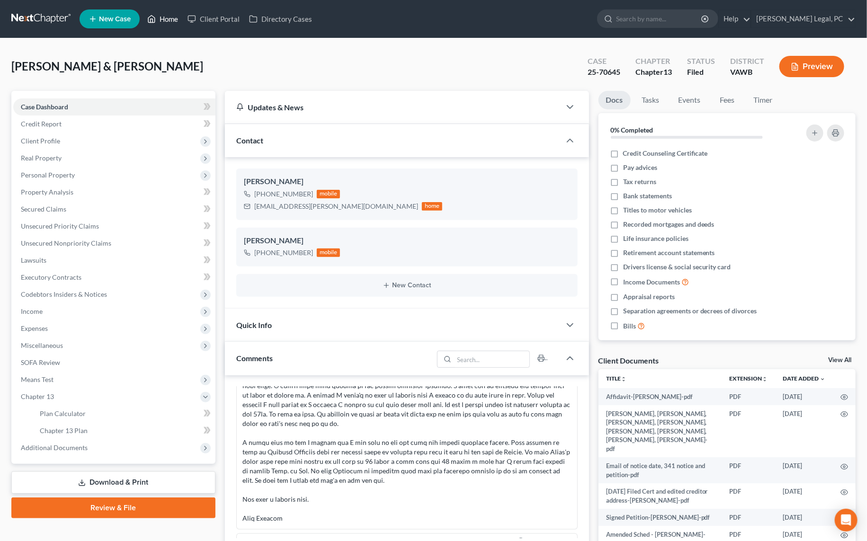
click at [158, 20] on link "Home" at bounding box center [162, 18] width 40 height 17
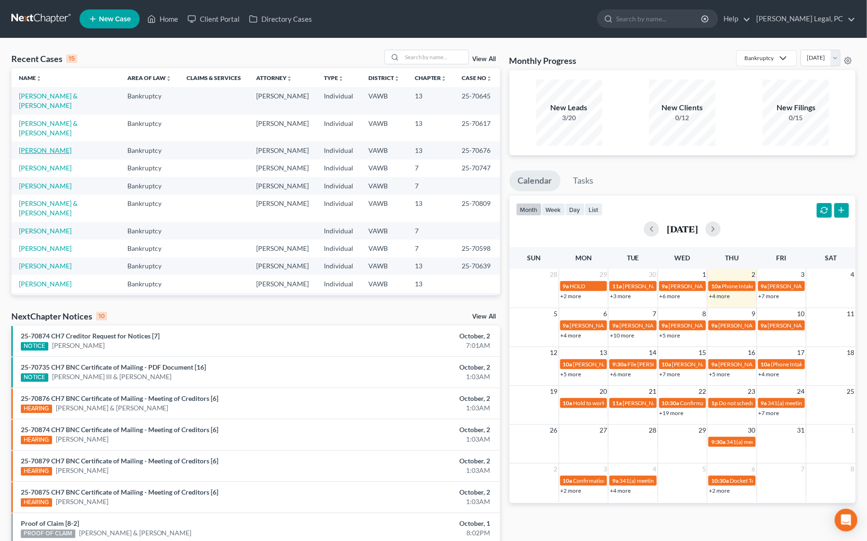
click at [44, 146] on link "[PERSON_NAME]" at bounding box center [45, 150] width 53 height 8
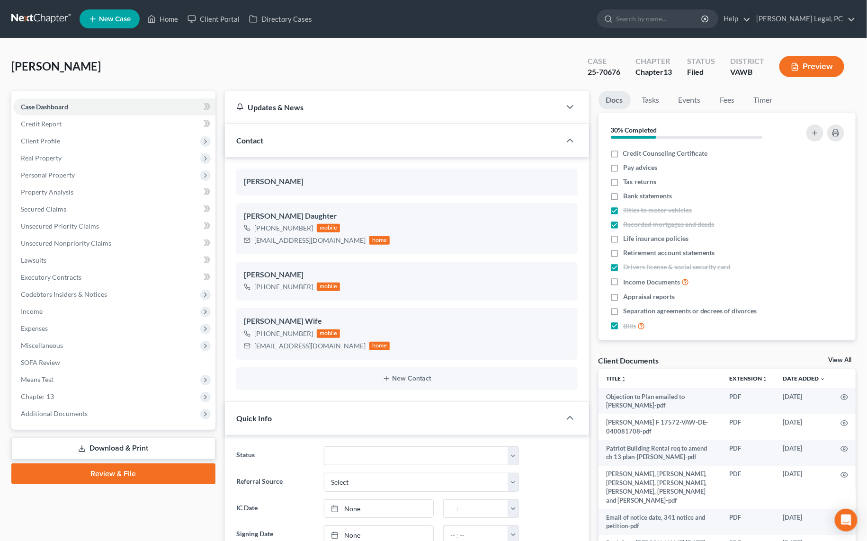
scroll to position [979, 0]
click at [52, 395] on span "Chapter 13" at bounding box center [37, 396] width 33 height 8
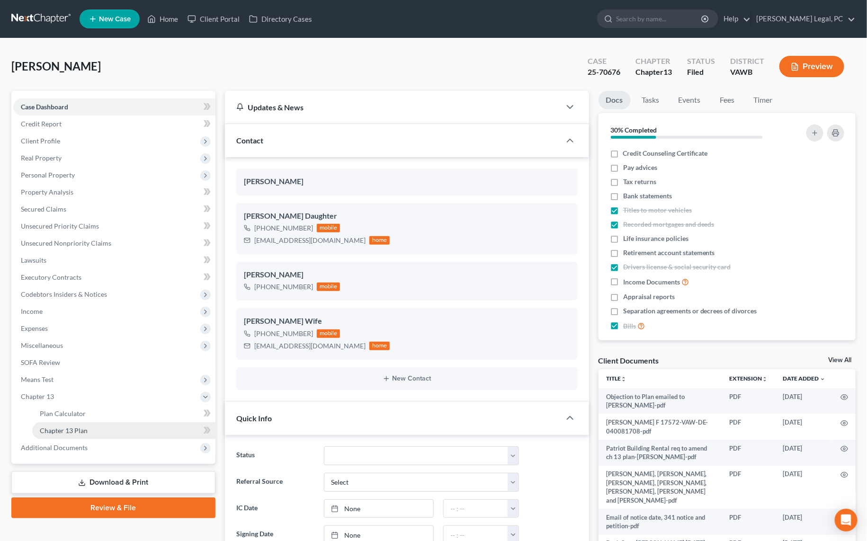
click at [75, 433] on span "Chapter 13 Plan" at bounding box center [64, 430] width 48 height 8
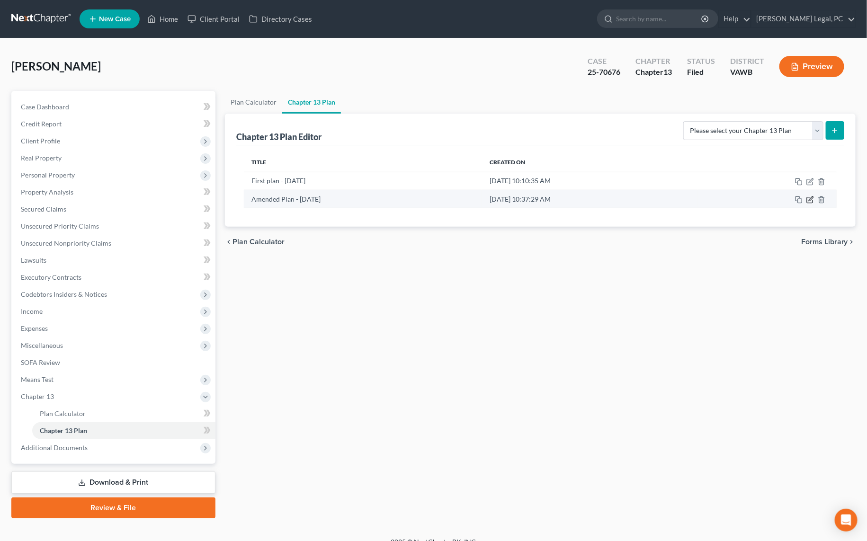
click at [812, 199] on icon "button" at bounding box center [809, 200] width 6 height 6
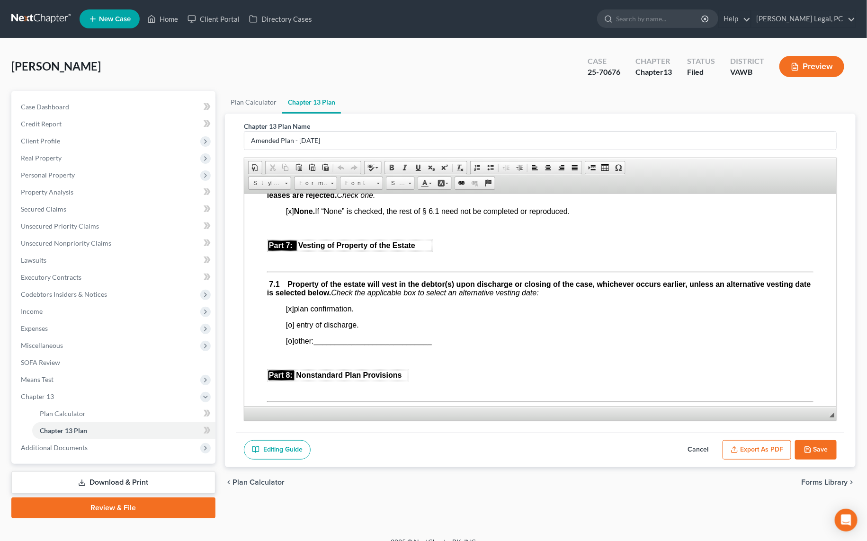
scroll to position [2065, 0]
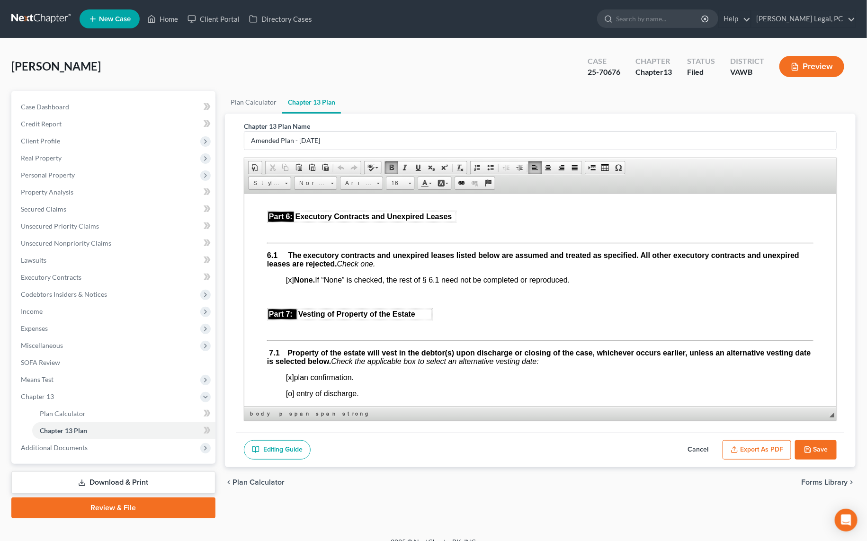
drag, startPoint x: 263, startPoint y: 308, endPoint x: 579, endPoint y: 326, distance: 317.1
paste body
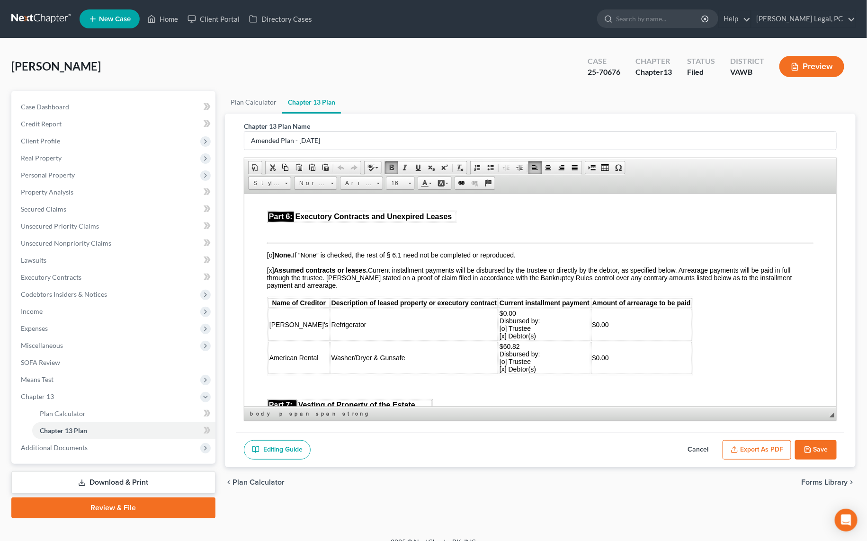
scroll to position [2, 0]
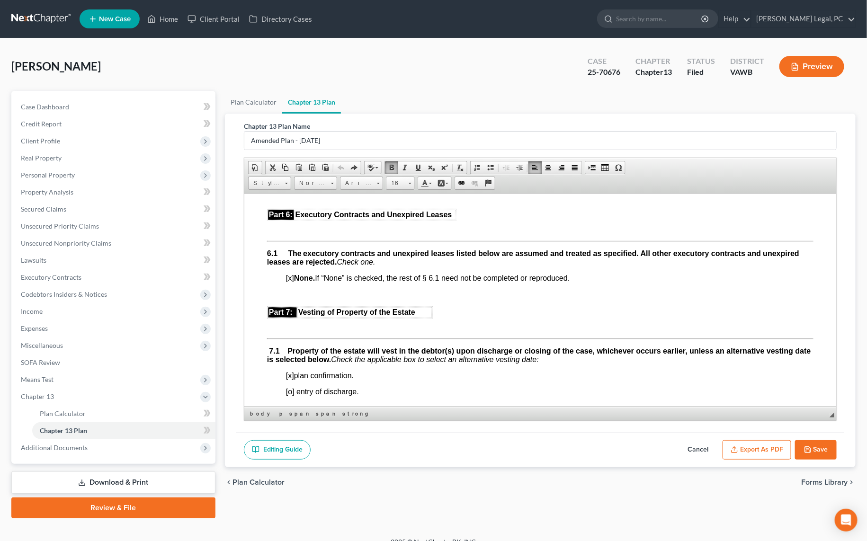
drag, startPoint x: 282, startPoint y: 331, endPoint x: 579, endPoint y: 332, distance: 297.7
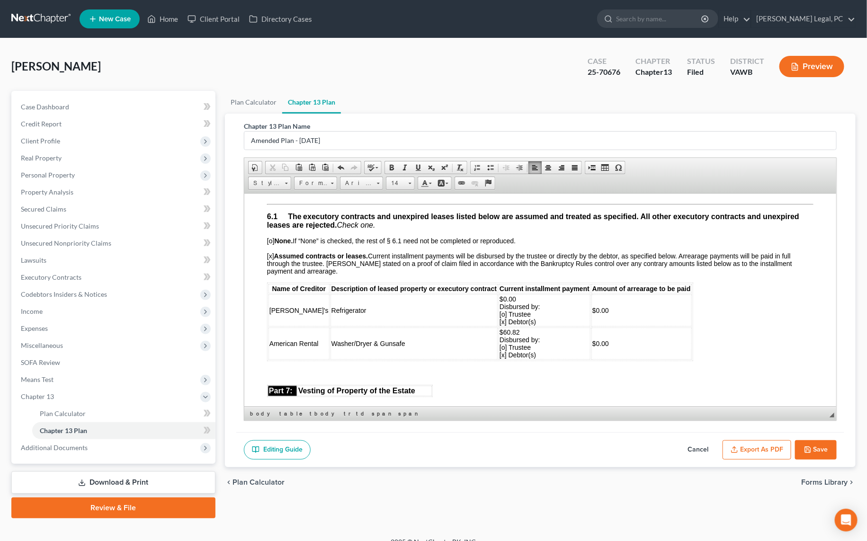
scroll to position [2108, 0]
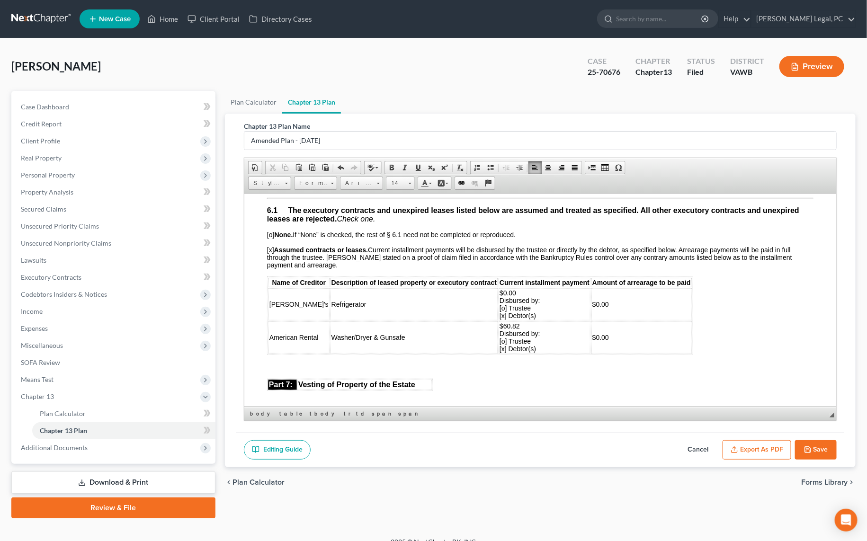
click at [297, 320] on td "[PERSON_NAME]'s" at bounding box center [298, 304] width 61 height 32
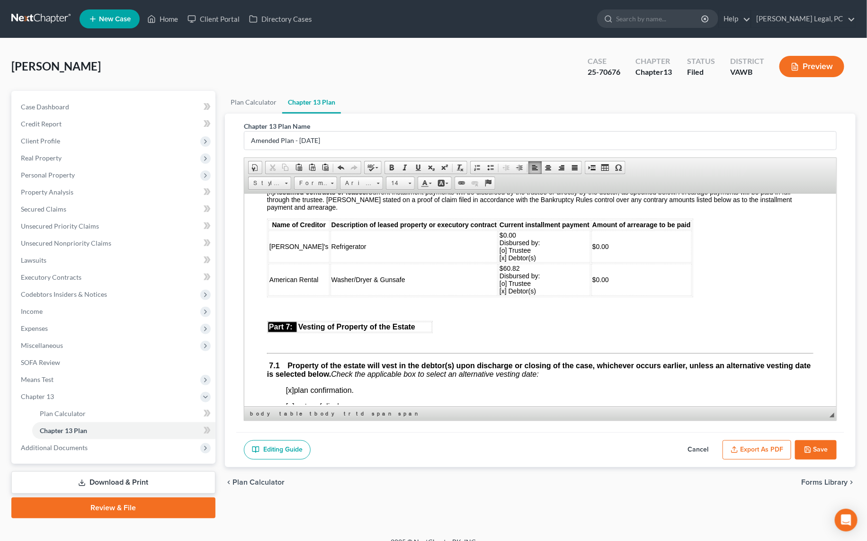
scroll to position [2194, 0]
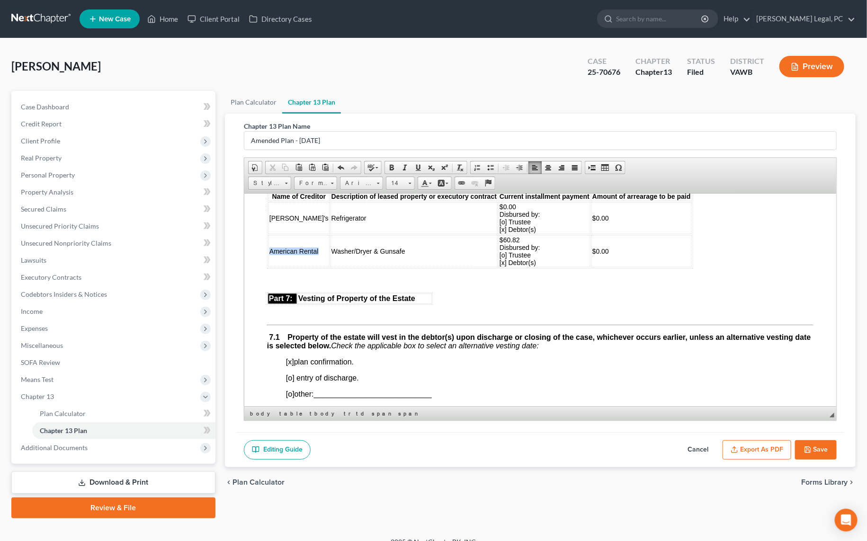
drag, startPoint x: 318, startPoint y: 306, endPoint x: 267, endPoint y: 305, distance: 50.6
click at [268, 267] on td "American Rental" at bounding box center [298, 251] width 61 height 32
click at [515, 267] on td "$60.82 Disbursed by: [o] Trustee [x] Debtor(s)" at bounding box center [554, 251] width 92 height 32
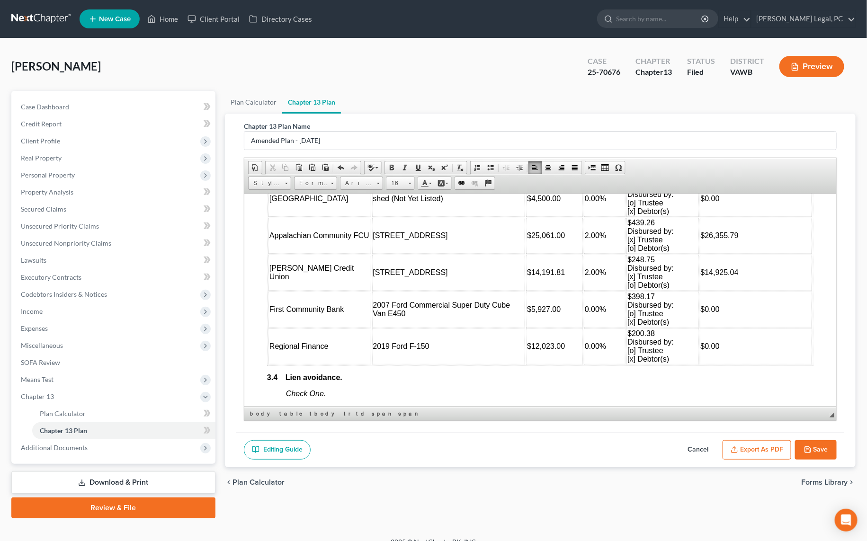
scroll to position [0, 0]
click at [337, 268] on span "Row" at bounding box center [344, 265] width 46 height 12
click at [397, 289] on span "Delete Rows" at bounding box center [410, 289] width 55 height 12
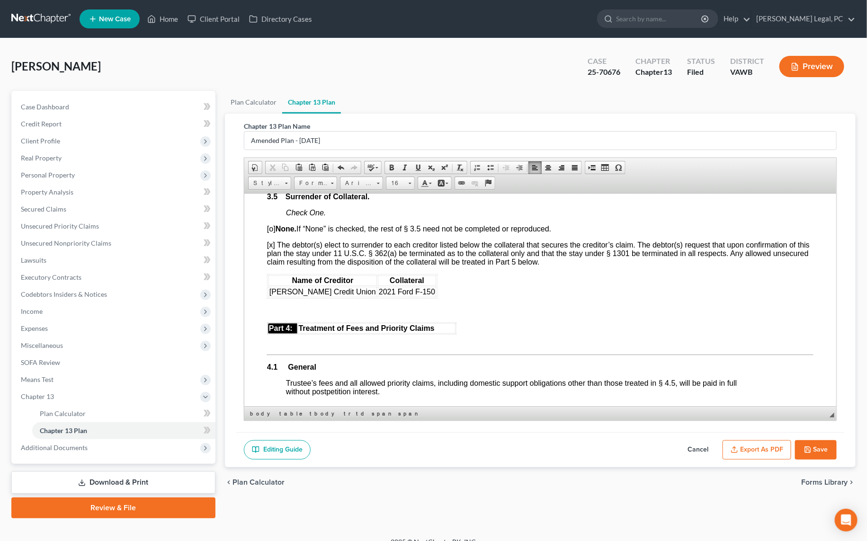
scroll to position [1419, 0]
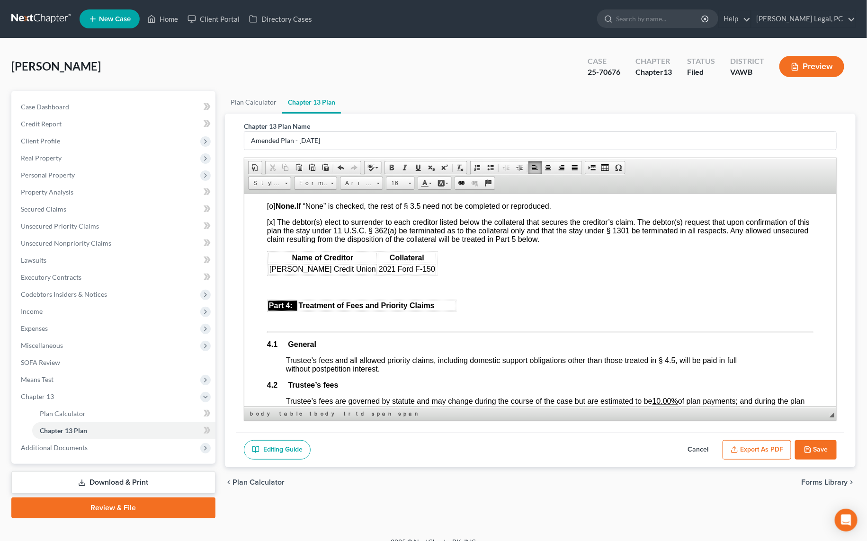
click at [820, 443] on button "Save" at bounding box center [816, 450] width 42 height 20
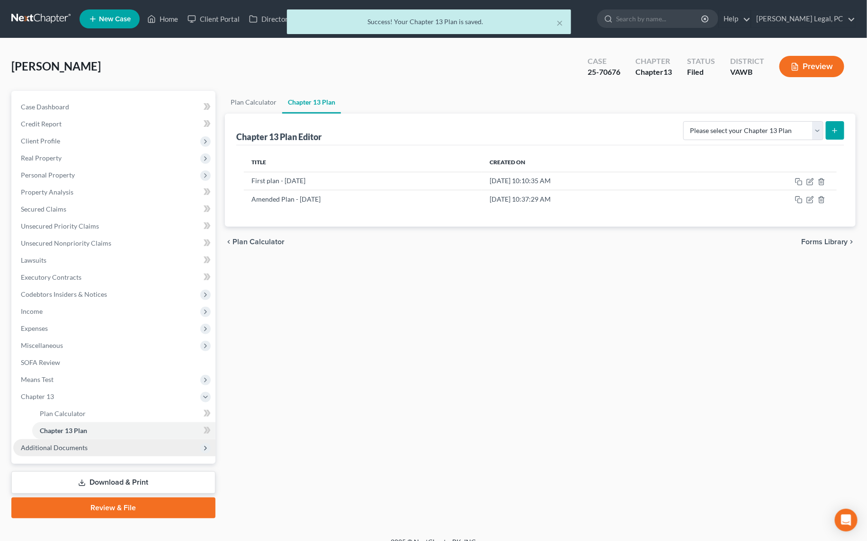
click at [45, 449] on span "Additional Documents" at bounding box center [54, 447] width 67 height 8
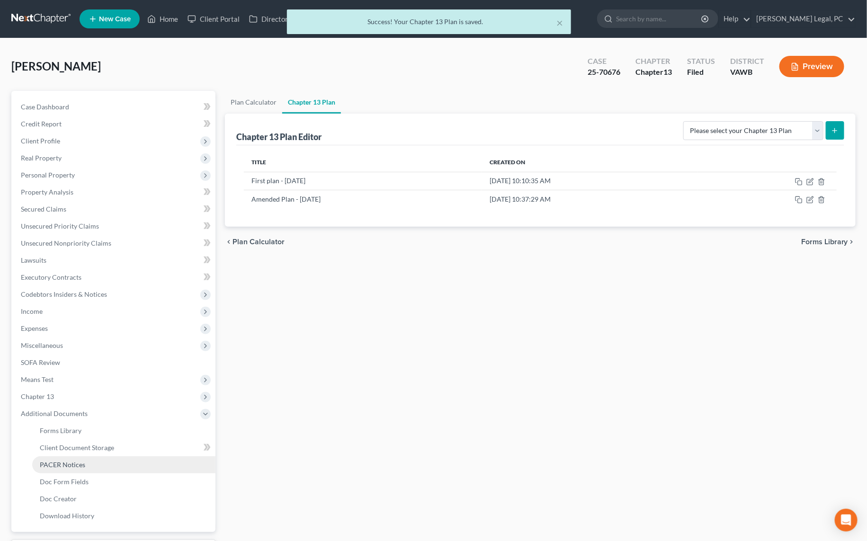
click at [75, 470] on link "PACER Notices" at bounding box center [123, 464] width 183 height 17
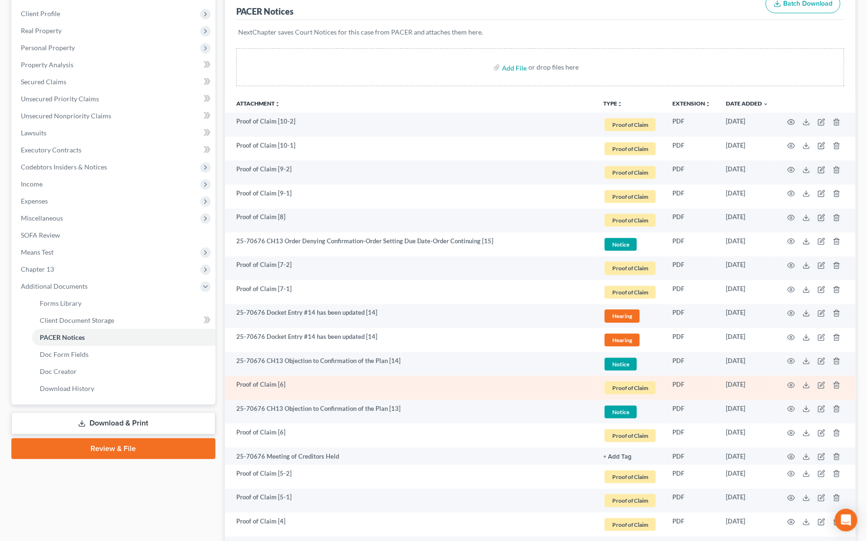
scroll to position [129, 0]
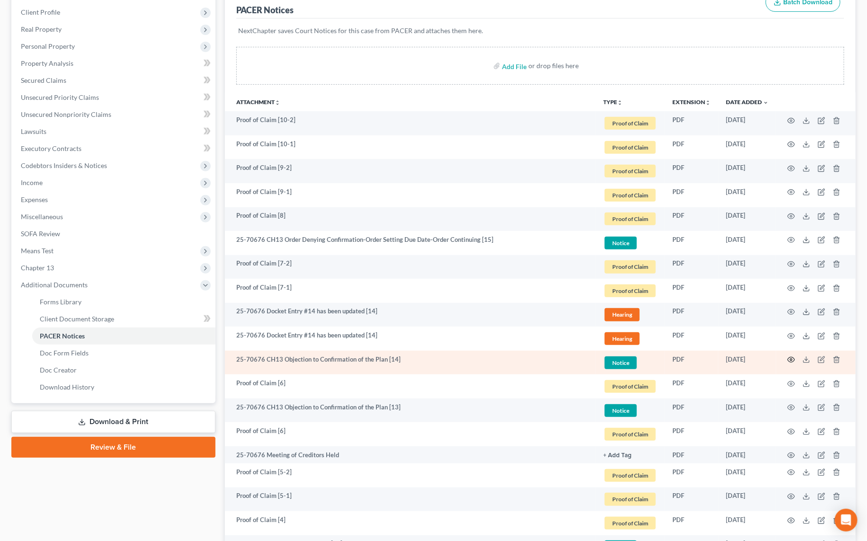
click at [793, 361] on icon "button" at bounding box center [791, 360] width 8 height 8
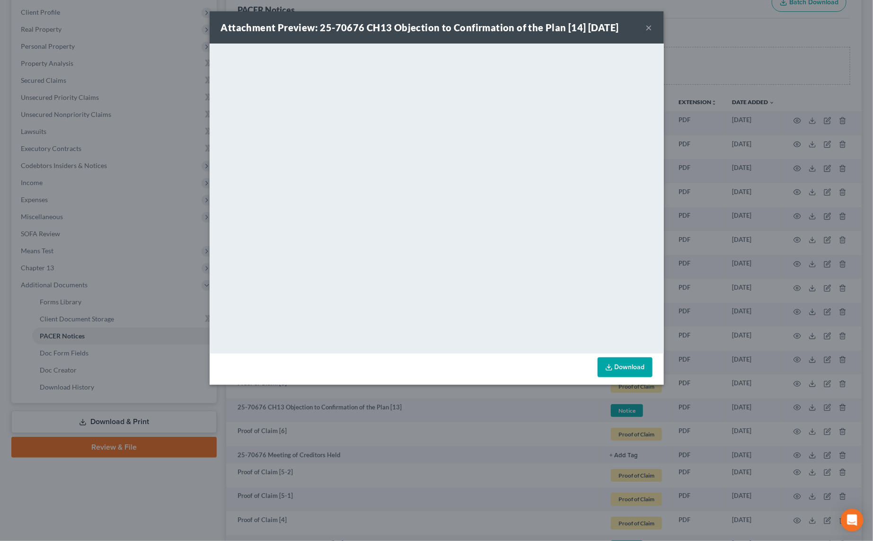
click at [648, 28] on button "×" at bounding box center [649, 27] width 7 height 11
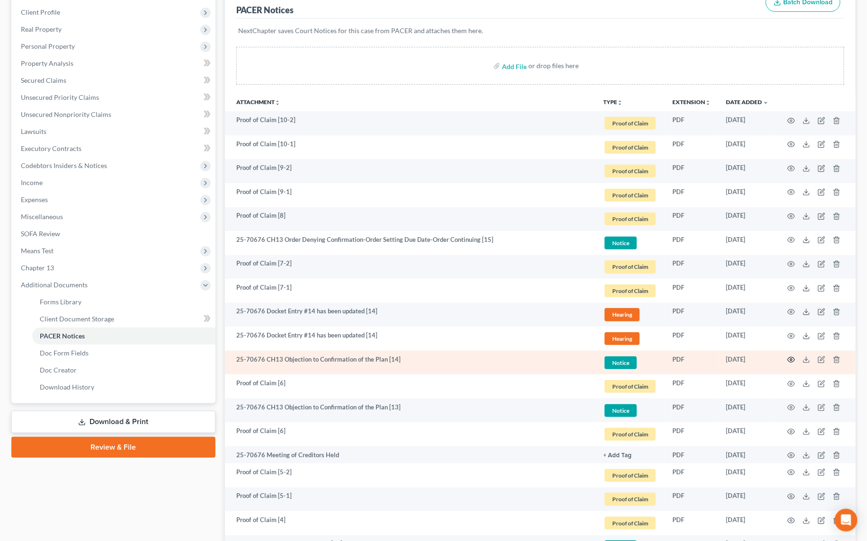
click at [790, 359] on circle "button" at bounding box center [791, 360] width 2 height 2
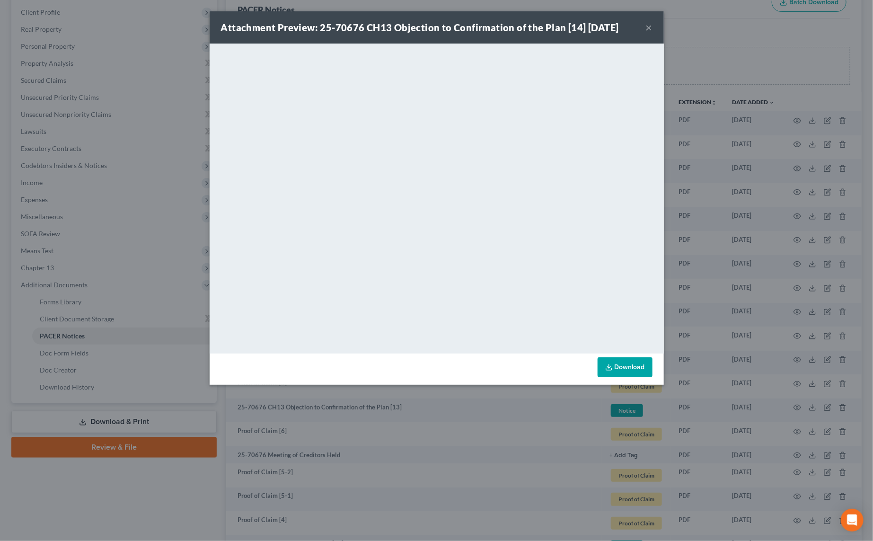
click at [651, 29] on button "×" at bounding box center [649, 27] width 7 height 11
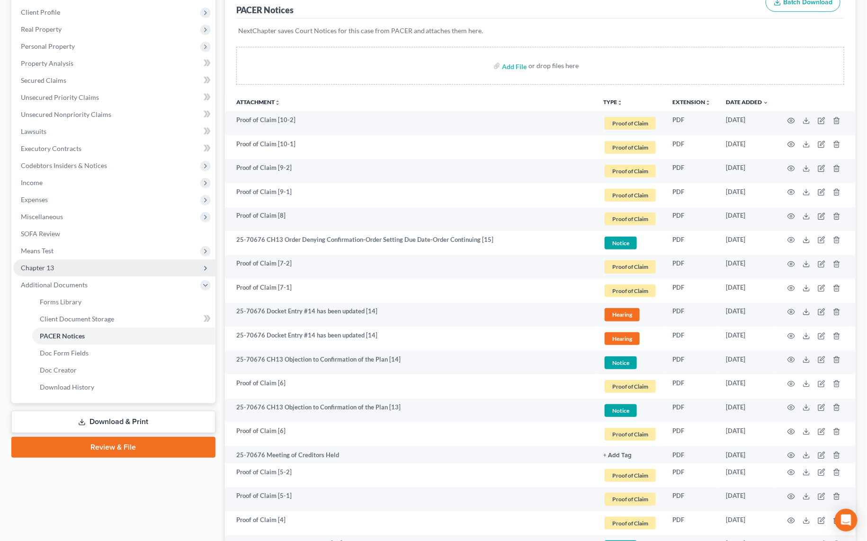
click at [71, 266] on span "Chapter 13" at bounding box center [114, 267] width 202 height 17
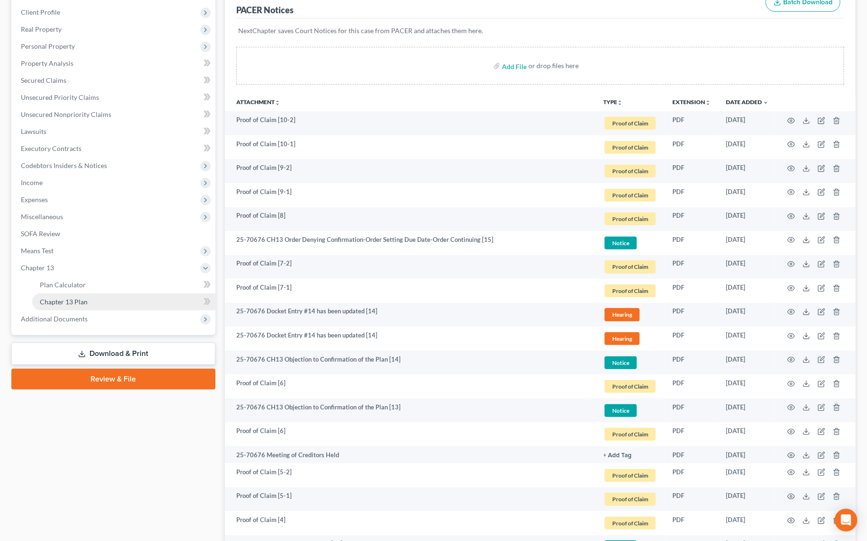
click at [86, 301] on span "Chapter 13 Plan" at bounding box center [64, 302] width 48 height 8
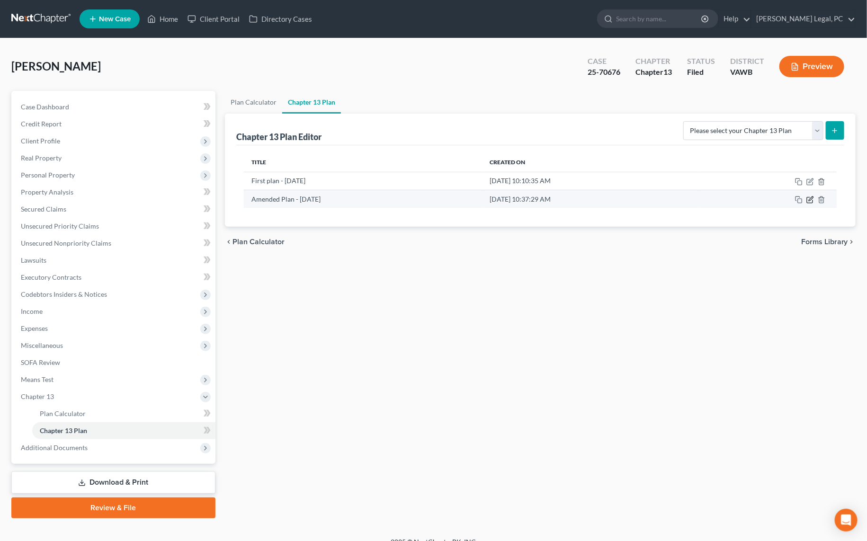
click at [811, 199] on icon "button" at bounding box center [810, 200] width 8 height 8
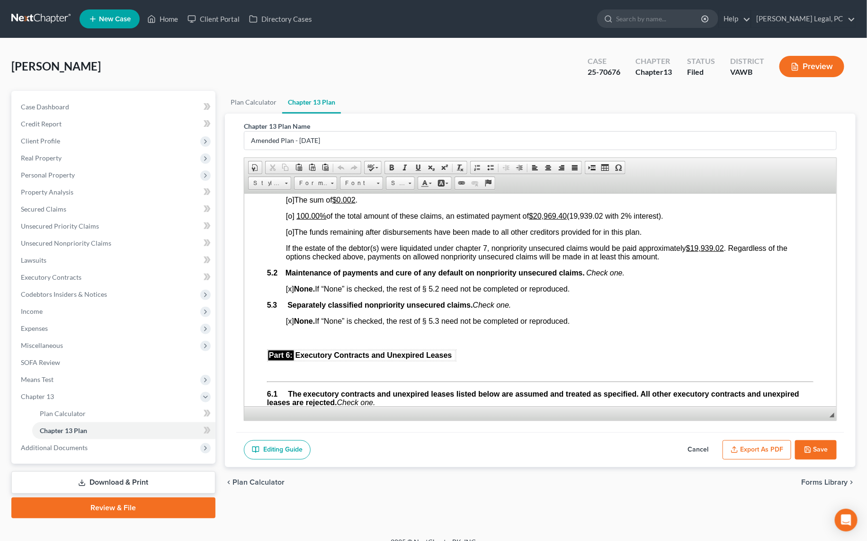
scroll to position [1850, 0]
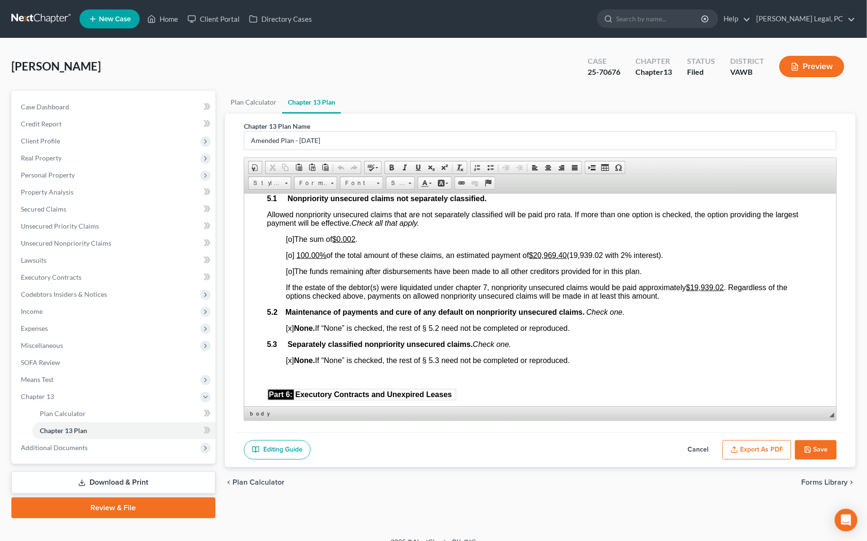
click at [357, 243] on span "[o] The sum of $0.002 ." at bounding box center [320, 239] width 71 height 8
click at [697, 291] on u "$19,939.02" at bounding box center [704, 287] width 38 height 8
drag, startPoint x: 578, startPoint y: 303, endPoint x: 618, endPoint y: 308, distance: 40.5
click at [578, 259] on span "[o] 100.00% of the total amount of these claims, an estimated payment of $20,96…" at bounding box center [473, 255] width 377 height 8
click at [543, 259] on u "$20,969.40" at bounding box center [547, 255] width 38 height 8
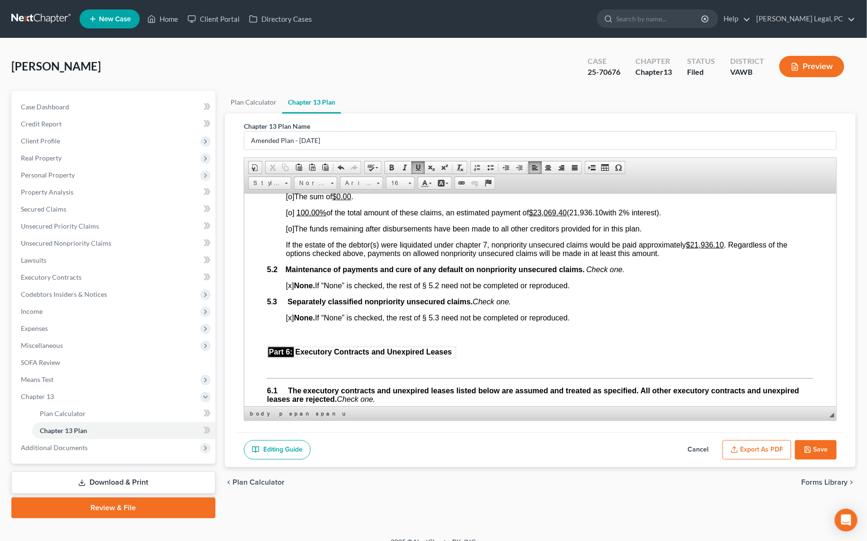
scroll to position [1678, 0]
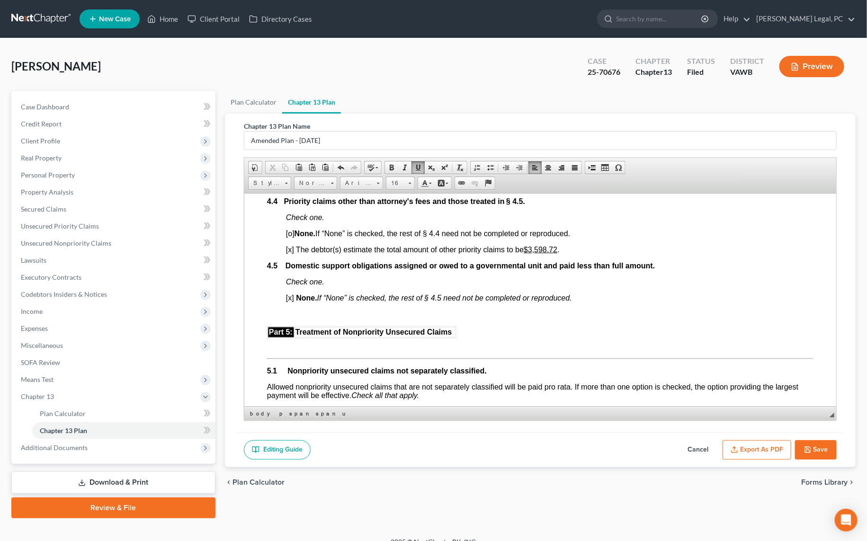
click at [533, 253] on u "$3,598.72" at bounding box center [540, 249] width 34 height 8
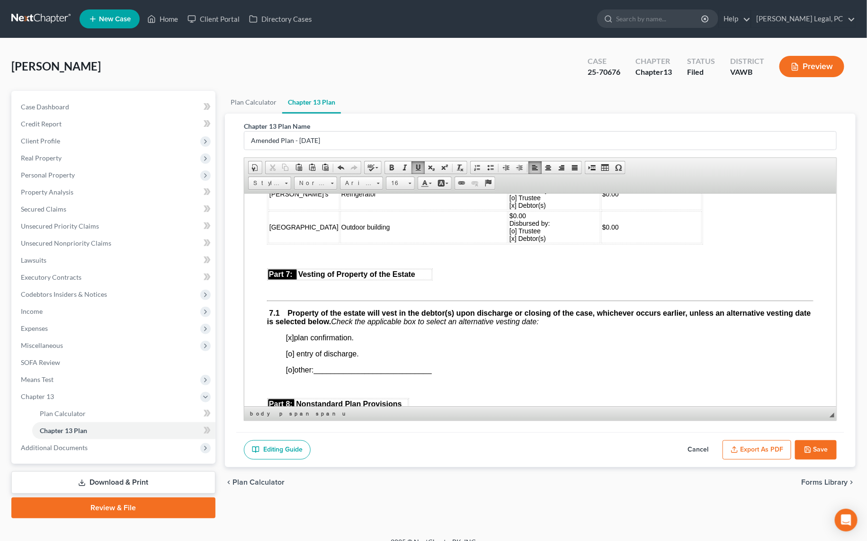
scroll to position [2194, 0]
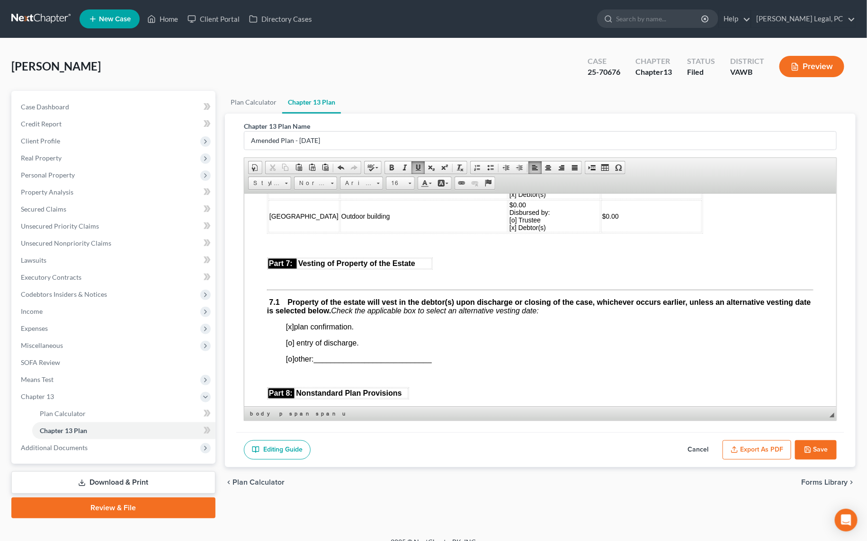
click at [513, 232] on td "$0.00 Disbursed by: [o] Trustee [x] Debtor(s)" at bounding box center [554, 216] width 92 height 32
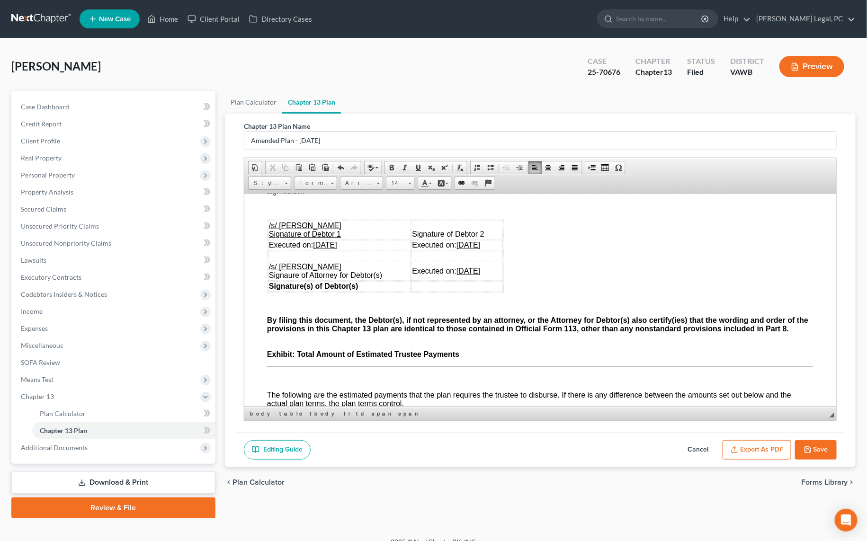
scroll to position [2797, 0]
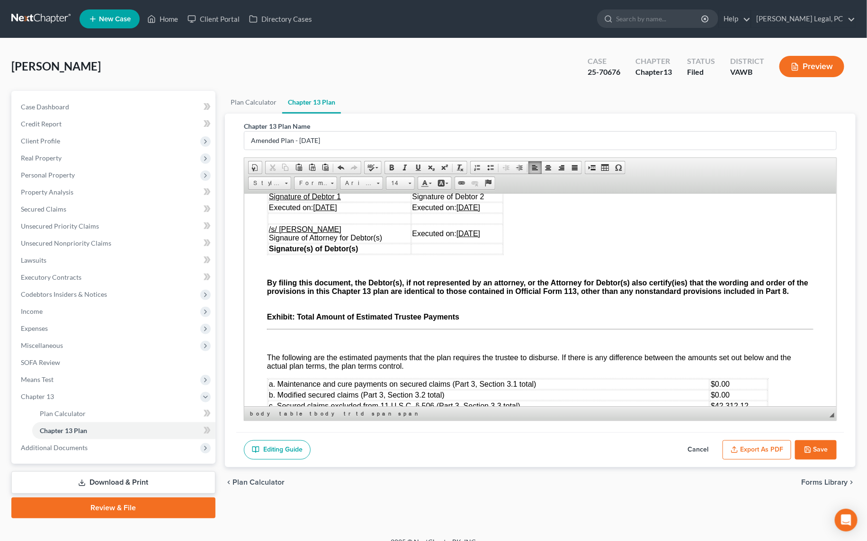
click at [319, 211] on u "[DATE]" at bounding box center [324, 207] width 24 height 8
drag, startPoint x: 349, startPoint y: 274, endPoint x: 314, endPoint y: 277, distance: 35.1
click at [314, 212] on td "Executed on: [DATE]" at bounding box center [338, 207] width 143 height 10
copy u "[DATE]"
drag, startPoint x: 486, startPoint y: 275, endPoint x: 450, endPoint y: 273, distance: 35.6
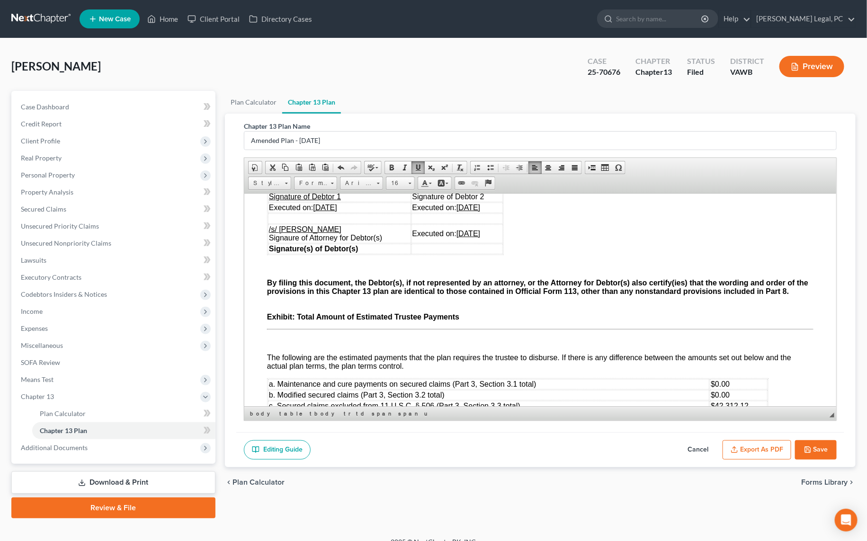
click at [456, 211] on u "[DATE]" at bounding box center [468, 207] width 24 height 8
drag, startPoint x: 487, startPoint y: 298, endPoint x: 450, endPoint y: 299, distance: 37.9
click at [450, 243] on td "Executed on: [DATE]" at bounding box center [457, 233] width 92 height 19
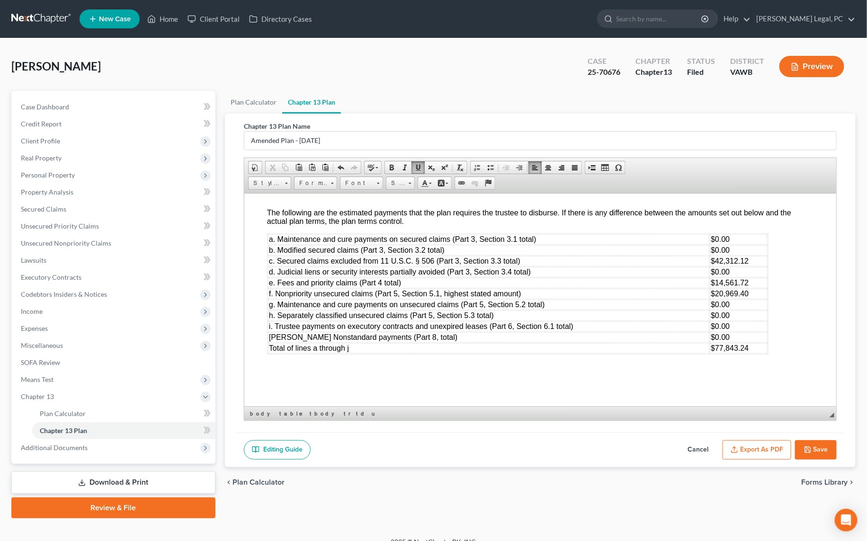
scroll to position [2968, 0]
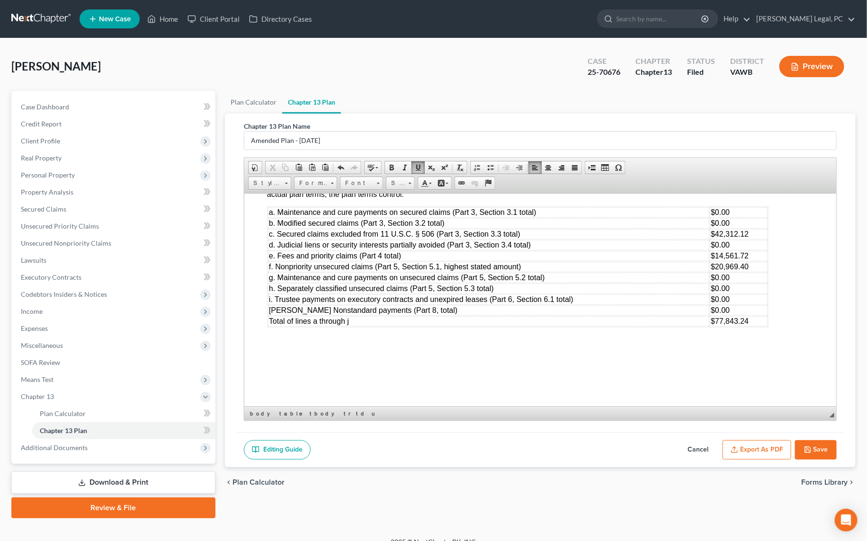
click at [719, 238] on span "$42,312.12" at bounding box center [729, 234] width 38 height 8
click at [720, 270] on span "$20,969.40" at bounding box center [729, 266] width 38 height 8
drag, startPoint x: 719, startPoint y: 325, endPoint x: 759, endPoint y: 331, distance: 40.2
click at [719, 259] on span "$14,561.72" at bounding box center [729, 255] width 38 height 8
drag, startPoint x: 751, startPoint y: 388, endPoint x: 713, endPoint y: 389, distance: 38.3
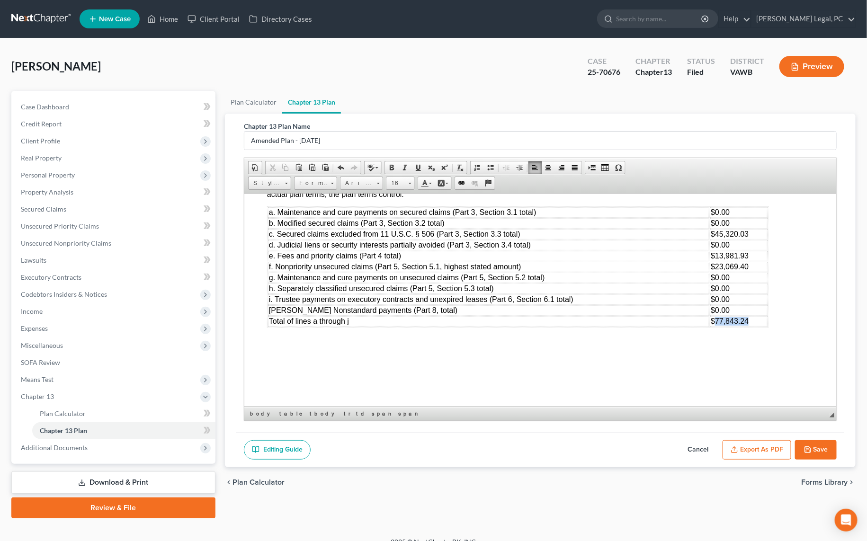
click at [713, 326] on td "$77,843.24" at bounding box center [737, 321] width 57 height 10
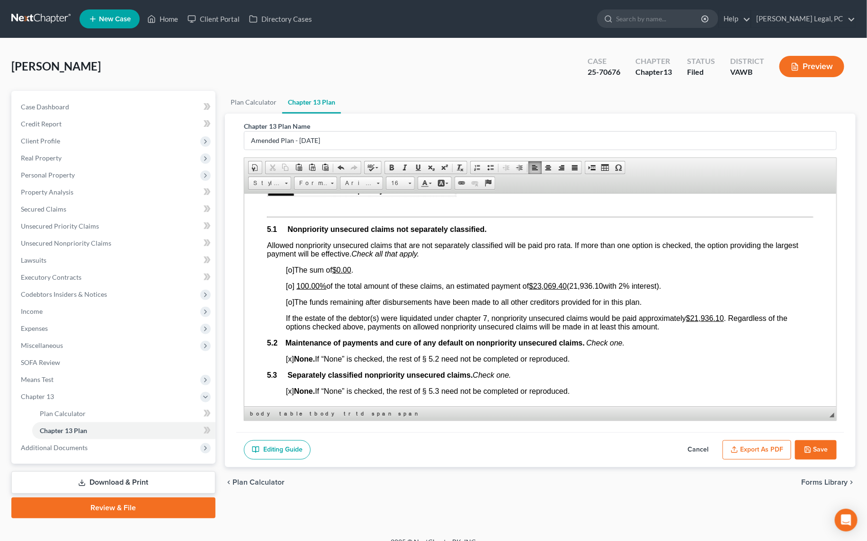
scroll to position [1807, 0]
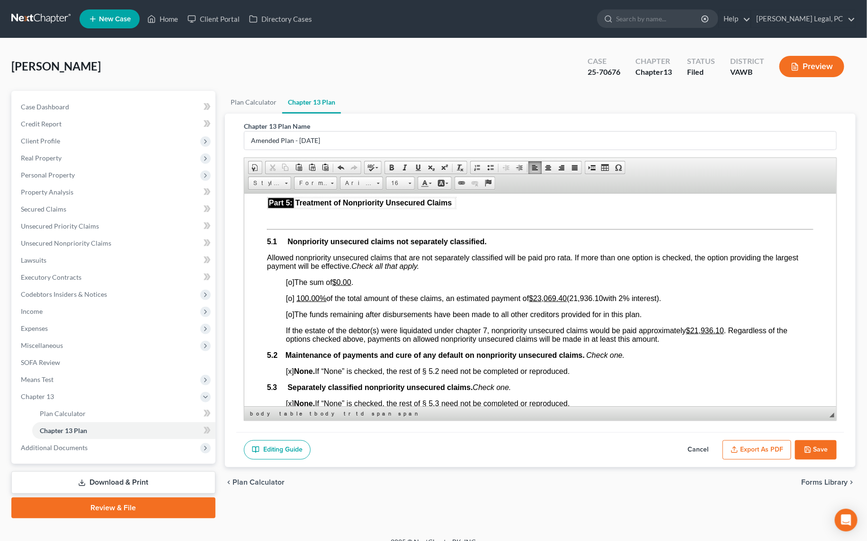
click at [816, 449] on button "Save" at bounding box center [816, 450] width 42 height 20
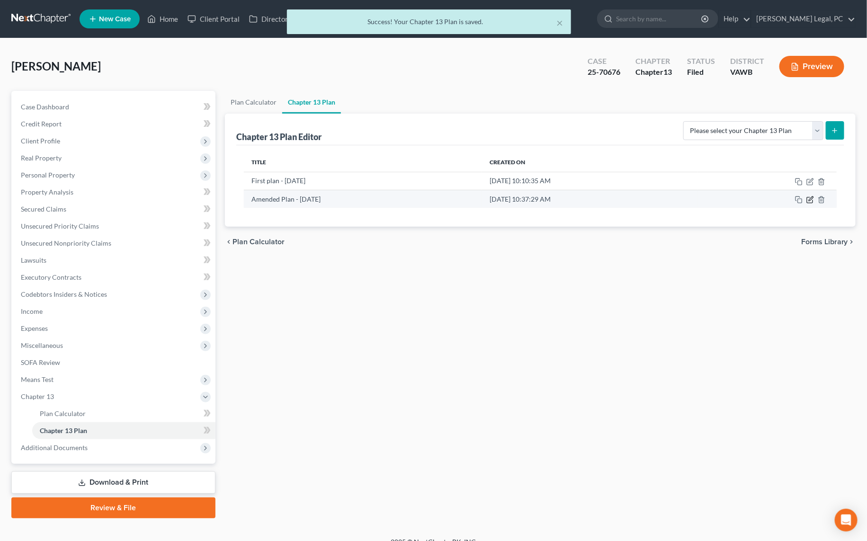
click at [809, 201] on icon "button" at bounding box center [810, 200] width 8 height 8
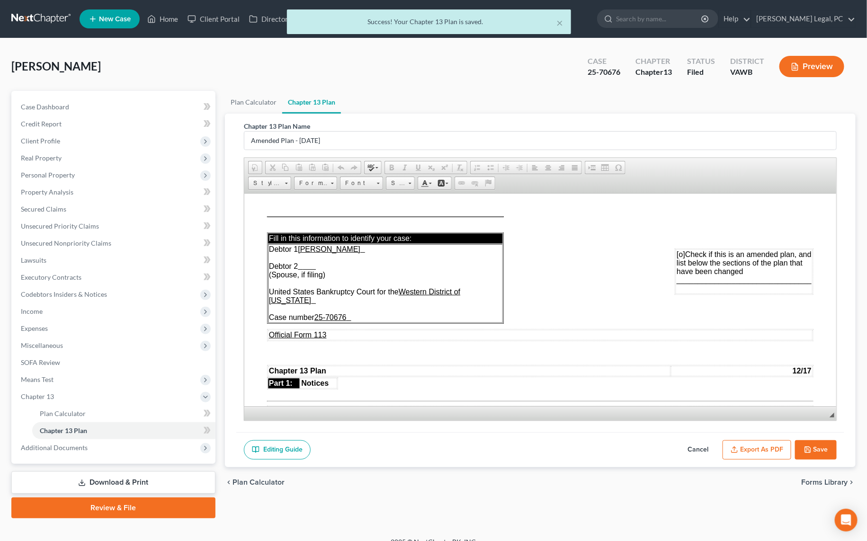
scroll to position [0, 0]
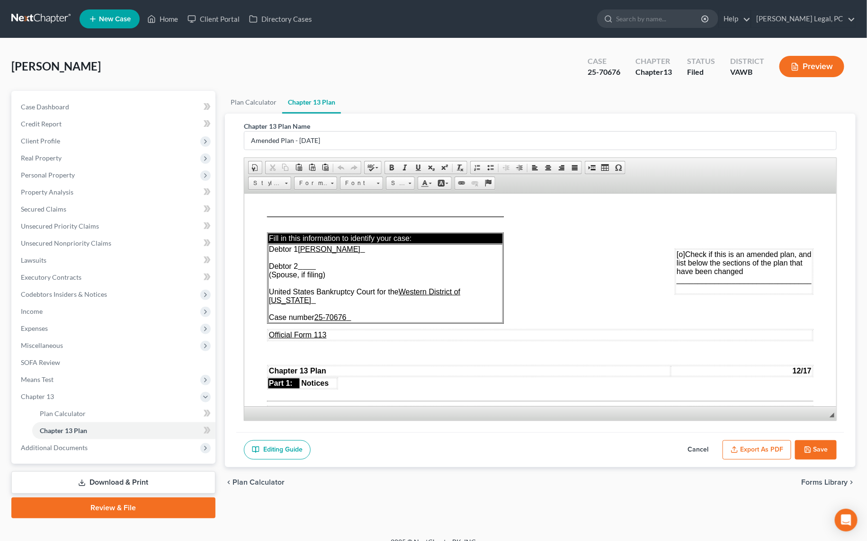
click at [747, 446] on button "Export as PDF" at bounding box center [756, 450] width 69 height 20
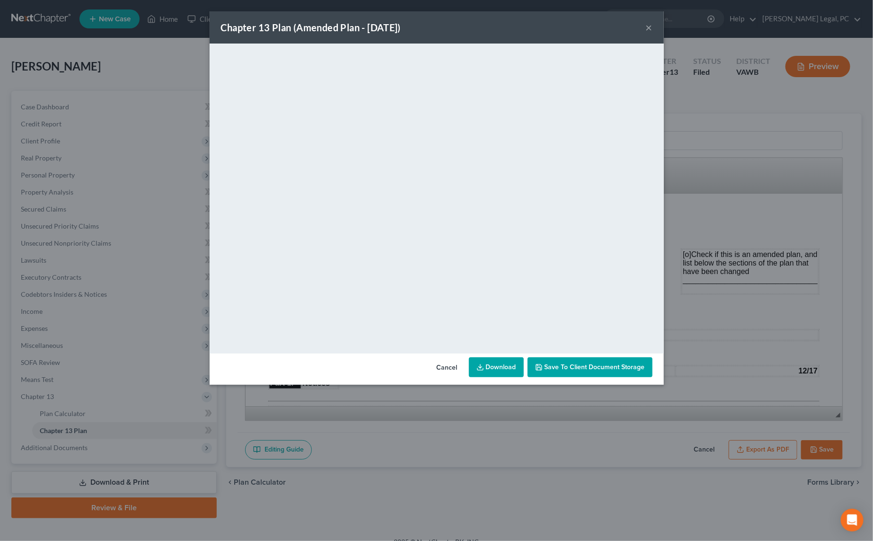
click at [648, 30] on button "×" at bounding box center [649, 27] width 7 height 11
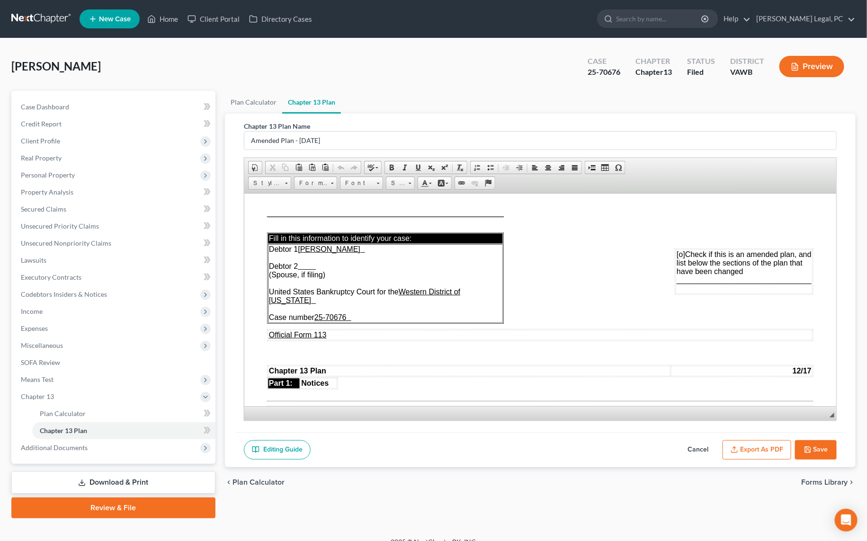
click at [677, 257] on span "[o]" at bounding box center [680, 254] width 9 height 8
click at [753, 441] on button "Export as PDF" at bounding box center [756, 450] width 69 height 20
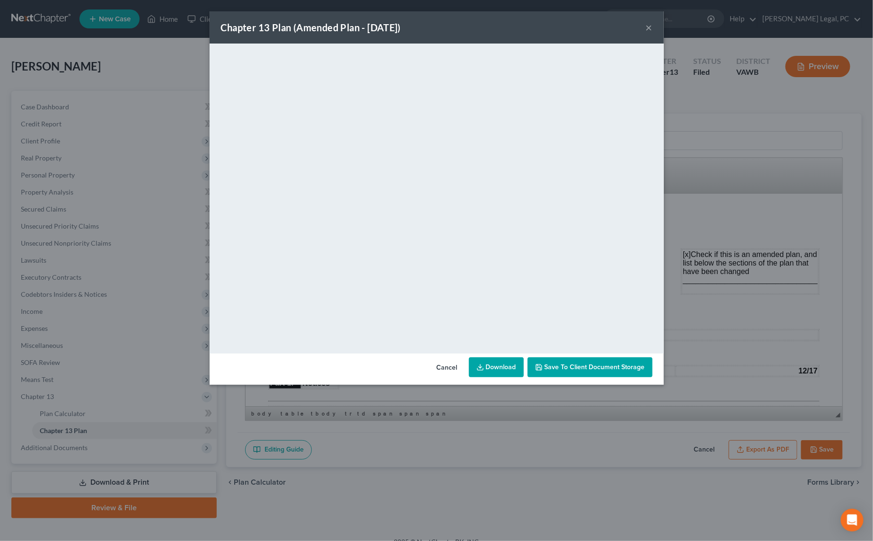
click at [648, 30] on button "×" at bounding box center [649, 27] width 7 height 11
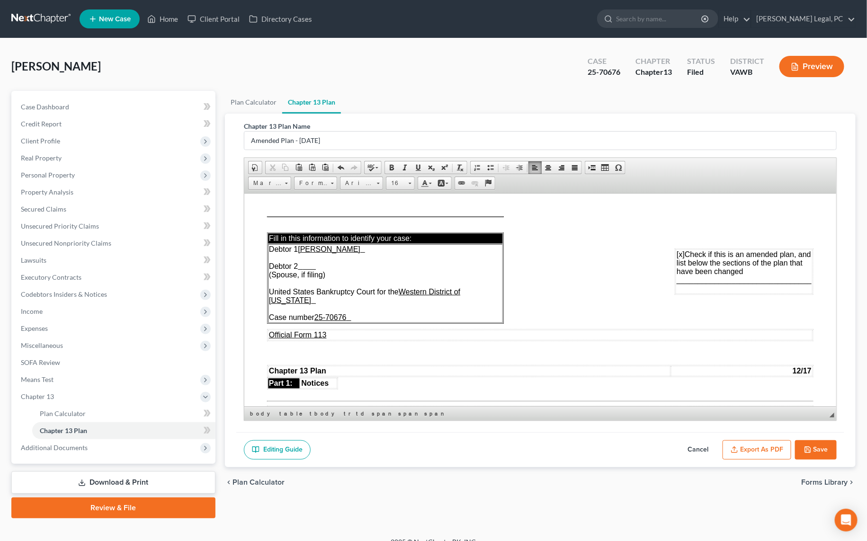
click at [831, 449] on button "Save" at bounding box center [816, 450] width 42 height 20
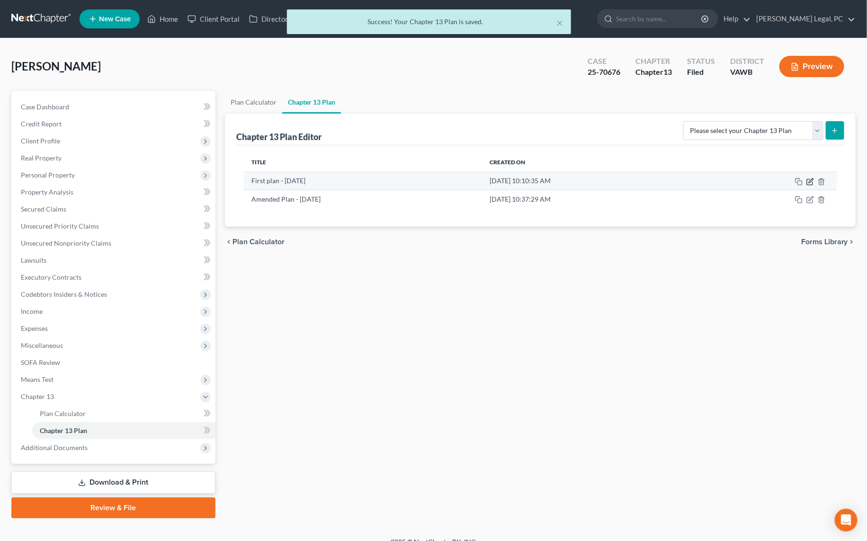
click at [809, 180] on icon "button" at bounding box center [810, 182] width 8 height 8
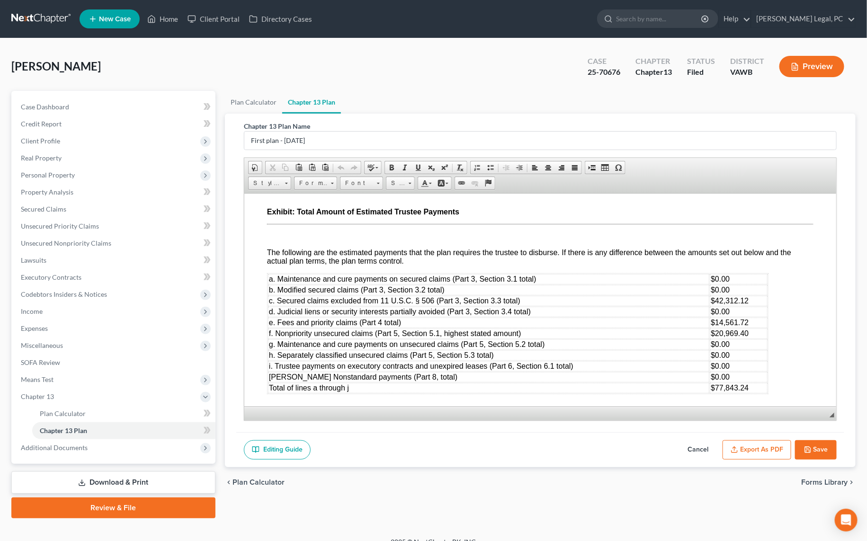
scroll to position [2753, 0]
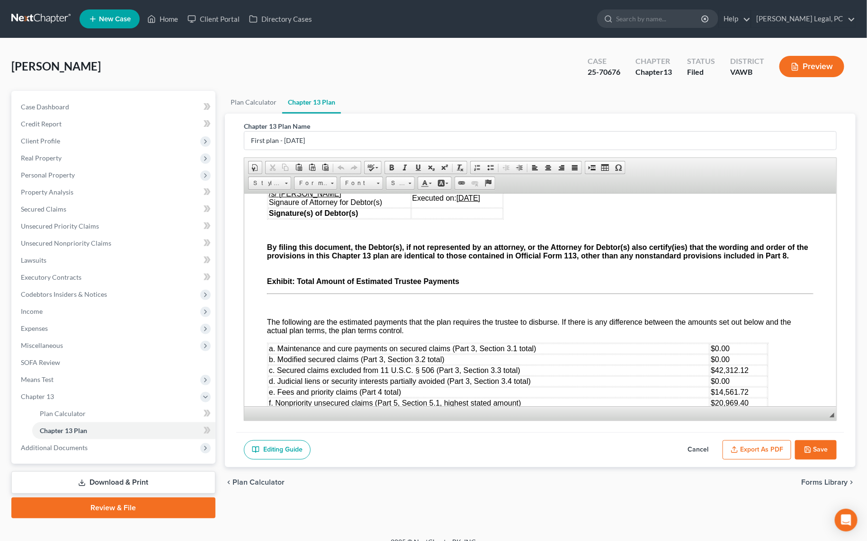
click at [801, 451] on button "Save" at bounding box center [816, 450] width 42 height 20
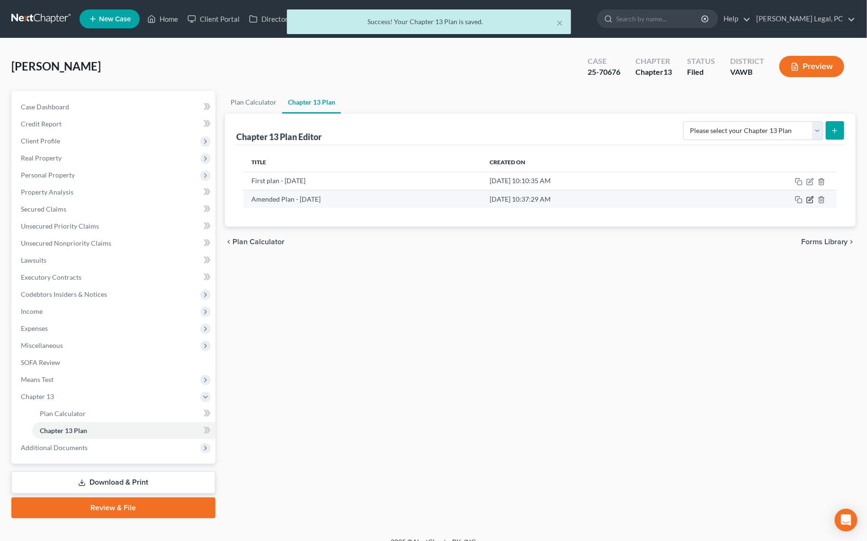
click at [810, 198] on icon "button" at bounding box center [810, 200] width 8 height 8
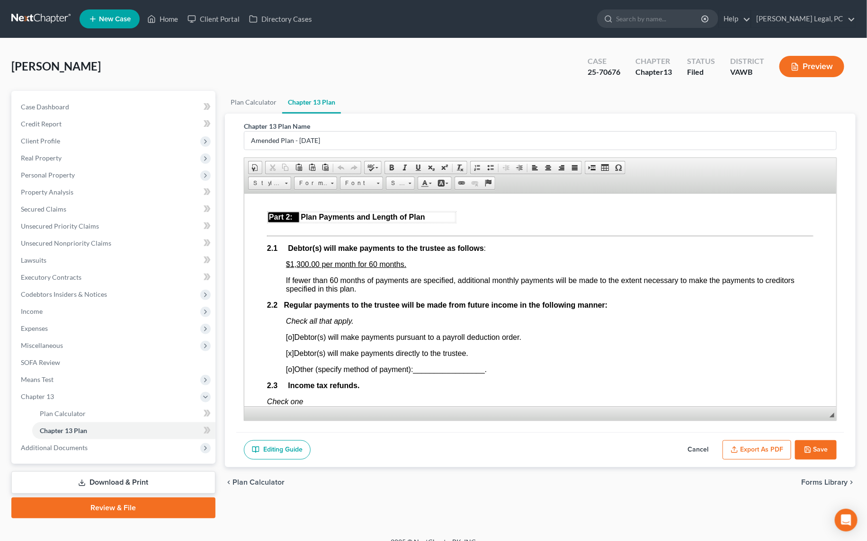
scroll to position [387, 0]
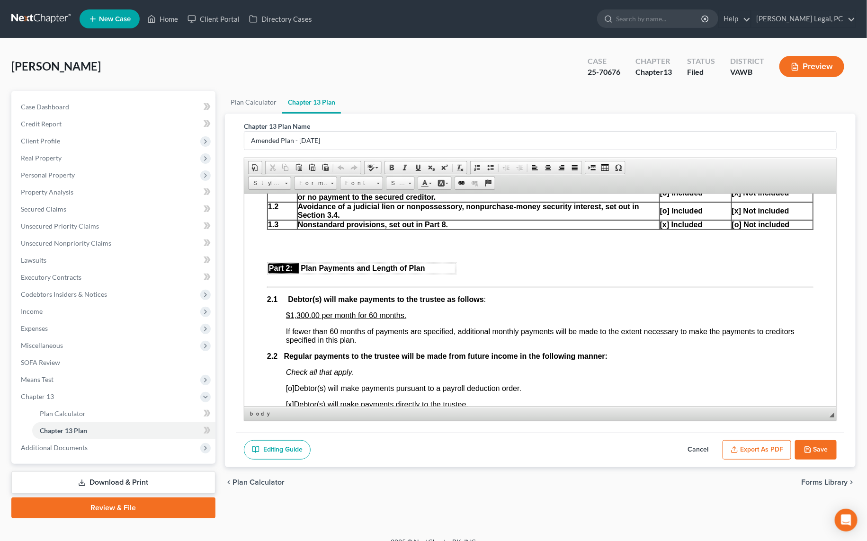
drag, startPoint x: 300, startPoint y: 324, endPoint x: 337, endPoint y: 320, distance: 37.1
click at [300, 319] on u "$1,300.00 per month for 60 months." at bounding box center [345, 315] width 120 height 8
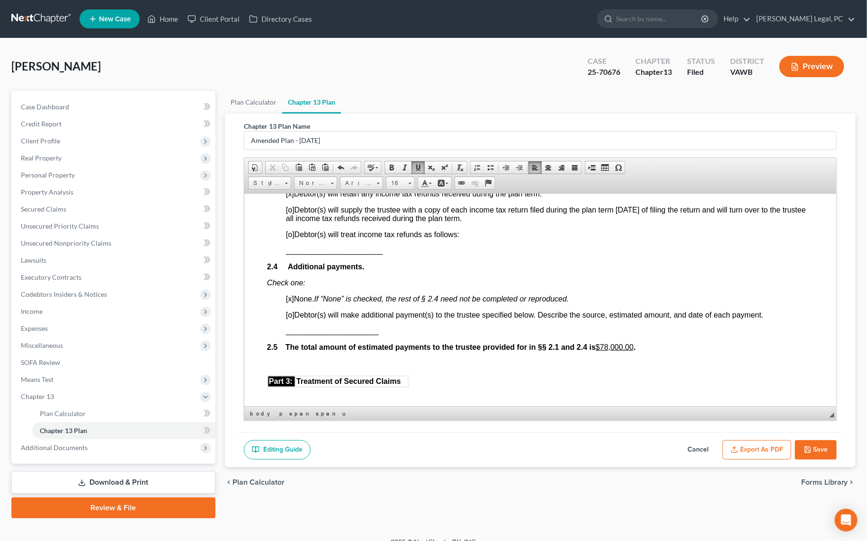
scroll to position [688, 0]
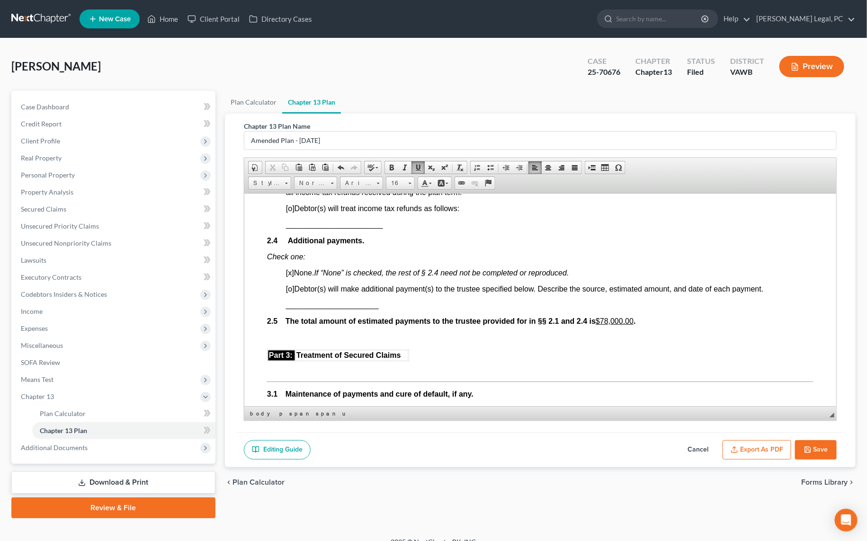
drag, startPoint x: 294, startPoint y: 305, endPoint x: 326, endPoint y: 303, distance: 31.7
click at [295, 292] on span "[o] Debtor(s) will make additional payment(s) to the trustee specified below. D…" at bounding box center [524, 288] width 478 height 8
copy span "[o]"
click at [376, 309] on span "______________________" at bounding box center [331, 305] width 93 height 8
click at [608, 325] on u "$78,000.00" at bounding box center [614, 321] width 38 height 8
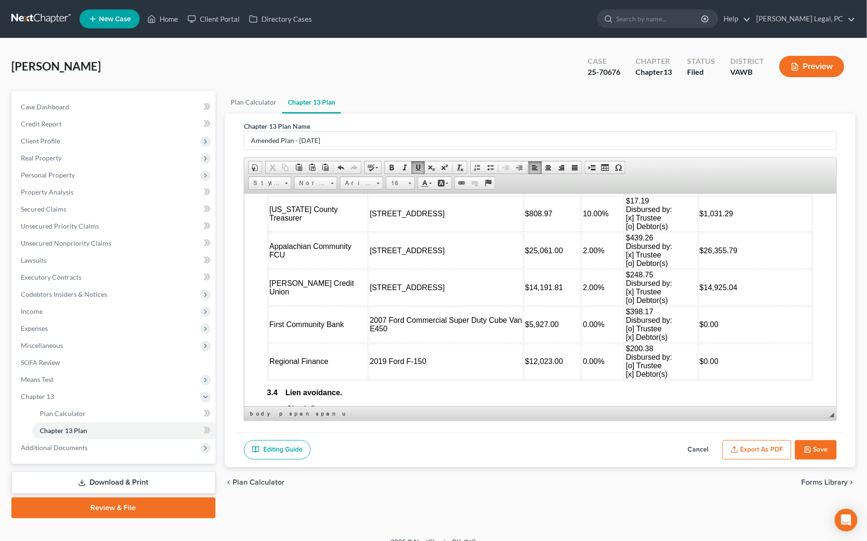
scroll to position [1161, 0]
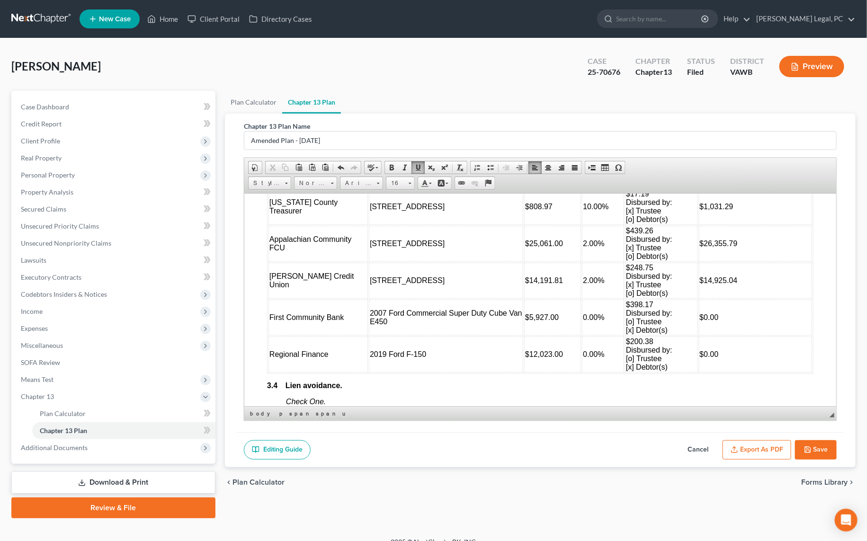
click at [808, 455] on button "Save" at bounding box center [816, 450] width 42 height 20
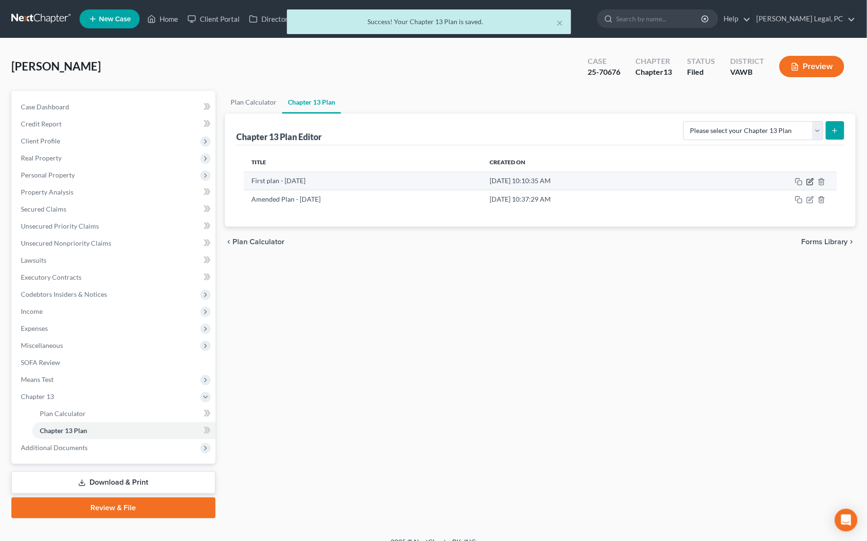
click at [807, 182] on icon "button" at bounding box center [809, 182] width 6 height 6
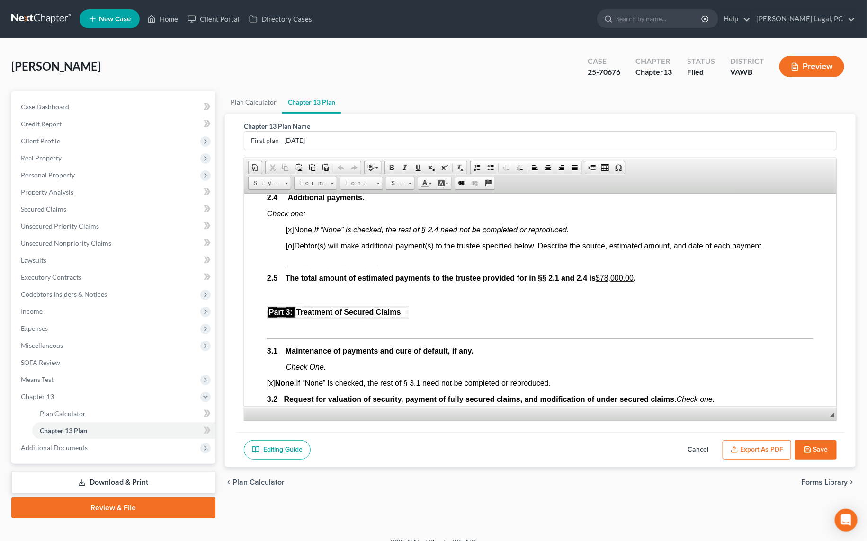
scroll to position [559, 0]
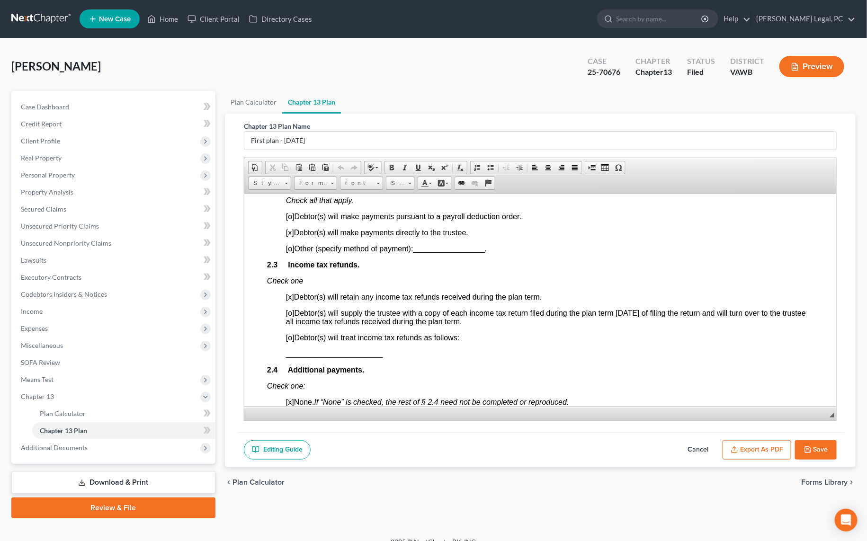
click at [814, 445] on button "Save" at bounding box center [816, 450] width 42 height 20
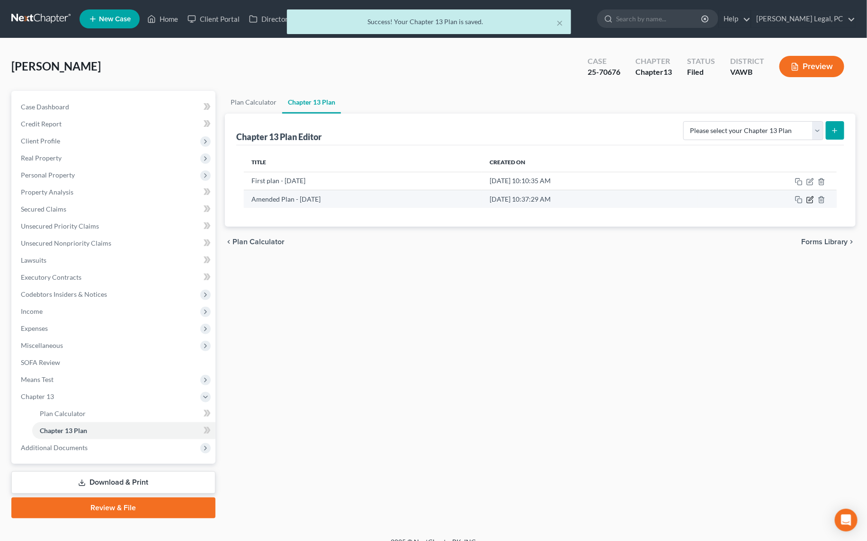
click at [810, 200] on icon "button" at bounding box center [810, 200] width 8 height 8
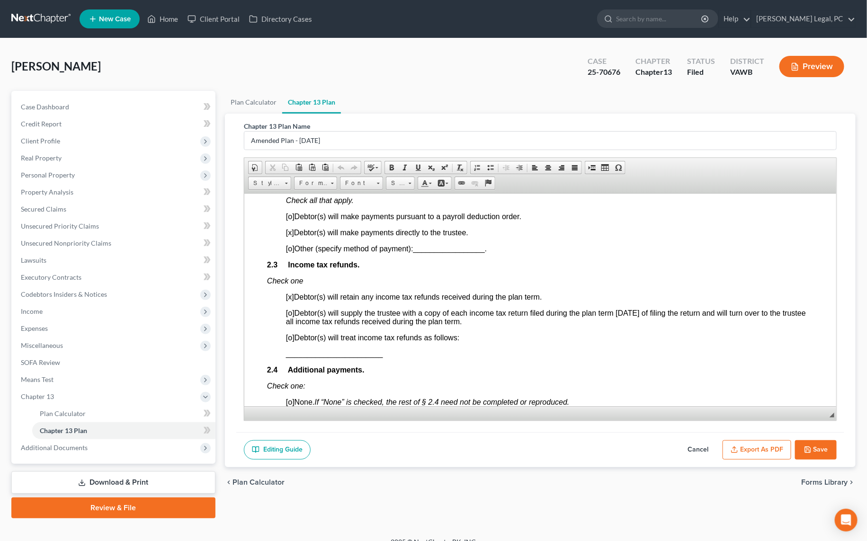
scroll to position [731, 0]
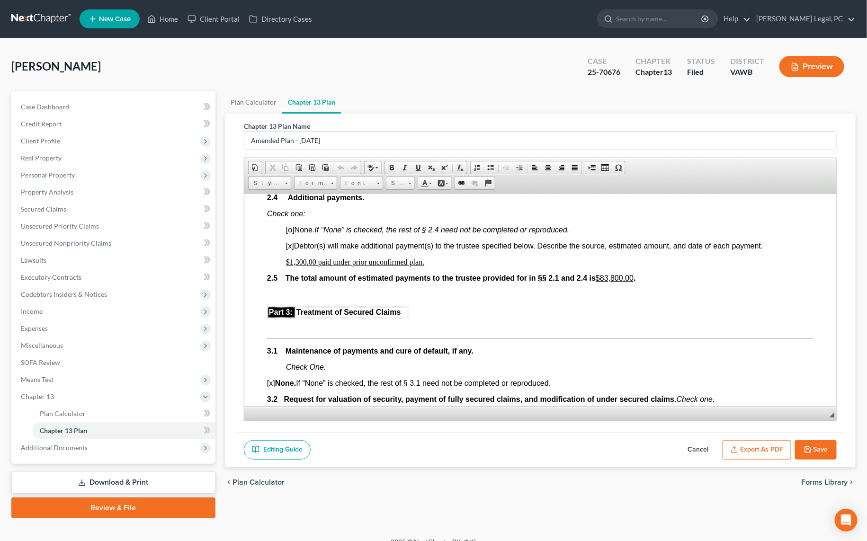
click at [770, 448] on button "Export as PDF" at bounding box center [756, 450] width 69 height 20
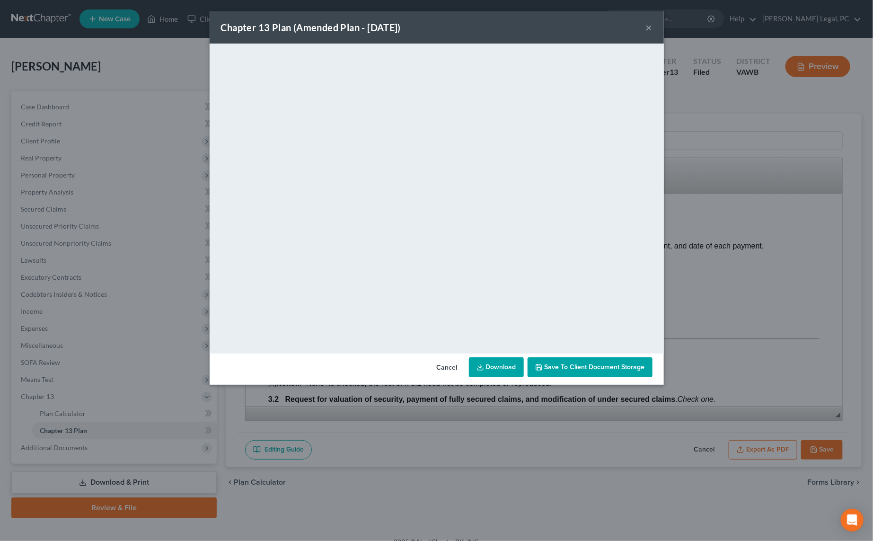
click at [650, 31] on button "×" at bounding box center [649, 27] width 7 height 11
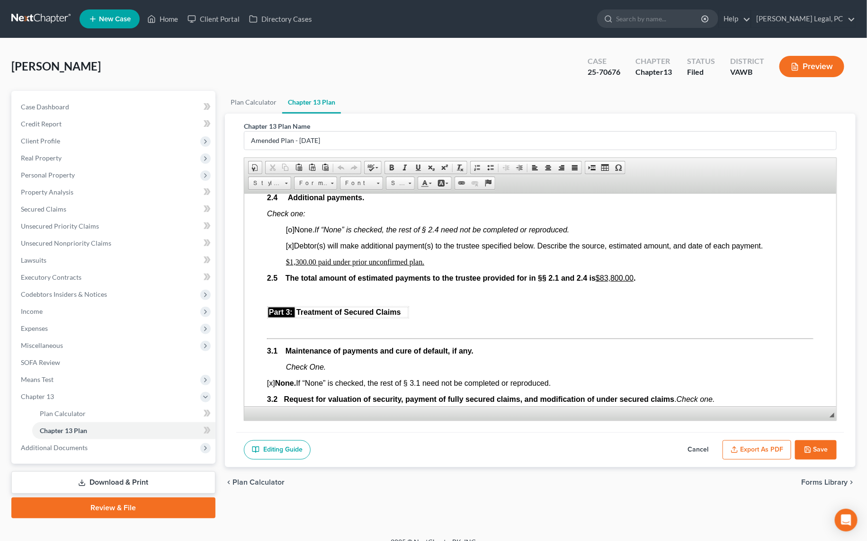
click at [811, 448] on icon "button" at bounding box center [808, 450] width 8 height 8
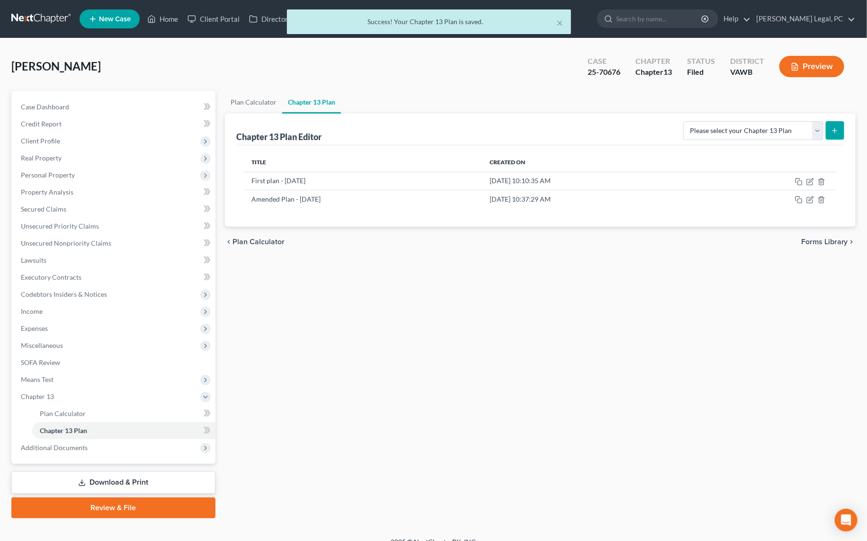
click at [168, 20] on div "× Success! Your Chapter 13 Plan is saved." at bounding box center [428, 23] width 867 height 29
click at [562, 20] on button "×" at bounding box center [560, 22] width 7 height 11
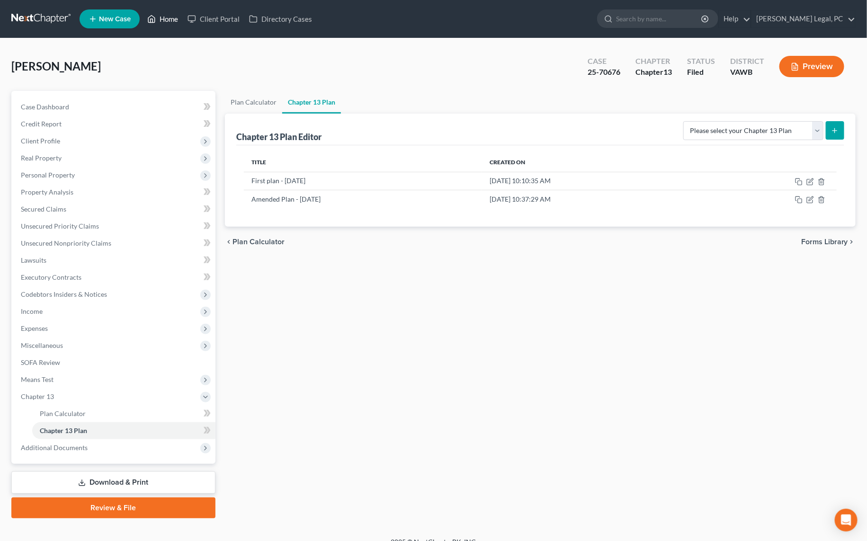
click at [179, 19] on link "Home" at bounding box center [162, 18] width 40 height 17
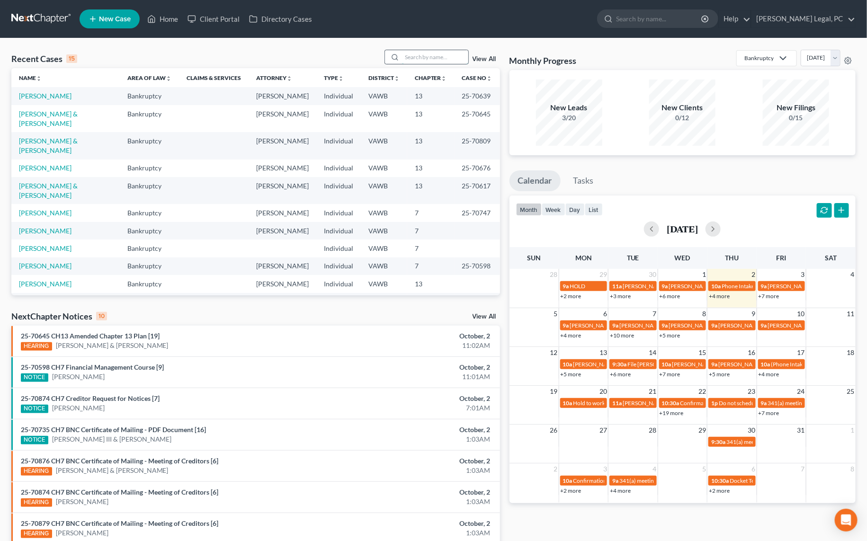
click at [443, 60] on input "search" at bounding box center [435, 57] width 66 height 14
type input "[PERSON_NAME]"
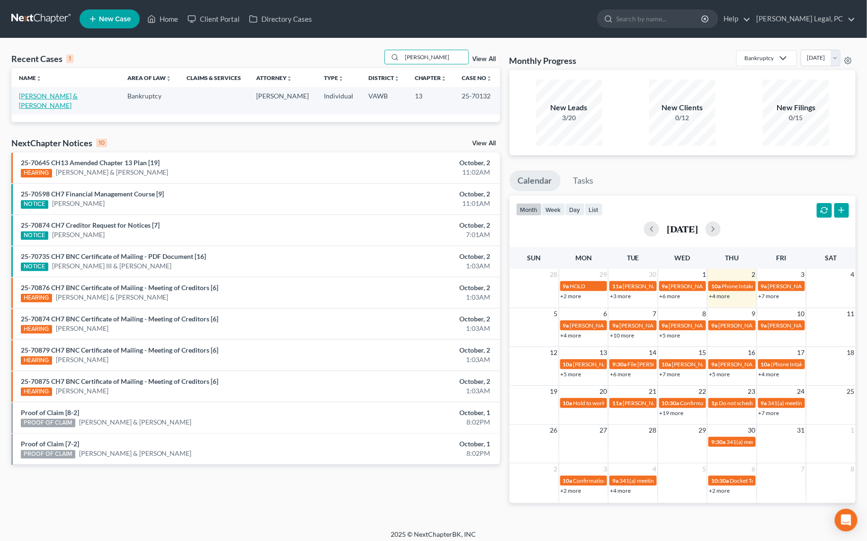
click at [78, 96] on link "[PERSON_NAME] & [PERSON_NAME]" at bounding box center [48, 101] width 59 height 18
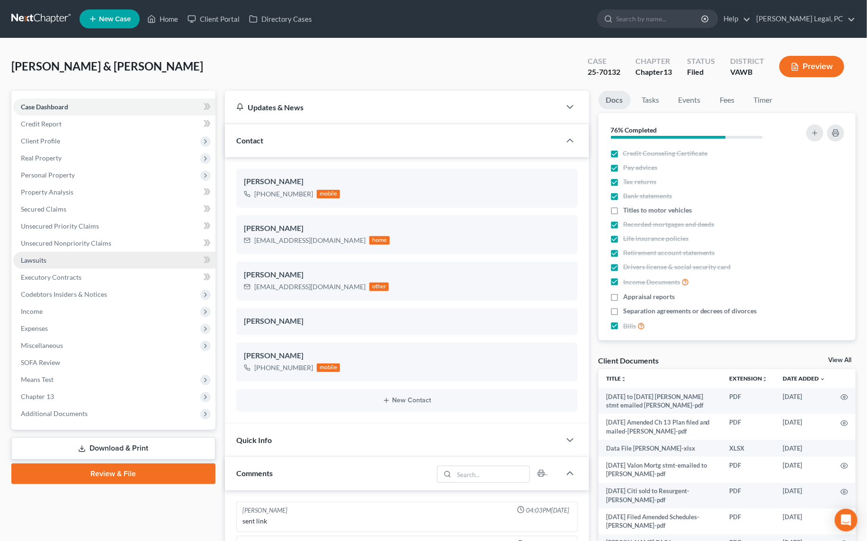
scroll to position [1253, 0]
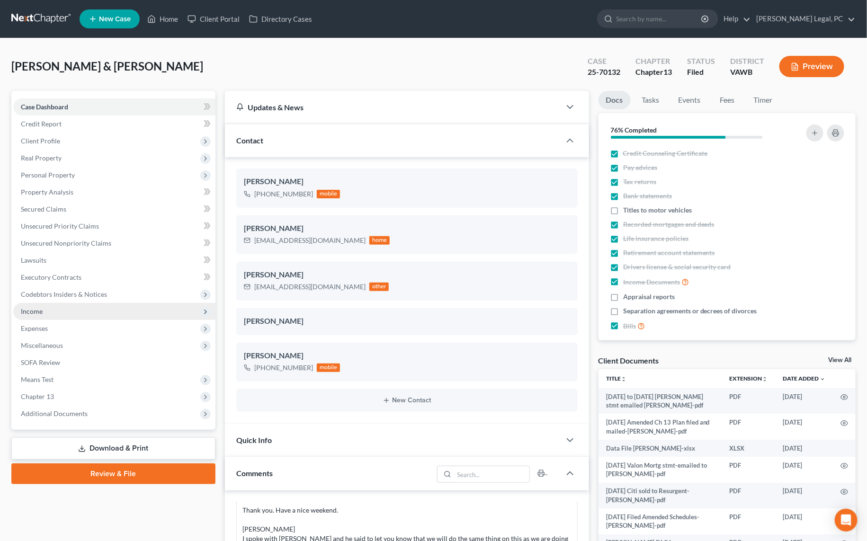
click at [37, 311] on span "Income" at bounding box center [32, 311] width 22 height 8
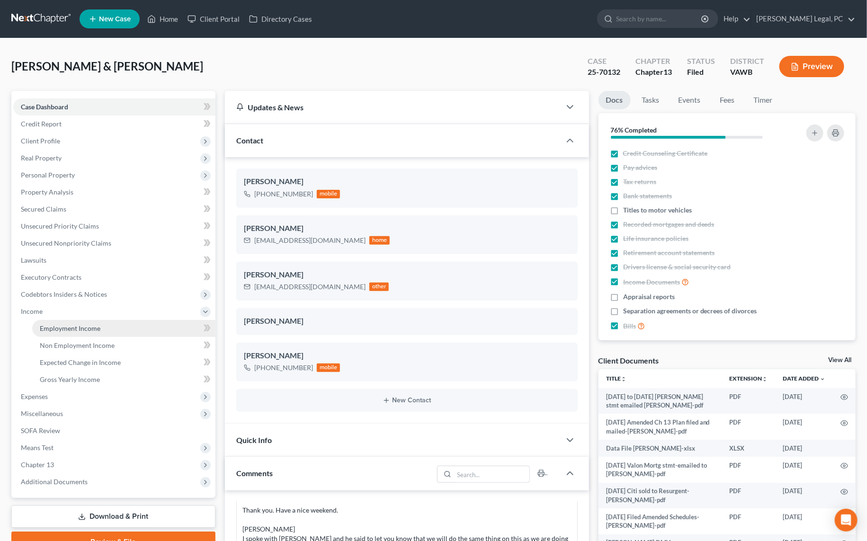
click at [55, 324] on span "Employment Income" at bounding box center [70, 328] width 61 height 8
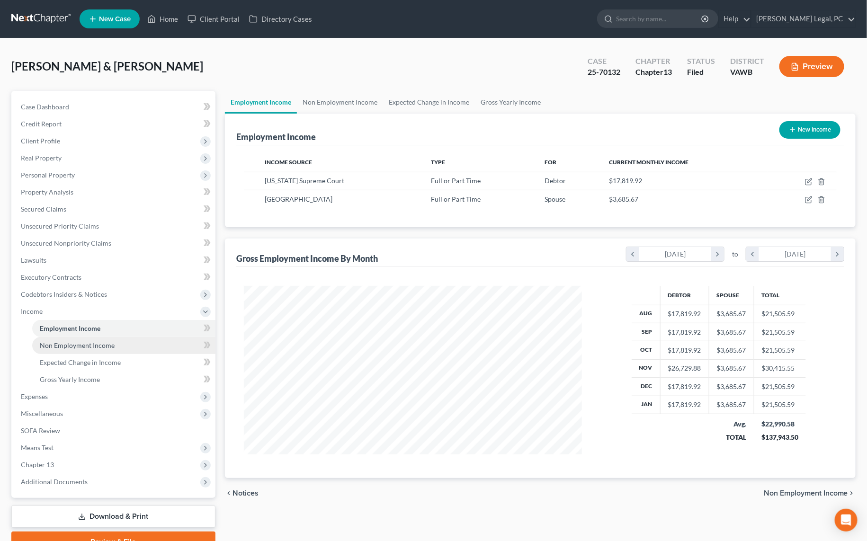
scroll to position [168, 356]
click at [159, 19] on link "Home" at bounding box center [162, 18] width 40 height 17
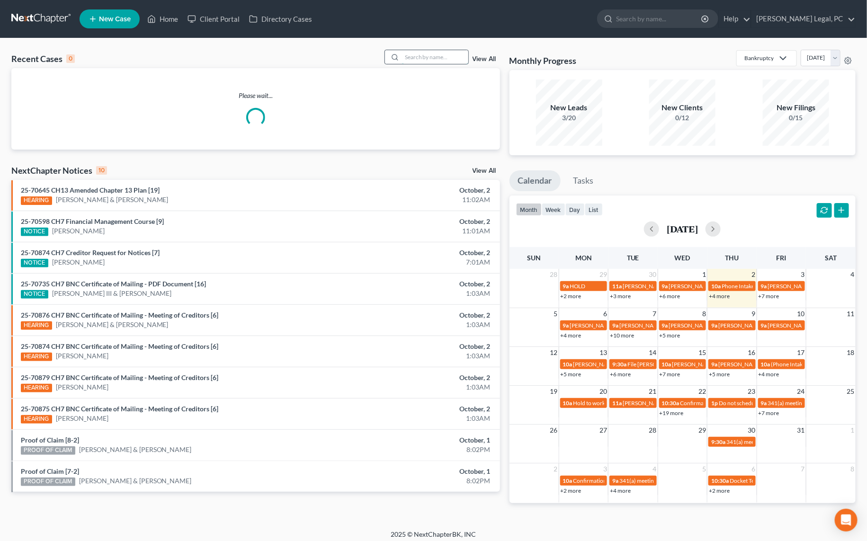
click at [411, 59] on input "search" at bounding box center [435, 57] width 66 height 14
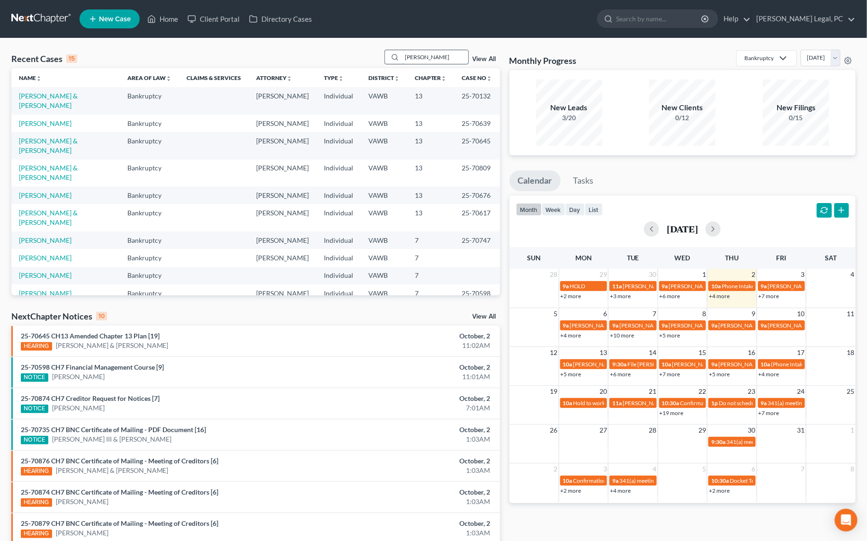
type input "[PERSON_NAME]"
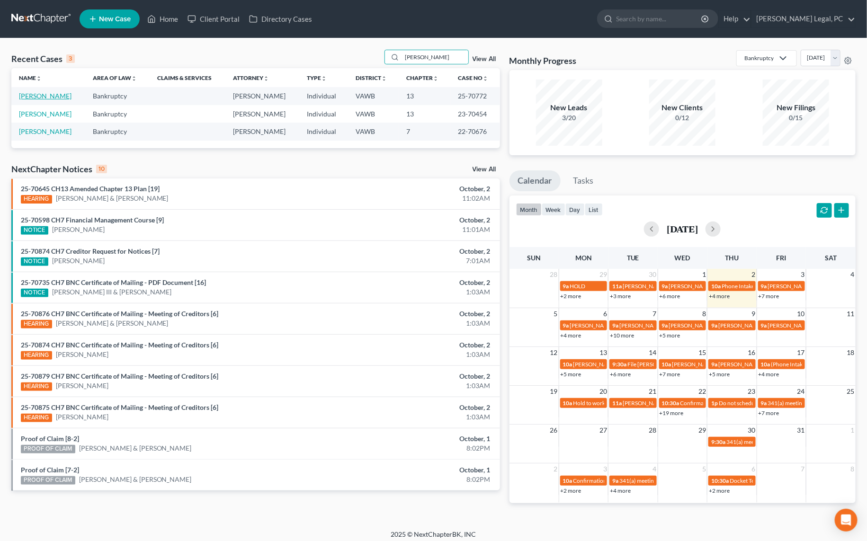
click at [33, 97] on link "[PERSON_NAME]" at bounding box center [45, 96] width 53 height 8
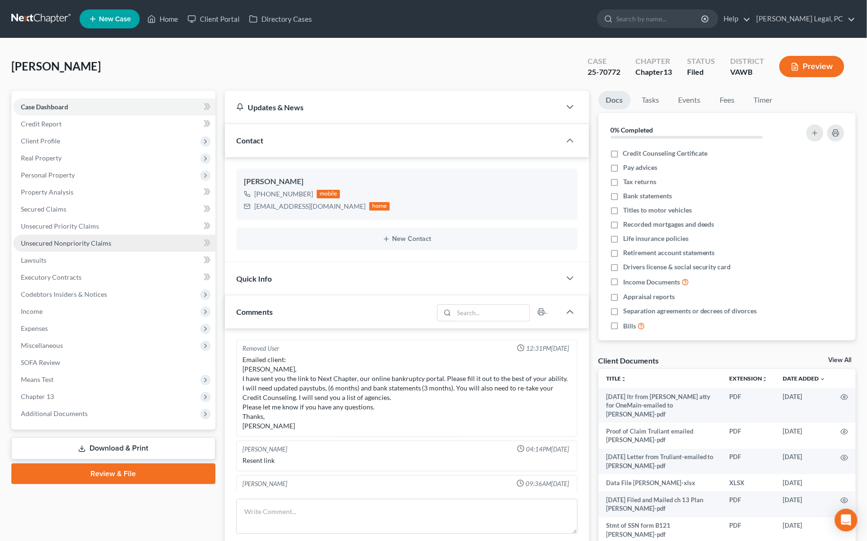
scroll to position [75, 0]
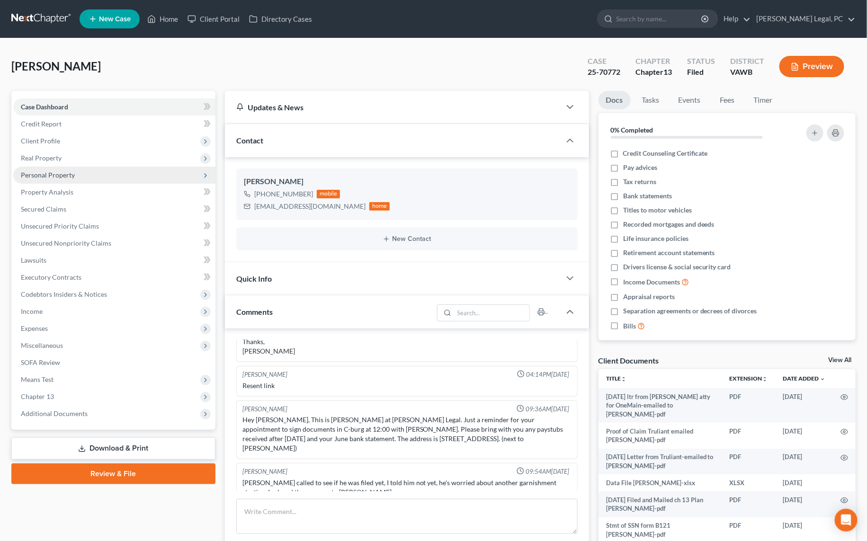
click at [46, 174] on span "Personal Property" at bounding box center [48, 175] width 54 height 8
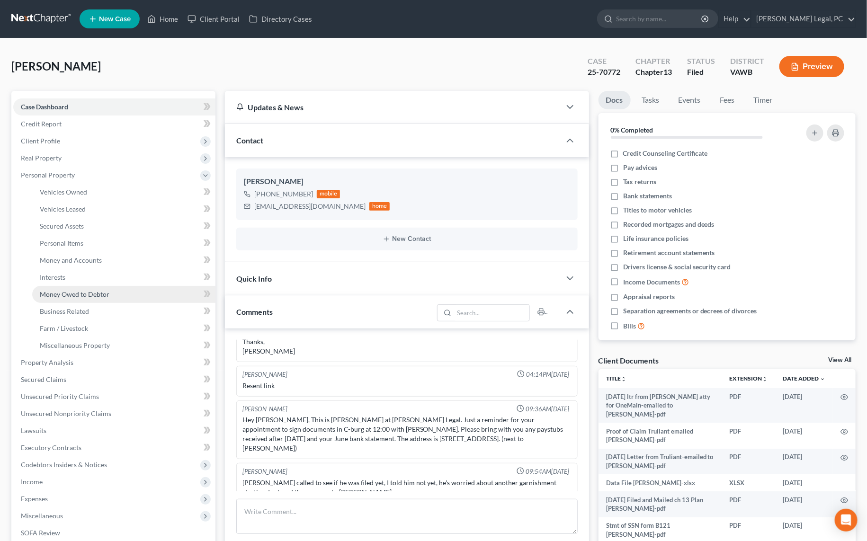
click at [62, 295] on span "Money Owed to Debtor" at bounding box center [75, 294] width 70 height 8
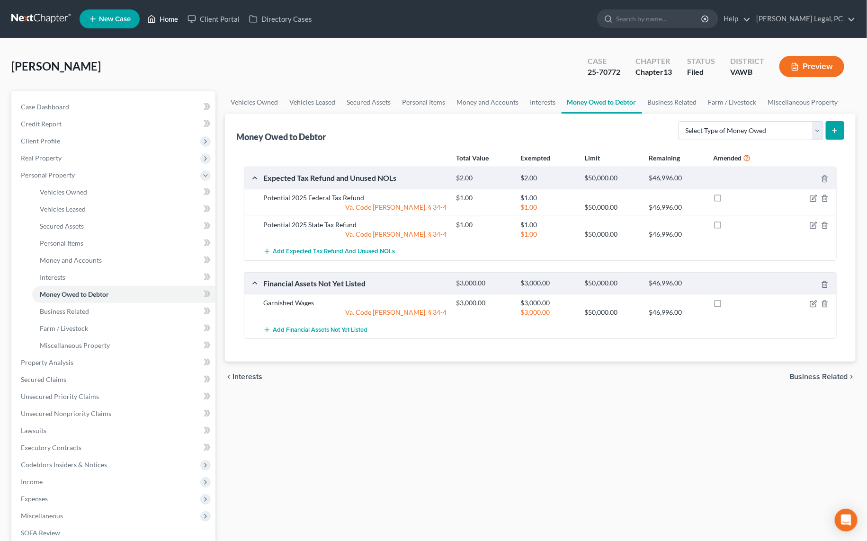
click at [175, 25] on link "Home" at bounding box center [162, 18] width 40 height 17
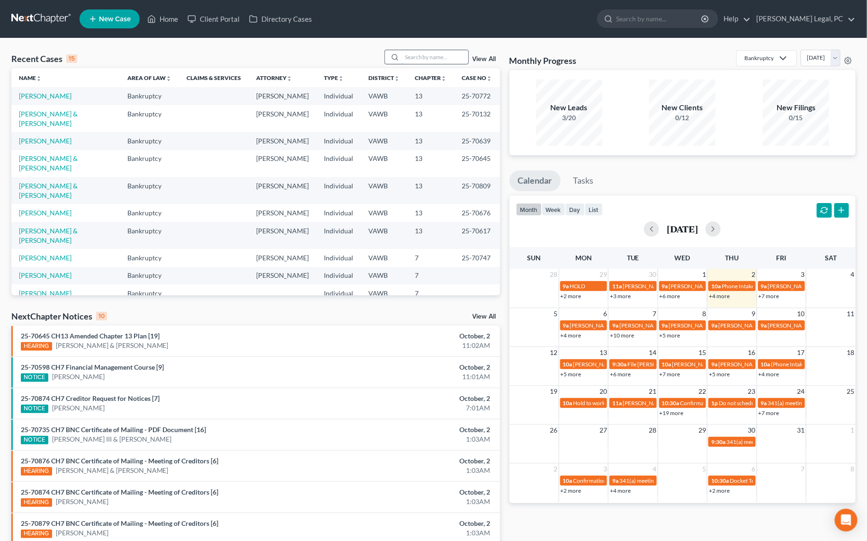
click at [421, 54] on input "search" at bounding box center [435, 57] width 66 height 14
type input "[PERSON_NAME]"
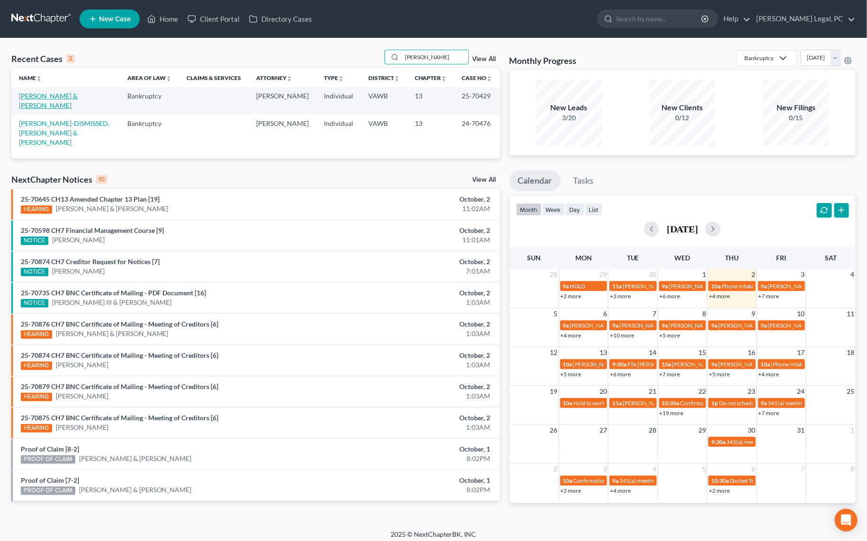
click at [78, 97] on link "[PERSON_NAME] & [PERSON_NAME]" at bounding box center [48, 101] width 59 height 18
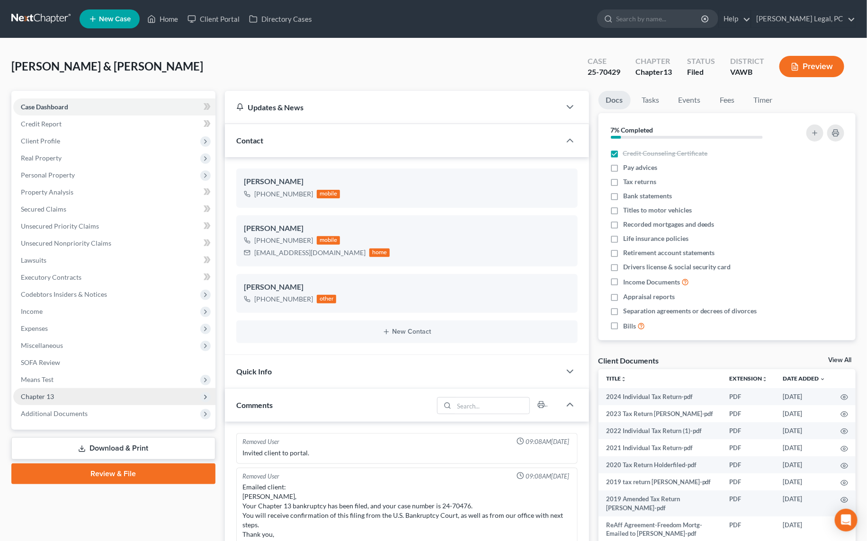
click at [65, 399] on span "Chapter 13" at bounding box center [114, 396] width 202 height 17
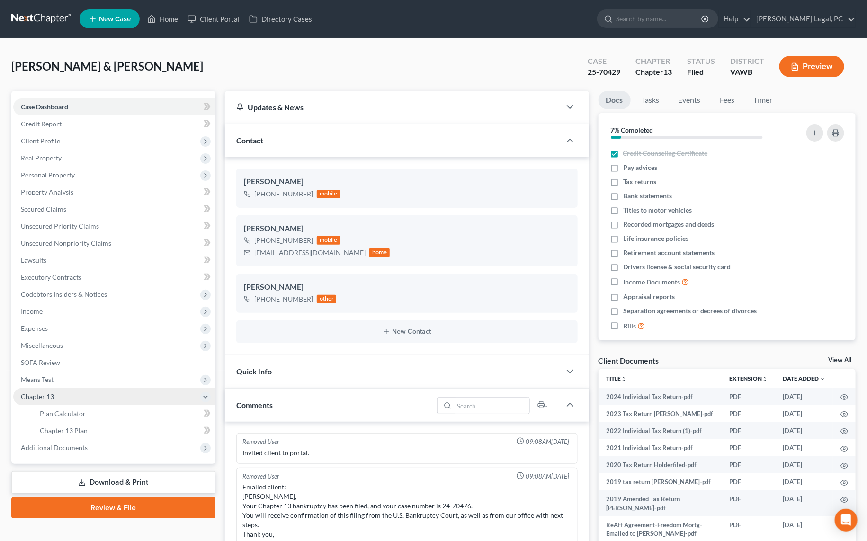
scroll to position [338, 0]
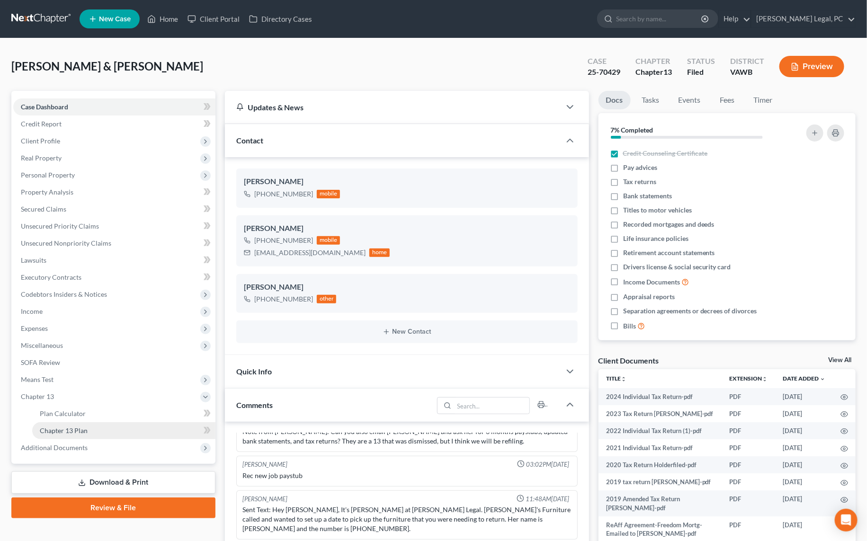
click at [78, 423] on link "Chapter 13 Plan" at bounding box center [123, 430] width 183 height 17
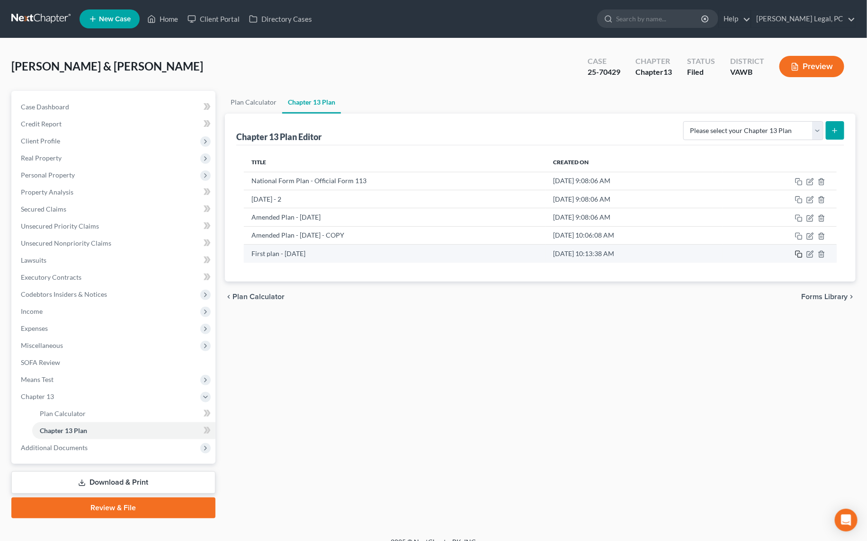
click at [799, 253] on icon "button" at bounding box center [799, 254] width 8 height 8
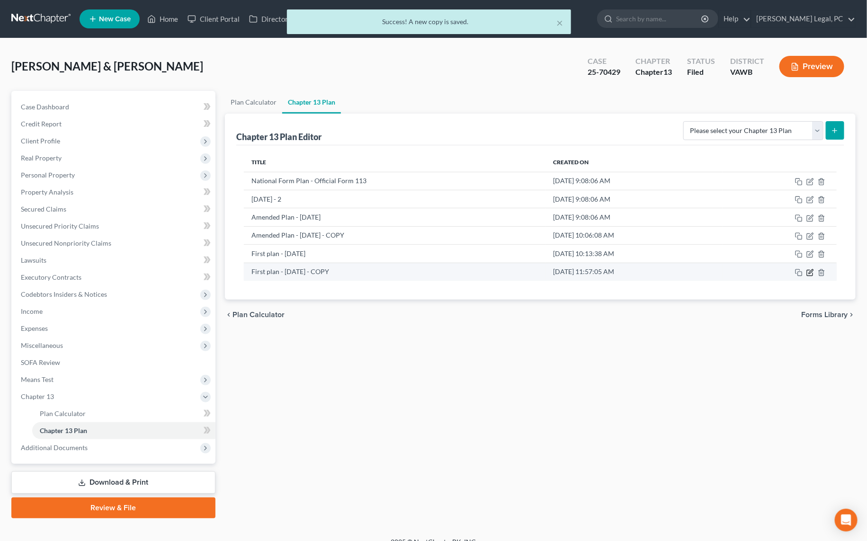
click at [810, 269] on icon "button" at bounding box center [810, 271] width 4 height 4
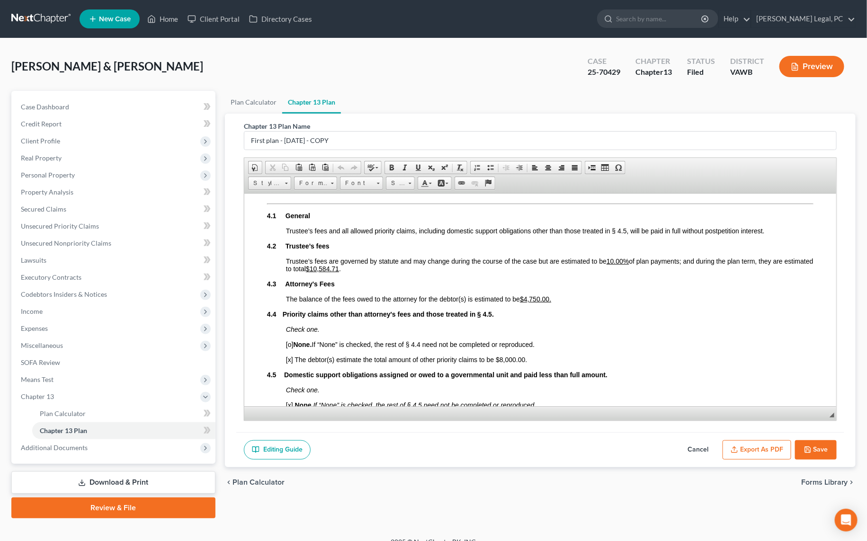
scroll to position [1592, 0]
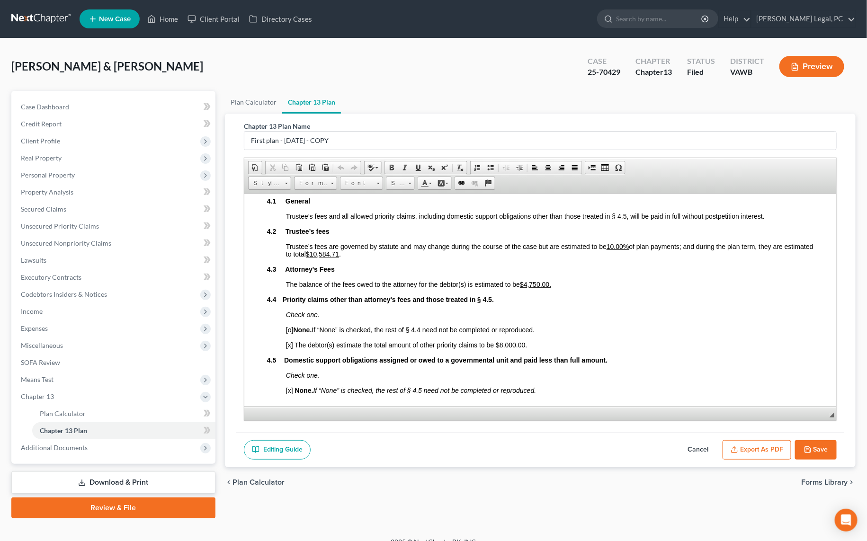
click at [826, 452] on button "Save" at bounding box center [816, 450] width 42 height 20
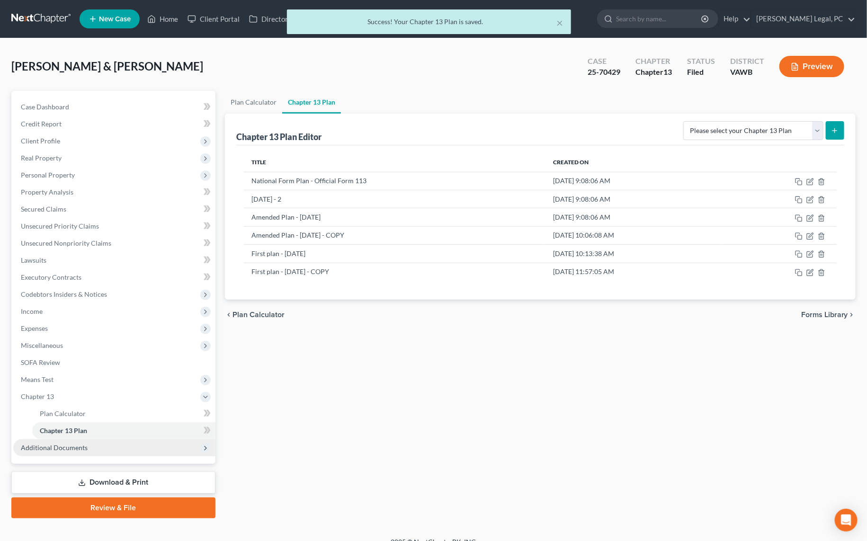
click at [39, 452] on span "Additional Documents" at bounding box center [114, 447] width 202 height 17
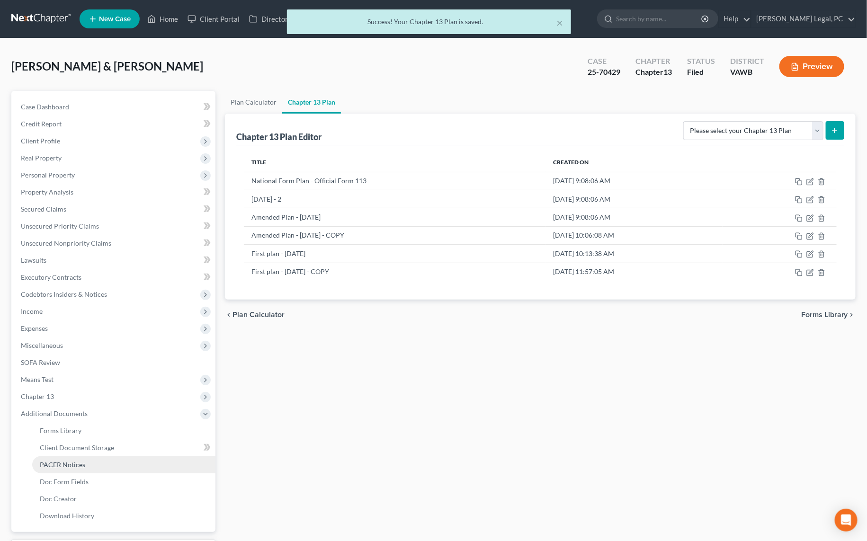
click at [59, 464] on span "PACER Notices" at bounding box center [62, 464] width 45 height 8
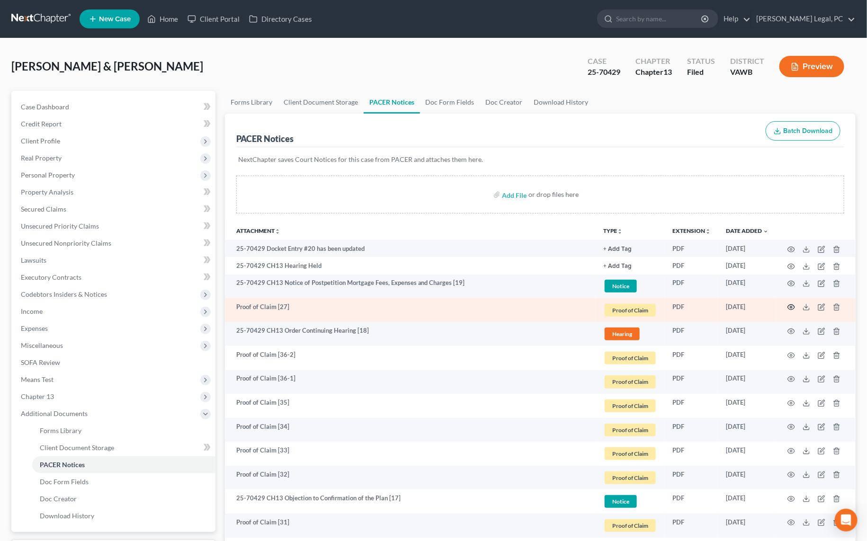
click at [791, 306] on circle "button" at bounding box center [791, 307] width 2 height 2
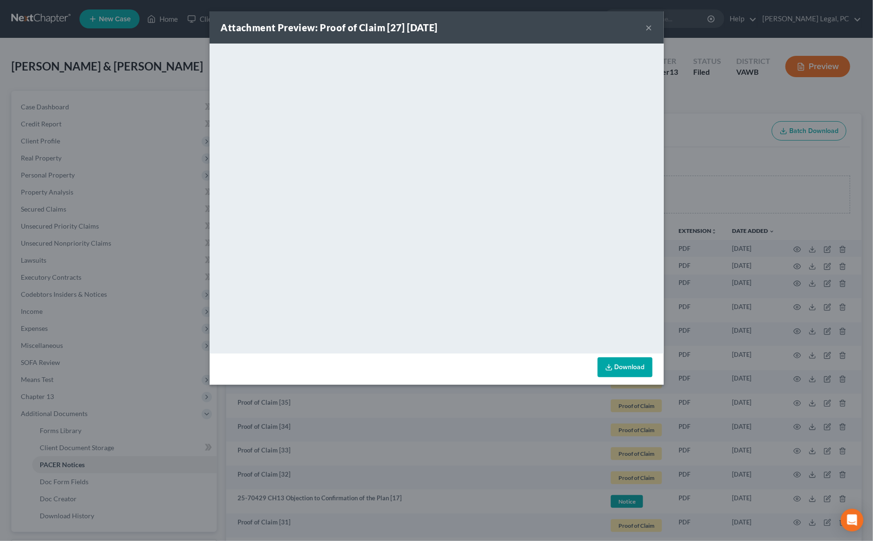
click at [407, 439] on div "Attachment Preview: Proof of Claim [27] [DATE] × <object ng-attr-data='[URL][DO…" at bounding box center [436, 270] width 873 height 541
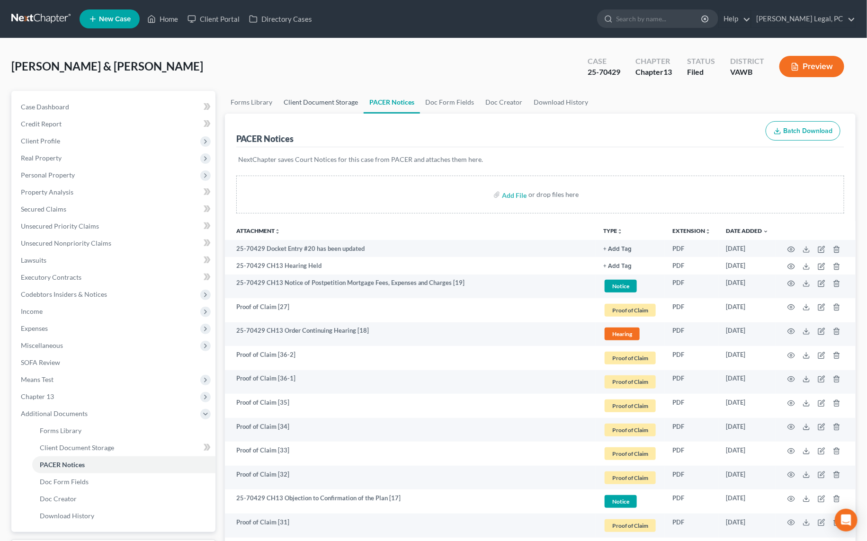
click at [341, 101] on link "Client Document Storage" at bounding box center [321, 102] width 86 height 23
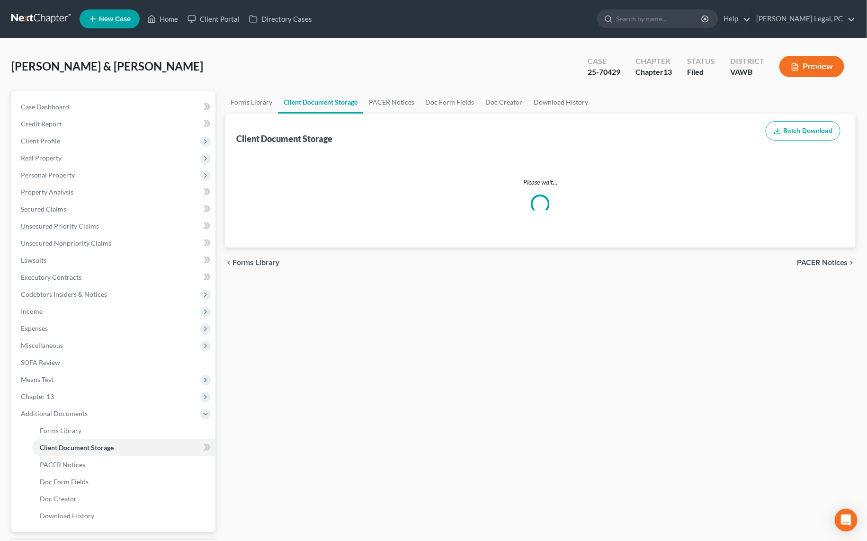
select select "0"
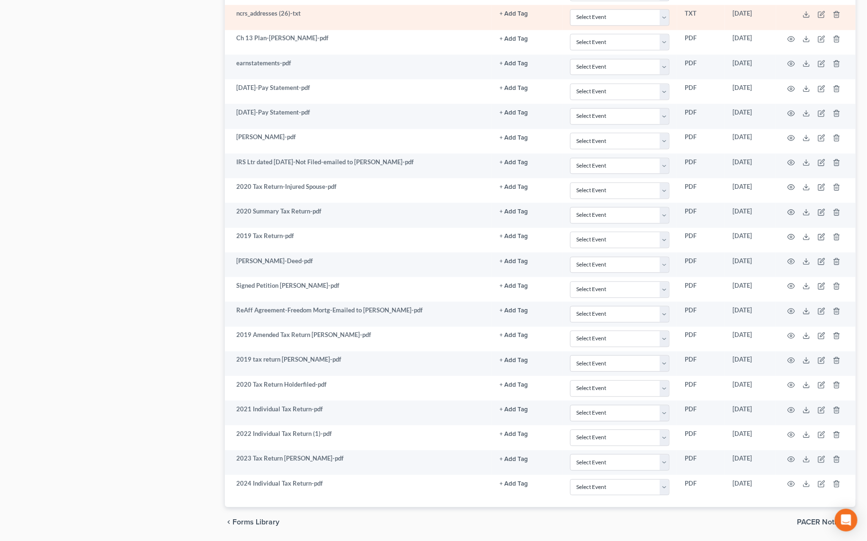
scroll to position [904, 0]
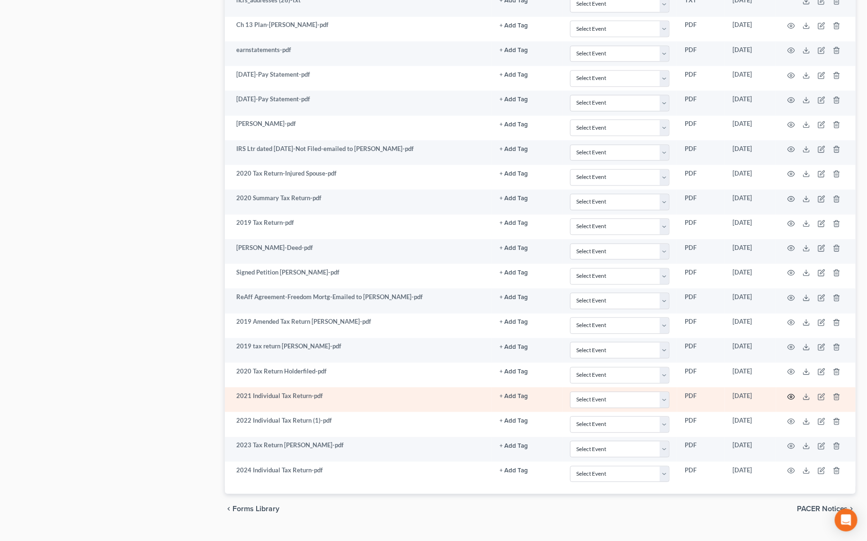
click at [791, 393] on icon "button" at bounding box center [791, 397] width 8 height 8
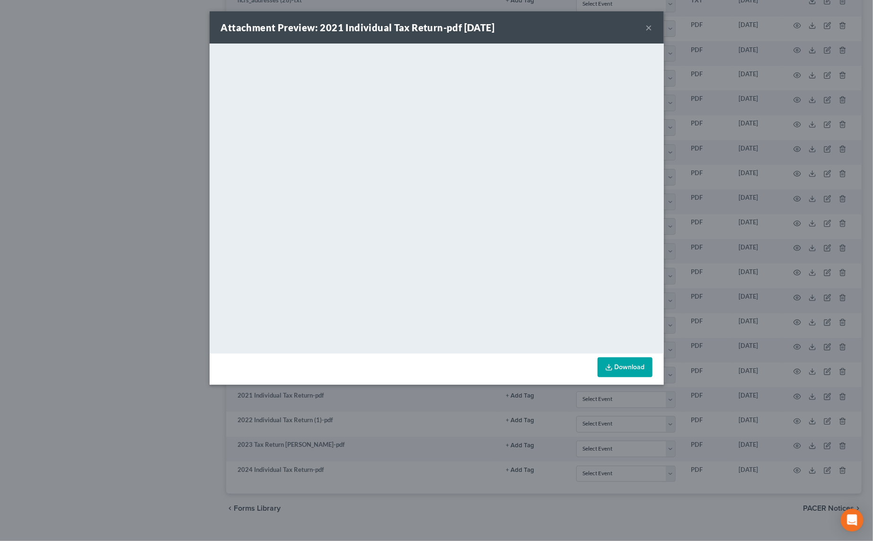
click at [646, 25] on button "×" at bounding box center [649, 27] width 7 height 11
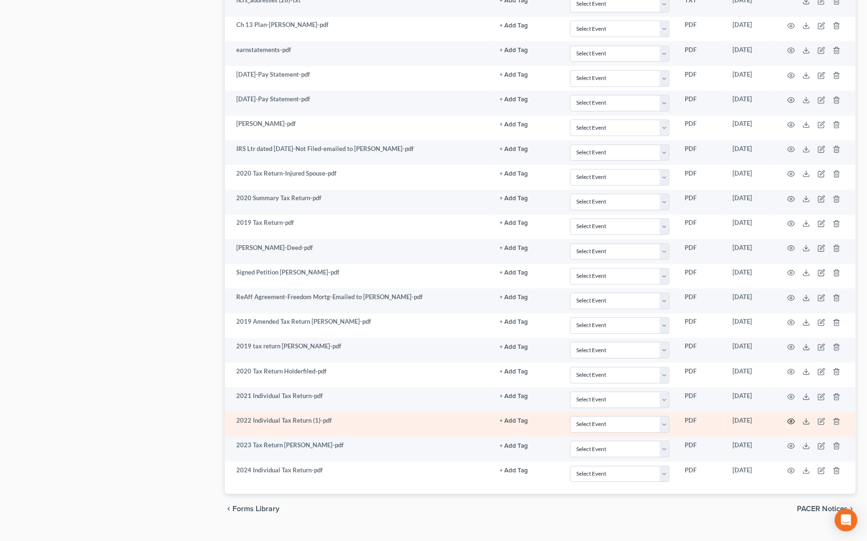
click at [791, 417] on icon "button" at bounding box center [791, 421] width 8 height 8
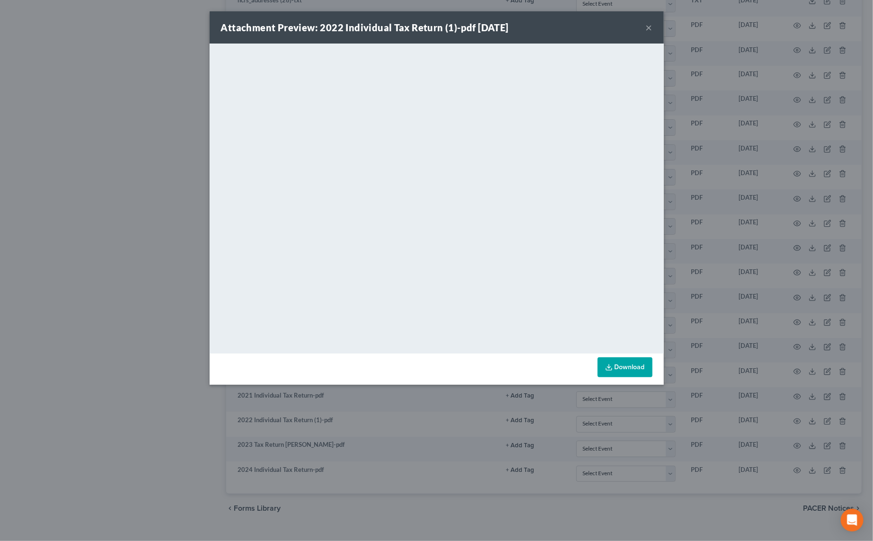
click at [649, 29] on button "×" at bounding box center [649, 27] width 7 height 11
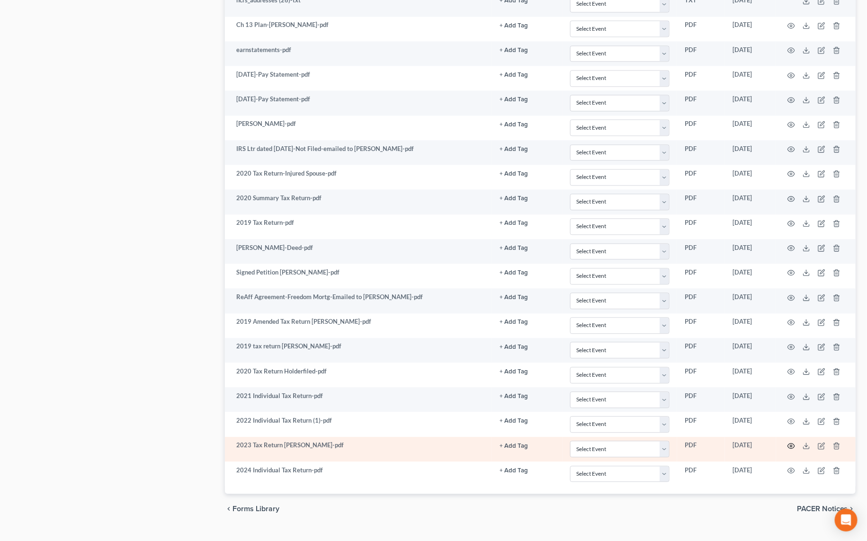
click at [792, 442] on icon "button" at bounding box center [791, 446] width 8 height 8
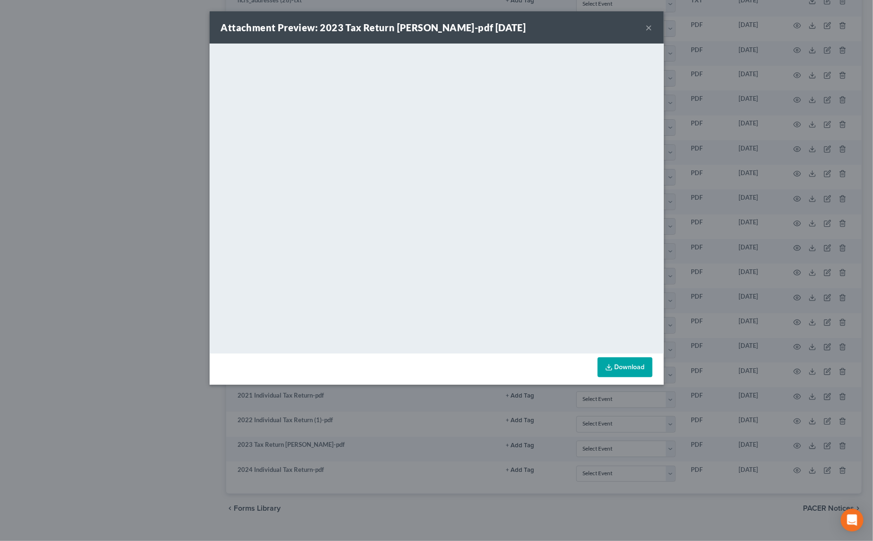
click at [647, 27] on button "×" at bounding box center [649, 27] width 7 height 11
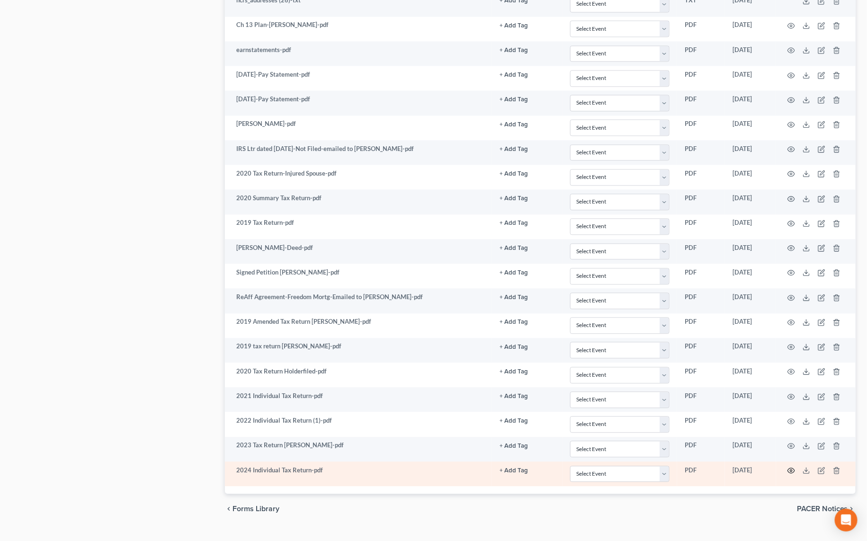
click at [791, 469] on circle "button" at bounding box center [791, 470] width 2 height 2
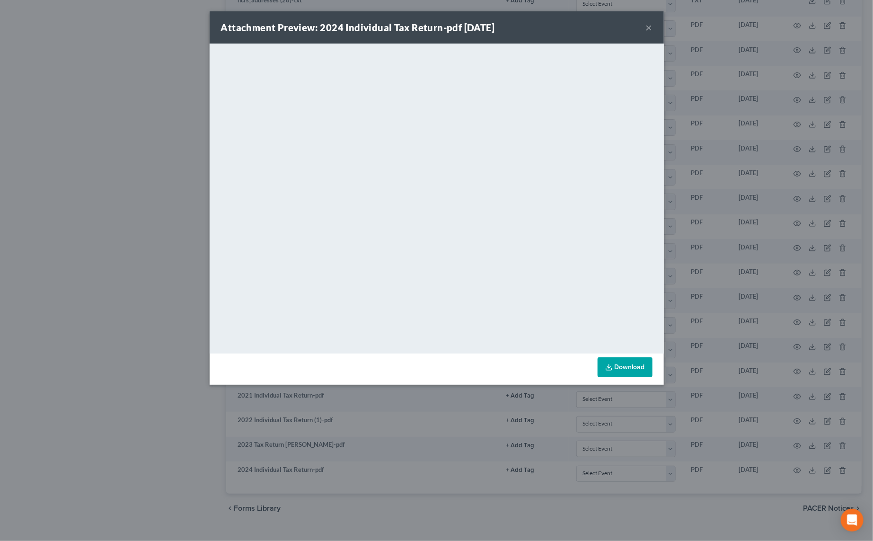
drag, startPoint x: 646, startPoint y: 23, endPoint x: 642, endPoint y: 32, distance: 9.8
click at [646, 24] on button "×" at bounding box center [649, 27] width 7 height 11
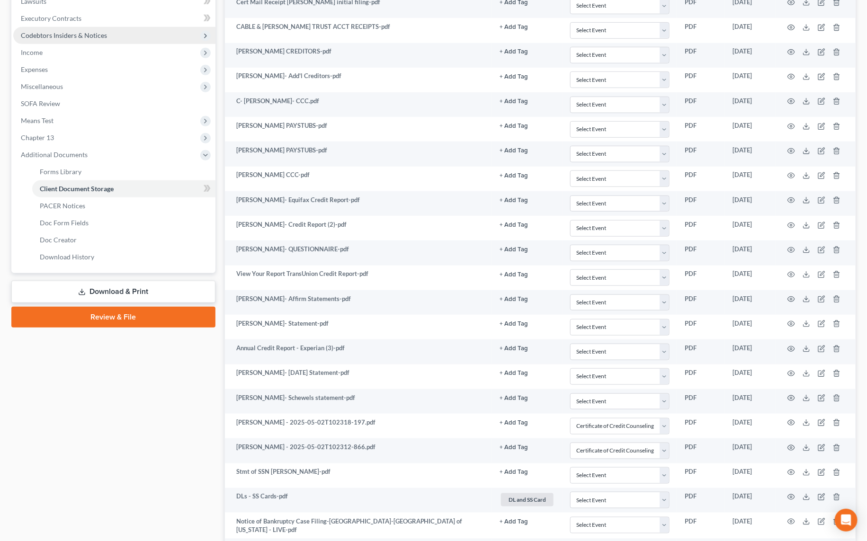
scroll to position [130, 0]
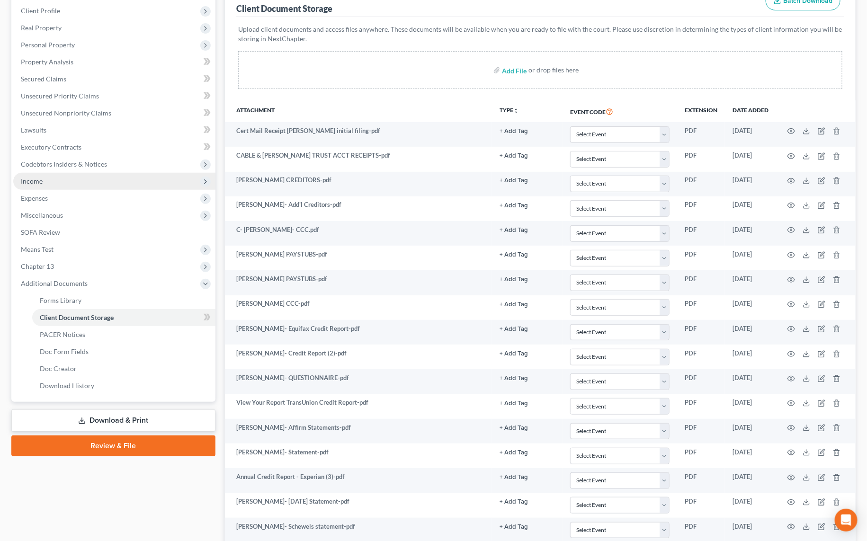
click at [38, 181] on span "Income" at bounding box center [32, 181] width 22 height 8
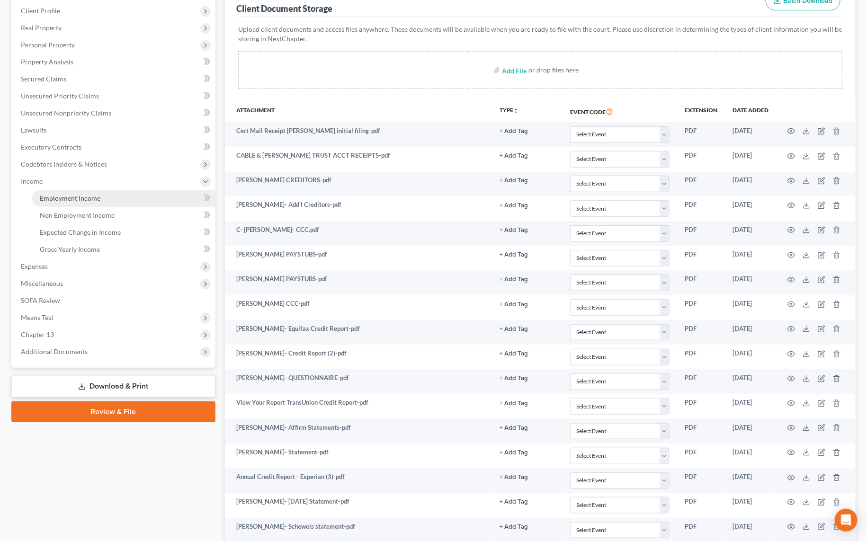
click at [60, 201] on span "Employment Income" at bounding box center [70, 198] width 61 height 8
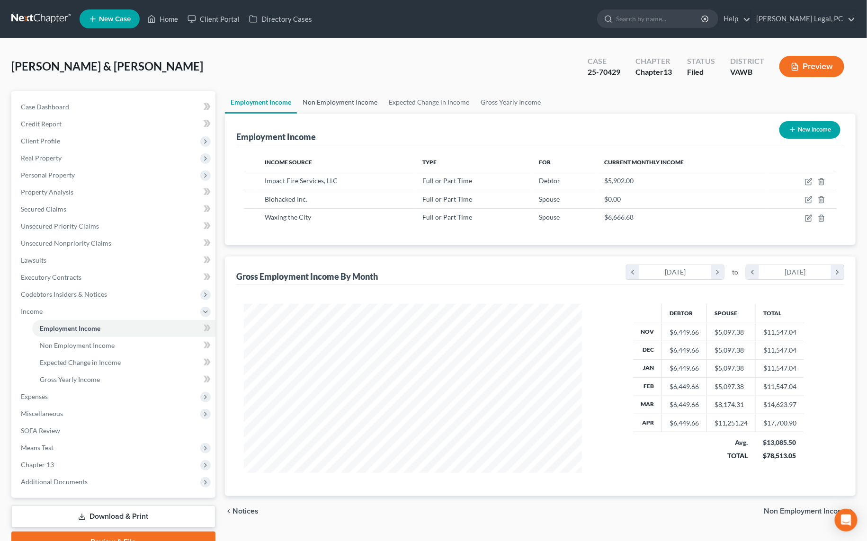
scroll to position [168, 356]
click at [337, 105] on link "Non Employment Income" at bounding box center [340, 102] width 86 height 23
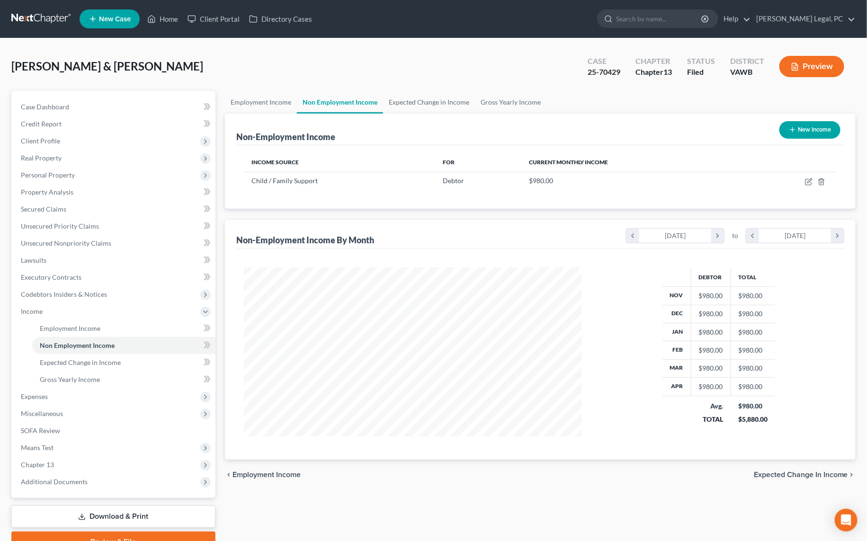
scroll to position [168, 356]
click at [824, 179] on icon "button" at bounding box center [821, 182] width 8 height 8
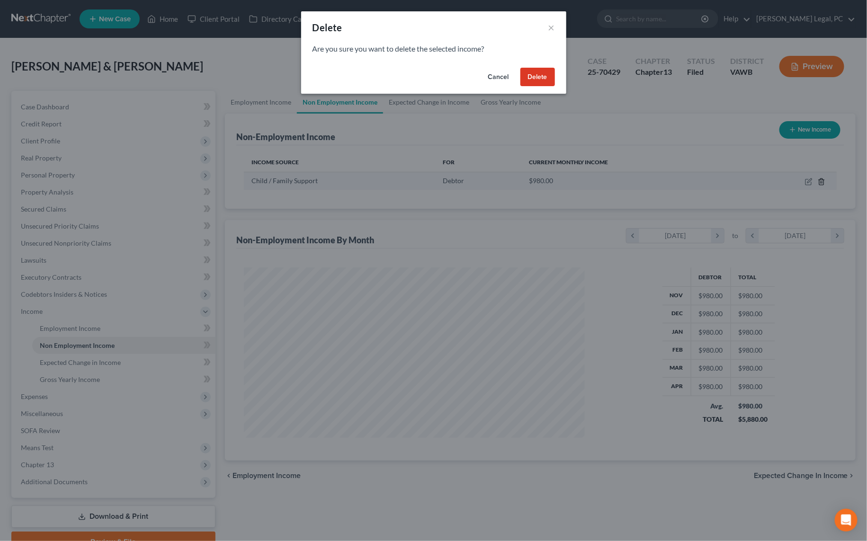
scroll to position [170, 359]
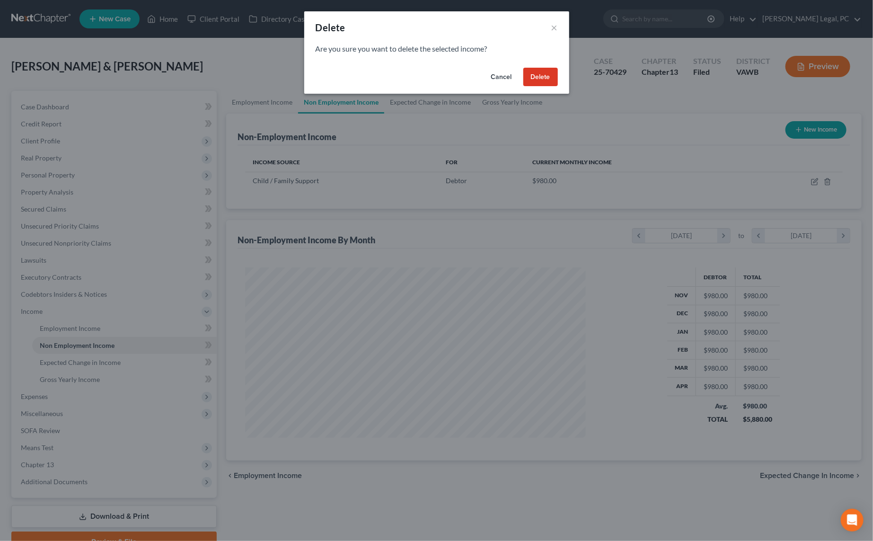
click at [544, 77] on button "Delete" at bounding box center [540, 77] width 35 height 19
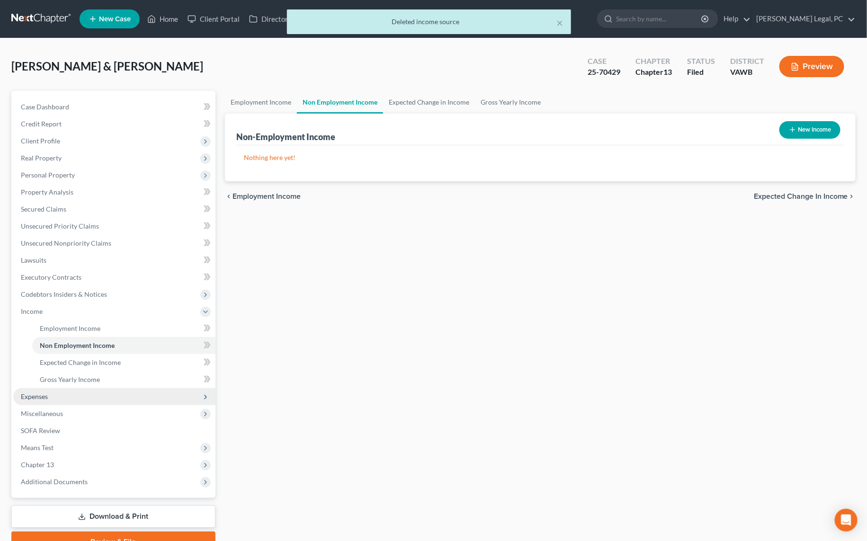
click at [34, 399] on span "Expenses" at bounding box center [34, 396] width 27 height 8
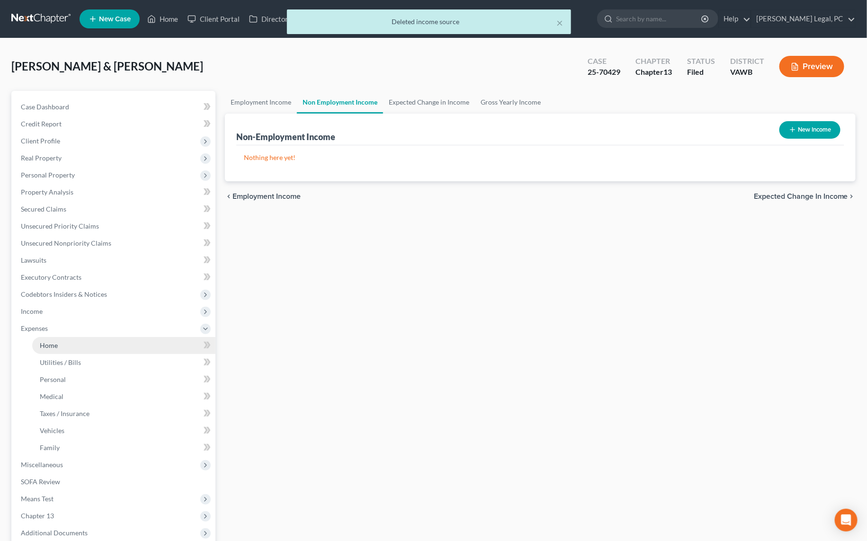
click at [65, 344] on link "Home" at bounding box center [123, 345] width 183 height 17
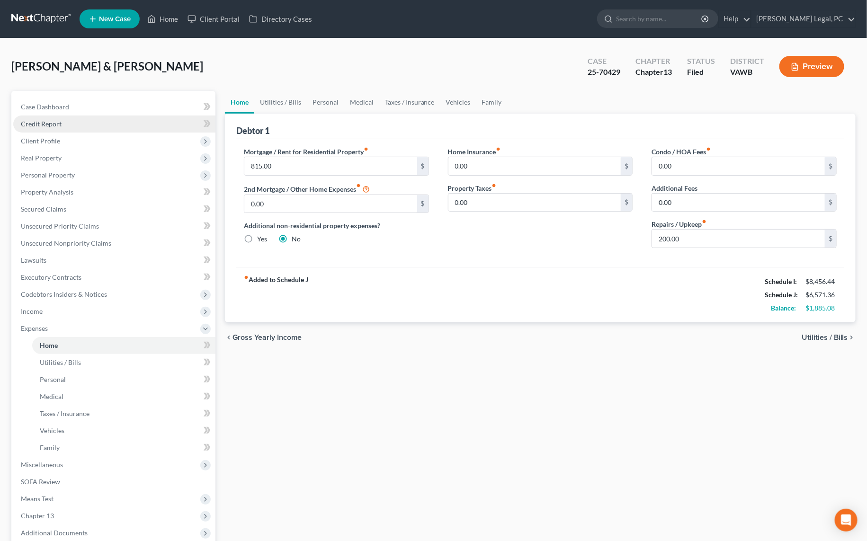
click at [52, 122] on span "Credit Report" at bounding box center [41, 124] width 41 height 8
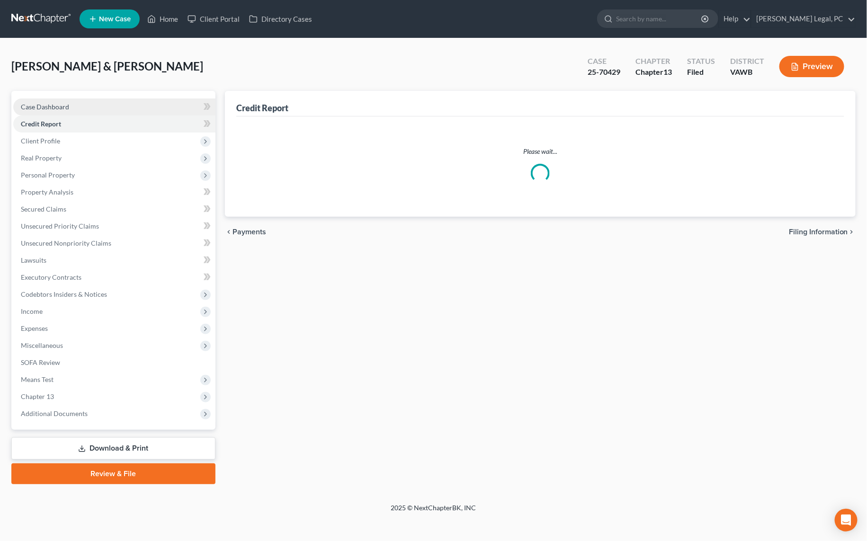
click at [56, 105] on span "Case Dashboard" at bounding box center [45, 107] width 48 height 8
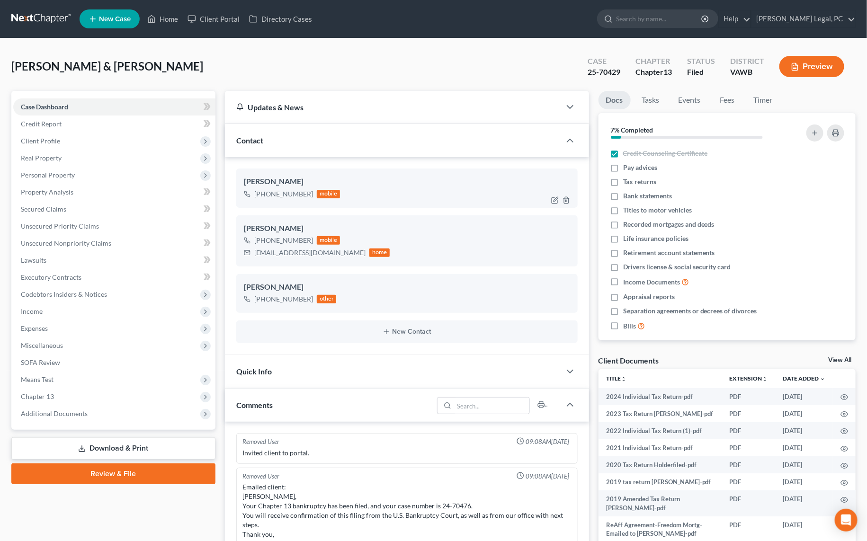
scroll to position [338, 0]
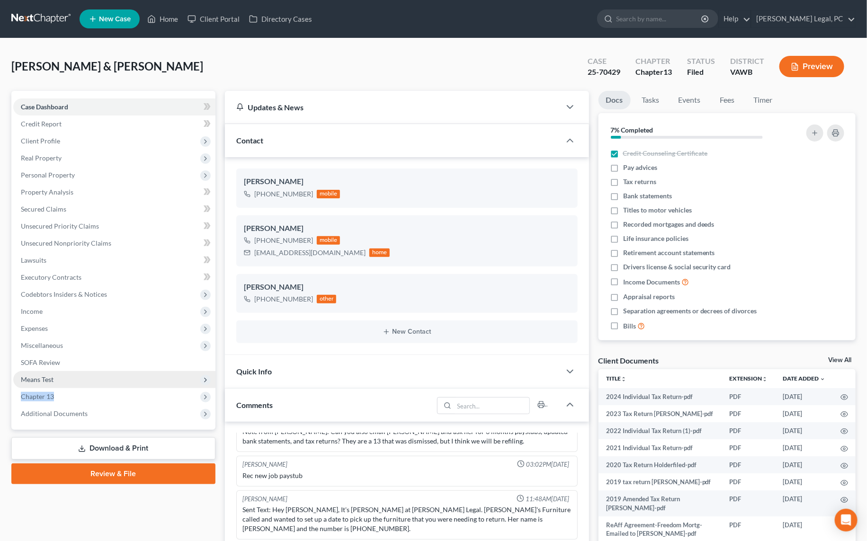
click at [60, 387] on ul "Case Dashboard Payments Invoices Payments Payments Credit Report Client Profile" at bounding box center [114, 260] width 202 height 324
click at [61, 395] on span "Chapter 13" at bounding box center [114, 396] width 202 height 17
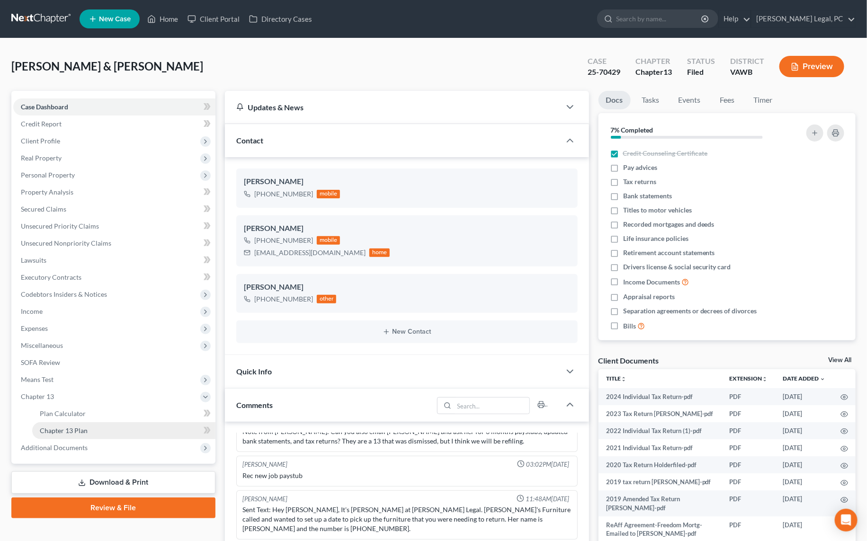
click at [82, 426] on span "Chapter 13 Plan" at bounding box center [64, 430] width 48 height 8
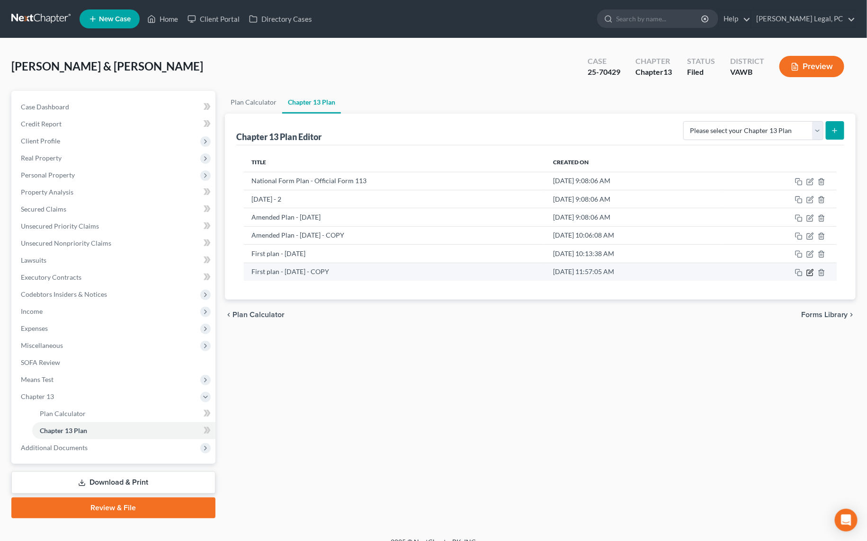
click at [809, 272] on icon "button" at bounding box center [810, 273] width 8 height 8
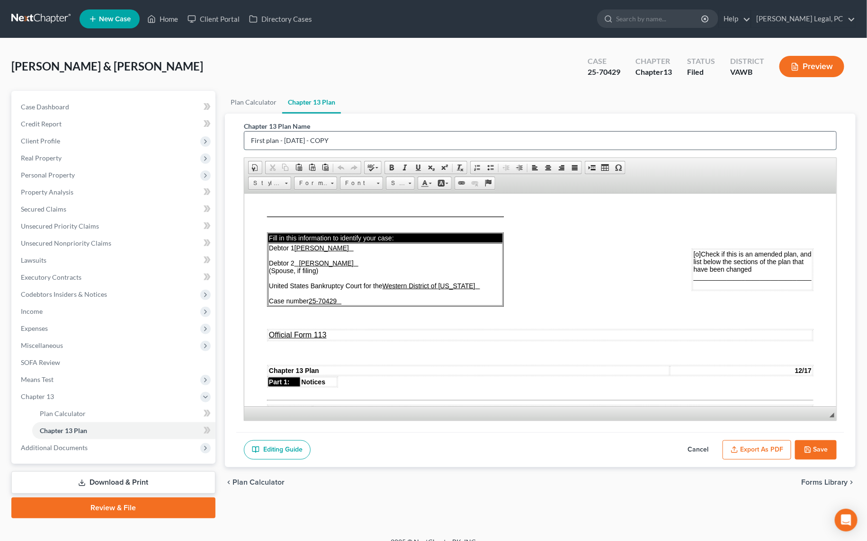
drag, startPoint x: 424, startPoint y: 137, endPoint x: 250, endPoint y: 134, distance: 173.2
click at [250, 134] on input "First plan - [DATE] - COPY" at bounding box center [540, 141] width 592 height 18
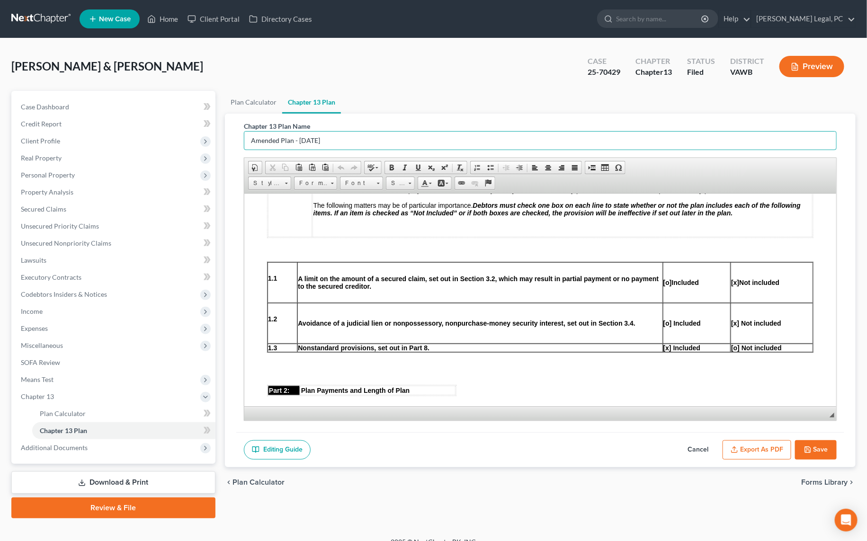
scroll to position [301, 0]
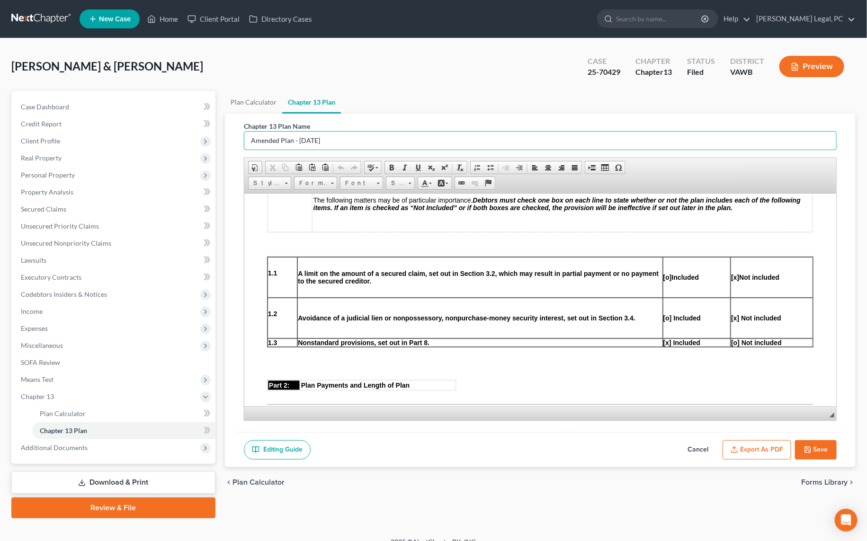
type input "Amended Plan - [DATE]"
click at [665, 266] on p at bounding box center [696, 261] width 67 height 9
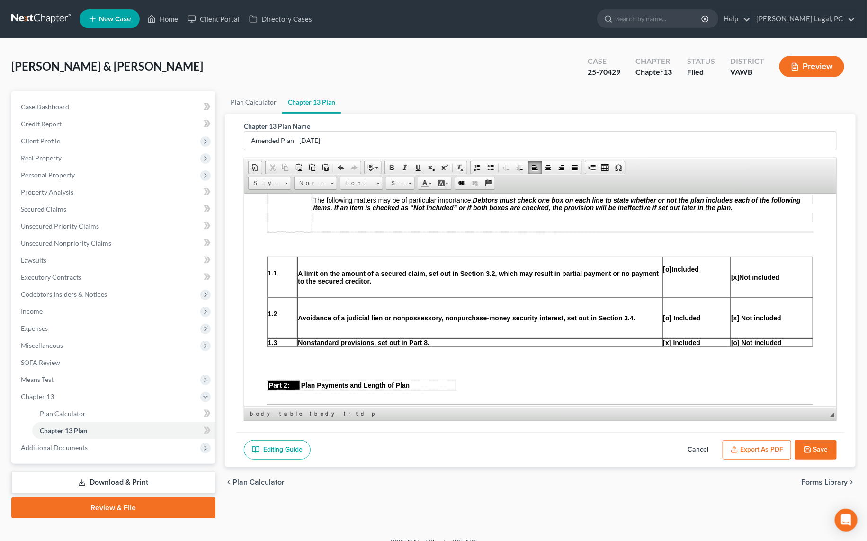
click at [732, 266] on p at bounding box center [770, 261] width 81 height 9
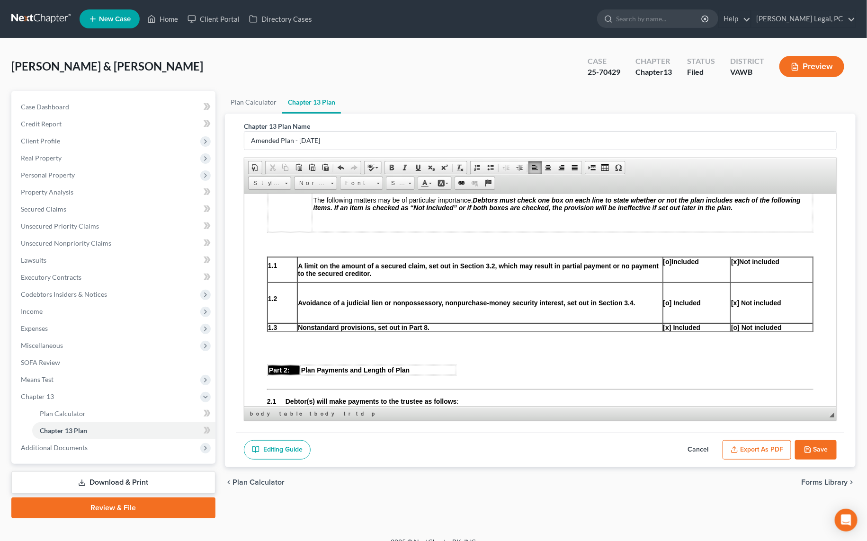
click at [668, 291] on p at bounding box center [696, 287] width 67 height 9
click at [732, 290] on p at bounding box center [770, 286] width 81 height 9
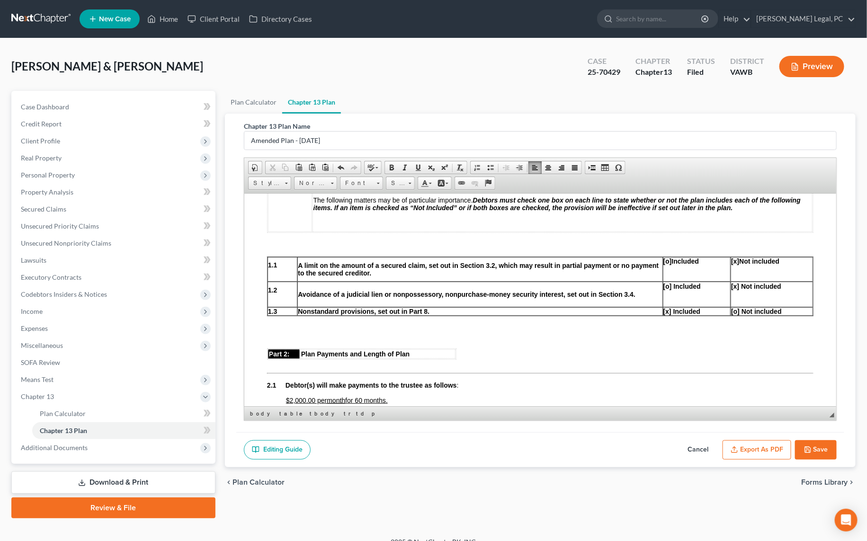
click at [680, 274] on td "[o] Included" at bounding box center [696, 269] width 68 height 25
click at [740, 277] on p at bounding box center [770, 276] width 81 height 9
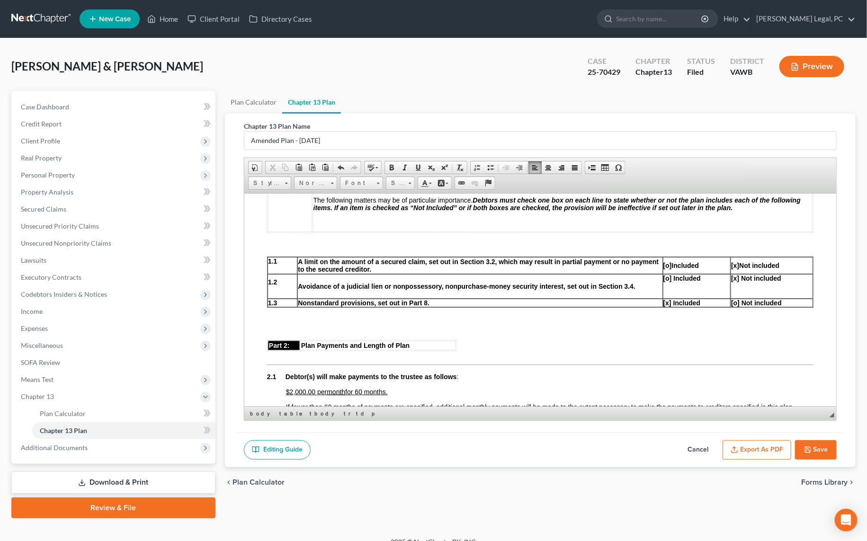
click at [678, 293] on p at bounding box center [696, 293] width 67 height 9
click at [744, 294] on p at bounding box center [770, 293] width 81 height 9
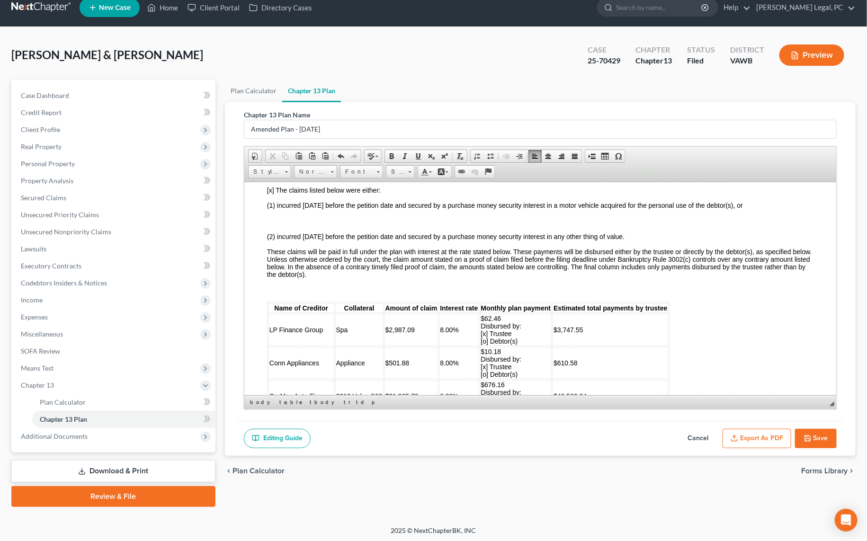
scroll to position [1161, 0]
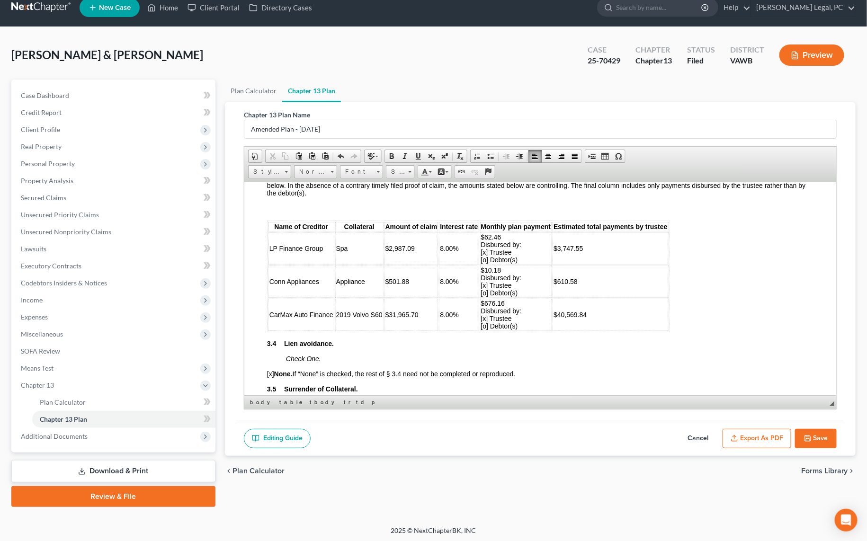
click at [586, 259] on td "$3,747.55" at bounding box center [609, 248] width 115 height 32
click at [418, 259] on td "$2,987.09" at bounding box center [411, 248] width 54 height 32
click at [507, 249] on td "$62.46 Disbursed by: [x] Trustee [o] Debtor(s)" at bounding box center [515, 248] width 72 height 32
click at [418, 327] on td "$31,965.70" at bounding box center [411, 314] width 54 height 32
click at [591, 329] on td "$40,569.84" at bounding box center [609, 314] width 115 height 32
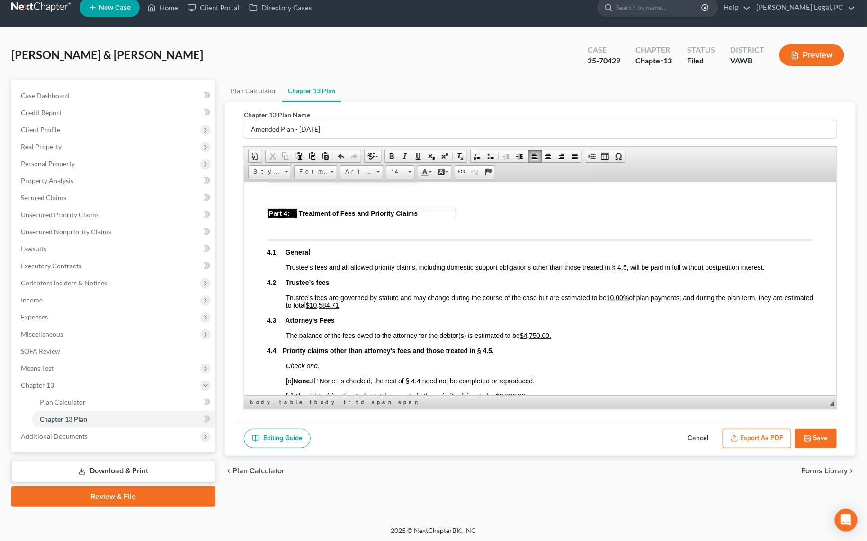
scroll to position [1505, 0]
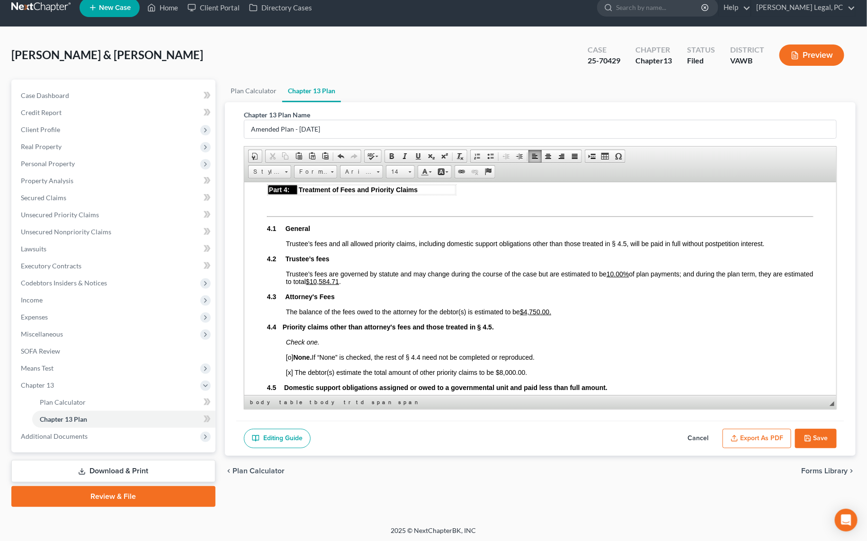
click at [338, 285] on u "$10,584.71" at bounding box center [321, 281] width 33 height 8
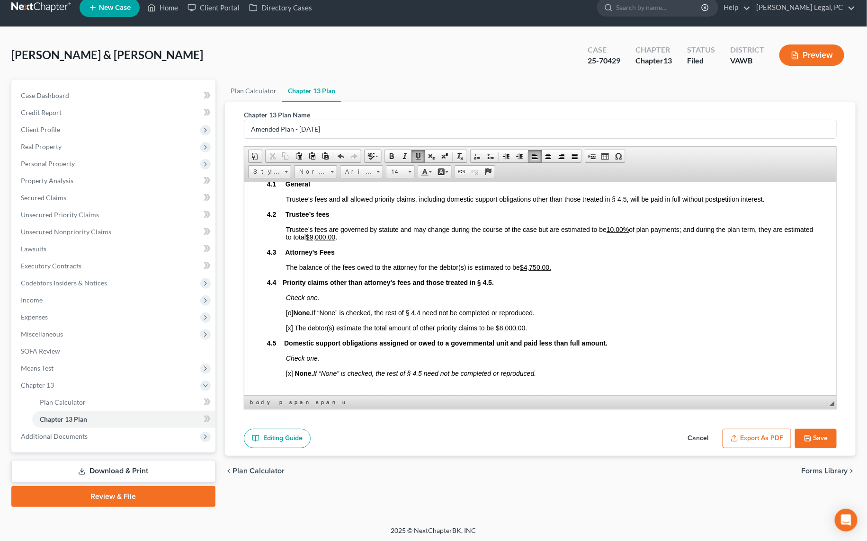
scroll to position [1592, 0]
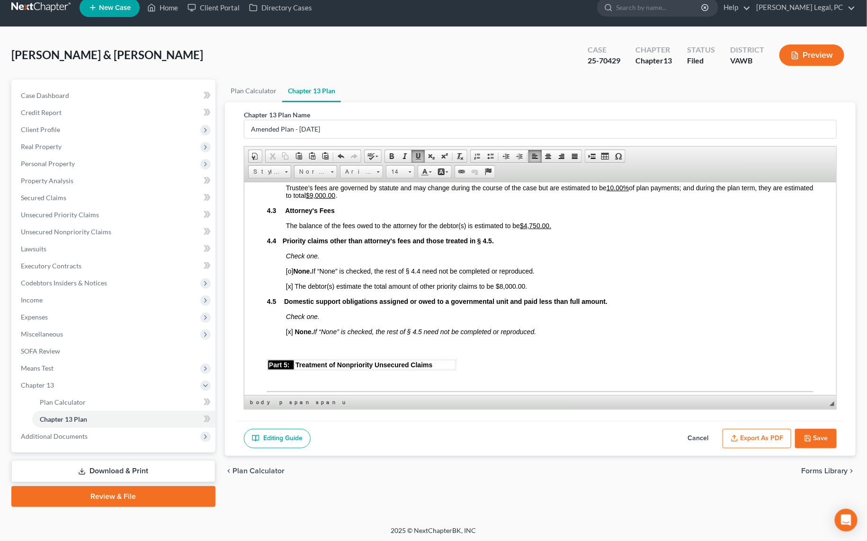
click at [555, 229] on p "The balance of the fees owed to the attorney for the debtor(s) is estimated to …" at bounding box center [548, 225] width 527 height 8
click at [526, 290] on p "[x] The debtor(s) estimate the total amount of other priority claims to be $8,0…" at bounding box center [548, 286] width 527 height 8
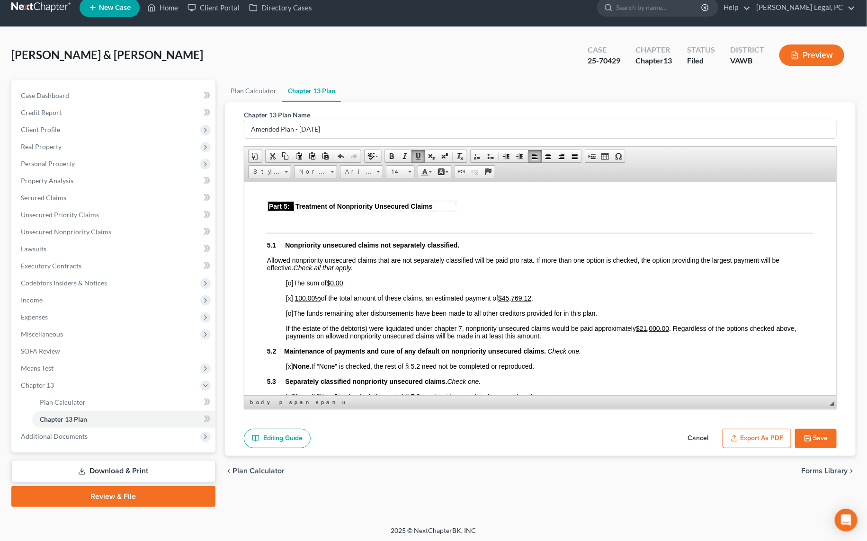
scroll to position [1764, 0]
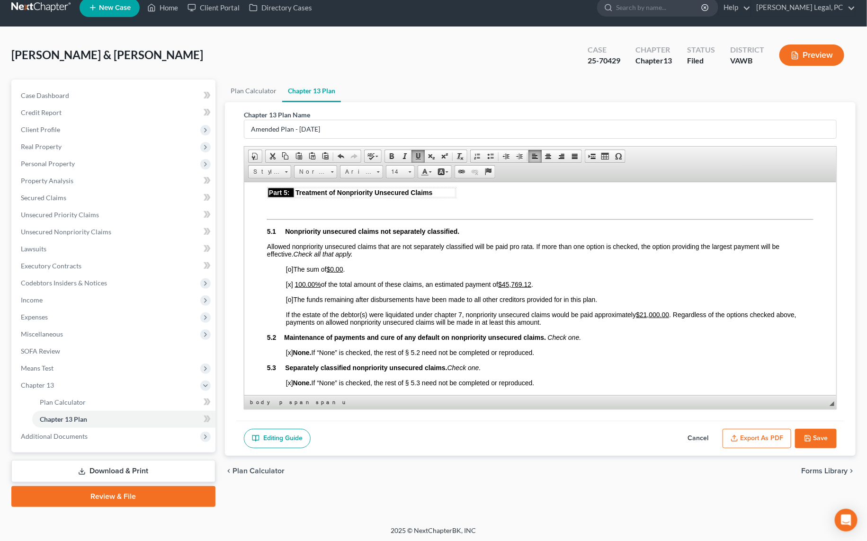
click at [806, 435] on icon "button" at bounding box center [808, 438] width 8 height 8
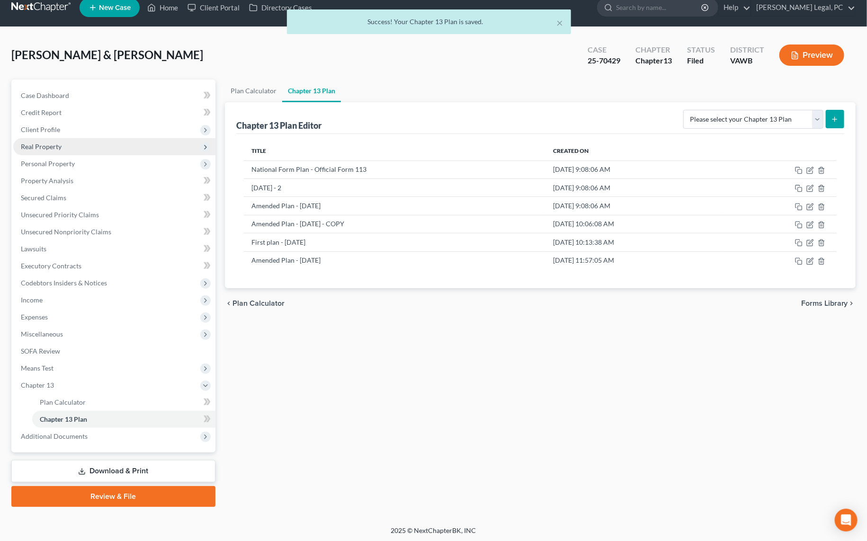
click at [50, 145] on span "Real Property" at bounding box center [41, 146] width 41 height 8
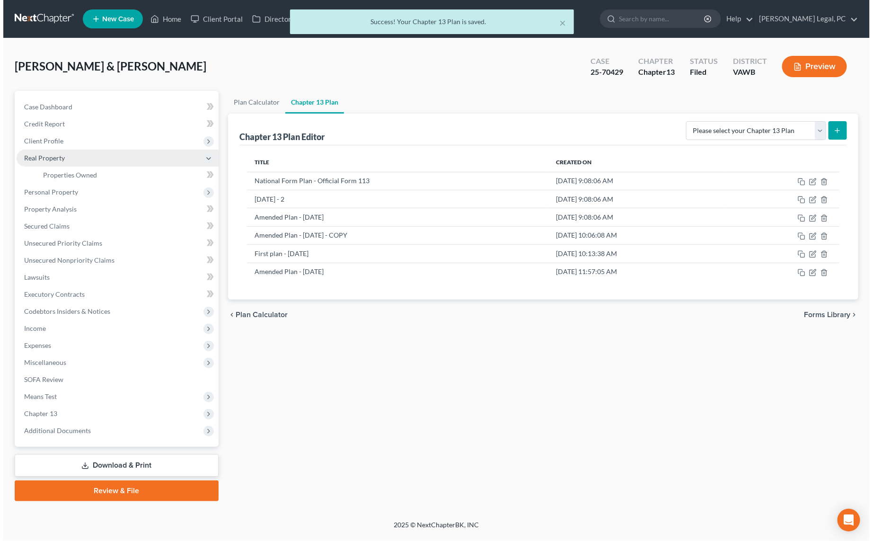
scroll to position [0, 0]
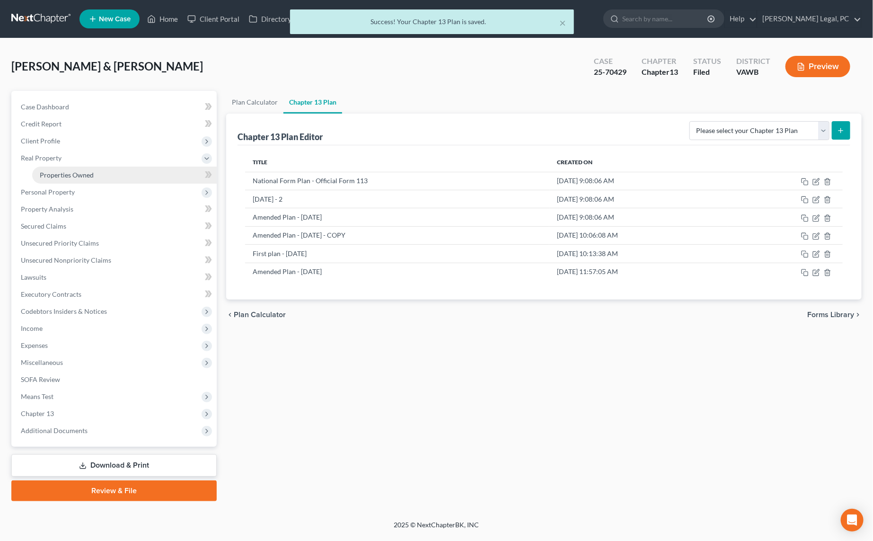
click at [78, 171] on span "Properties Owned" at bounding box center [67, 175] width 54 height 8
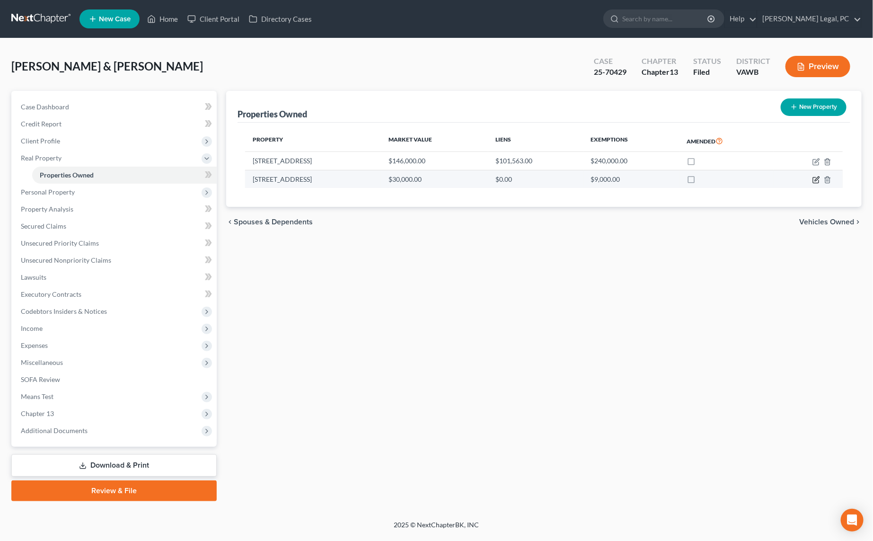
click at [815, 179] on icon "button" at bounding box center [817, 180] width 8 height 8
select select "48"
select select "123"
select select "2"
select select "5"
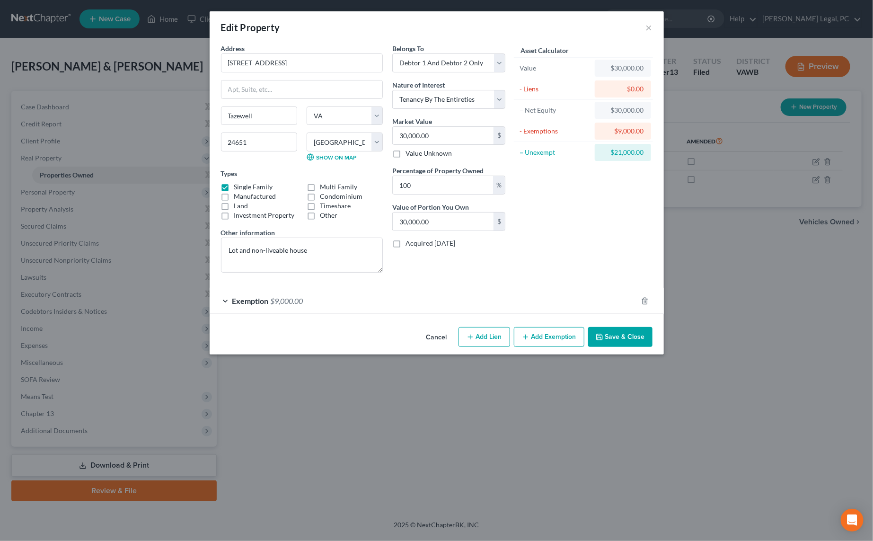
click at [467, 302] on div "Exemption $9,000.00" at bounding box center [424, 300] width 428 height 25
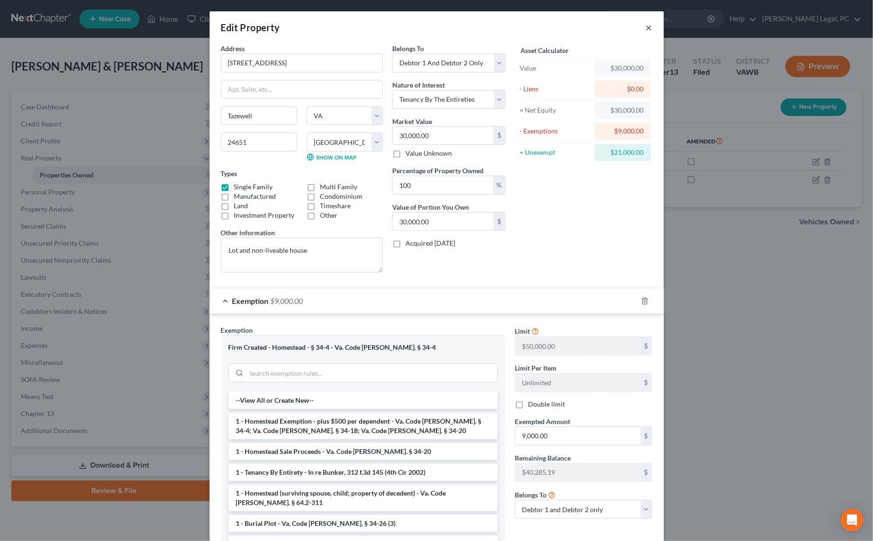
click at [647, 25] on button "×" at bounding box center [649, 27] width 7 height 11
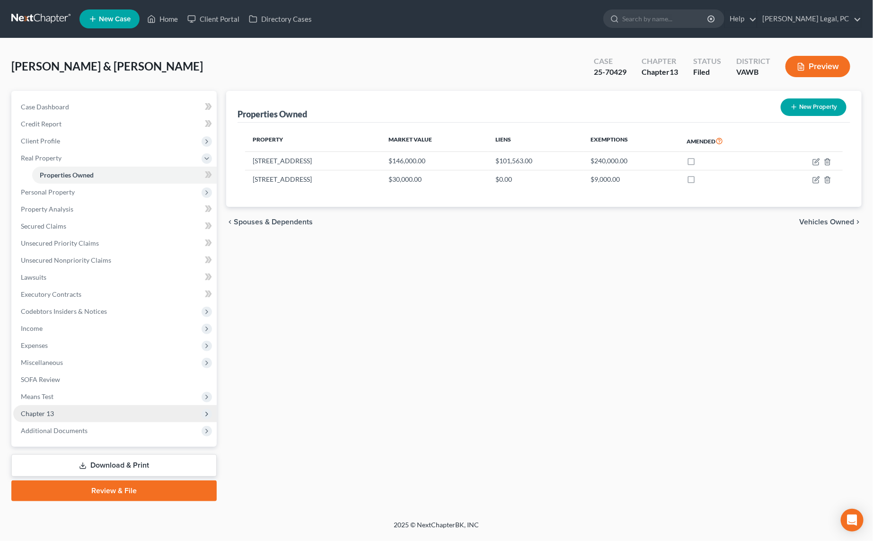
click at [48, 415] on span "Chapter 13" at bounding box center [37, 413] width 33 height 8
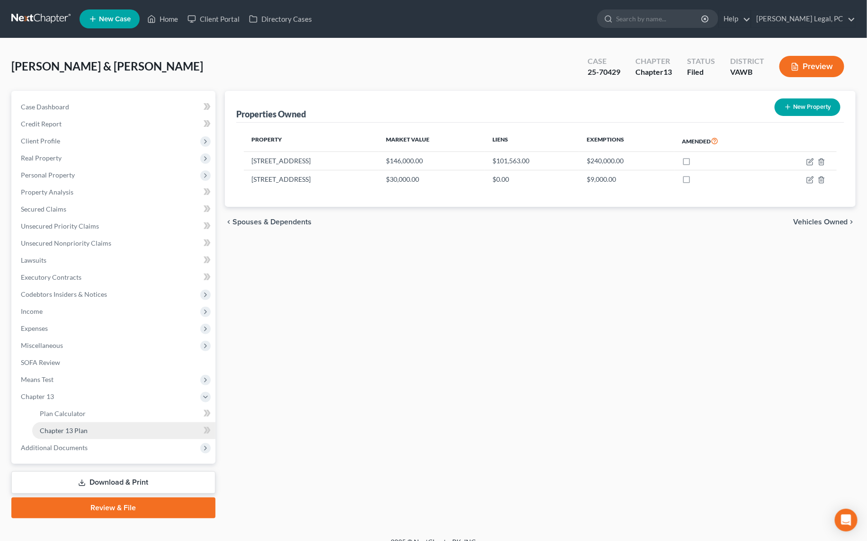
click at [62, 427] on span "Chapter 13 Plan" at bounding box center [64, 430] width 48 height 8
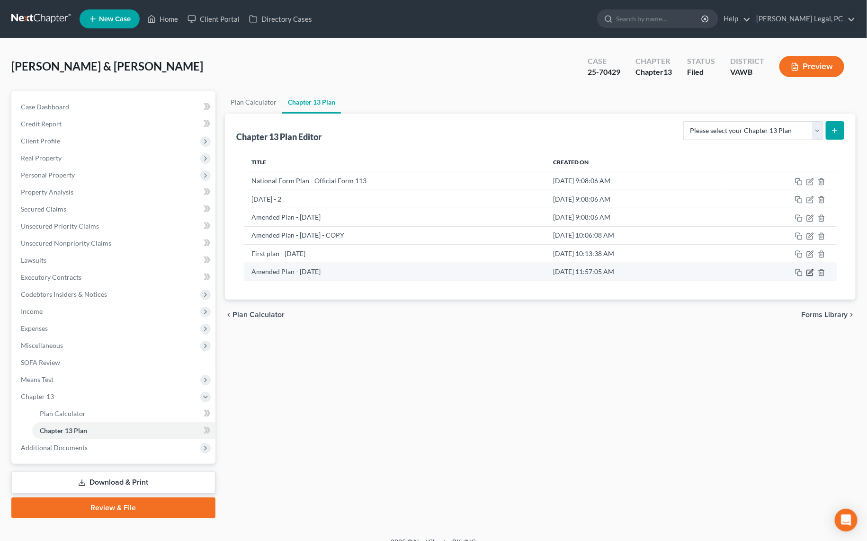
click at [807, 271] on icon "button" at bounding box center [809, 273] width 6 height 6
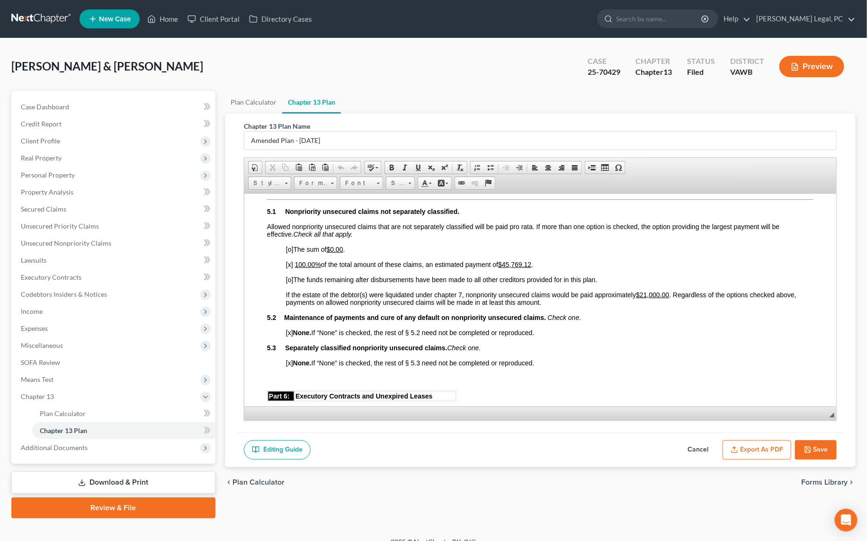
scroll to position [1807, 0]
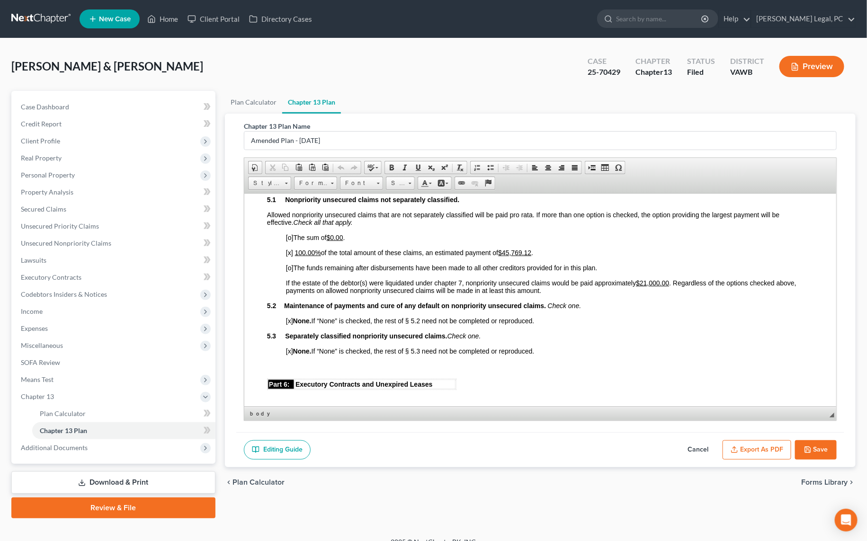
click at [643, 286] on u "$21,000.00" at bounding box center [651, 283] width 33 height 8
click at [301, 256] on u "100.00%" at bounding box center [307, 252] width 26 height 8
click at [505, 256] on u "$45,769.12" at bounding box center [510, 252] width 33 height 8
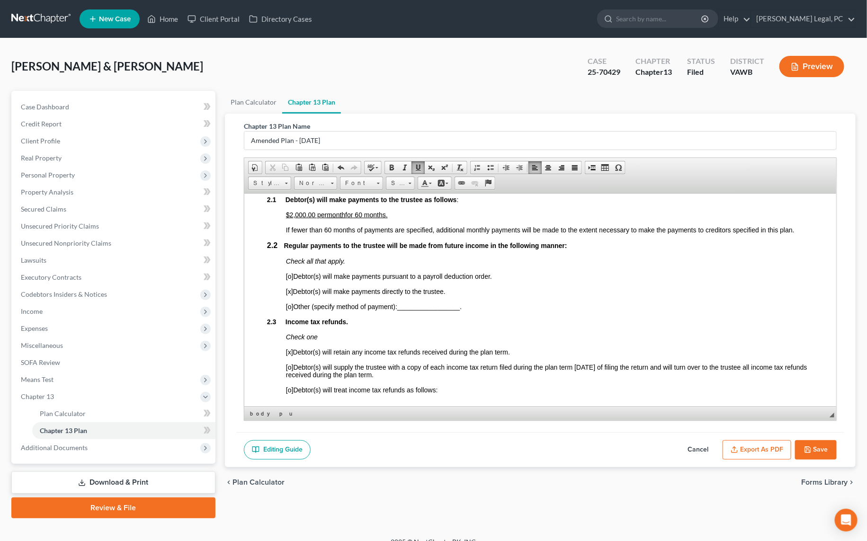
scroll to position [473, 0]
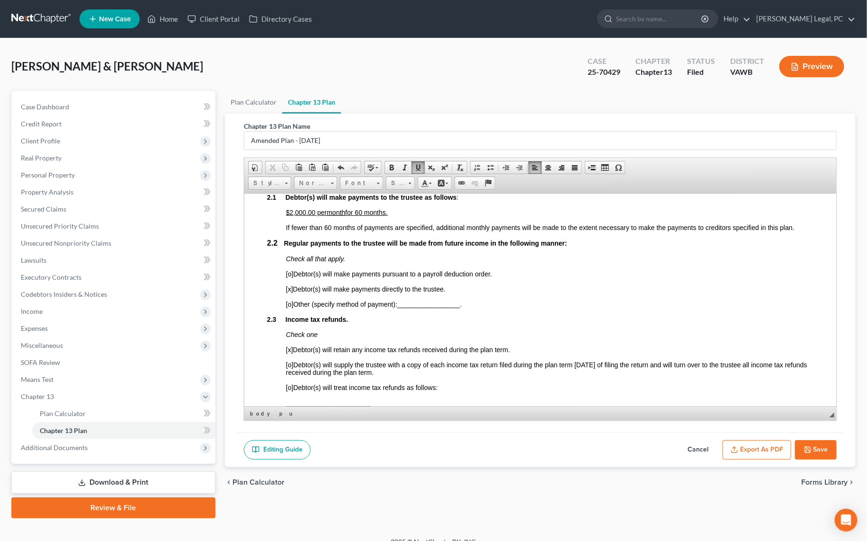
click at [289, 216] on span "$2,000.00 per" at bounding box center [305, 212] width 41 height 8
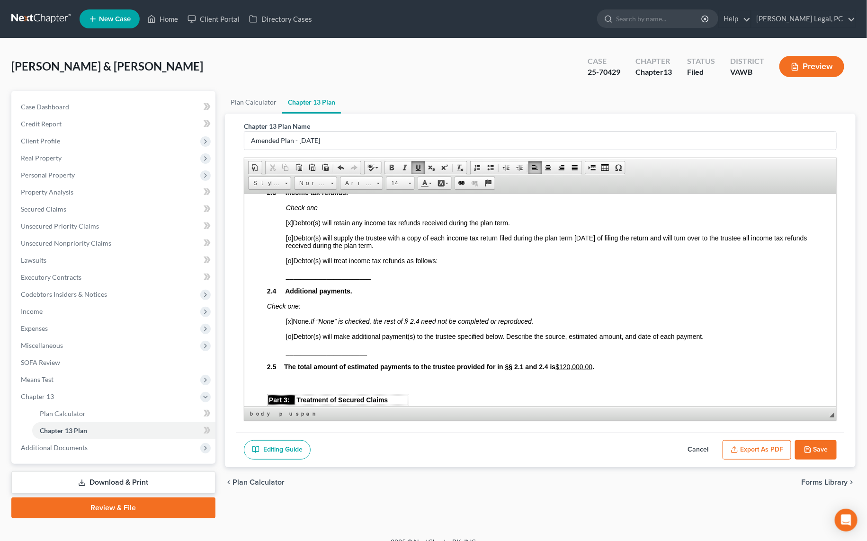
scroll to position [645, 0]
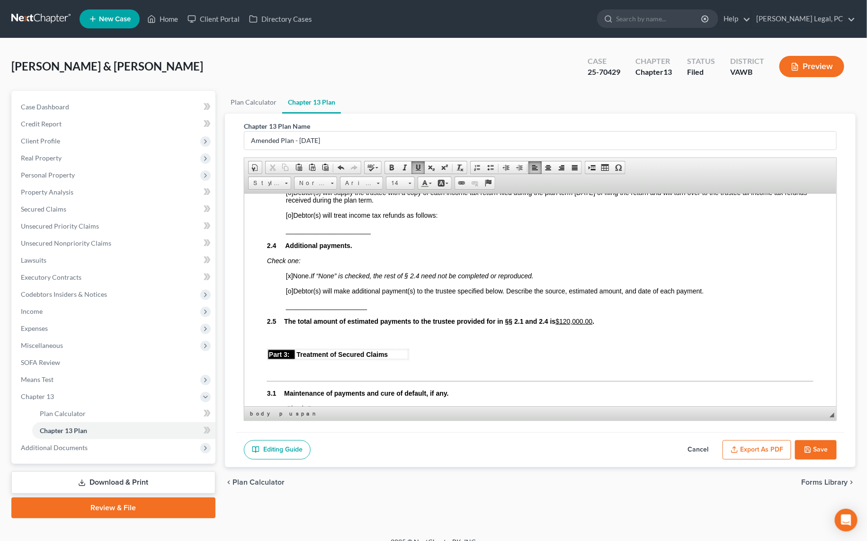
click at [293, 279] on span "[x] None. If “None” is checked, the rest of § 2.4 need not be completed or repr…" at bounding box center [409, 276] width 248 height 8
copy span "[o]"
click at [368, 310] on p "______________________" at bounding box center [548, 306] width 527 height 8
click at [566, 326] on u "$120,000.00" at bounding box center [573, 322] width 37 height 8
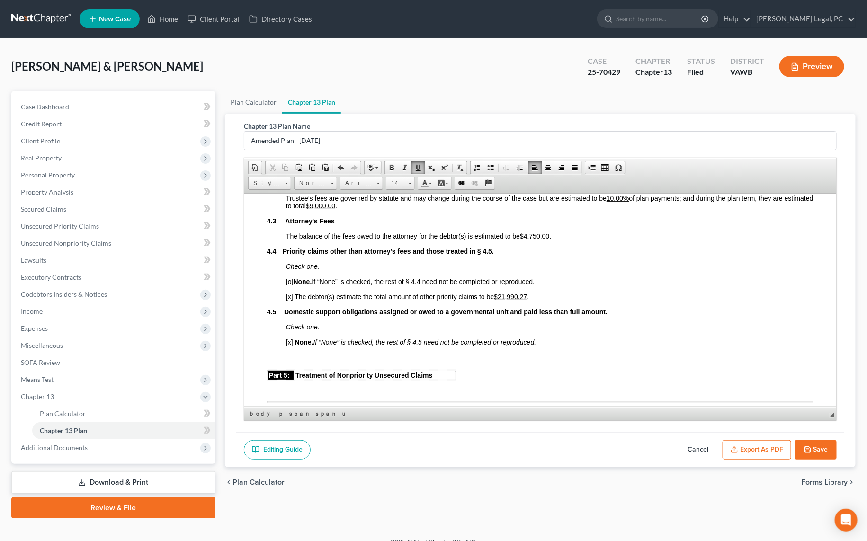
scroll to position [1592, 0]
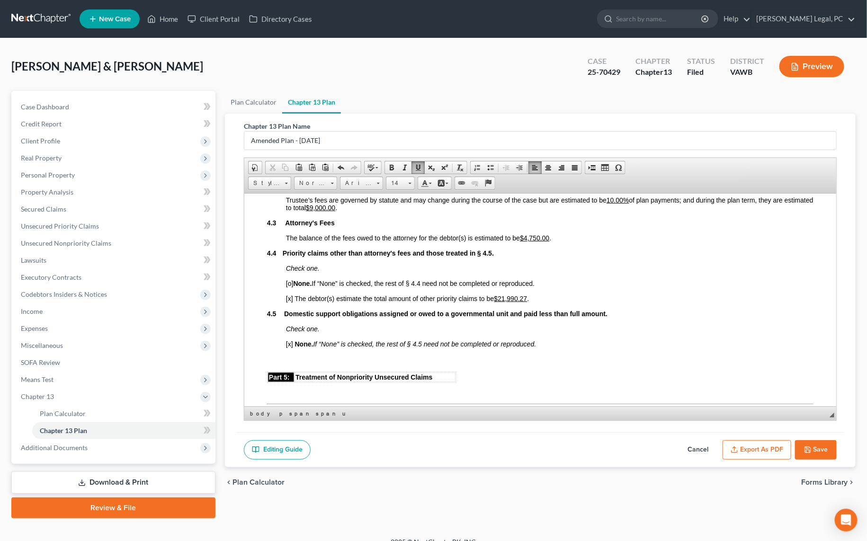
click at [335, 211] on u "$9,000.00" at bounding box center [319, 208] width 29 height 8
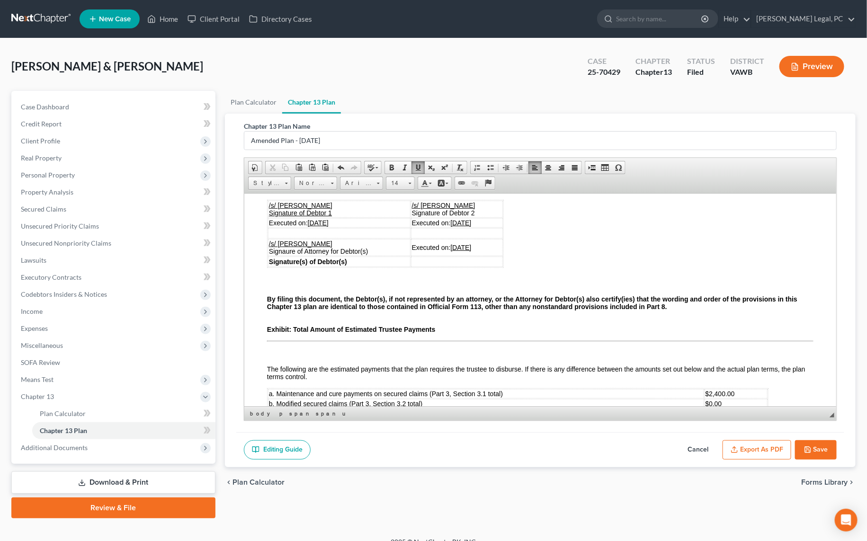
scroll to position [2581, 0]
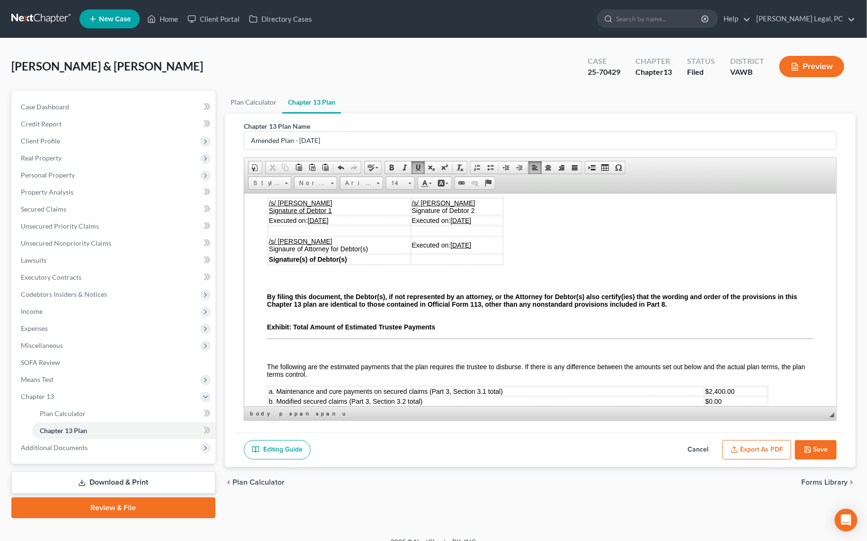
click at [314, 224] on u "[DATE]" at bounding box center [317, 220] width 21 height 8
drag, startPoint x: 343, startPoint y: 250, endPoint x: 309, endPoint y: 249, distance: 33.6
click at [309, 225] on td "Executed on: [DATE]" at bounding box center [338, 219] width 142 height 9
copy u "[DATE]"
drag, startPoint x: 478, startPoint y: 253, endPoint x: 445, endPoint y: 248, distance: 33.4
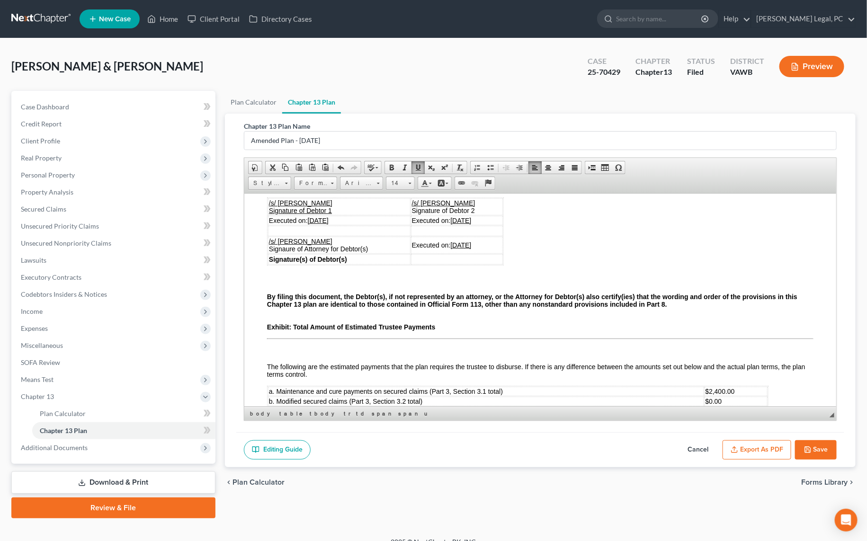
click at [445, 225] on td "Executed on: [DATE]" at bounding box center [456, 219] width 92 height 9
drag, startPoint x: 478, startPoint y: 275, endPoint x: 445, endPoint y: 277, distance: 33.2
click at [445, 253] on td "Executed on: [DATE]" at bounding box center [456, 244] width 92 height 17
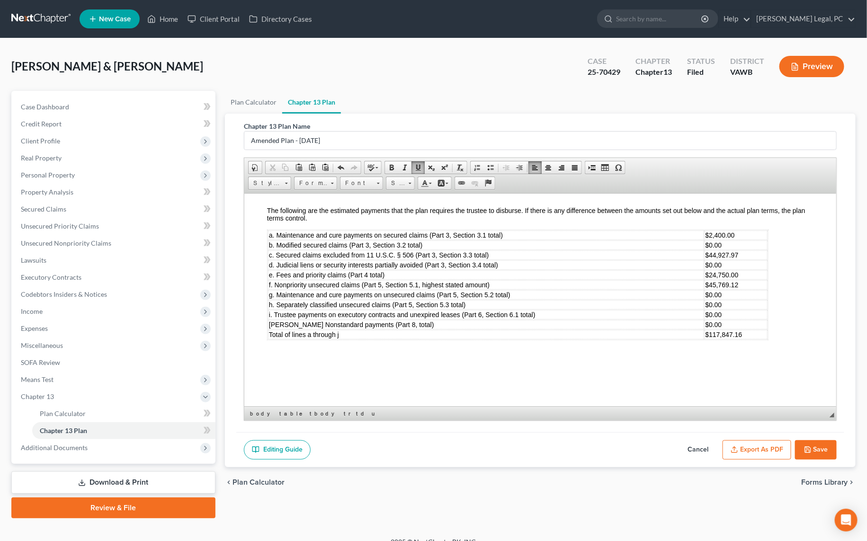
scroll to position [2753, 0]
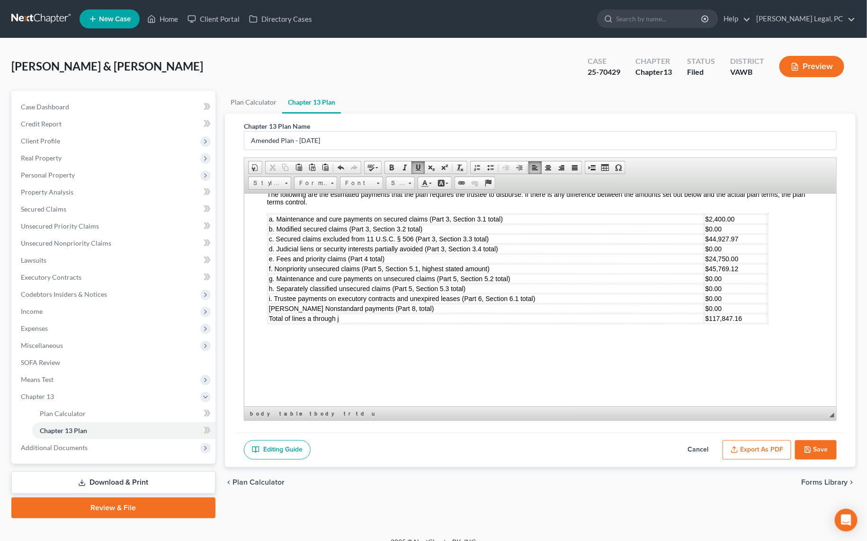
click at [735, 223] on td "$2,400.00" at bounding box center [735, 218] width 63 height 9
click at [745, 243] on td "$44,927.97" at bounding box center [735, 238] width 63 height 9
drag, startPoint x: 741, startPoint y: 301, endPoint x: 710, endPoint y: 302, distance: 30.8
click at [710, 273] on td "$45,769.12" at bounding box center [735, 268] width 63 height 9
drag, startPoint x: 740, startPoint y: 291, endPoint x: 710, endPoint y: 294, distance: 30.0
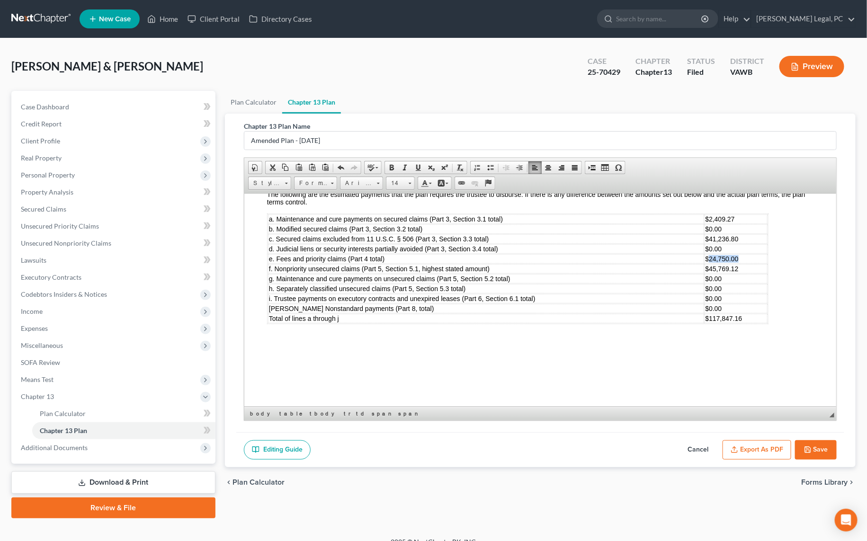
click at [710, 263] on td "$24,750.00" at bounding box center [735, 258] width 63 height 9
click at [741, 273] on td "$45,769.12" at bounding box center [735, 268] width 63 height 9
drag, startPoint x: 746, startPoint y: 347, endPoint x: 710, endPoint y: 345, distance: 36.6
click at [710, 323] on td "$117,847.16" at bounding box center [735, 317] width 63 height 9
click at [745, 273] on td "$45,769.12" at bounding box center [738, 268] width 58 height 9
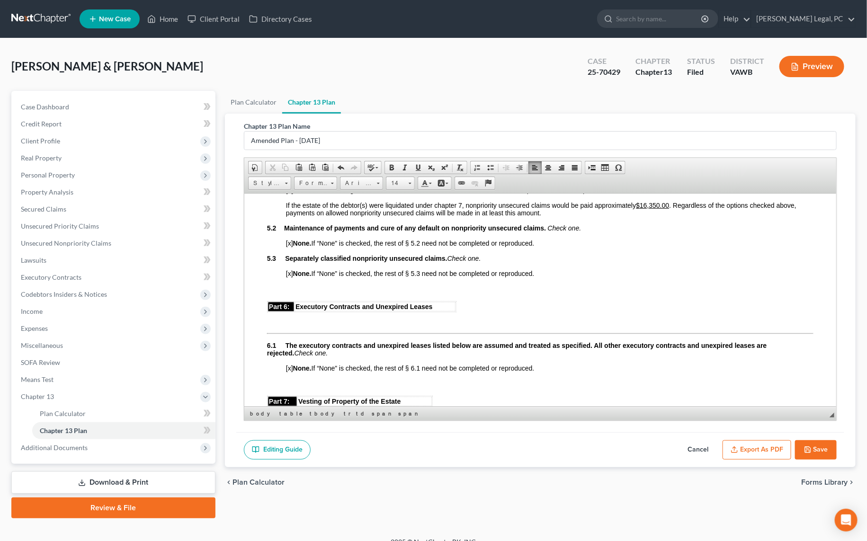
scroll to position [1764, 0]
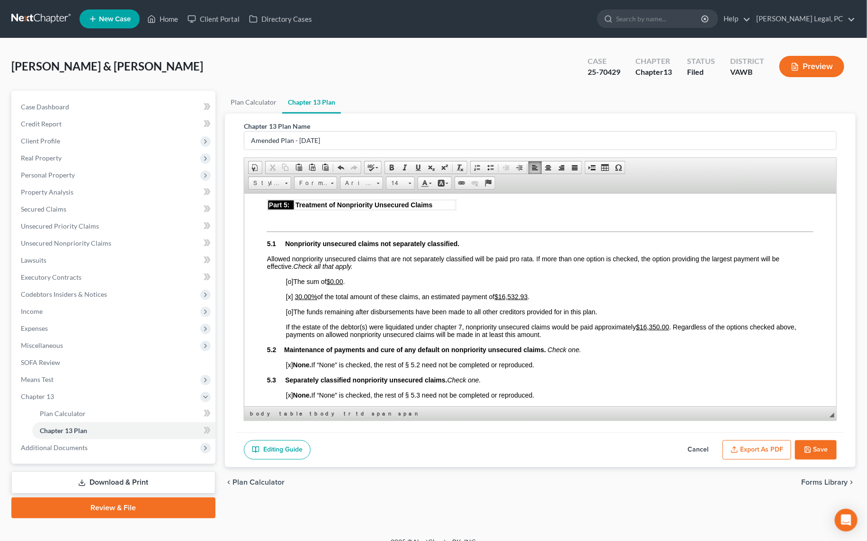
click at [513, 300] on u "$16,532.93" at bounding box center [510, 296] width 33 height 8
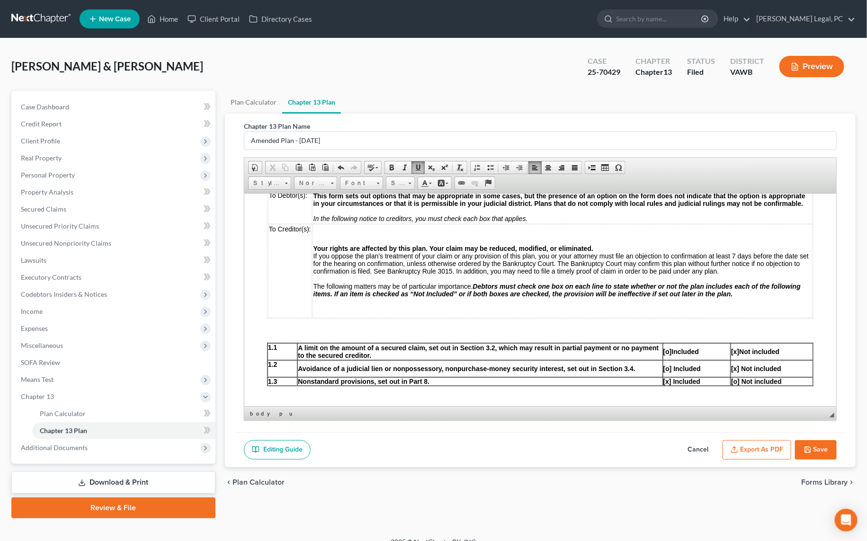
scroll to position [430, 0]
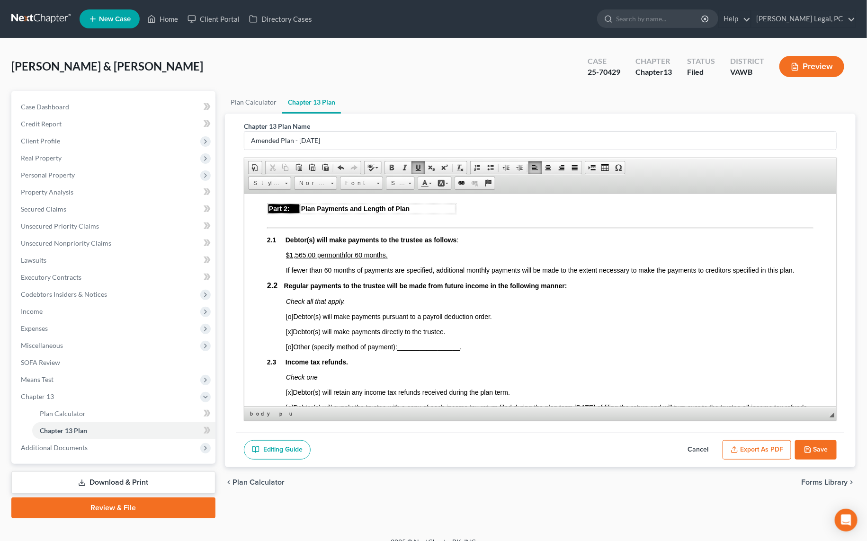
click at [298, 257] on span "$1 ,565 .00 per" at bounding box center [305, 255] width 41 height 8
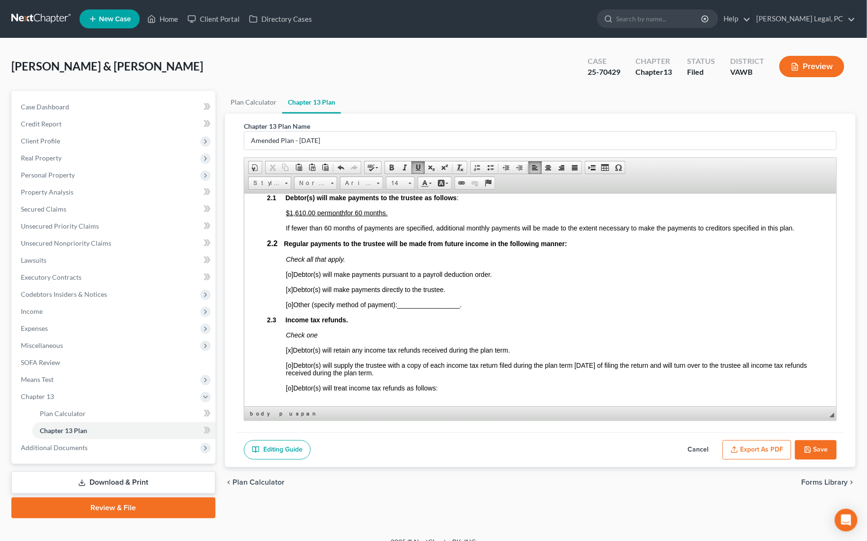
scroll to position [645, 0]
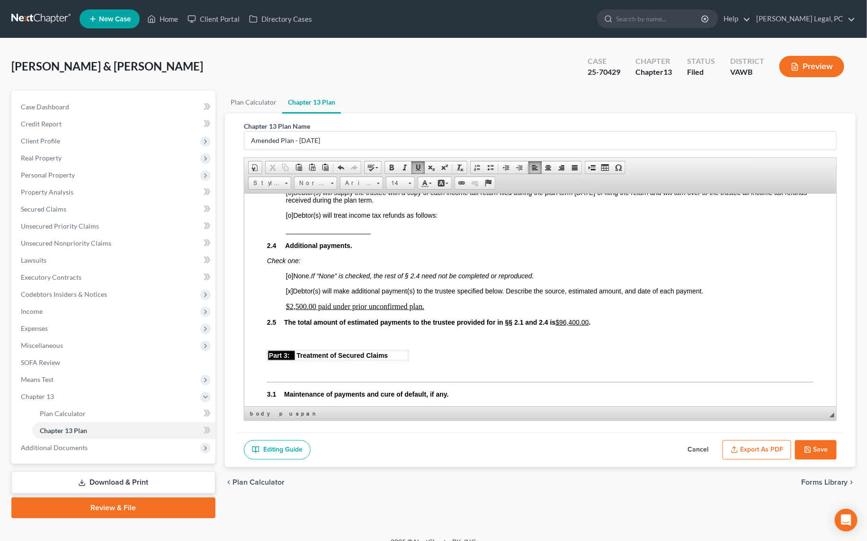
click at [567, 326] on u "$ 96,4 00.00" at bounding box center [571, 322] width 33 height 8
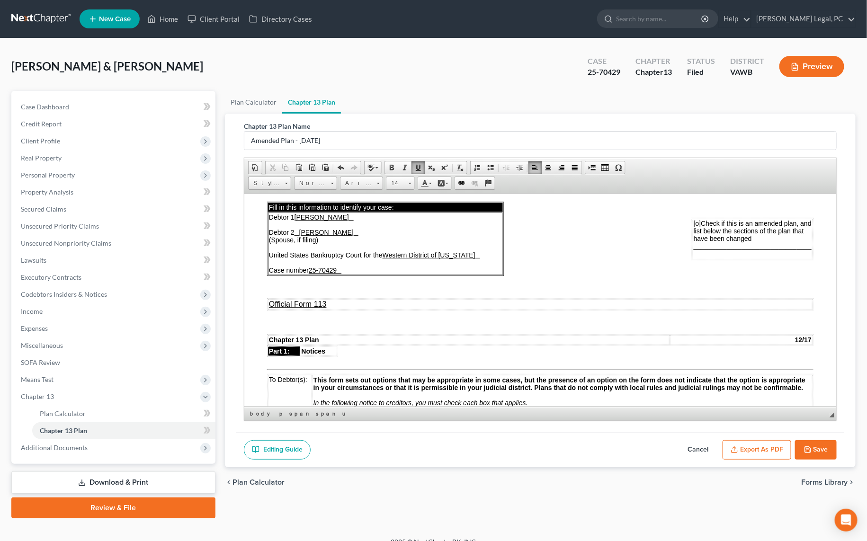
scroll to position [0, 0]
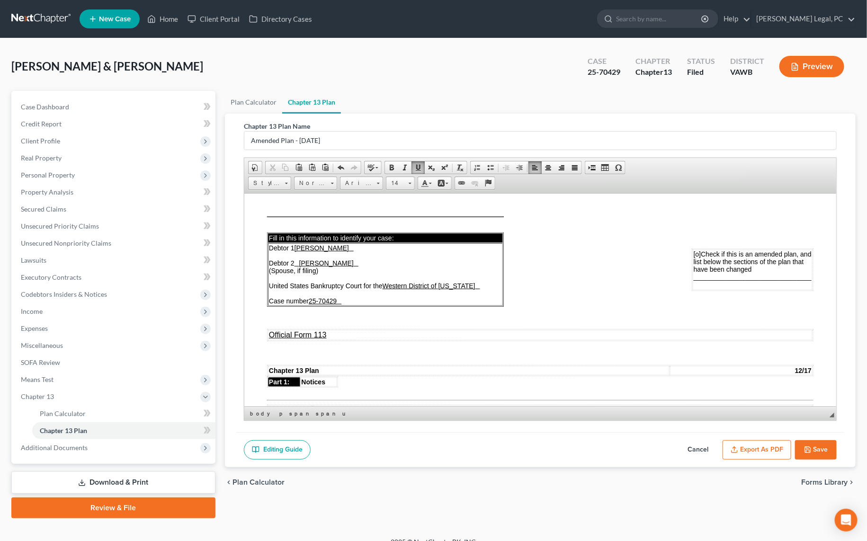
click at [693, 253] on span "[o]" at bounding box center [697, 254] width 8 height 8
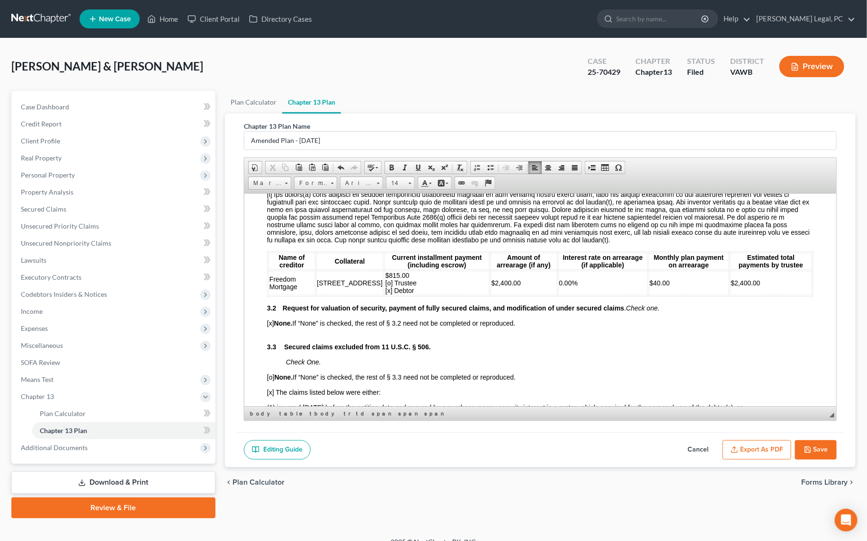
scroll to position [860, 0]
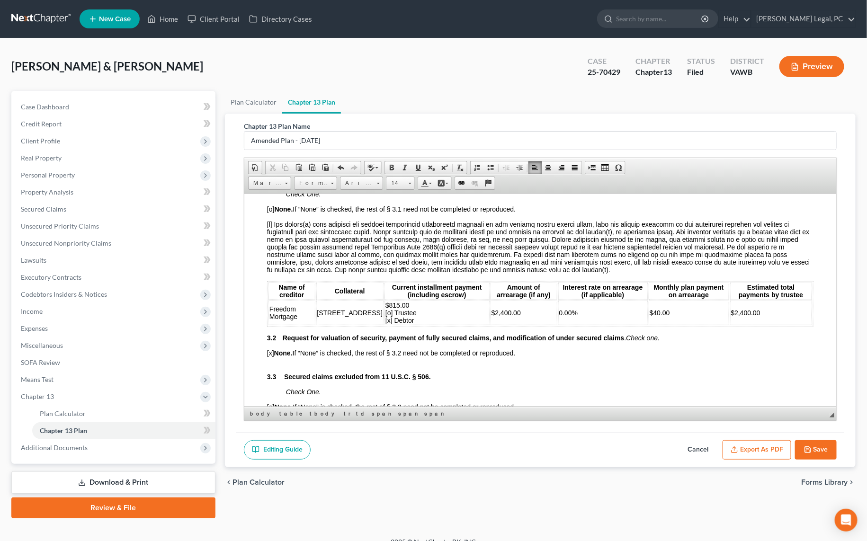
click at [762, 324] on td "$2,400.00" at bounding box center [770, 312] width 82 height 25
click at [505, 322] on td "$2,400.00" at bounding box center [523, 312] width 67 height 25
click at [657, 318] on td "$40.00" at bounding box center [688, 312] width 80 height 25
click at [752, 323] on td "$2,400.00" at bounding box center [770, 312] width 82 height 25
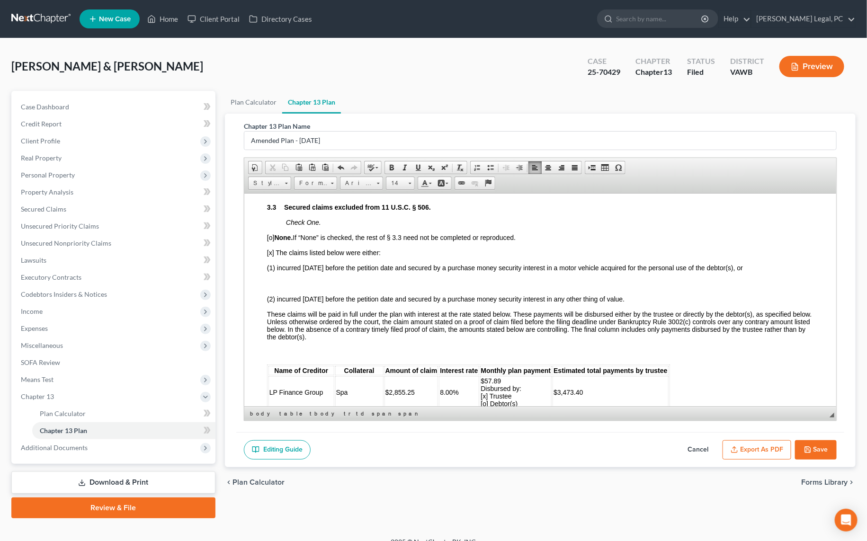
scroll to position [1032, 0]
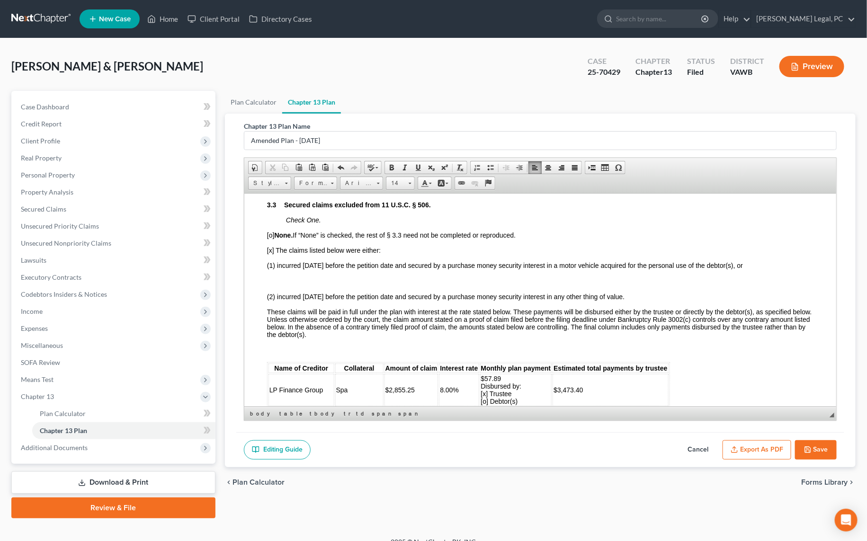
click at [347, 285] on p at bounding box center [539, 280] width 546 height 9
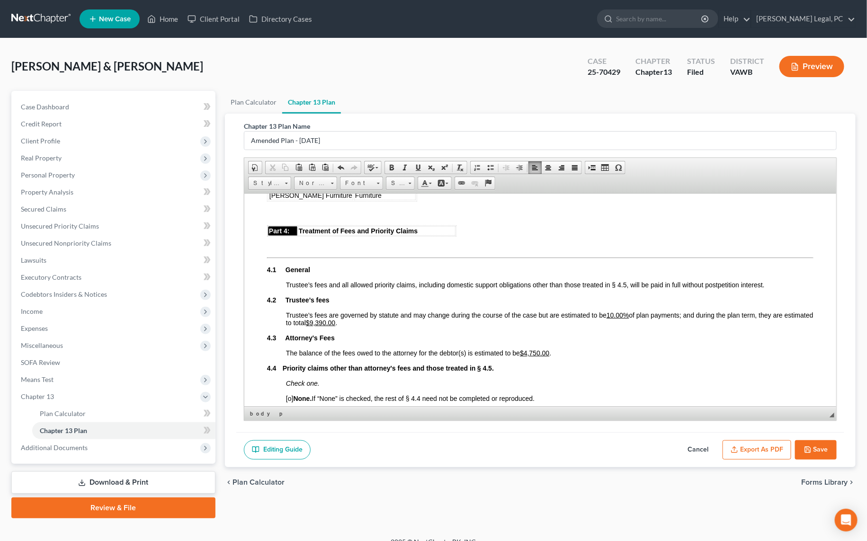
scroll to position [1462, 0]
click at [335, 325] on u "$9,39 0.00" at bounding box center [319, 322] width 29 height 8
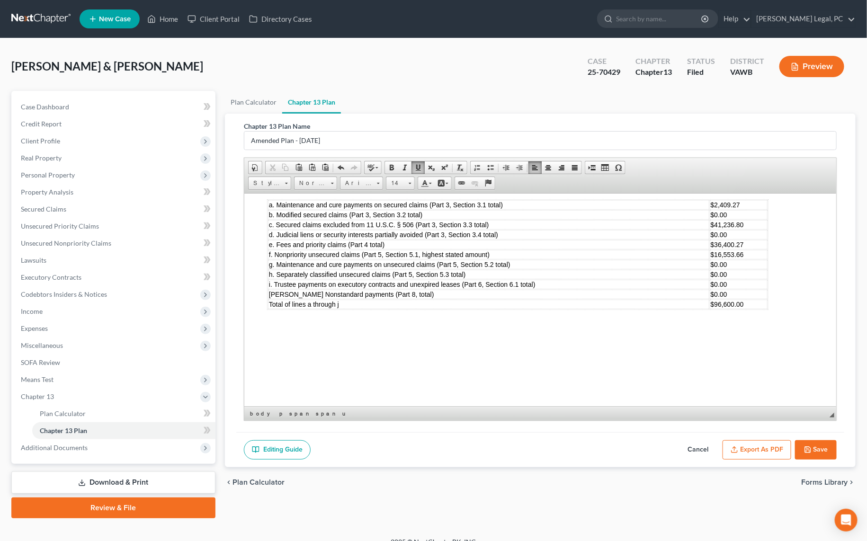
scroll to position [2752, 0]
click at [816, 443] on button "Save" at bounding box center [816, 450] width 42 height 20
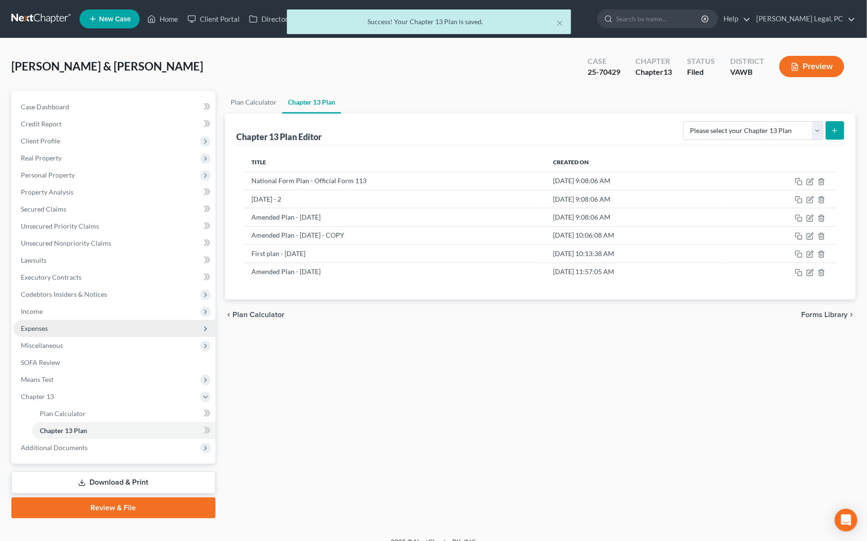
click at [32, 325] on span "Expenses" at bounding box center [34, 328] width 27 height 8
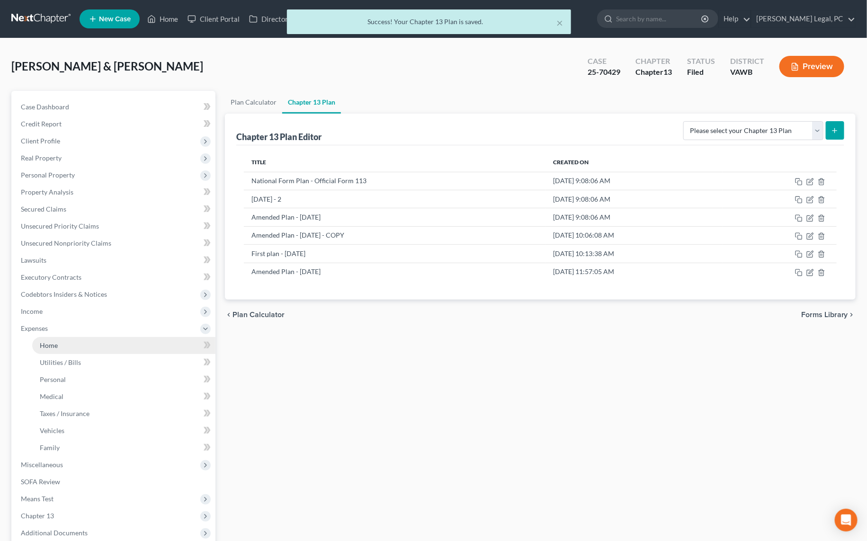
click at [53, 342] on span "Home" at bounding box center [49, 345] width 18 height 8
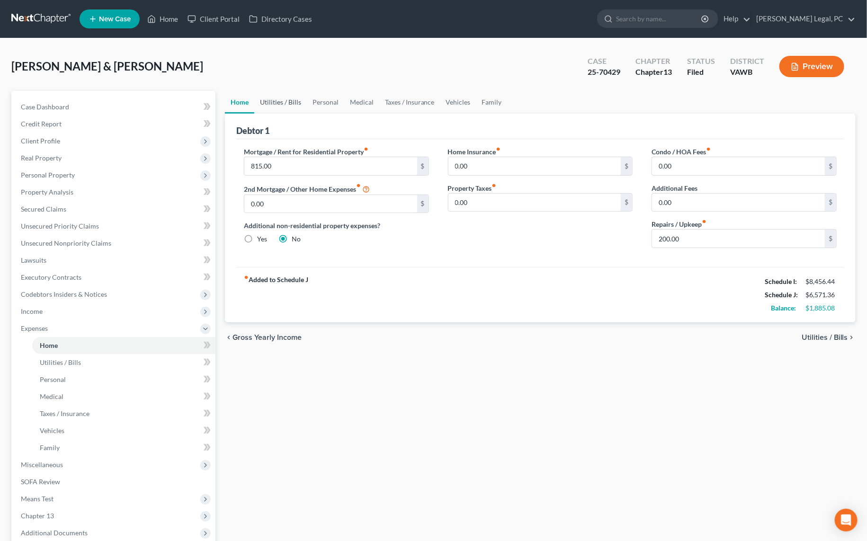
click at [284, 108] on link "Utilities / Bills" at bounding box center [280, 102] width 53 height 23
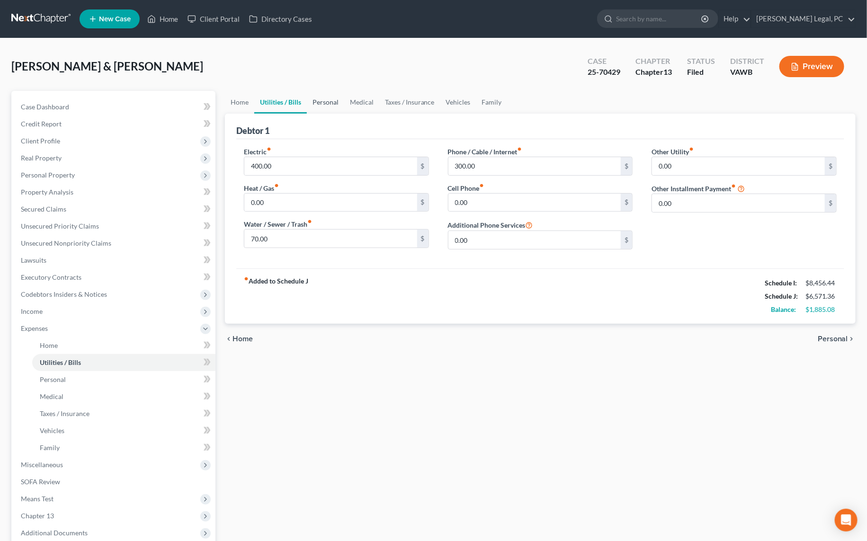
click at [320, 102] on link "Personal" at bounding box center [325, 102] width 37 height 23
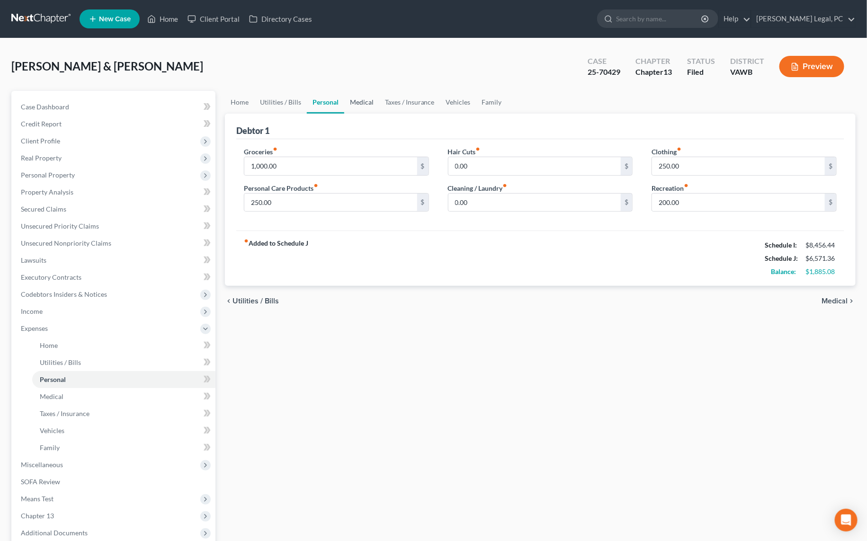
click at [361, 106] on link "Medical" at bounding box center [361, 102] width 35 height 23
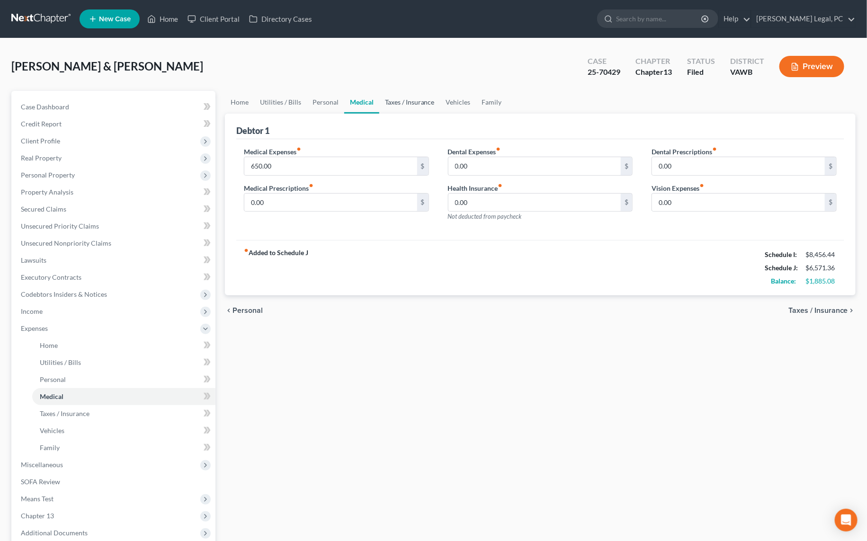
click at [408, 106] on link "Taxes / Insurance" at bounding box center [409, 102] width 61 height 23
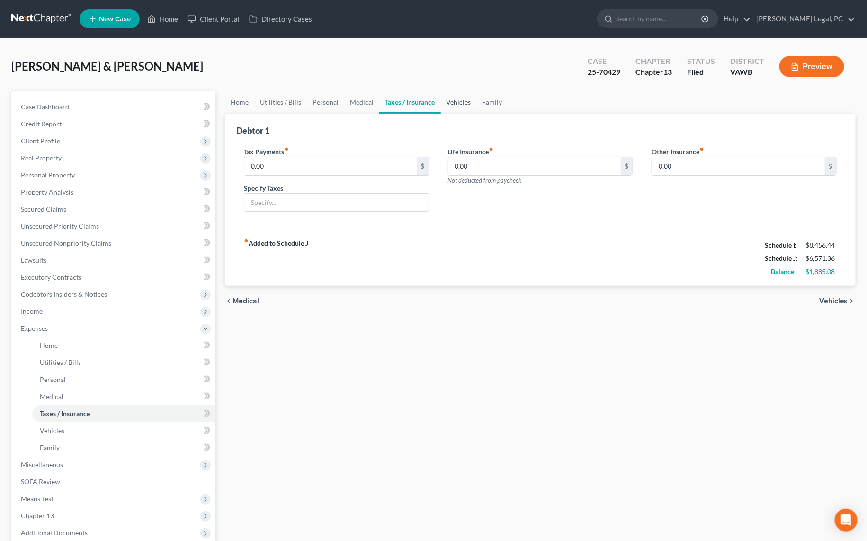
click at [461, 106] on link "Vehicles" at bounding box center [459, 102] width 36 height 23
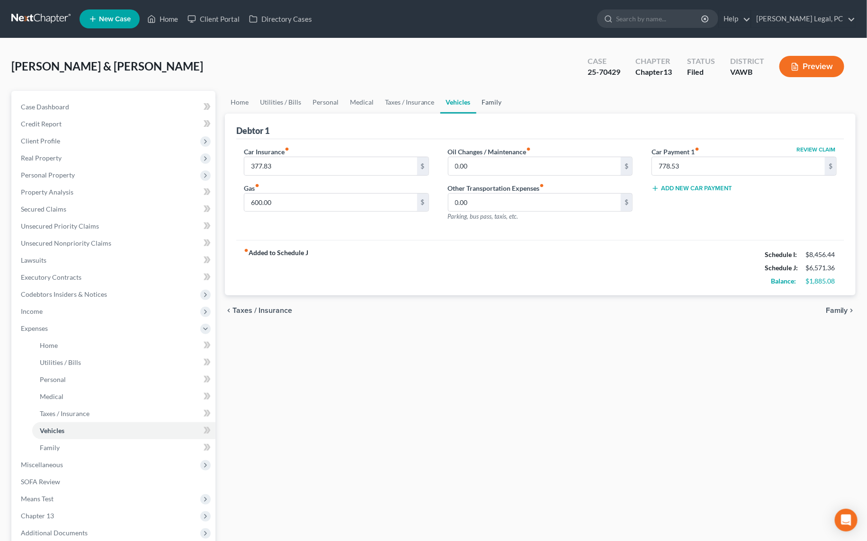
click at [484, 96] on link "Family" at bounding box center [491, 102] width 31 height 23
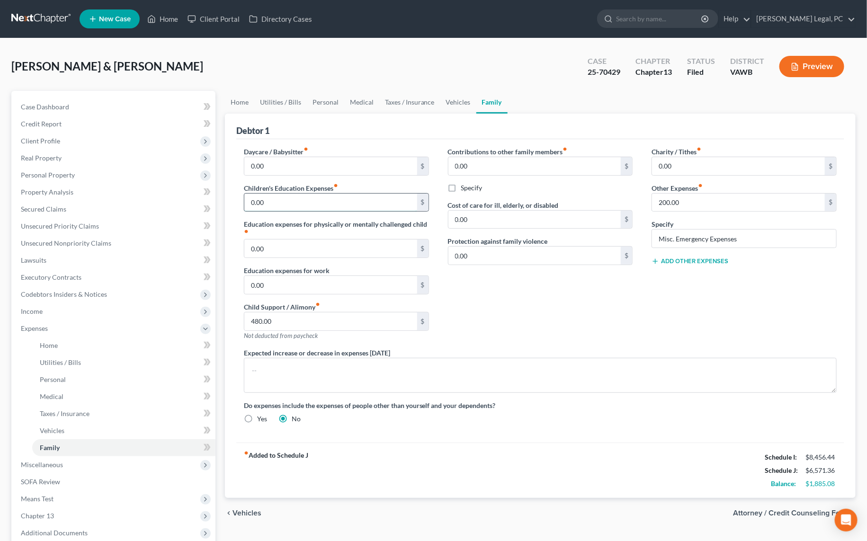
click at [291, 203] on input "0.00" at bounding box center [330, 203] width 173 height 18
click at [491, 292] on div "Contributions to other family members fiber_manual_record 0.00 $ Specify Cost o…" at bounding box center [540, 247] width 204 height 201
click at [50, 172] on span "Personal Property" at bounding box center [48, 175] width 54 height 8
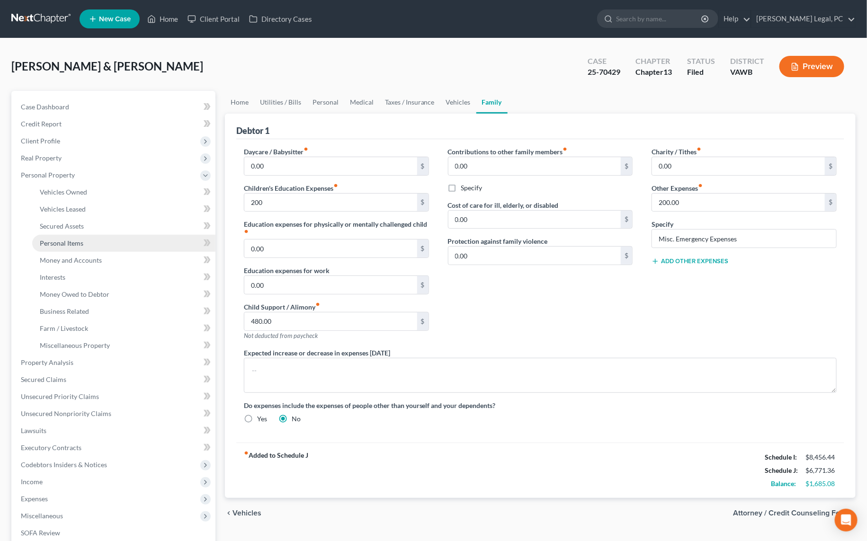
click at [67, 236] on link "Personal Items" at bounding box center [123, 243] width 183 height 17
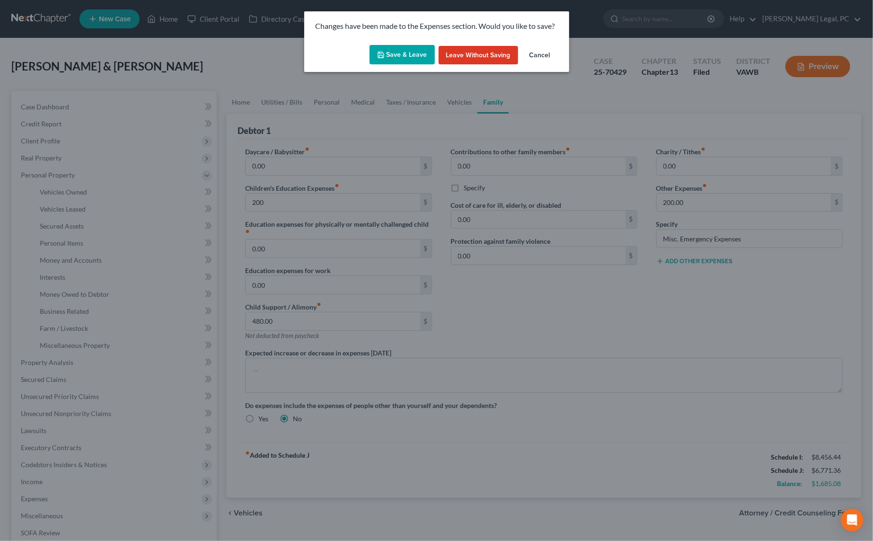
click at [405, 58] on button "Save & Leave" at bounding box center [402, 55] width 65 height 20
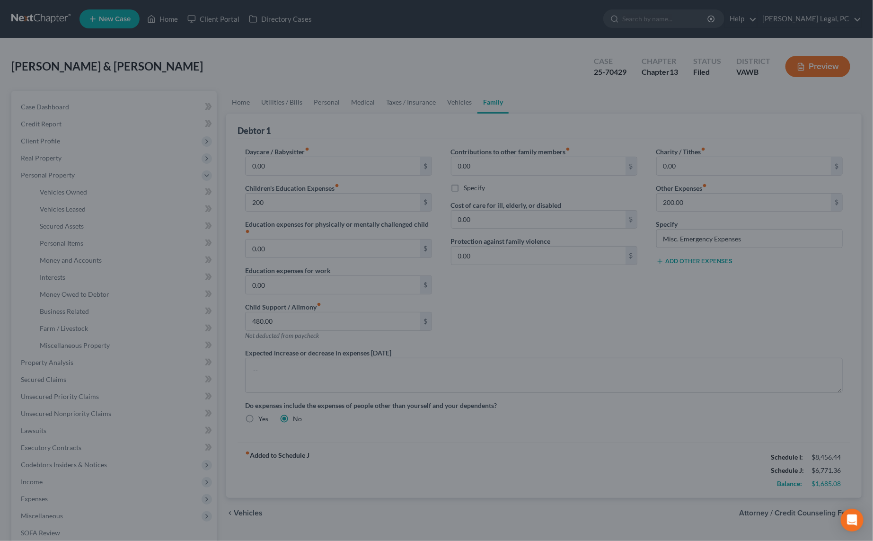
type input "200.00"
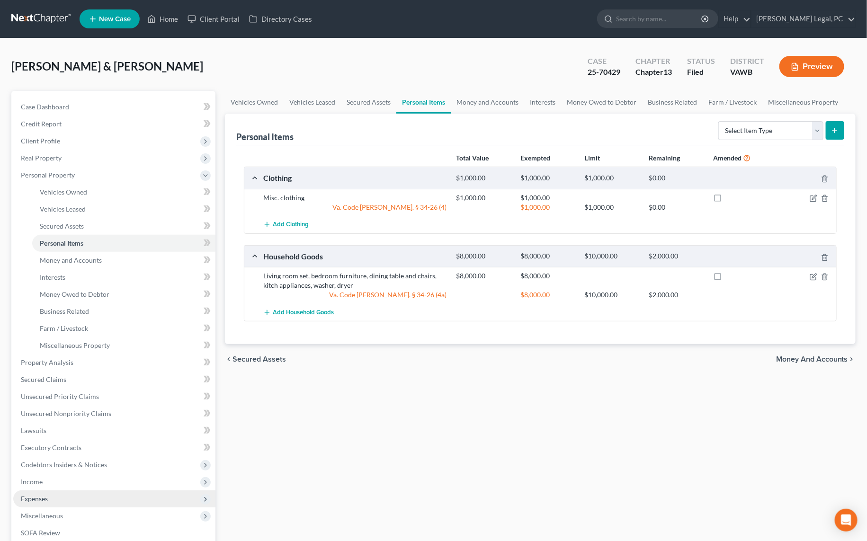
click at [46, 500] on span "Expenses" at bounding box center [34, 499] width 27 height 8
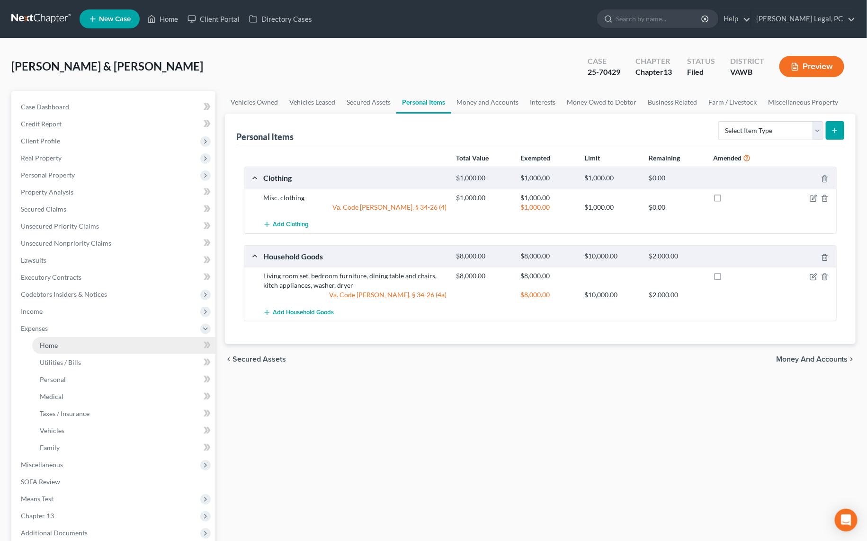
click at [61, 339] on link "Home" at bounding box center [123, 345] width 183 height 17
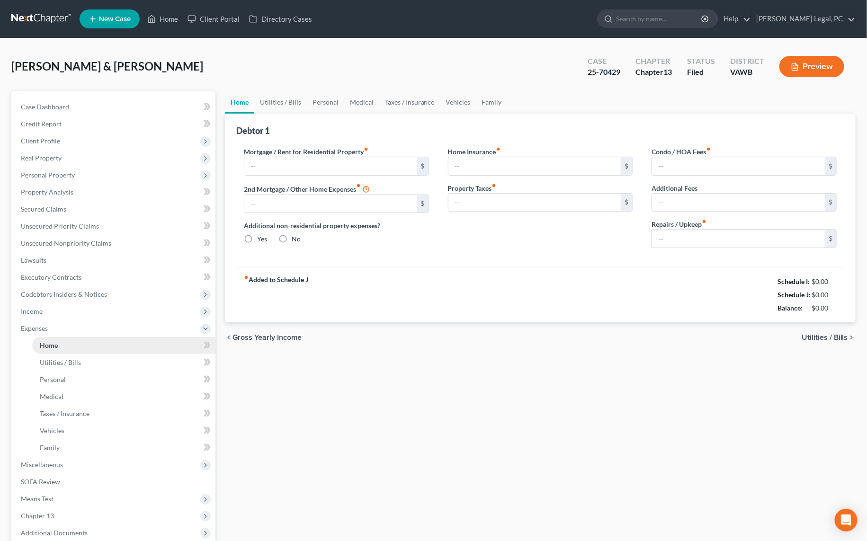
type input "815.00"
type input "0.00"
radio input "true"
type input "0.00"
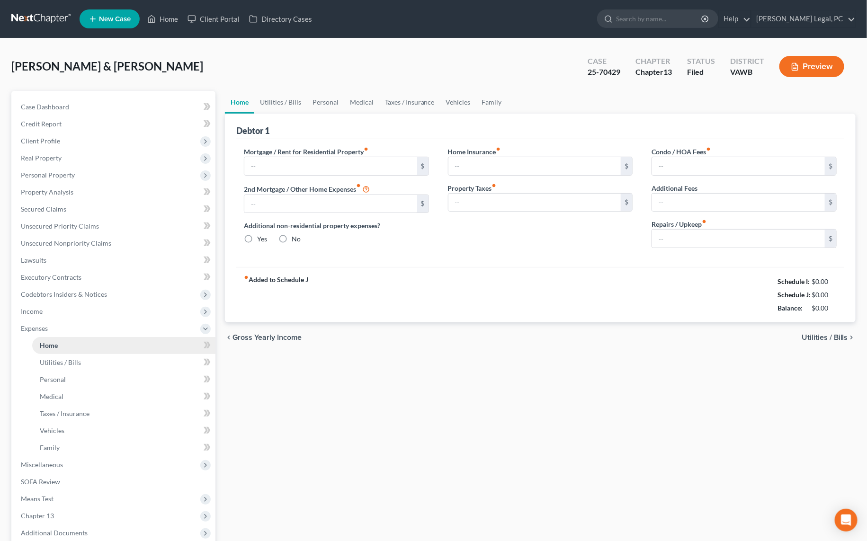
type input "0.00"
type input "200.00"
click at [279, 104] on link "Utilities / Bills" at bounding box center [280, 102] width 53 height 23
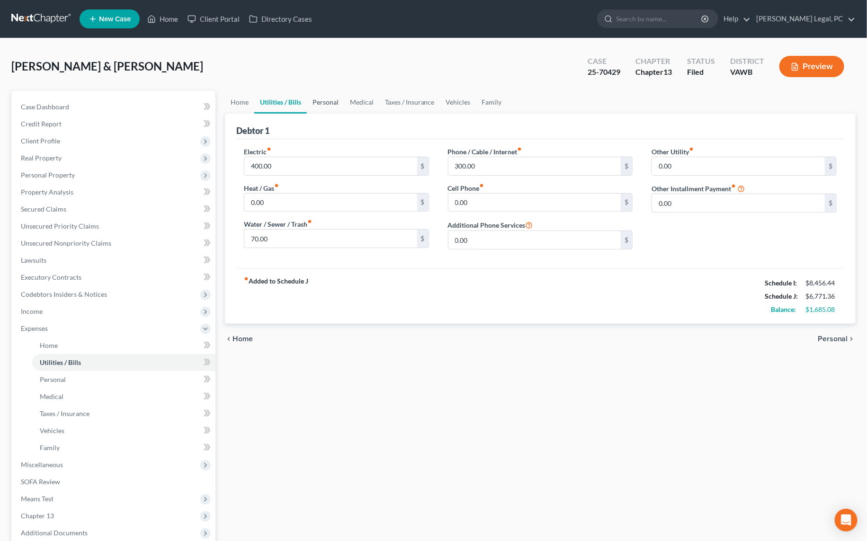
click at [319, 102] on link "Personal" at bounding box center [325, 102] width 37 height 23
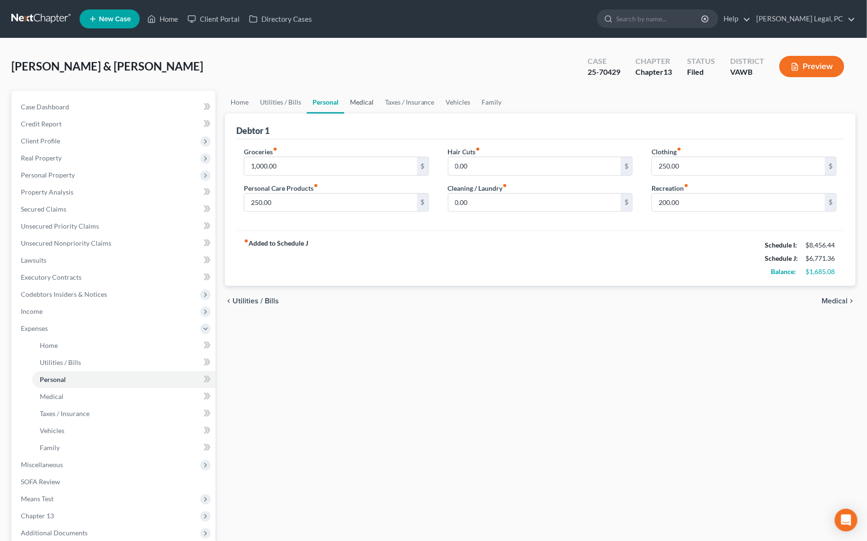
click at [354, 107] on link "Medical" at bounding box center [361, 102] width 35 height 23
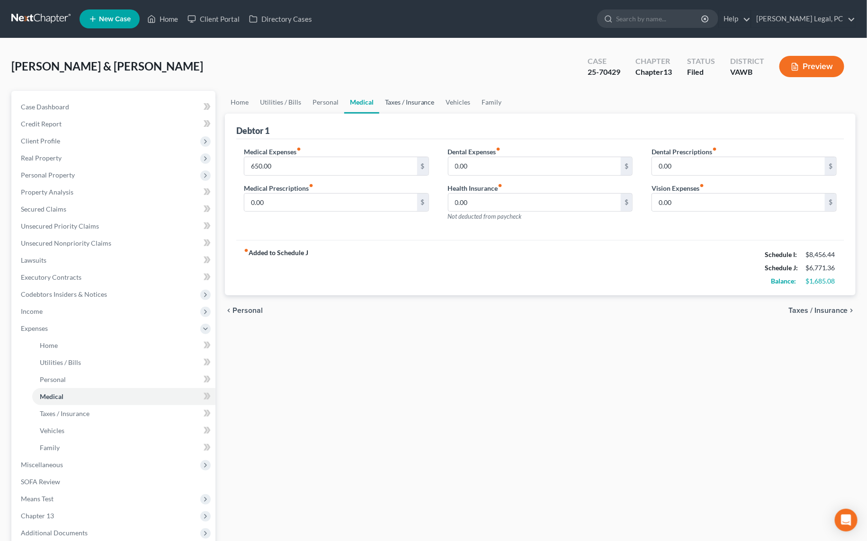
click at [399, 104] on link "Taxes / Insurance" at bounding box center [409, 102] width 61 height 23
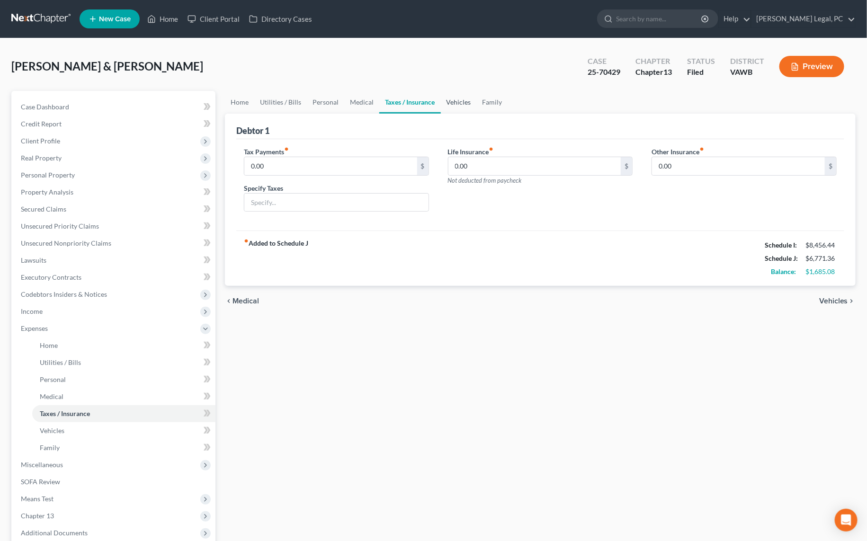
click at [469, 100] on link "Vehicles" at bounding box center [459, 102] width 36 height 23
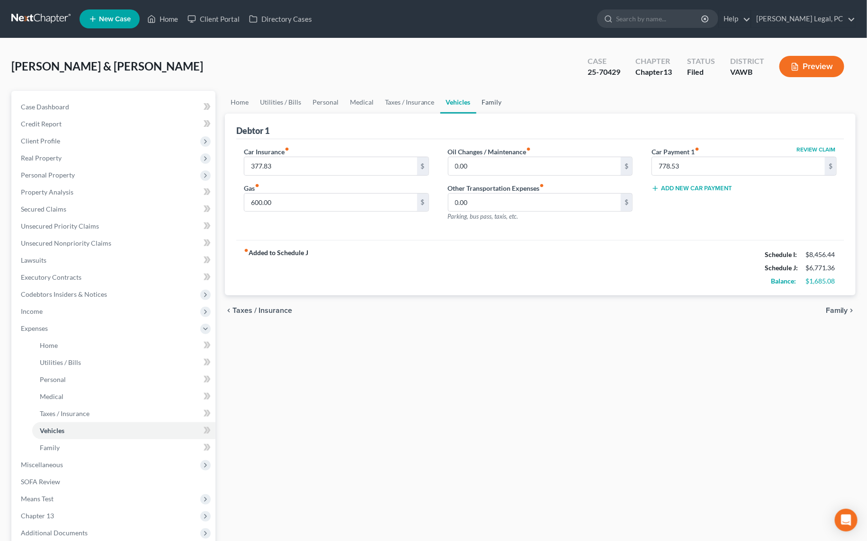
click at [496, 108] on link "Family" at bounding box center [491, 102] width 31 height 23
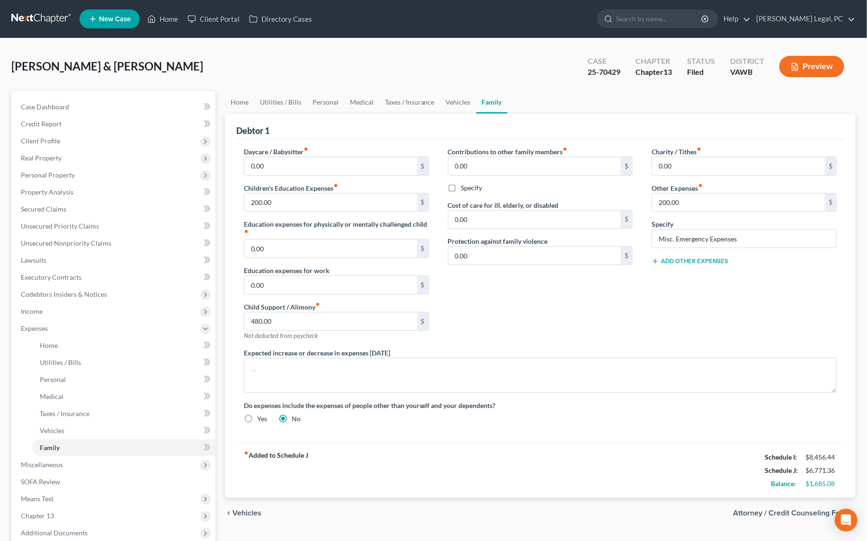
click at [678, 262] on button "Add Other Expenses" at bounding box center [689, 261] width 77 height 8
click at [677, 277] on input "0.00" at bounding box center [738, 275] width 173 height 18
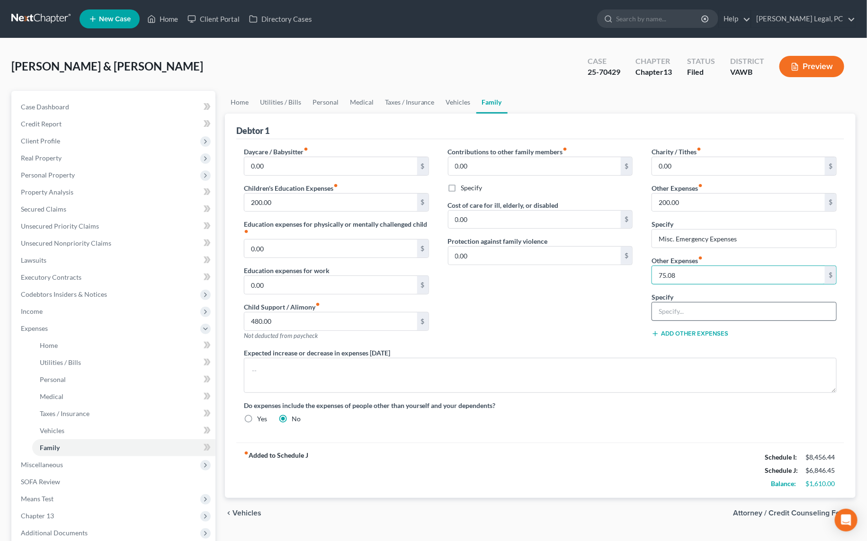
type input "75.08"
click at [696, 313] on input "text" at bounding box center [744, 311] width 184 height 18
type input "Pet food and care"
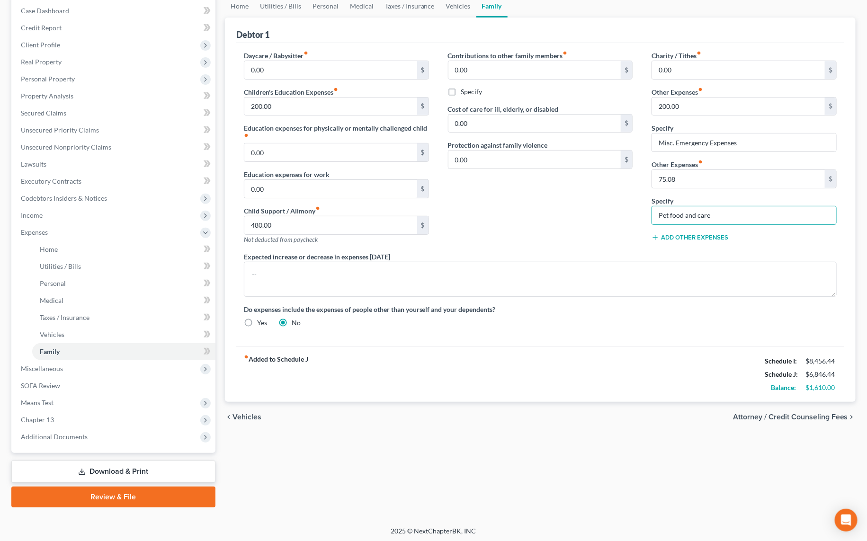
scroll to position [97, 0]
click at [772, 414] on span "Attorney / Credit Counseling Fees" at bounding box center [790, 417] width 115 height 8
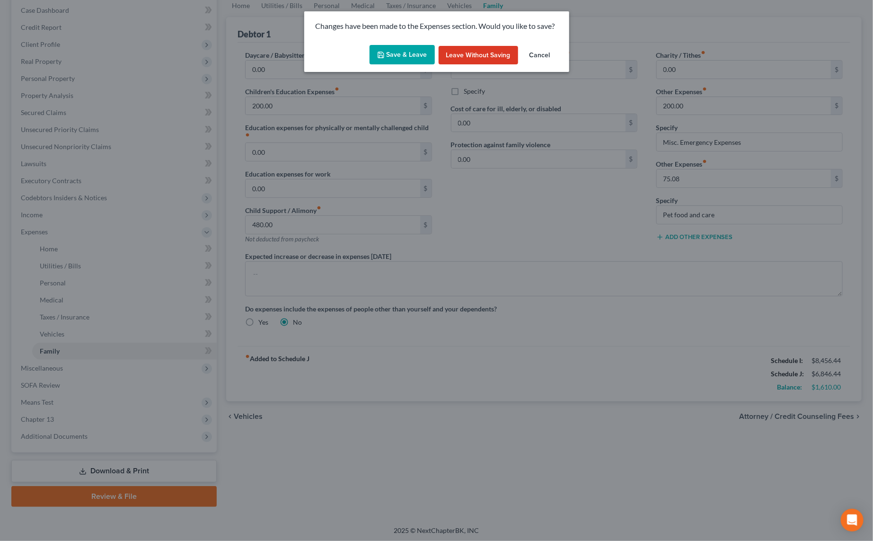
click at [401, 50] on button "Save & Leave" at bounding box center [402, 55] width 65 height 20
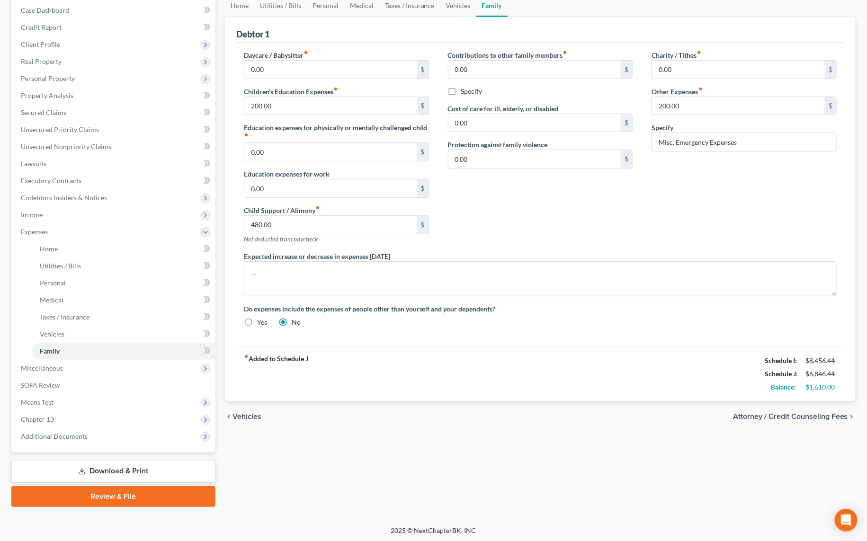
select select "0"
